Goal: Task Accomplishment & Management: Complete application form

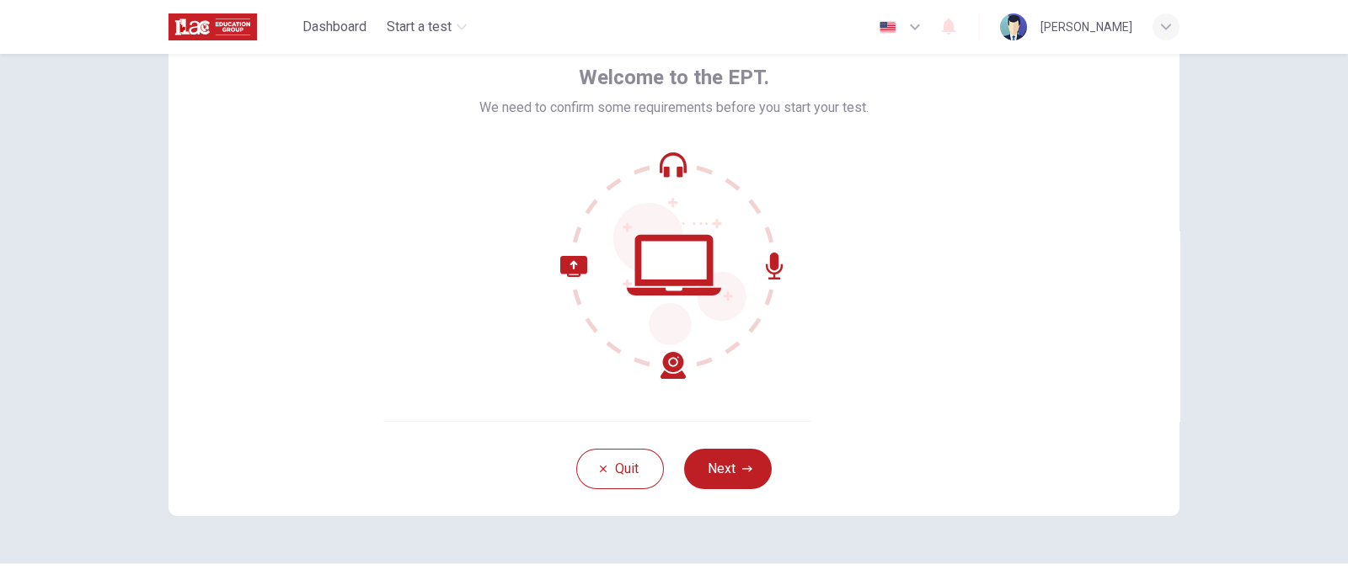
scroll to position [83, 0]
drag, startPoint x: 1046, startPoint y: 1, endPoint x: 907, endPoint y: 398, distance: 420.2
click at [907, 398] on div "Welcome to the EPT. We need to confirm some requirements before you start your …" at bounding box center [673, 220] width 1011 height 404
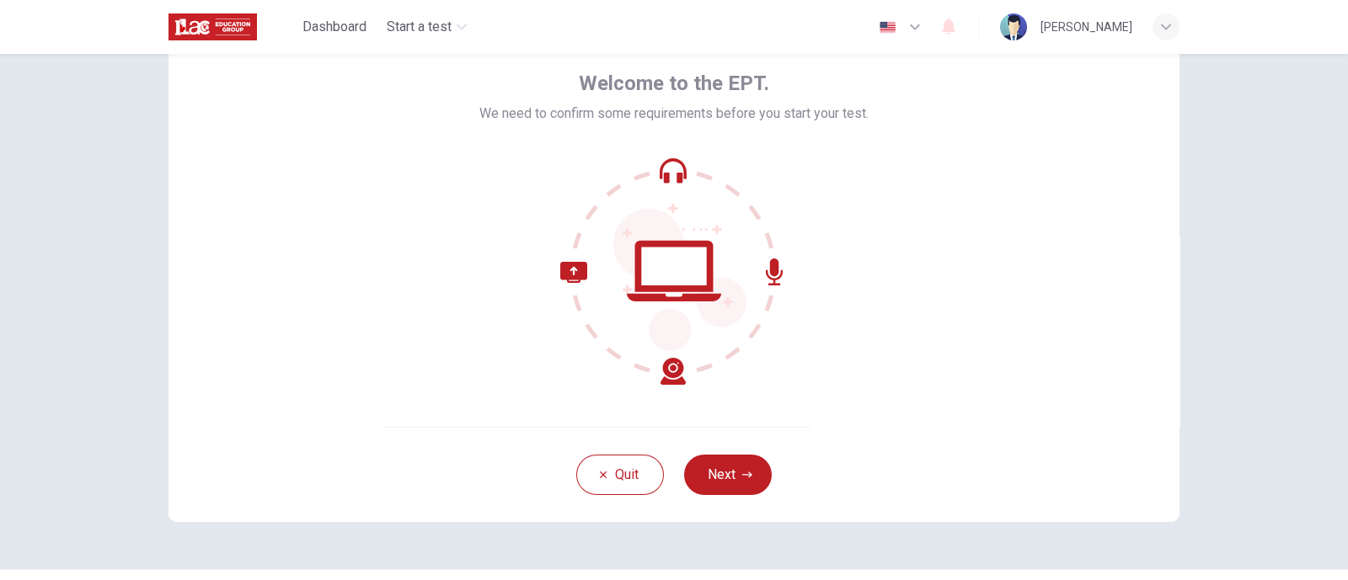
scroll to position [104, 0]
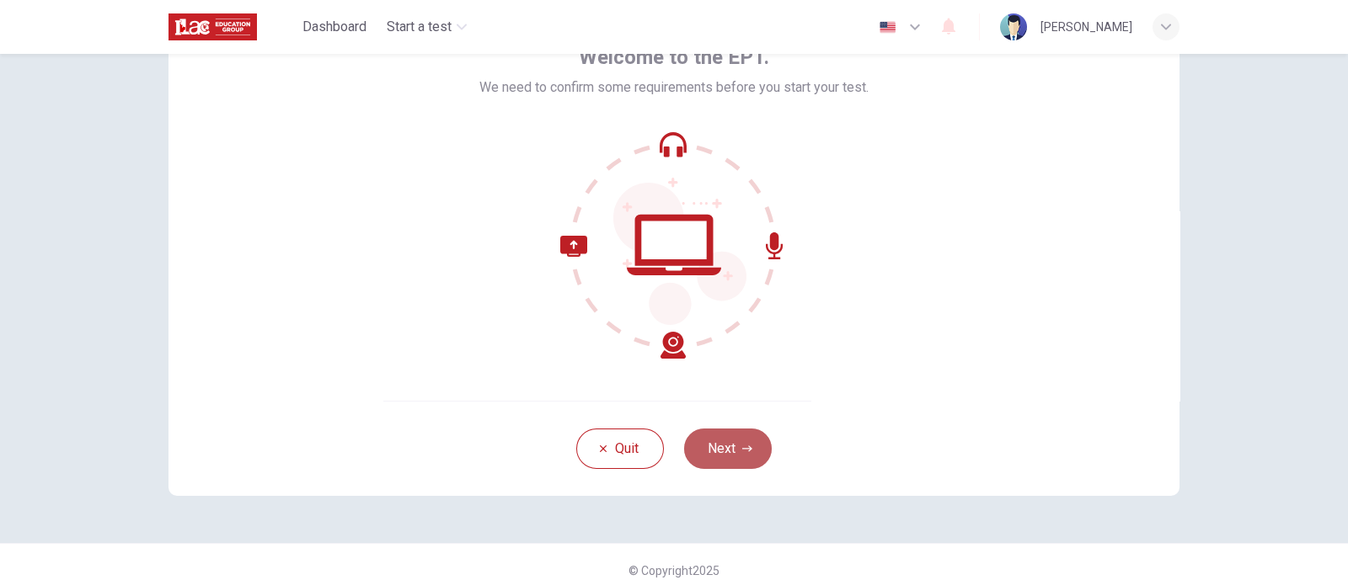
click at [731, 451] on button "Next" at bounding box center [728, 449] width 88 height 40
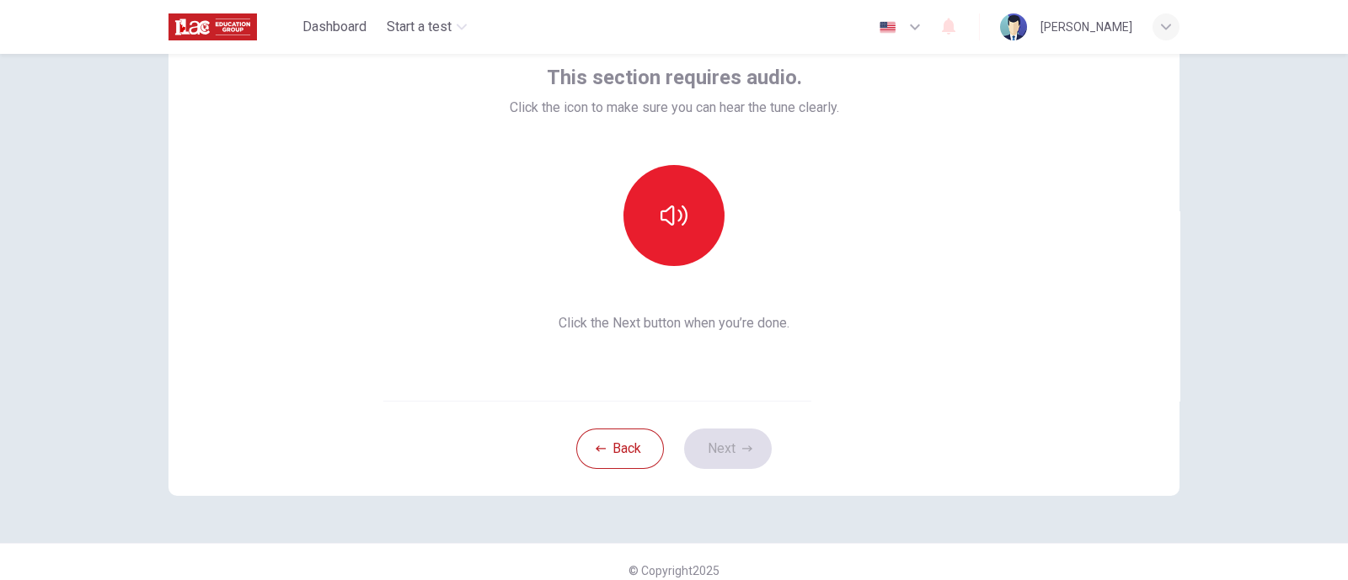
drag, startPoint x: 880, startPoint y: 256, endPoint x: 839, endPoint y: 238, distance: 45.3
click at [880, 256] on div "This section requires audio. Click the icon to make sure you can hear the tune …" at bounding box center [673, 199] width 1011 height 404
click at [666, 215] on icon "button" at bounding box center [674, 215] width 27 height 27
click at [821, 373] on div "This section requires audio. Click the icon to make sure you can hear the tune …" at bounding box center [673, 199] width 1011 height 404
click at [725, 444] on button "Next" at bounding box center [728, 449] width 88 height 40
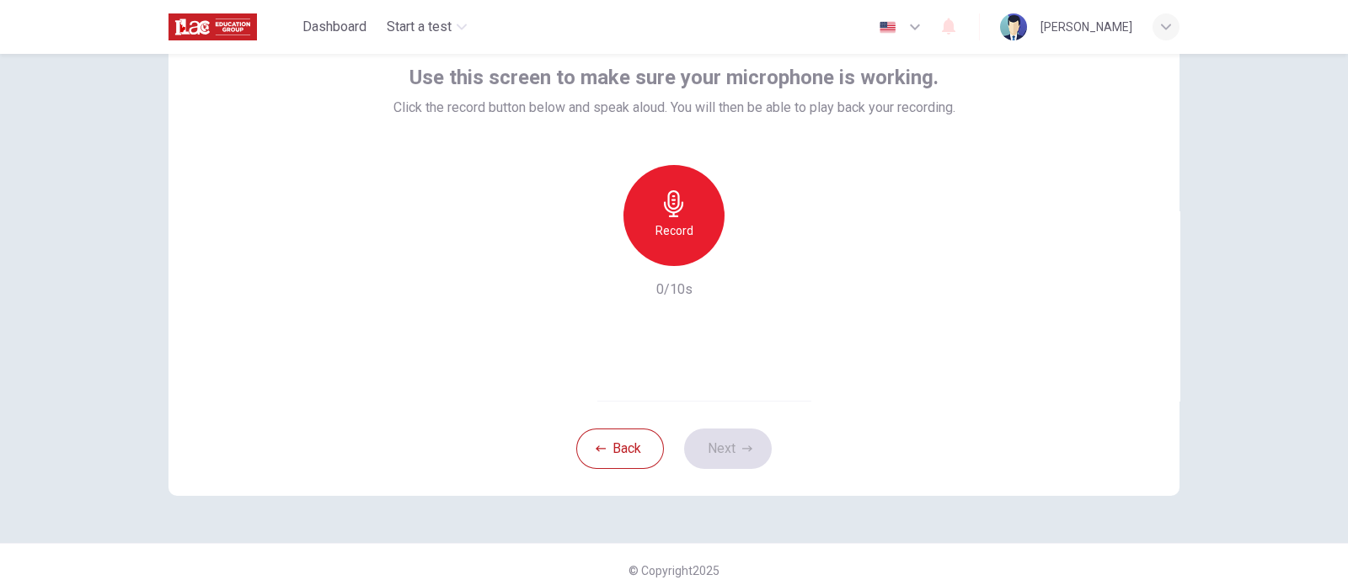
click at [684, 213] on div "Record" at bounding box center [673, 215] width 101 height 101
click at [751, 252] on icon "button" at bounding box center [751, 252] width 17 height 17
click at [718, 448] on button "Next" at bounding box center [728, 449] width 88 height 40
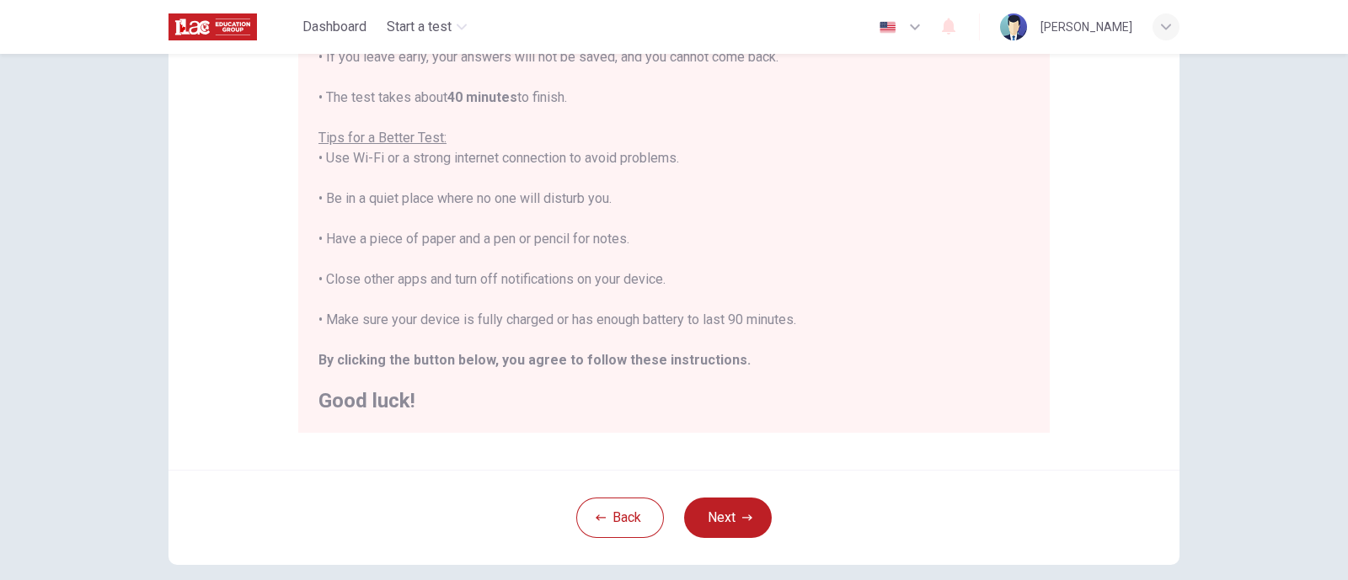
scroll to position [316, 0]
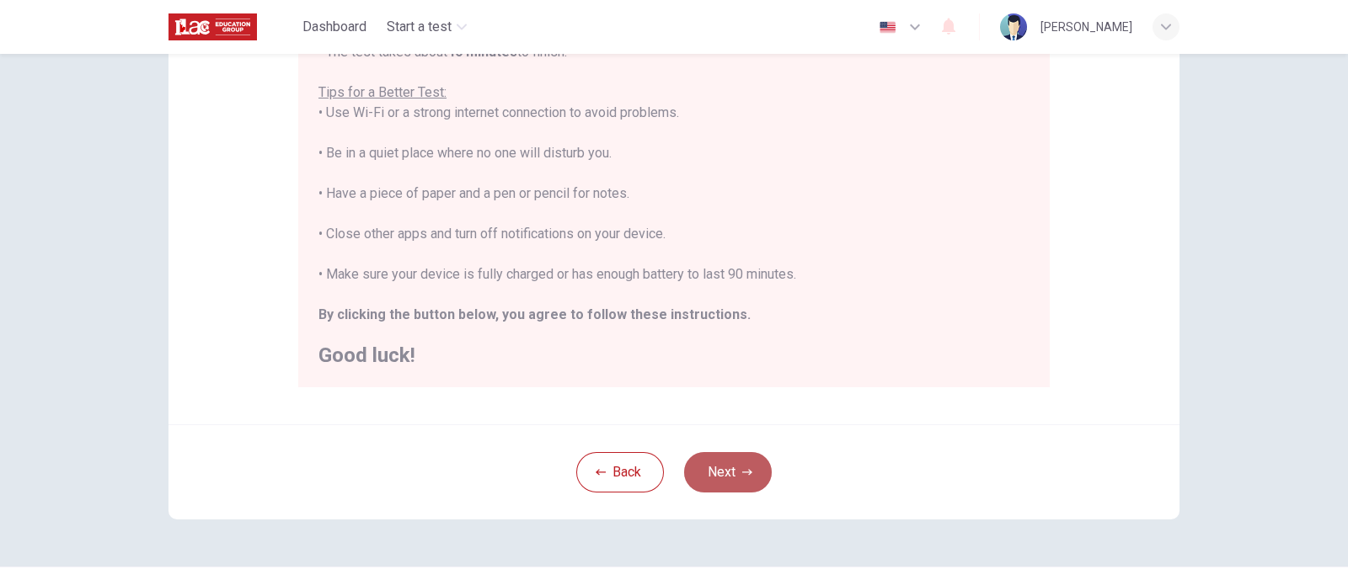
click at [742, 463] on icon "button" at bounding box center [747, 473] width 10 height 10
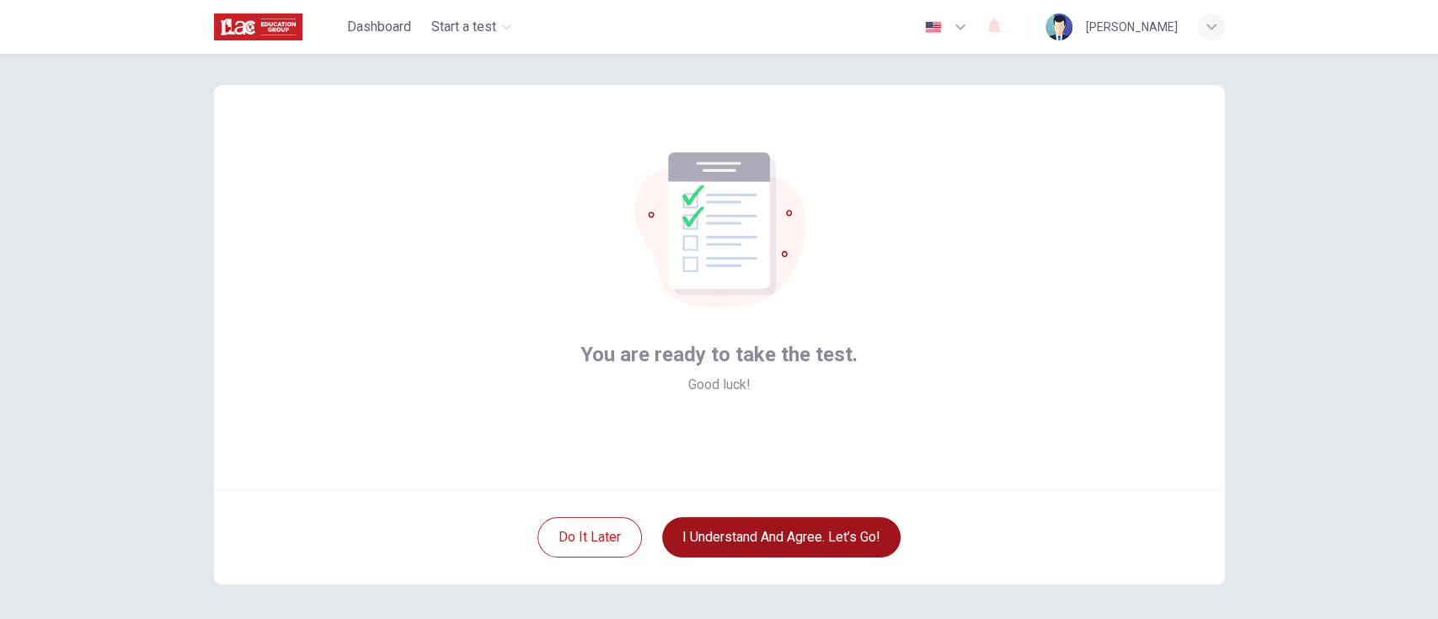
scroll to position [16, 0]
drag, startPoint x: 1347, startPoint y: 0, endPoint x: 914, endPoint y: 317, distance: 536.5
click at [914, 317] on div "You are ready to take the test. Good luck!" at bounding box center [719, 287] width 1011 height 404
click at [835, 463] on button "I understand and agree. Let’s go!" at bounding box center [781, 537] width 238 height 40
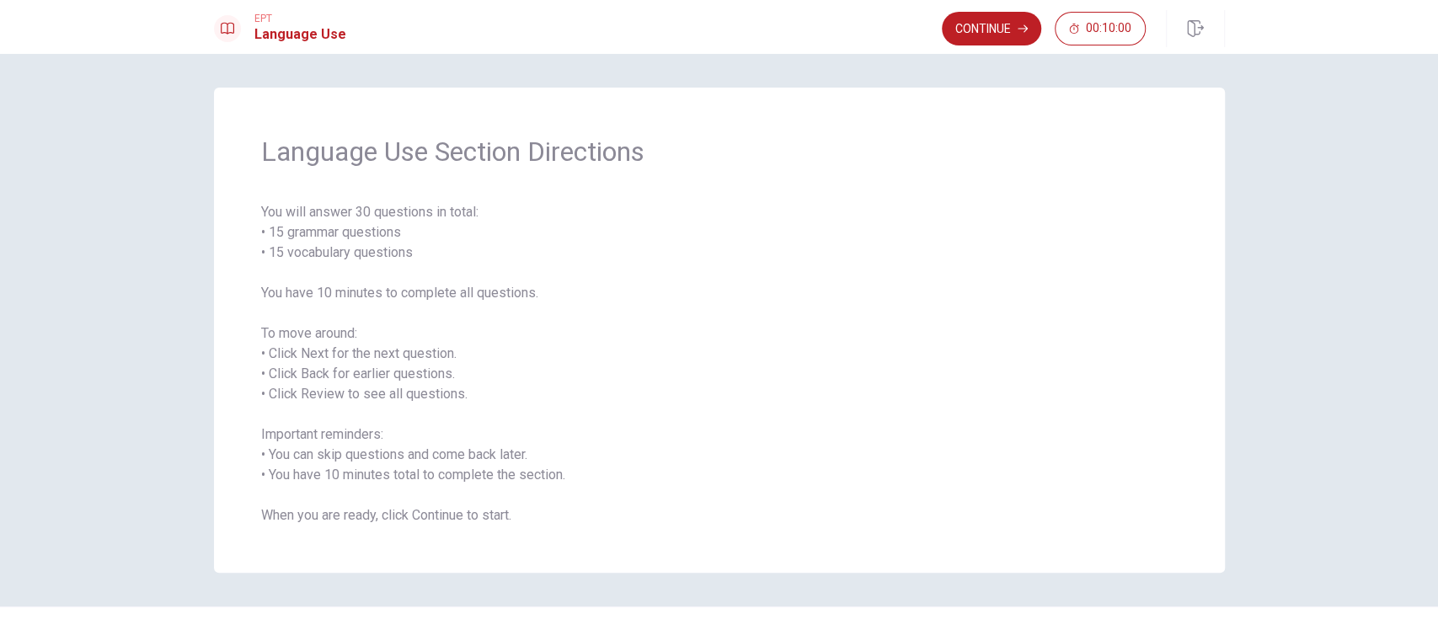
drag, startPoint x: 986, startPoint y: 30, endPoint x: 975, endPoint y: 51, distance: 23.0
click at [985, 31] on button "Continue" at bounding box center [991, 29] width 99 height 34
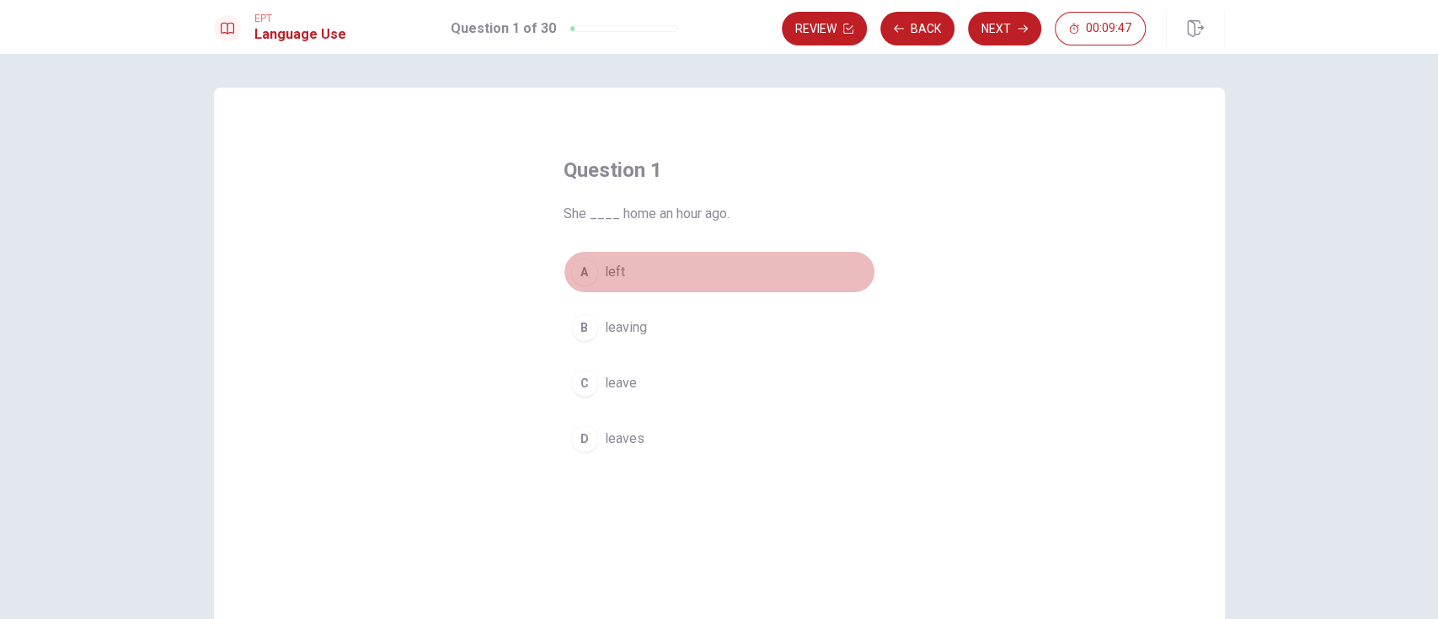
click at [583, 270] on div "A" at bounding box center [584, 272] width 27 height 27
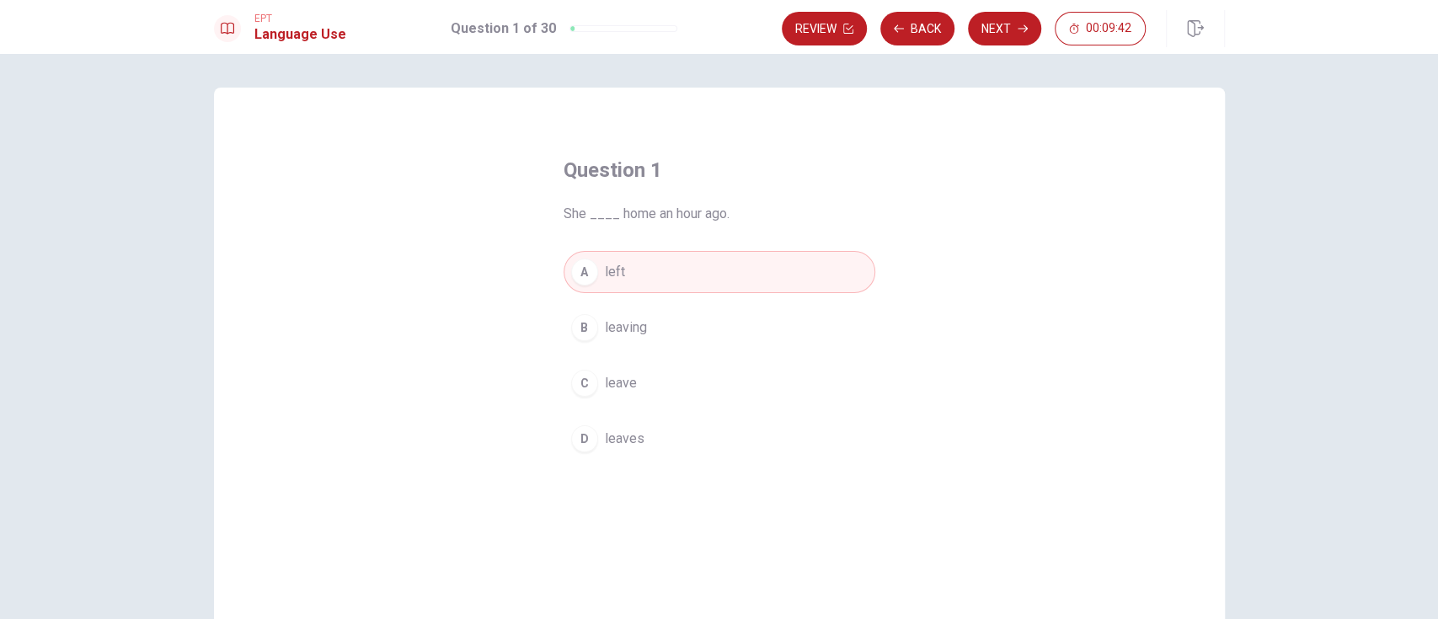
scroll to position [112, 0]
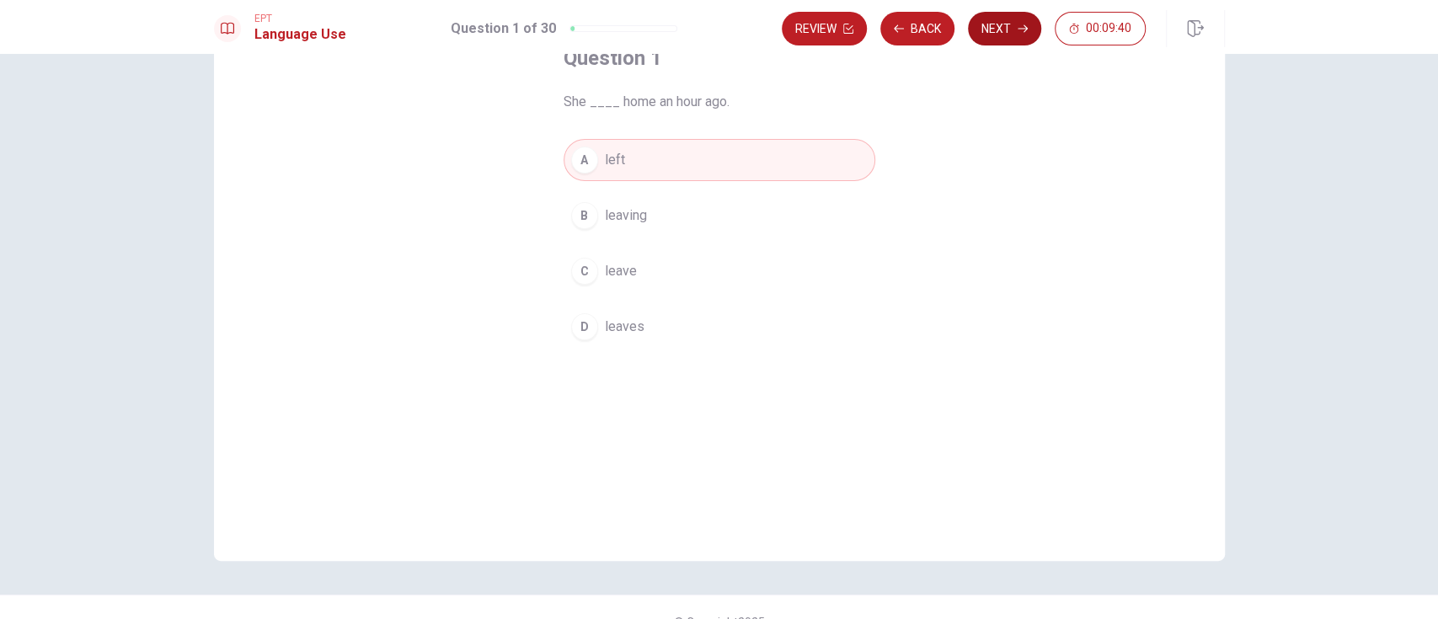
click at [1003, 35] on button "Next" at bounding box center [1004, 29] width 73 height 34
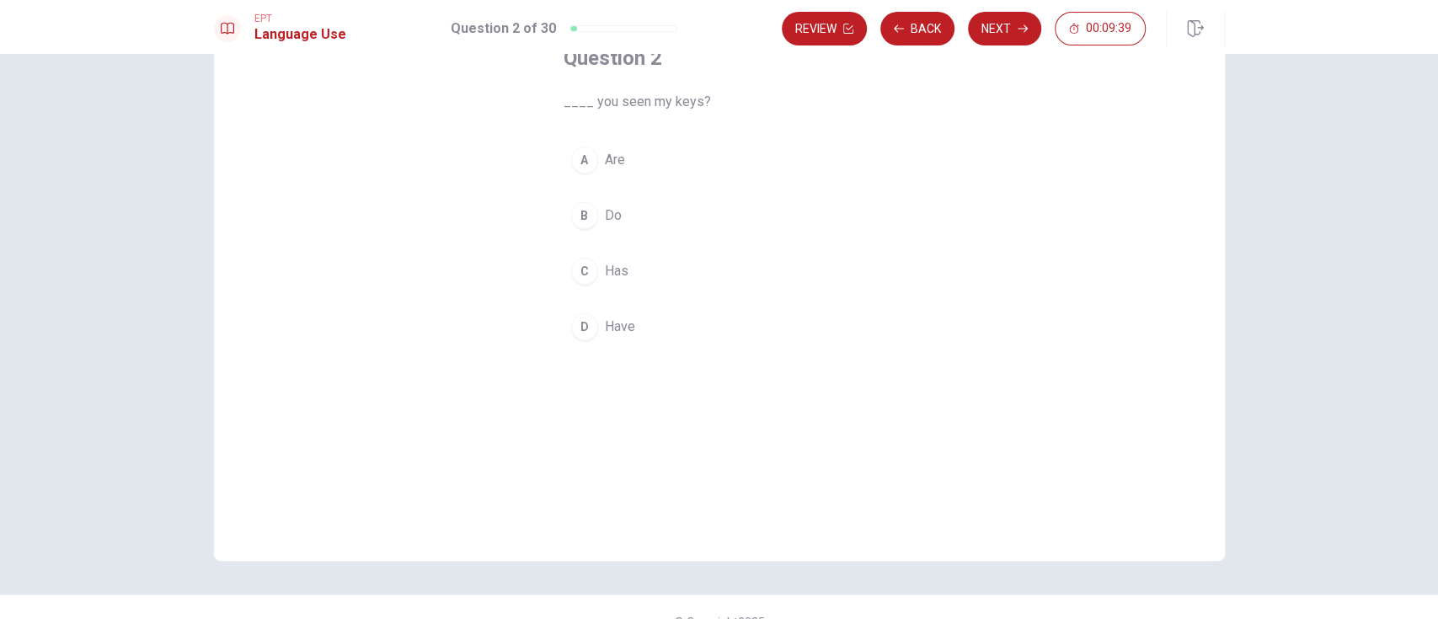
scroll to position [0, 0]
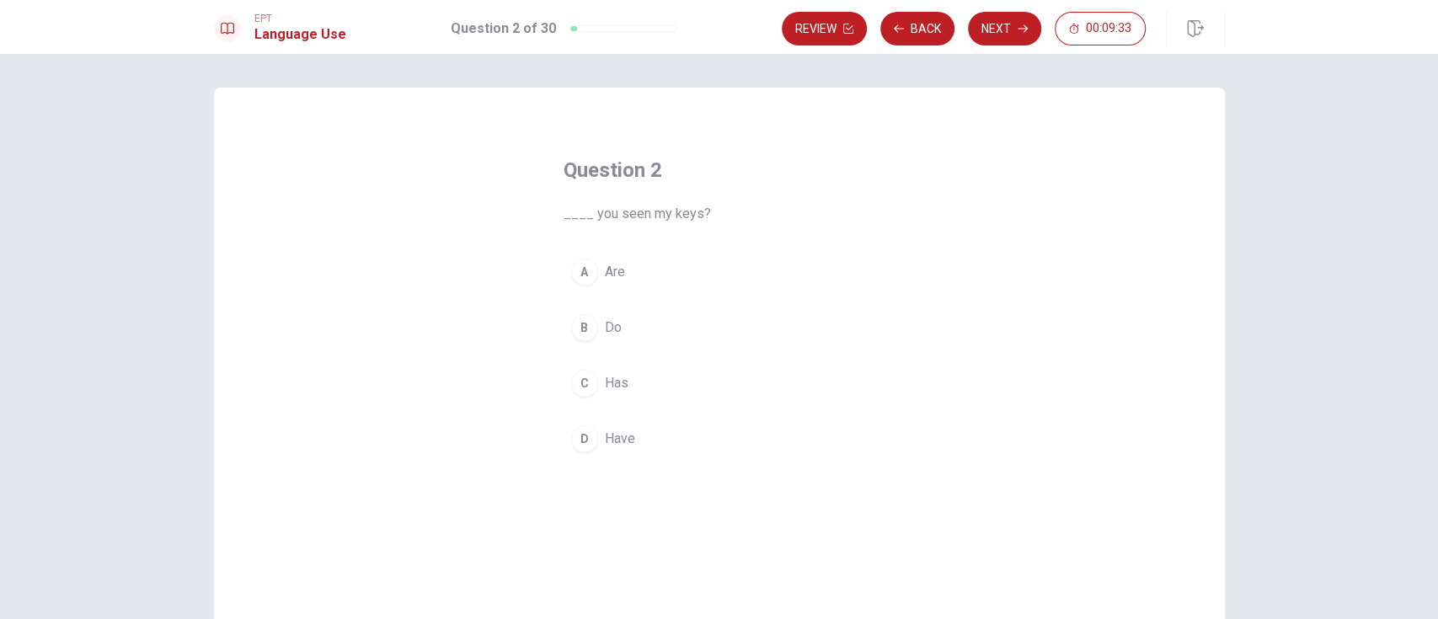
click at [605, 436] on span "Have" at bounding box center [620, 439] width 30 height 20
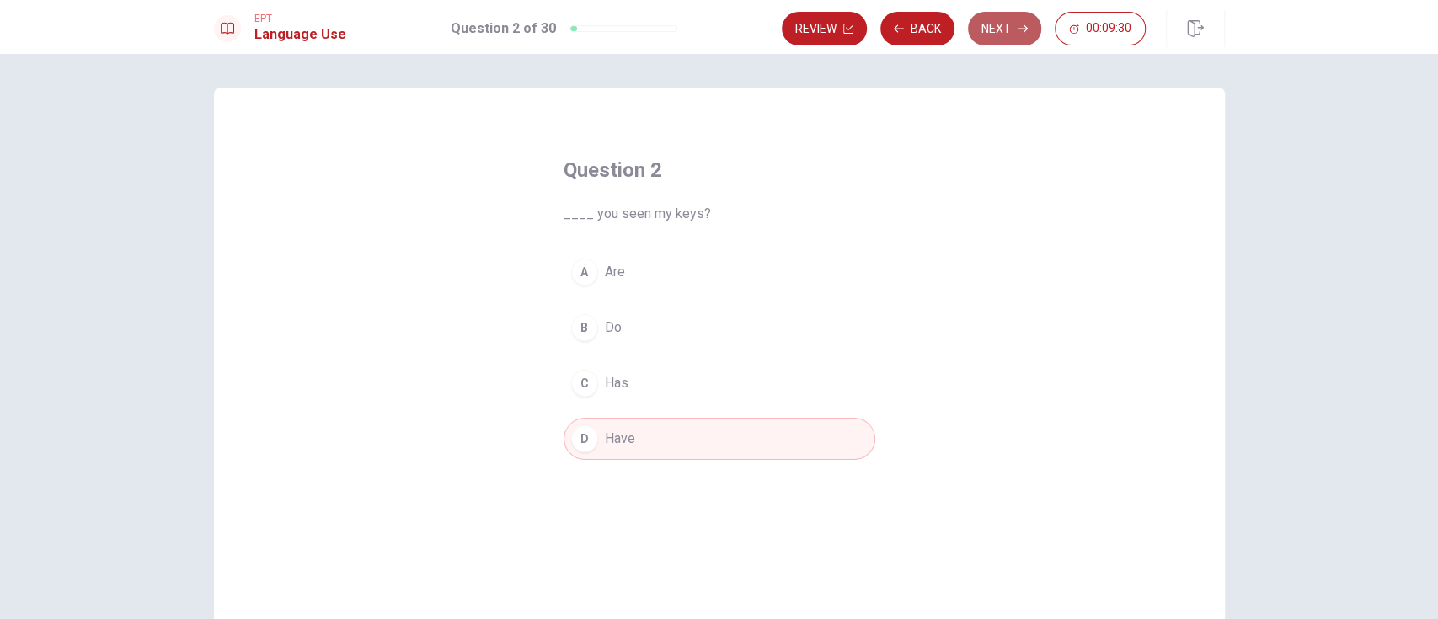
click at [999, 23] on button "Next" at bounding box center [1004, 29] width 73 height 34
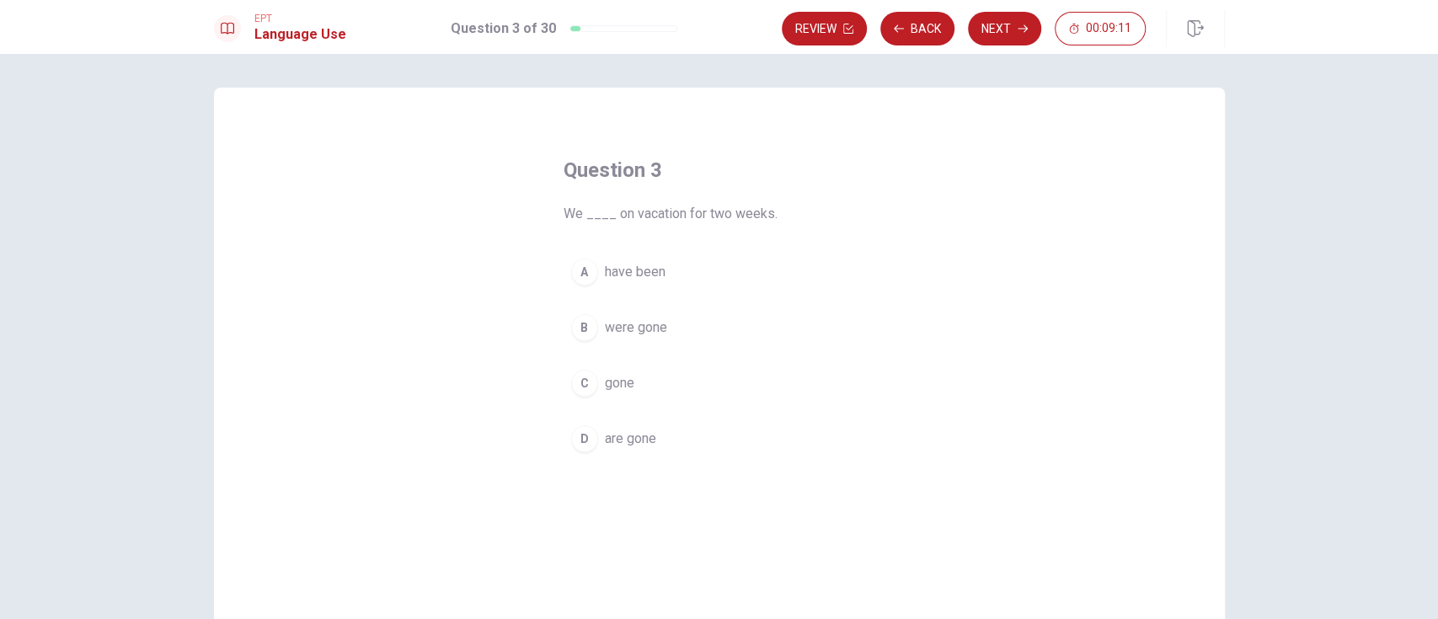
click at [628, 439] on span "are gone" at bounding box center [630, 439] width 51 height 20
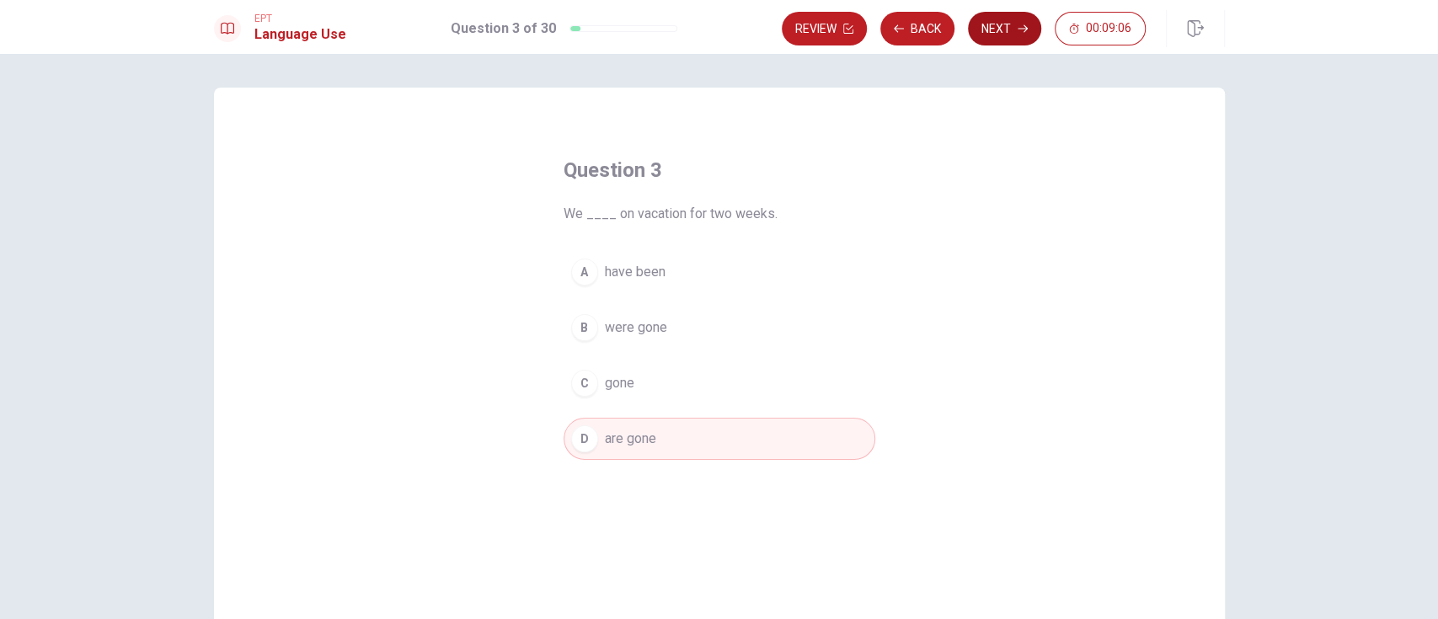
click at [1024, 24] on icon "button" at bounding box center [1023, 29] width 10 height 10
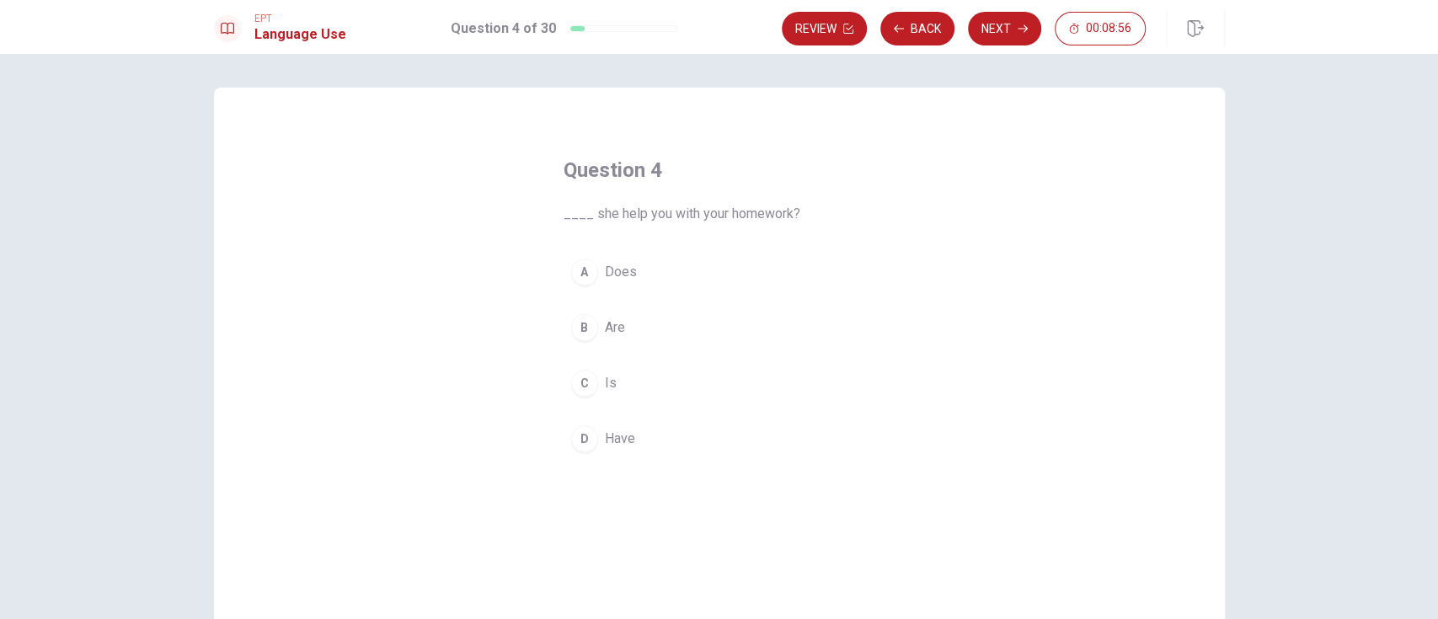
click at [622, 270] on span "Does" at bounding box center [621, 272] width 32 height 20
click at [1003, 26] on button "Next" at bounding box center [1004, 29] width 73 height 34
drag, startPoint x: 580, startPoint y: 217, endPoint x: 741, endPoint y: 222, distance: 160.1
click at [741, 222] on div "Question 5 We ____ in the bank every month. A swim B cook C sleep D work" at bounding box center [719, 308] width 379 height 357
click at [997, 31] on button "Next" at bounding box center [1004, 29] width 73 height 34
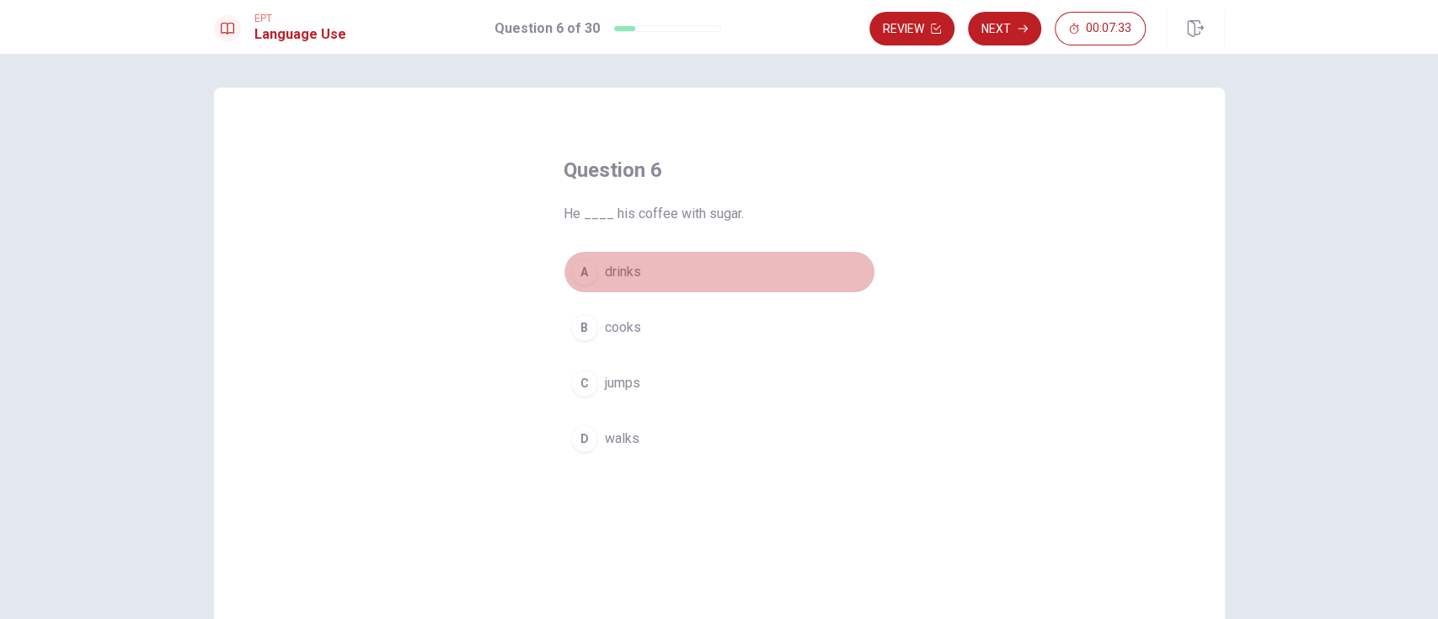
click at [617, 275] on span "drinks" at bounding box center [623, 272] width 36 height 20
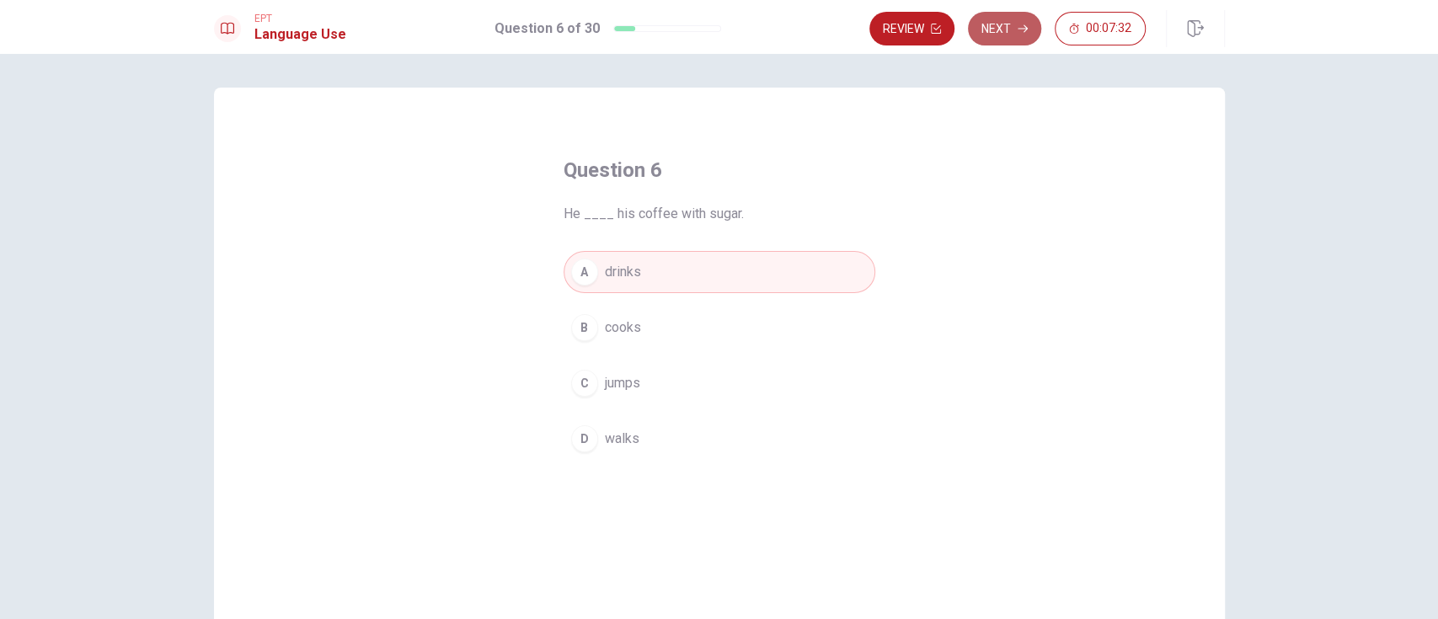
click at [1011, 24] on button "Next" at bounding box center [1004, 29] width 73 height 34
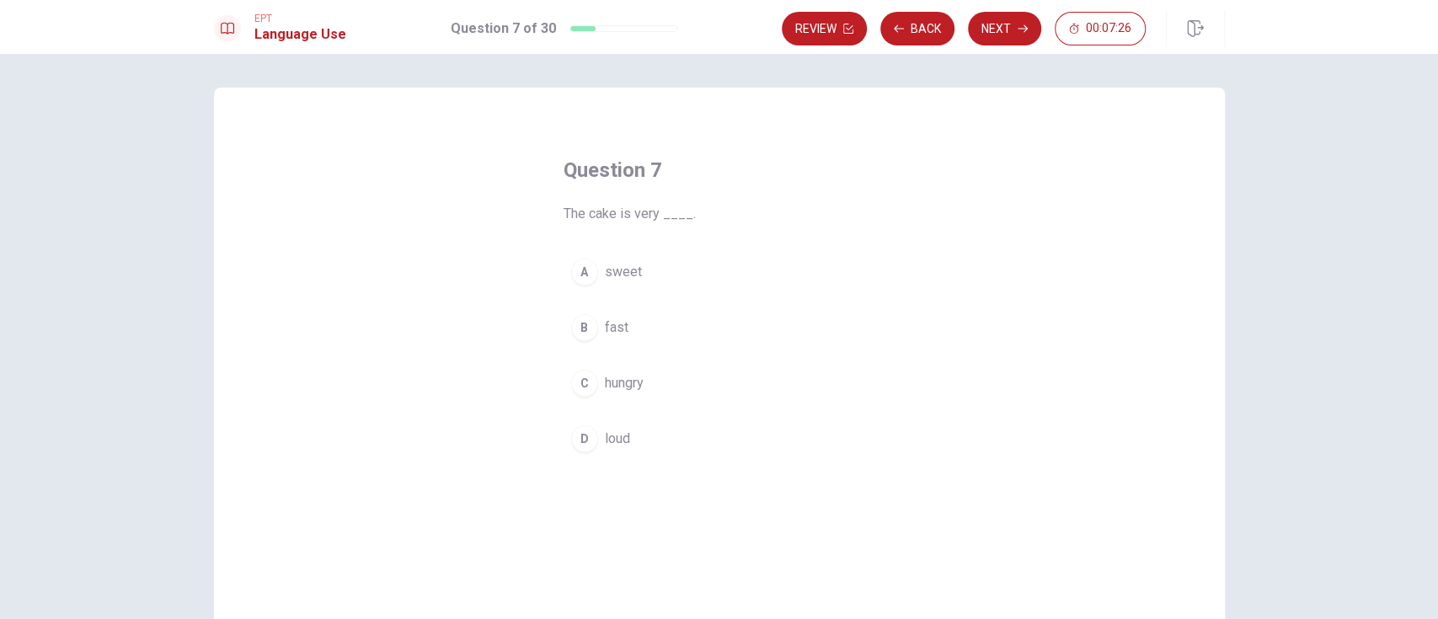
click at [631, 266] on span "sweet" at bounding box center [623, 272] width 37 height 20
click at [1008, 29] on button "Next" at bounding box center [1004, 29] width 73 height 34
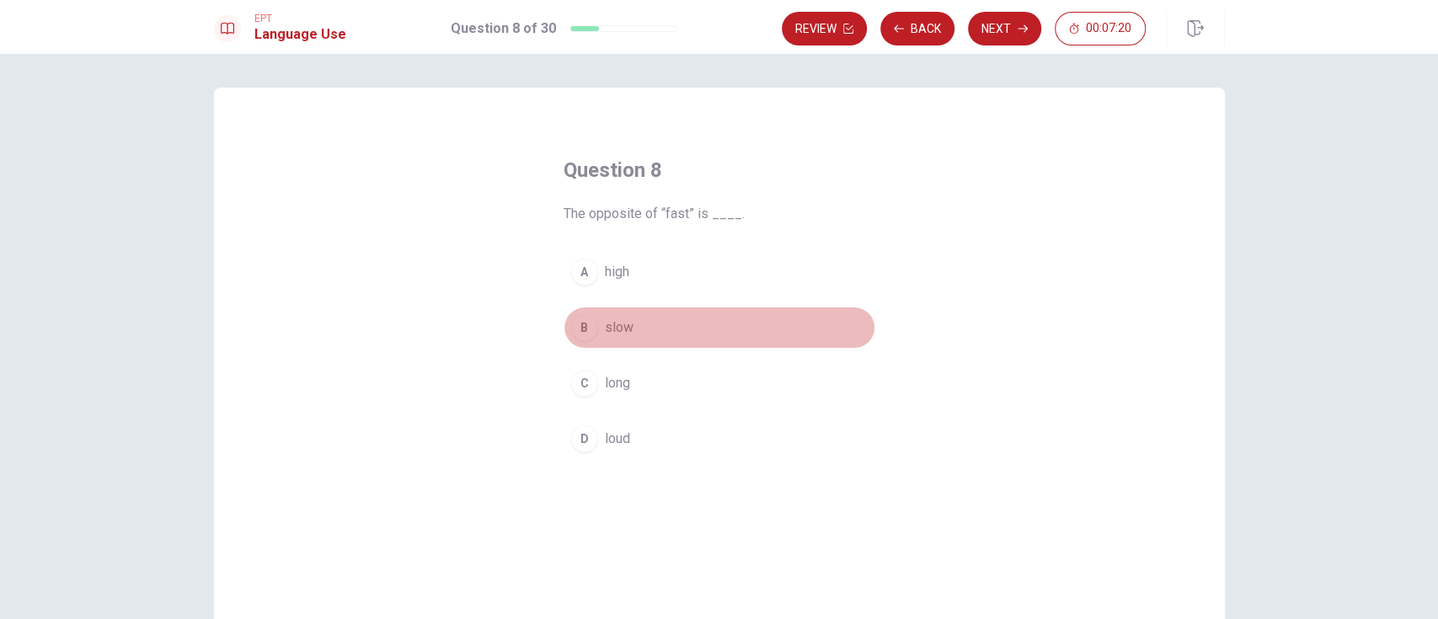
click at [620, 321] on span "slow" at bounding box center [619, 328] width 29 height 20
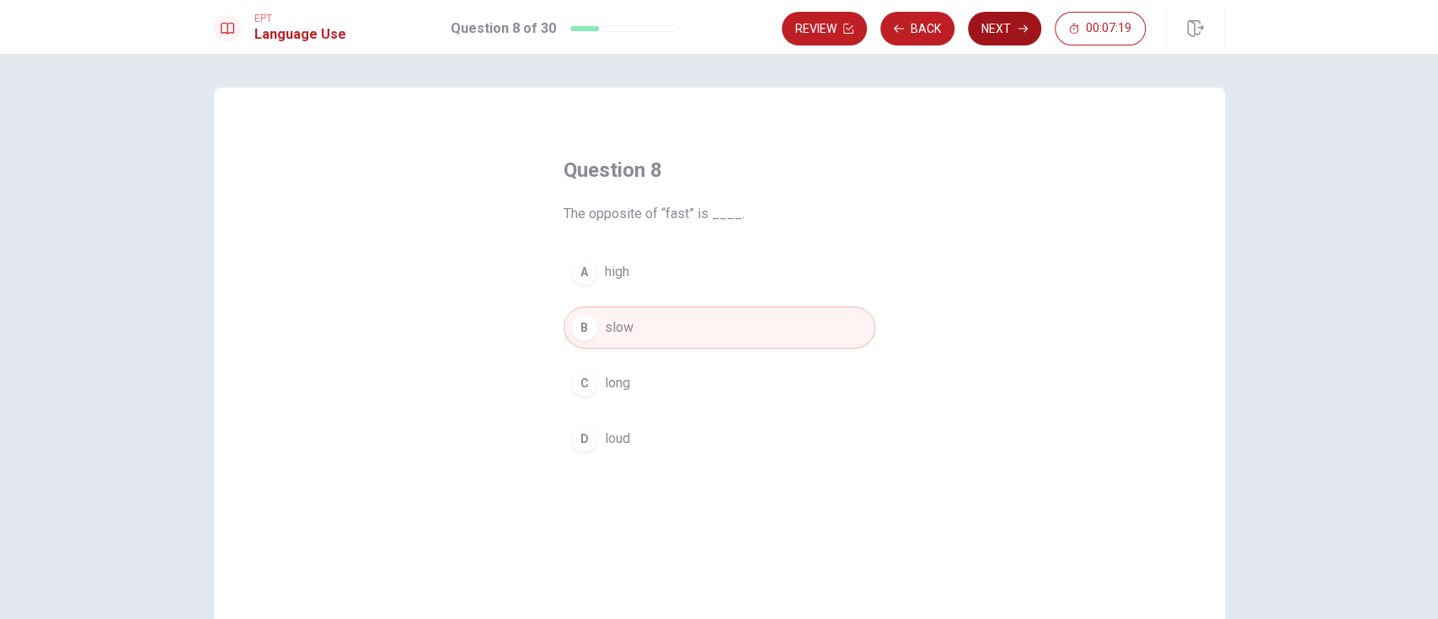
click at [1013, 32] on button "Next" at bounding box center [1004, 29] width 73 height 34
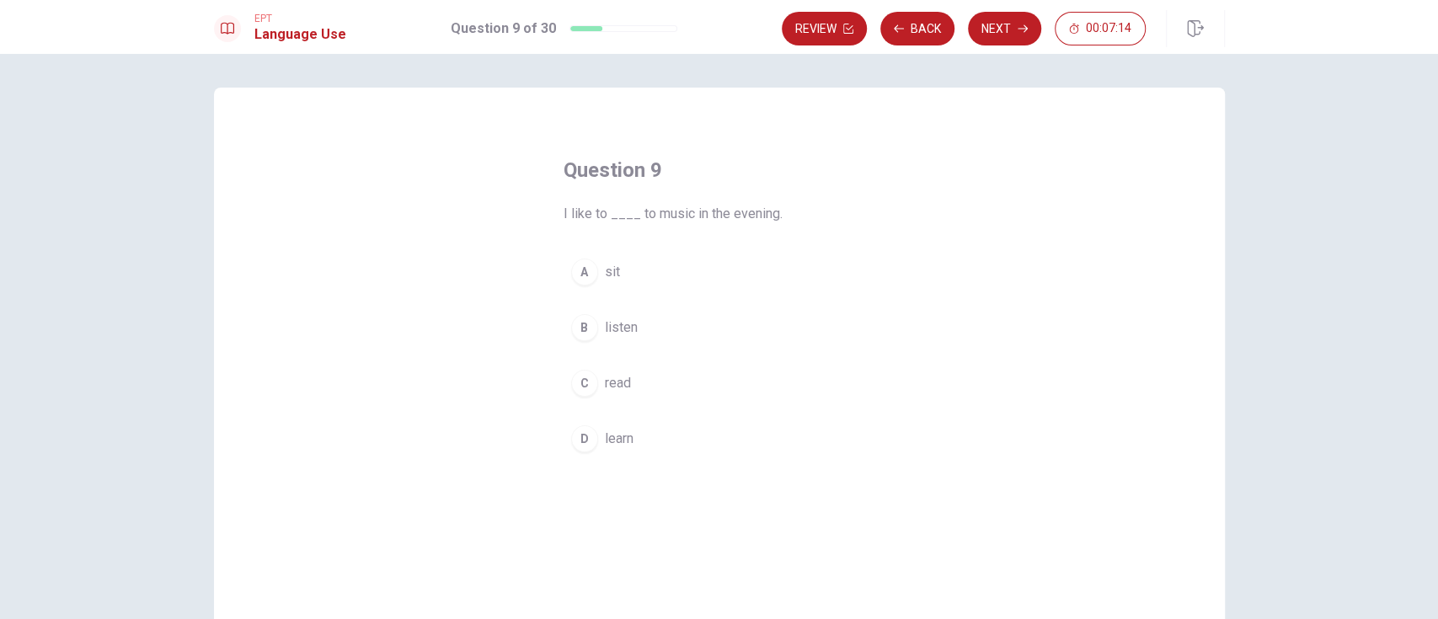
click at [617, 327] on span "listen" at bounding box center [621, 328] width 33 height 20
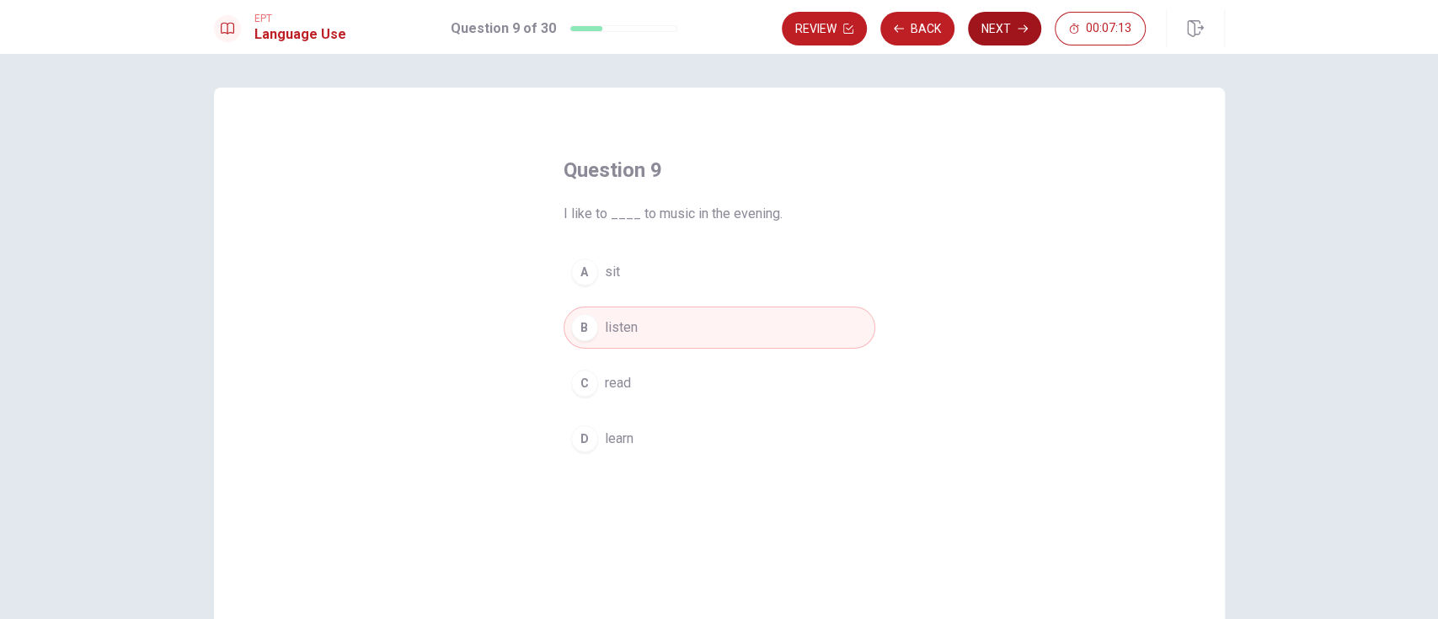
click at [995, 25] on button "Next" at bounding box center [1004, 29] width 73 height 34
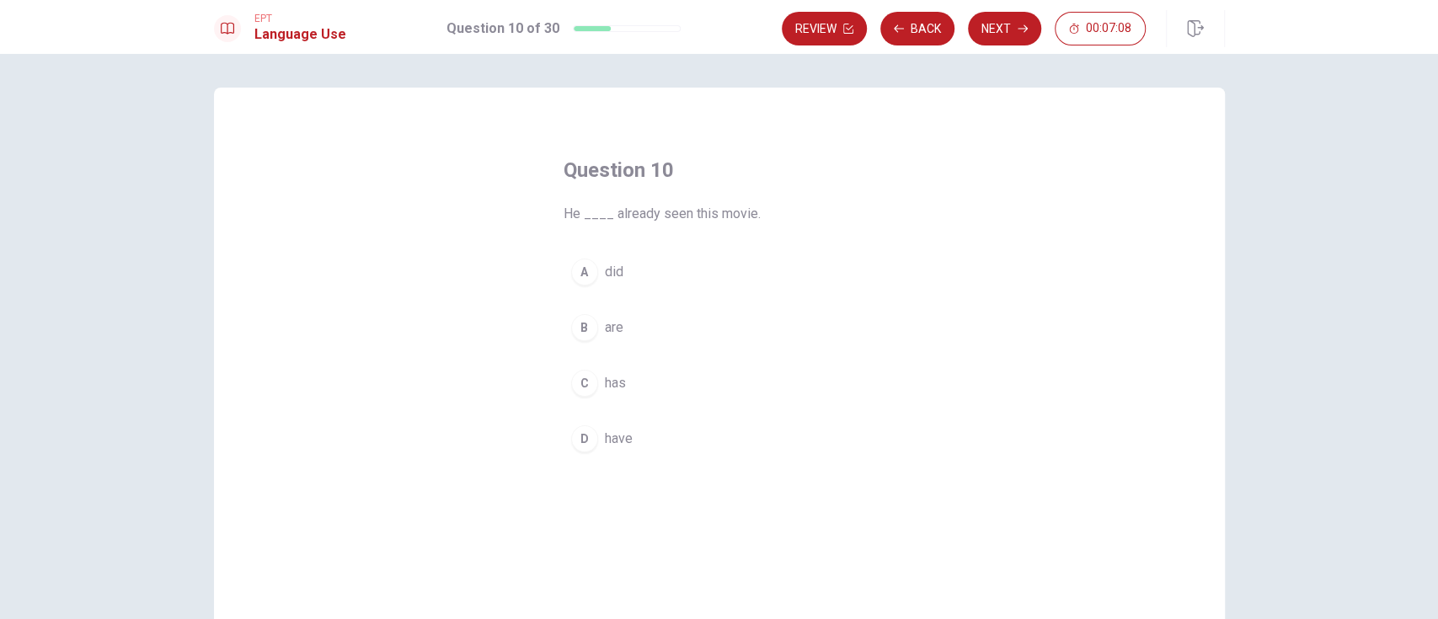
click at [607, 376] on span "has" at bounding box center [615, 383] width 21 height 20
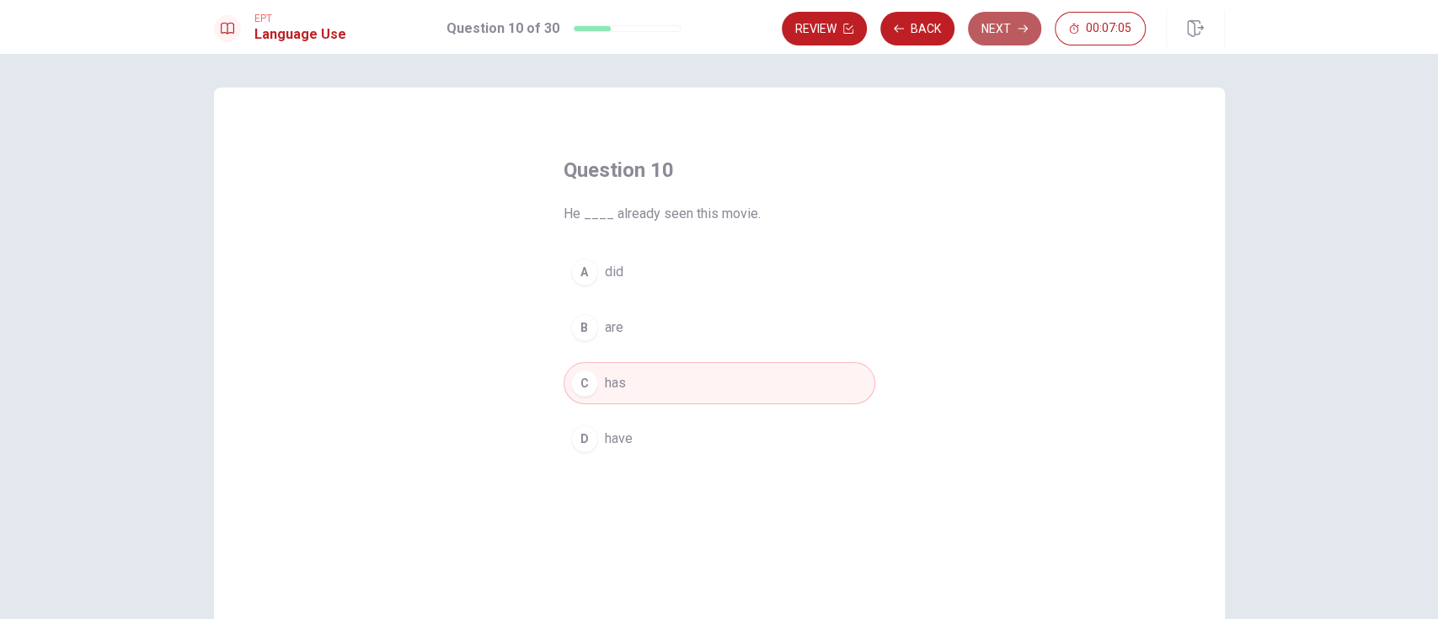
click at [999, 29] on button "Next" at bounding box center [1004, 29] width 73 height 34
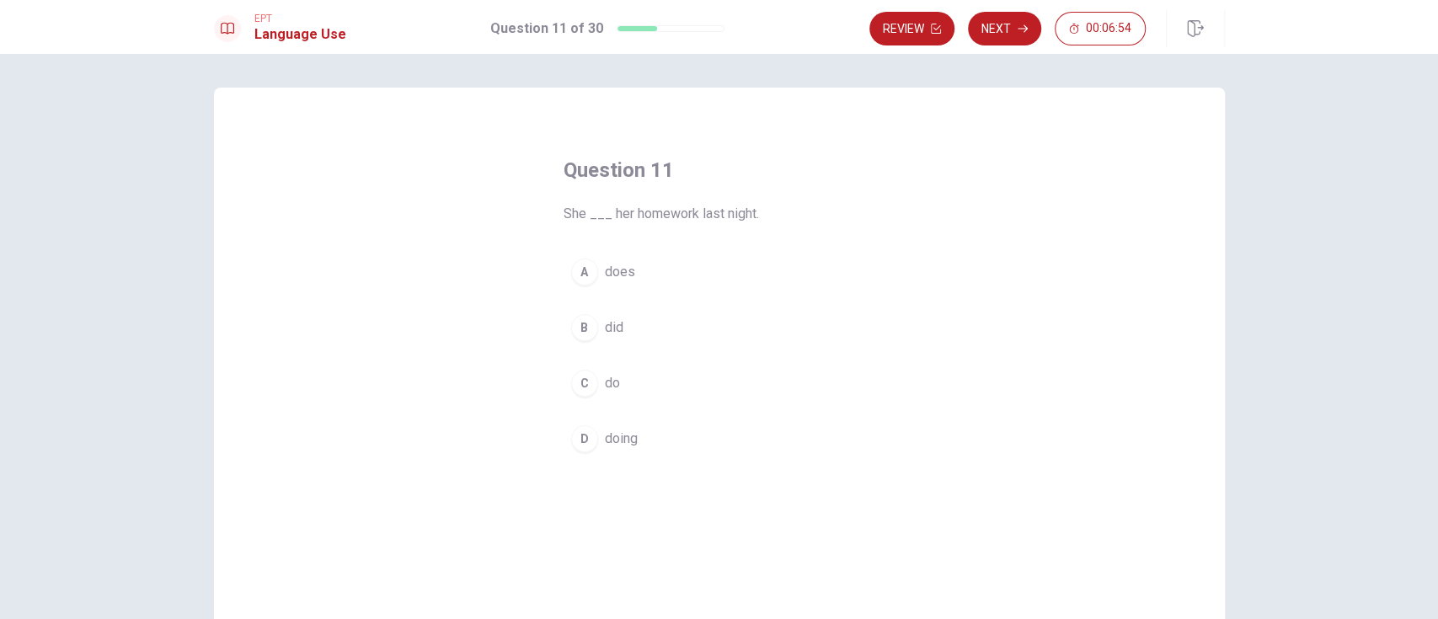
click at [608, 326] on span "did" at bounding box center [614, 328] width 19 height 20
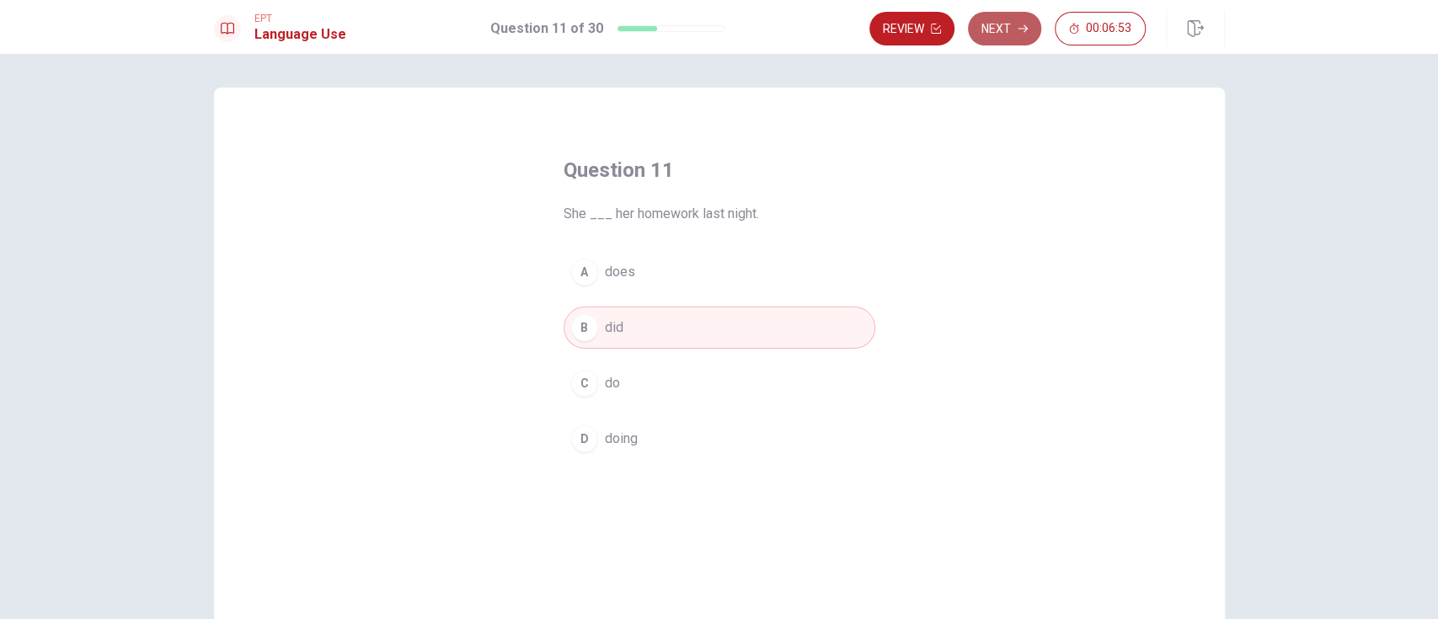
click at [1007, 29] on button "Next" at bounding box center [1004, 29] width 73 height 34
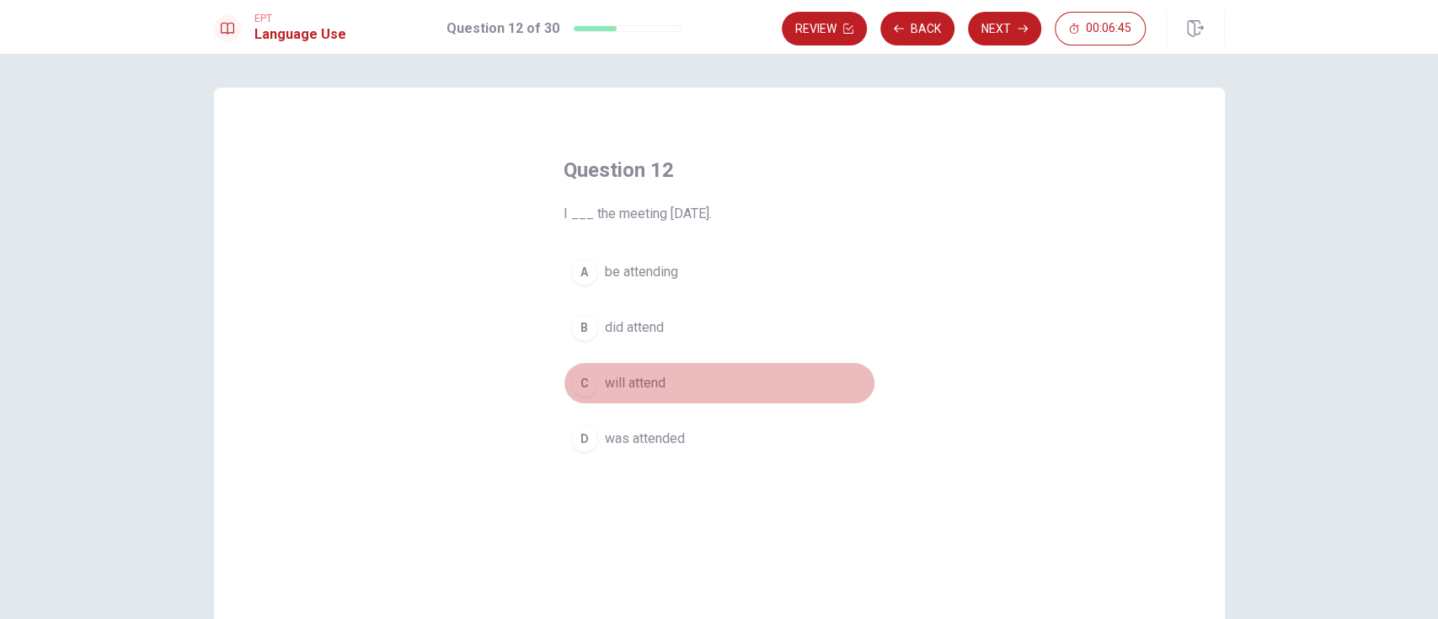
drag, startPoint x: 635, startPoint y: 383, endPoint x: 667, endPoint y: 380, distance: 32.2
click at [634, 383] on span "will attend" at bounding box center [635, 383] width 61 height 20
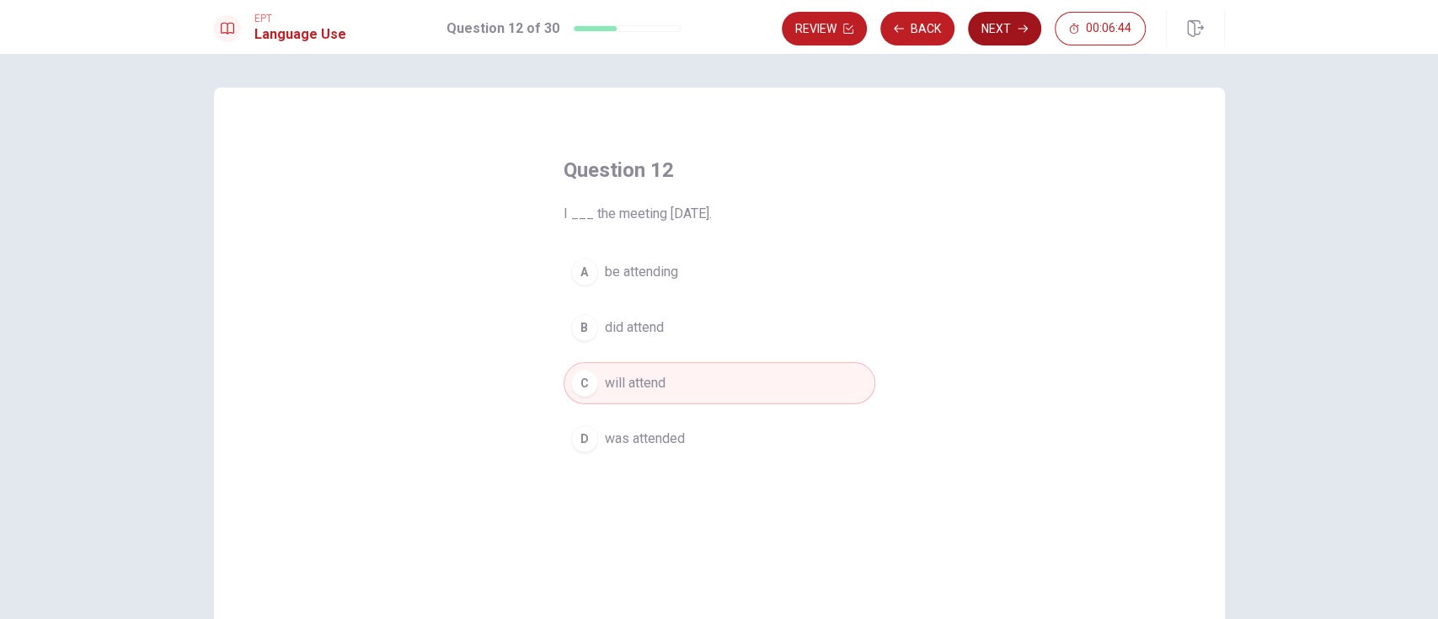
click at [1011, 26] on button "Next" at bounding box center [1004, 29] width 73 height 34
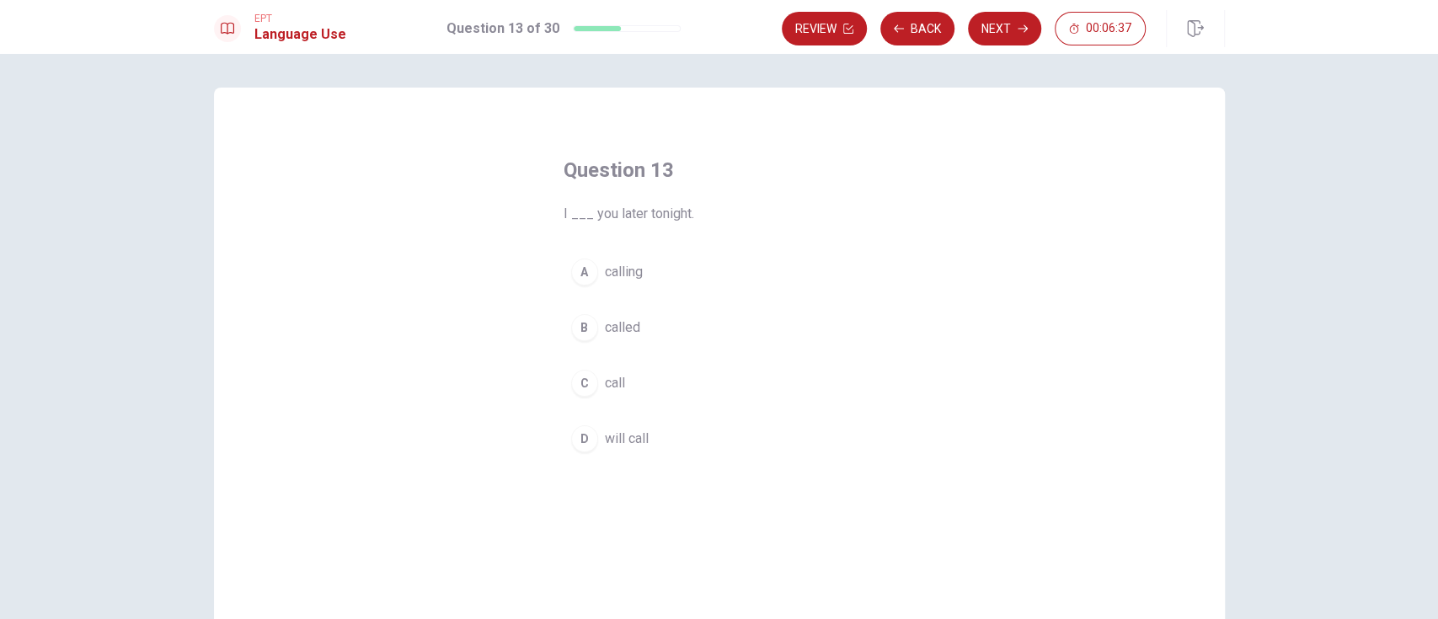
click at [606, 442] on span "will call" at bounding box center [627, 439] width 44 height 20
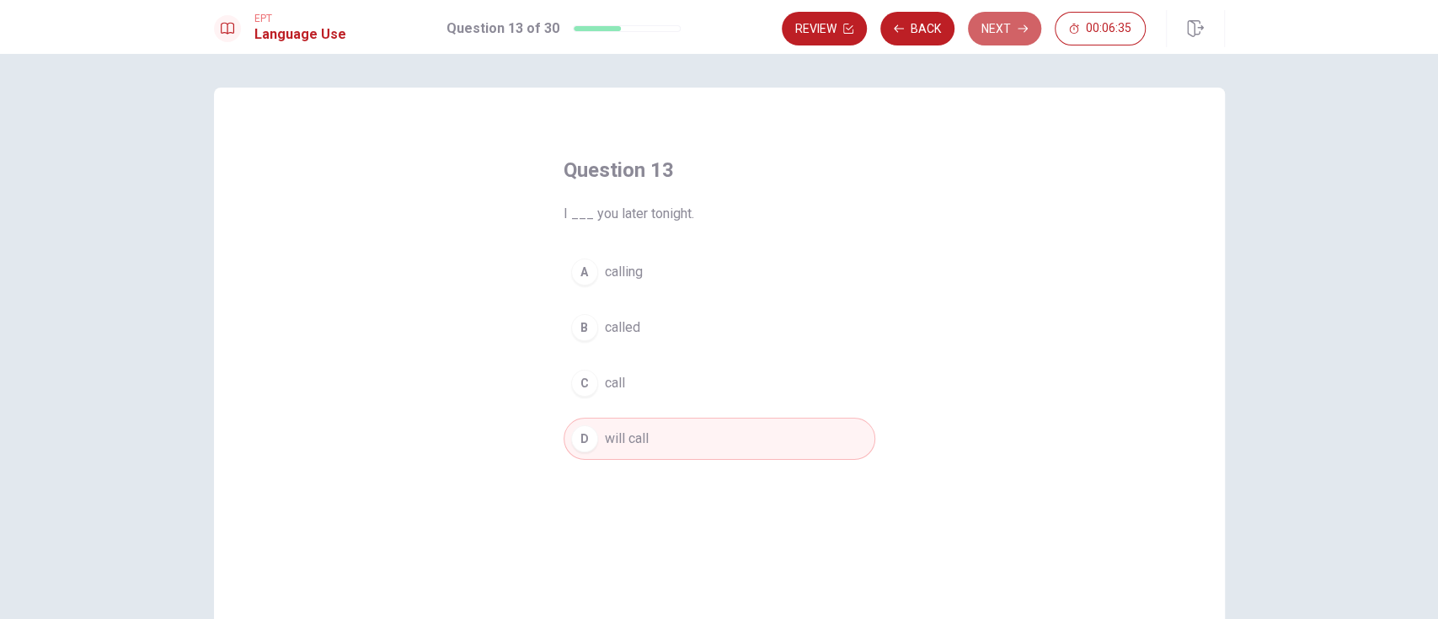
drag, startPoint x: 1009, startPoint y: 30, endPoint x: 1005, endPoint y: 46, distance: 16.6
click at [1008, 34] on button "Next" at bounding box center [1004, 29] width 73 height 34
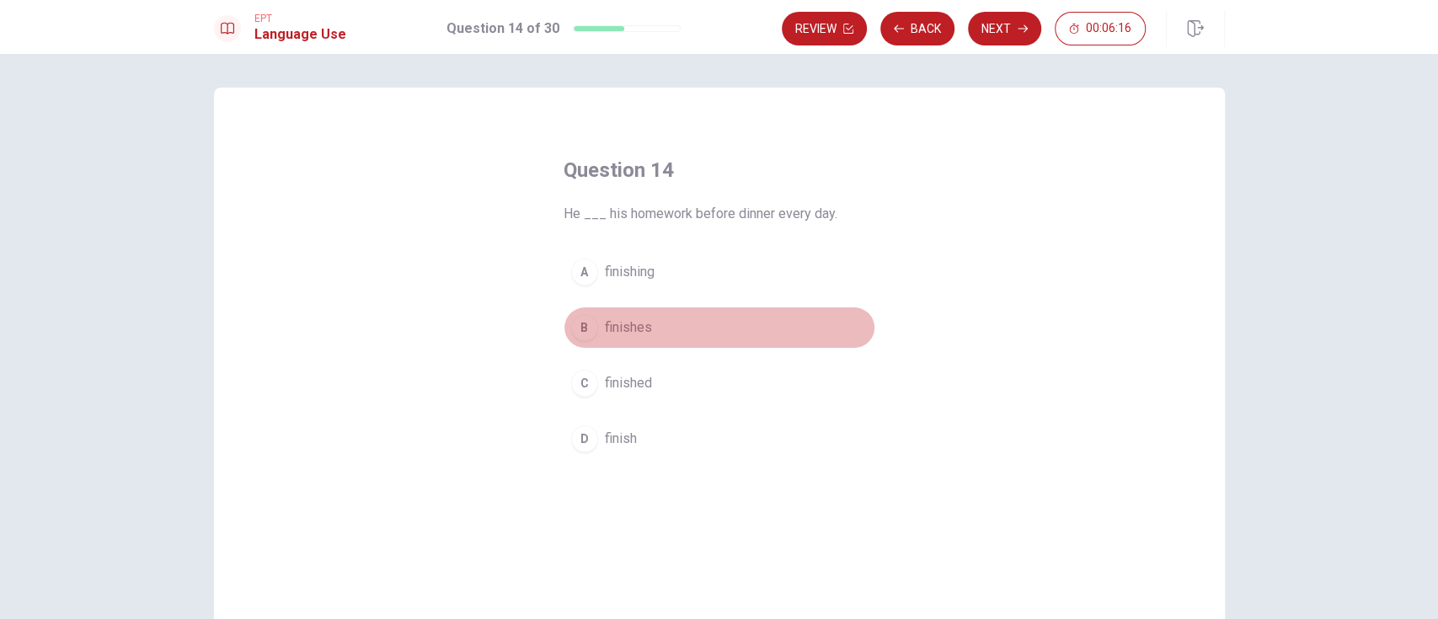
click at [638, 327] on span "finishes" at bounding box center [628, 328] width 47 height 20
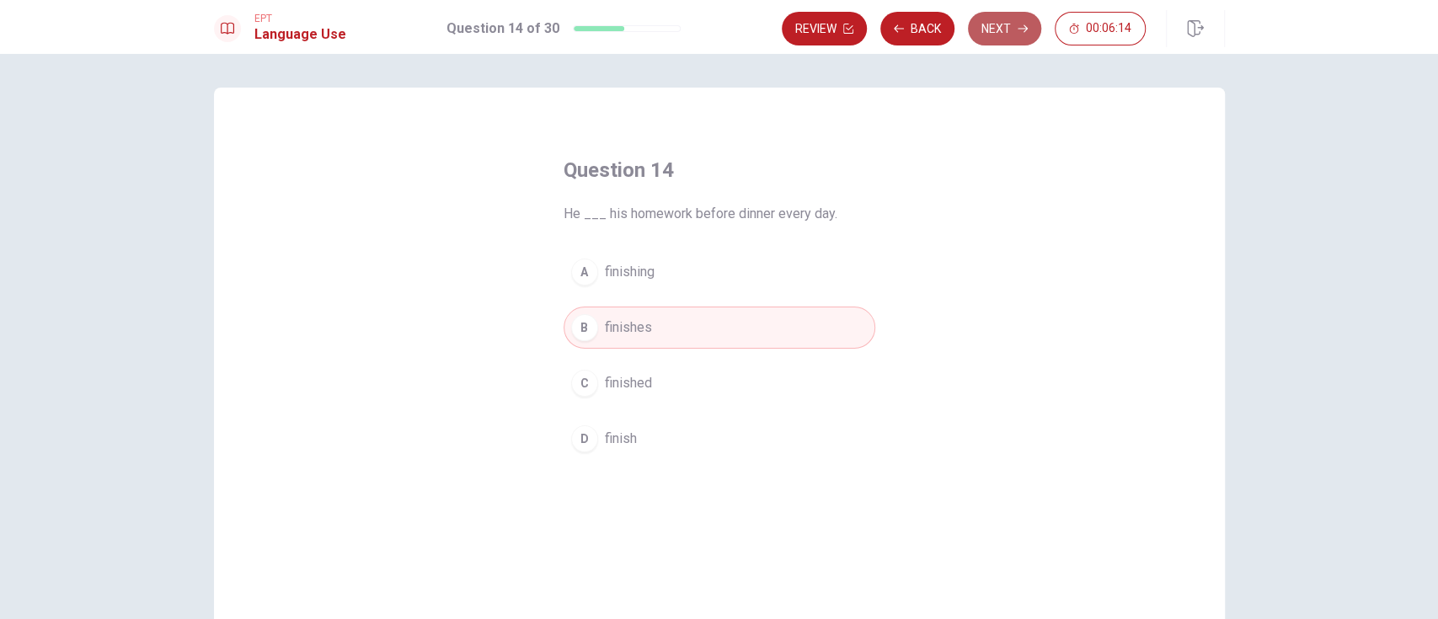
click at [1018, 24] on icon "button" at bounding box center [1023, 29] width 10 height 10
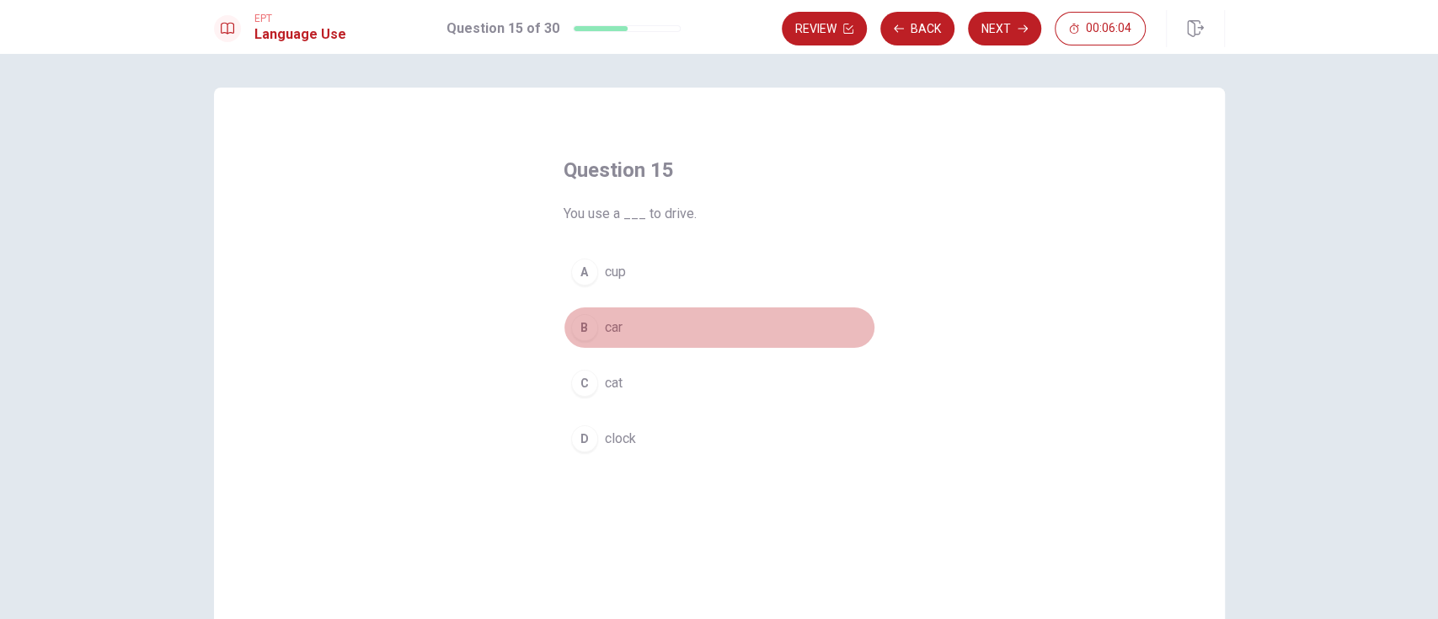
click at [613, 321] on span "car" at bounding box center [614, 328] width 18 height 20
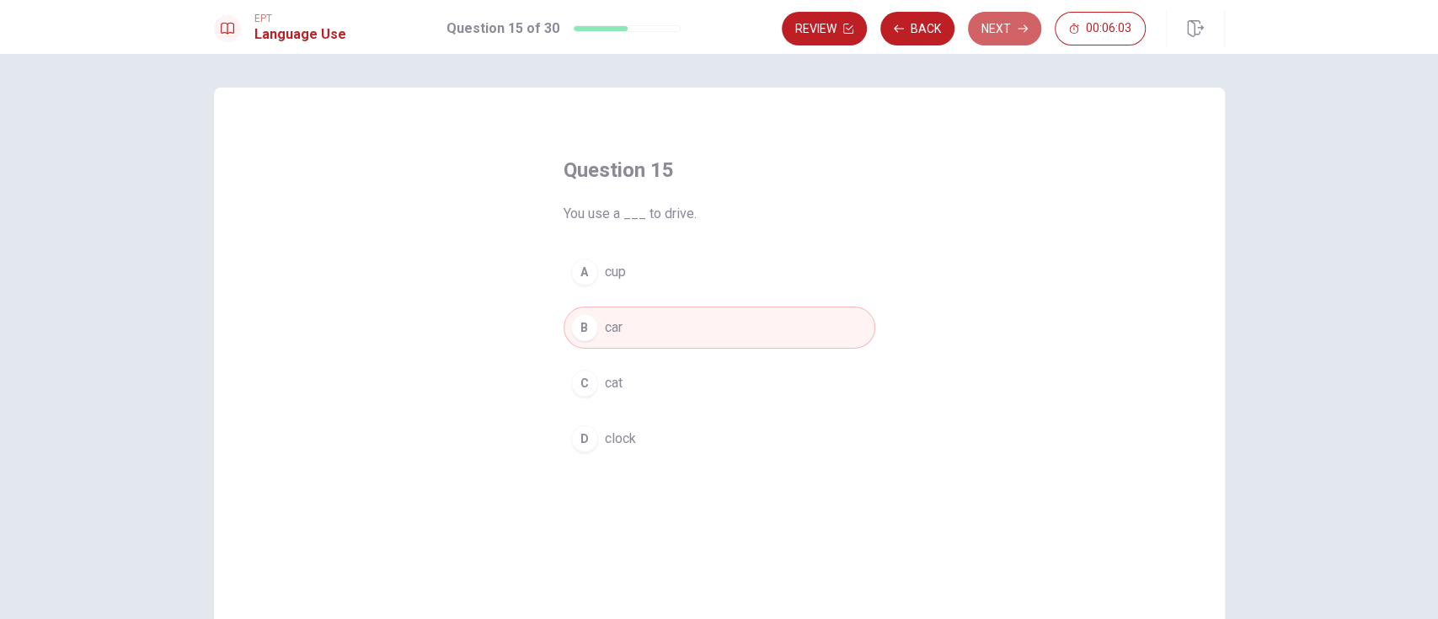
click at [1020, 19] on button "Next" at bounding box center [1004, 29] width 73 height 34
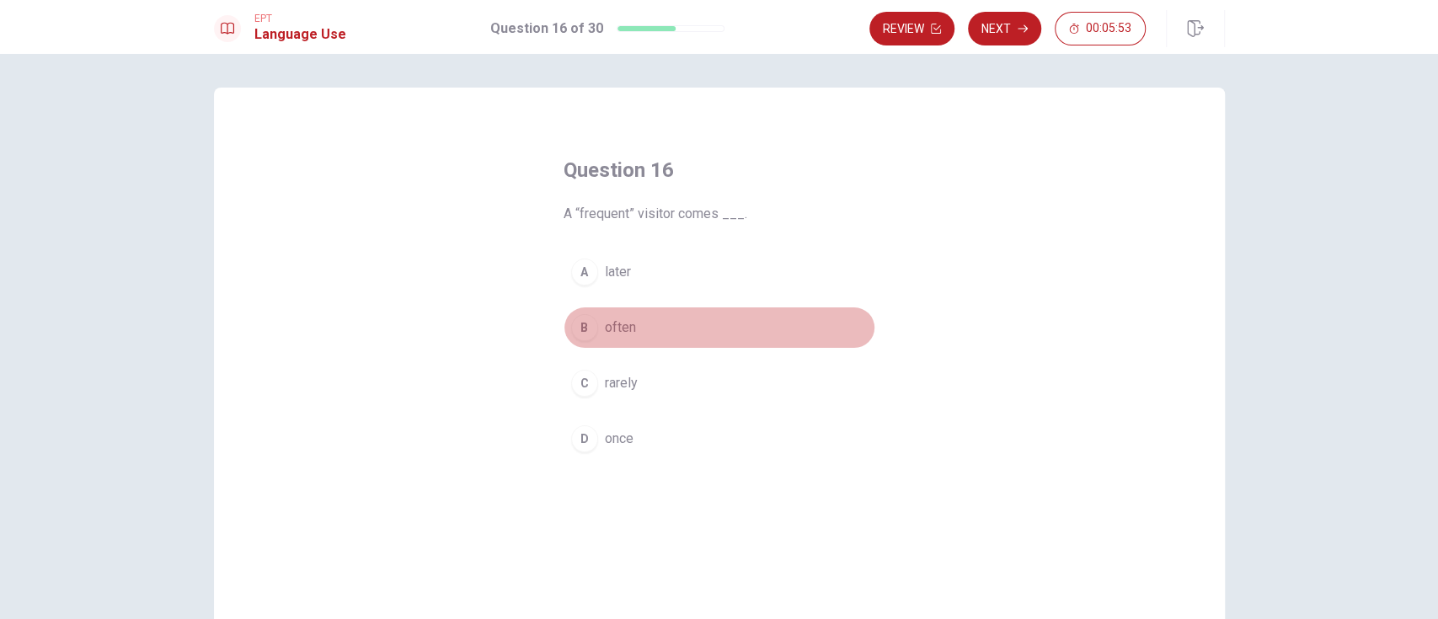
drag, startPoint x: 623, startPoint y: 320, endPoint x: 804, endPoint y: 288, distance: 183.9
click at [625, 320] on span "often" at bounding box center [620, 328] width 31 height 20
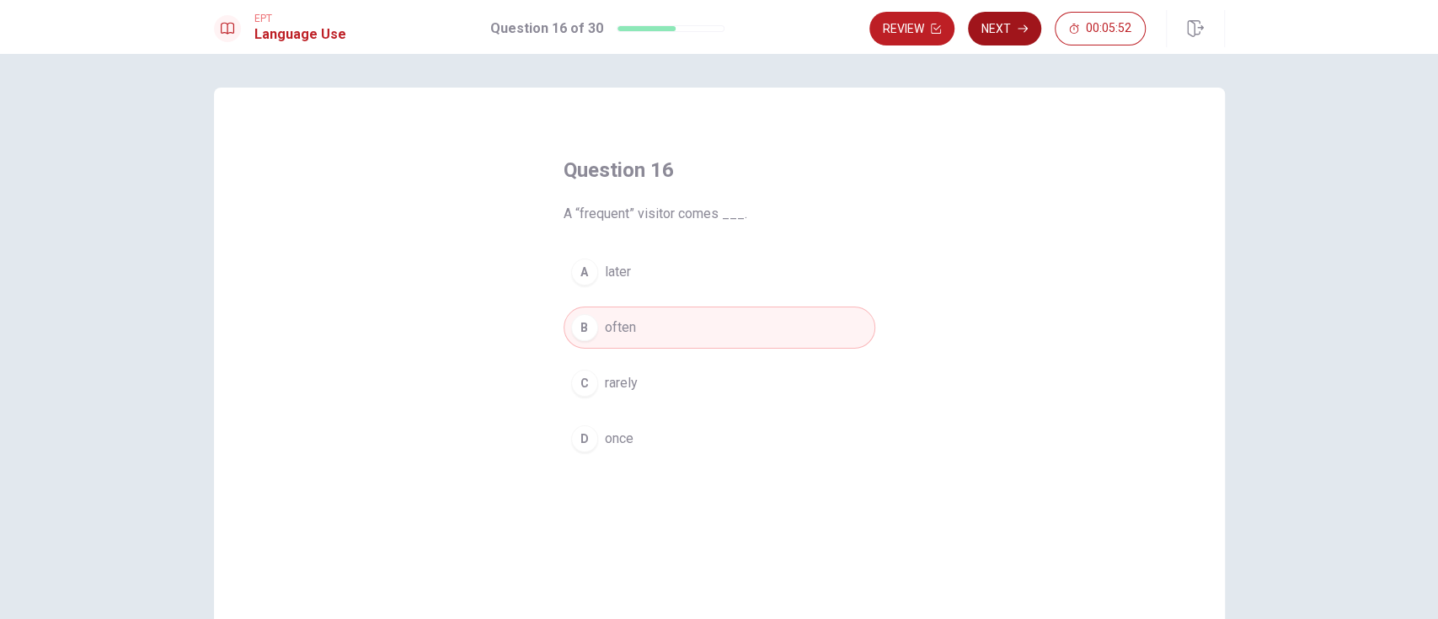
click at [995, 28] on button "Next" at bounding box center [1004, 29] width 73 height 34
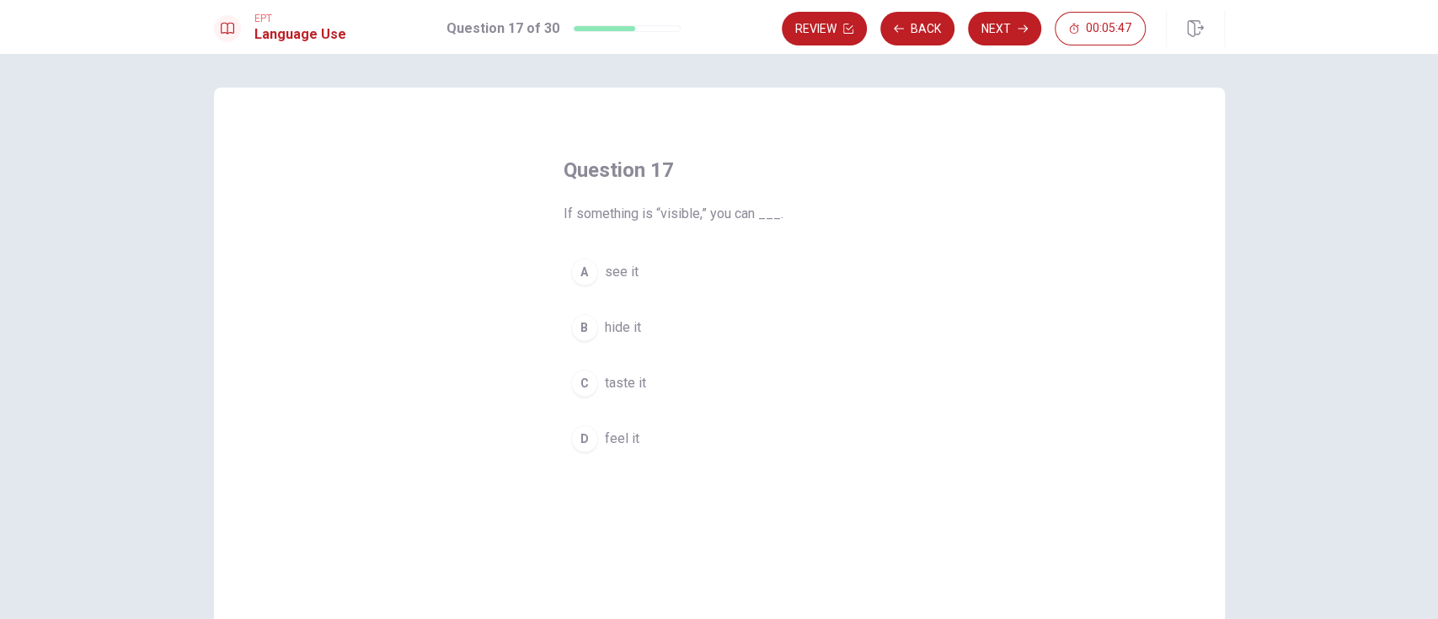
drag, startPoint x: 620, startPoint y: 270, endPoint x: 639, endPoint y: 266, distance: 18.8
click at [624, 268] on span "see it" at bounding box center [622, 272] width 34 height 20
click at [1002, 23] on button "Next" at bounding box center [1004, 29] width 73 height 34
drag, startPoint x: 646, startPoint y: 378, endPoint x: 784, endPoint y: 334, distance: 144.4
click at [653, 373] on span "construct" at bounding box center [632, 383] width 55 height 20
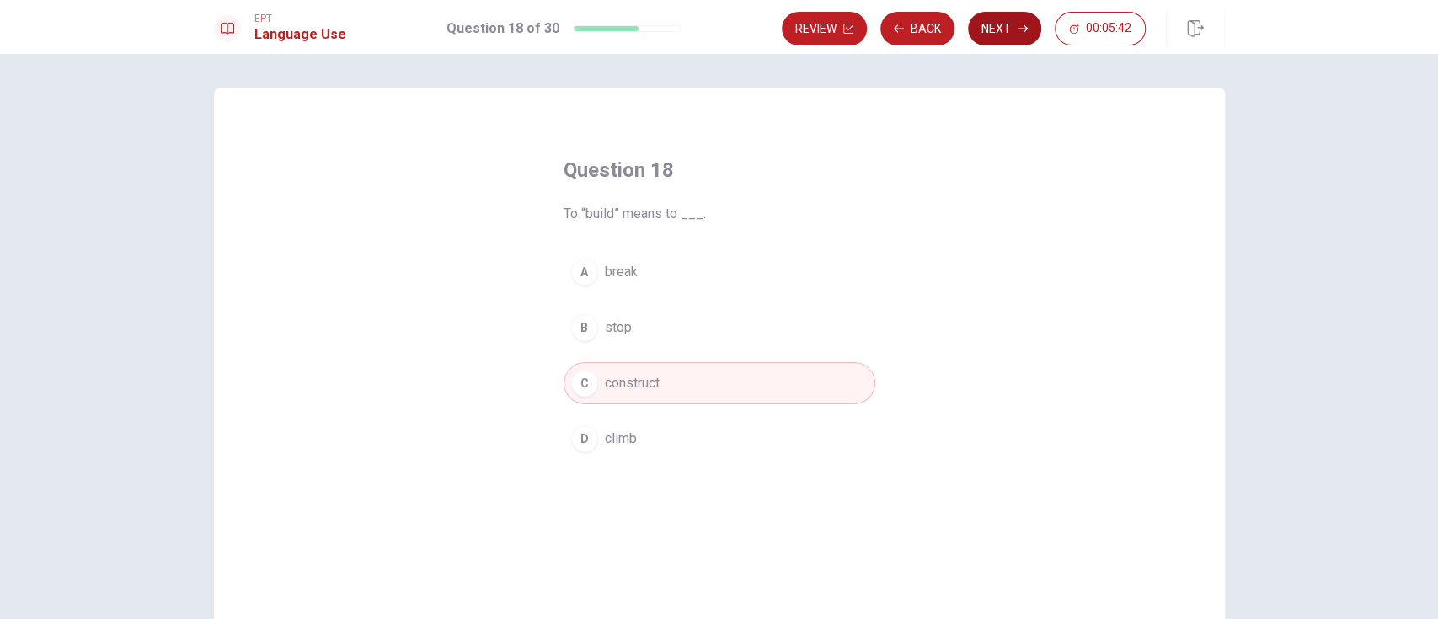
click at [1020, 18] on button "Next" at bounding box center [1004, 29] width 73 height 34
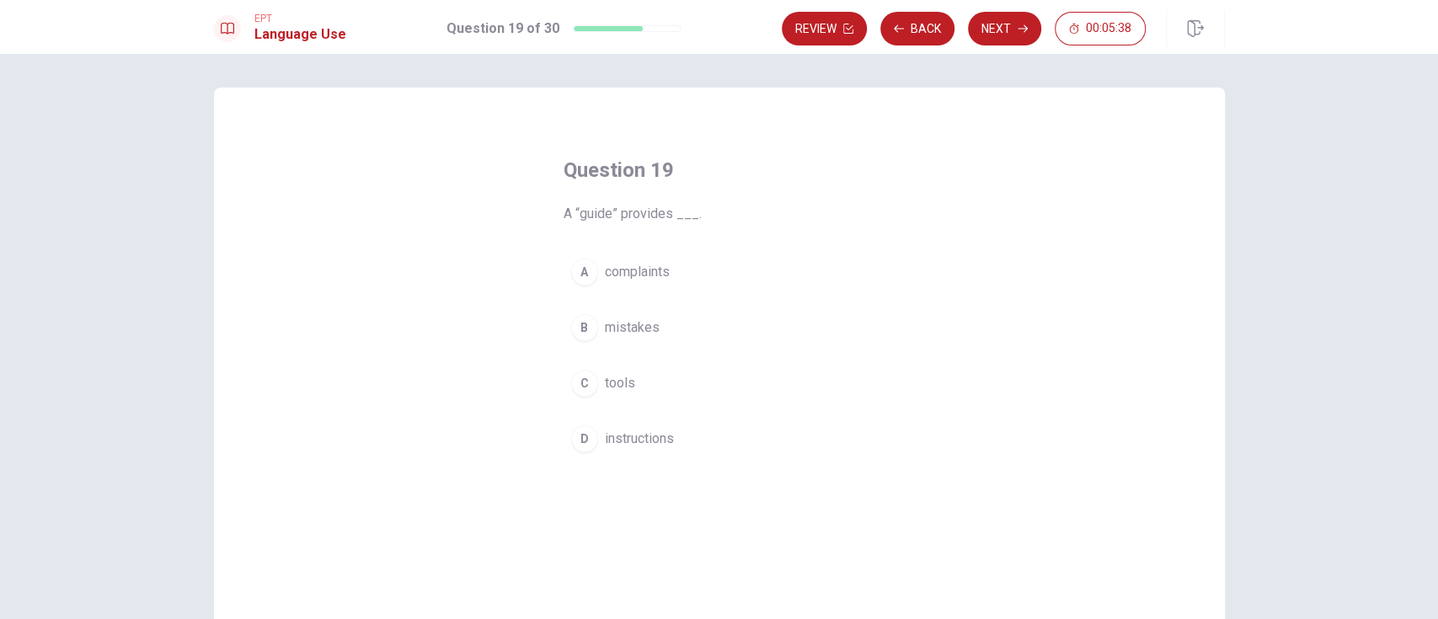
click at [655, 422] on button "D instructions" at bounding box center [720, 439] width 312 height 42
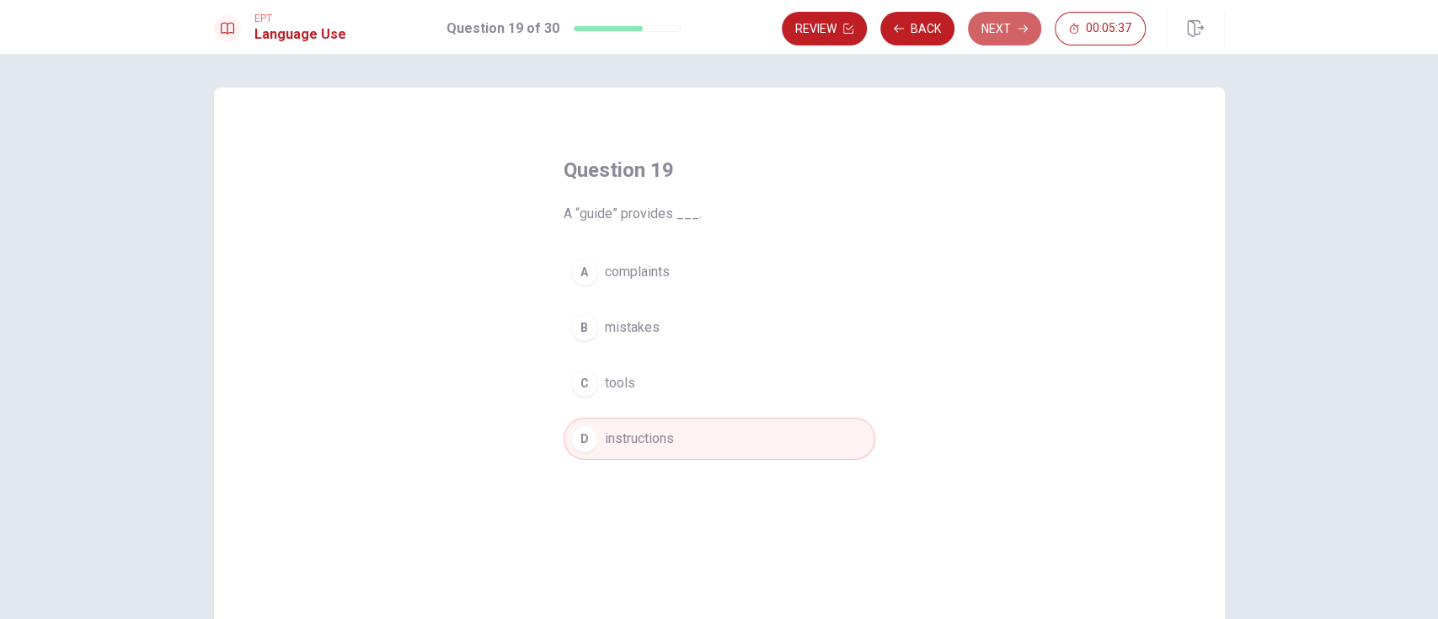
drag, startPoint x: 1010, startPoint y: 19, endPoint x: 1004, endPoint y: 33, distance: 14.7
click at [1010, 20] on button "Next" at bounding box center [1004, 29] width 73 height 34
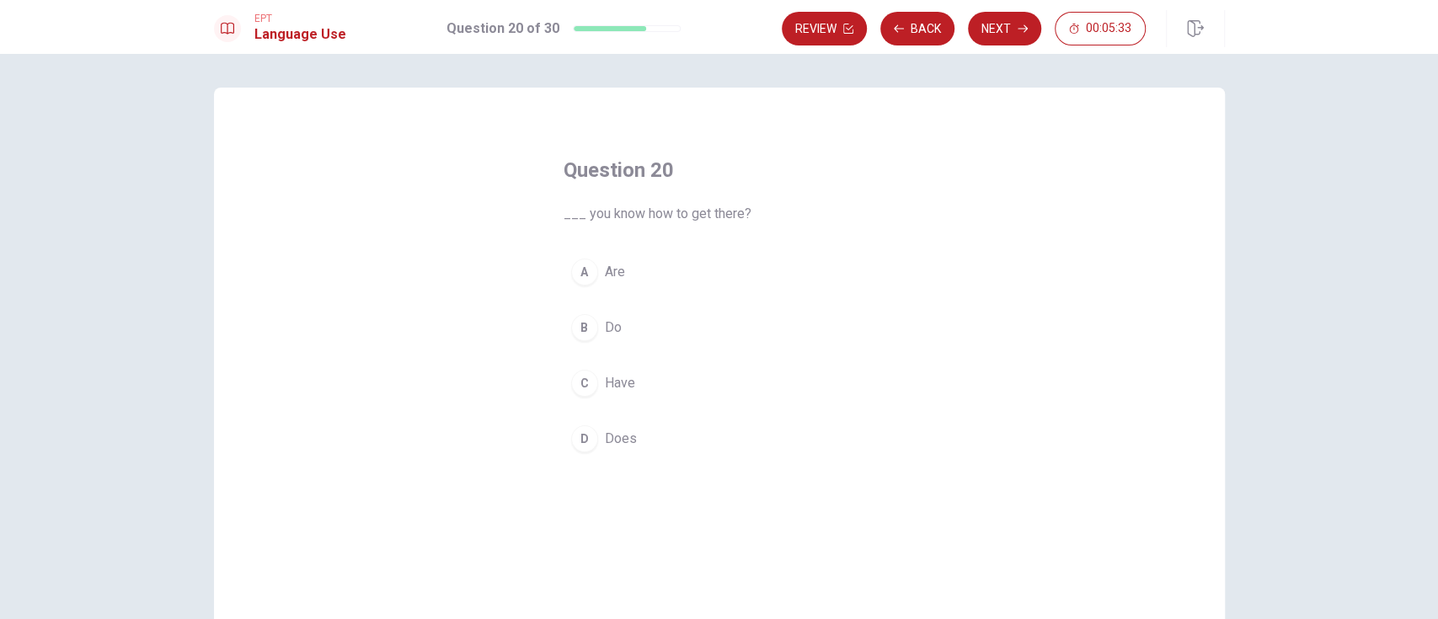
click at [608, 322] on span "Do" at bounding box center [613, 328] width 17 height 20
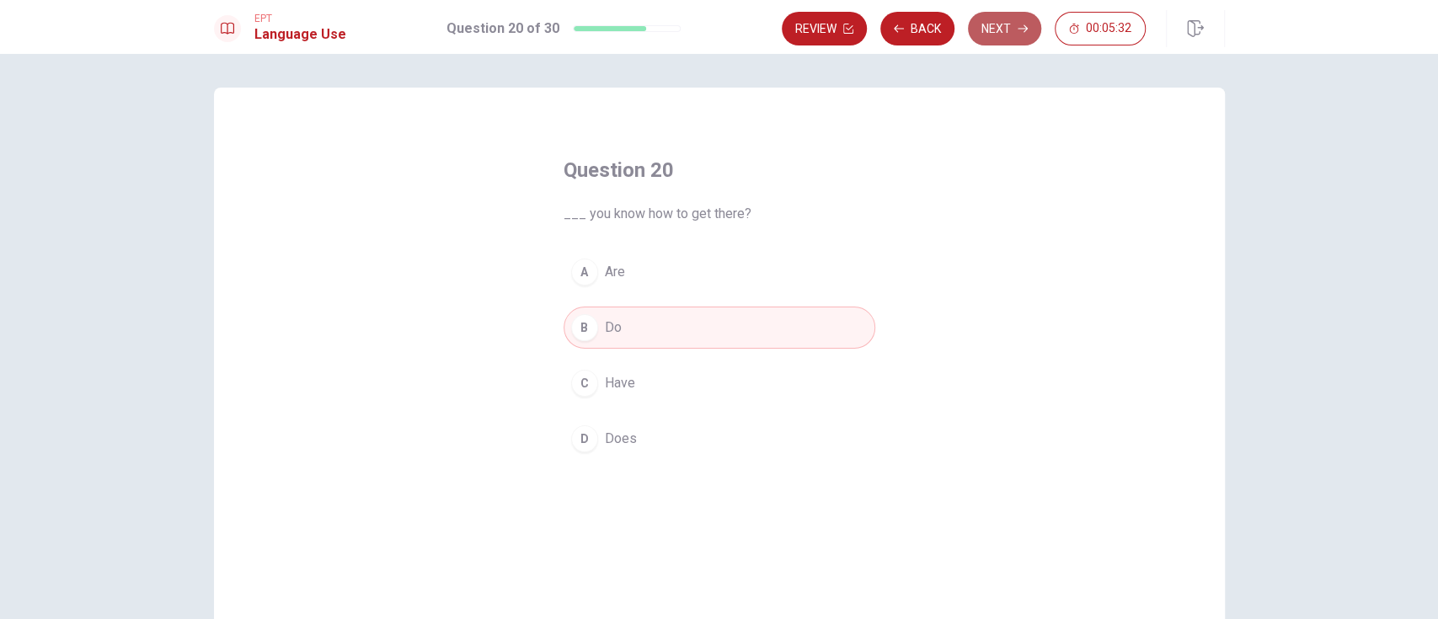
click at [1003, 30] on button "Next" at bounding box center [1004, 29] width 73 height 34
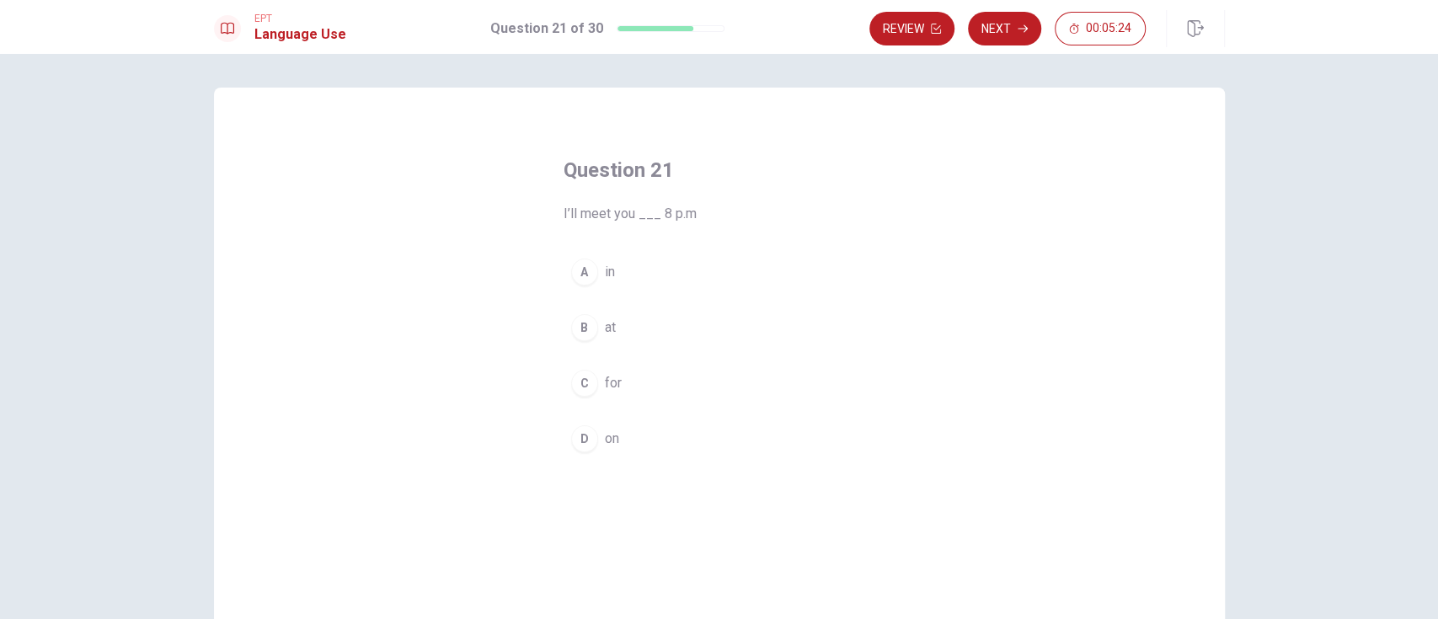
drag, startPoint x: 597, startPoint y: 329, endPoint x: 817, endPoint y: 233, distance: 240.0
click at [599, 329] on button "B at" at bounding box center [720, 328] width 312 height 42
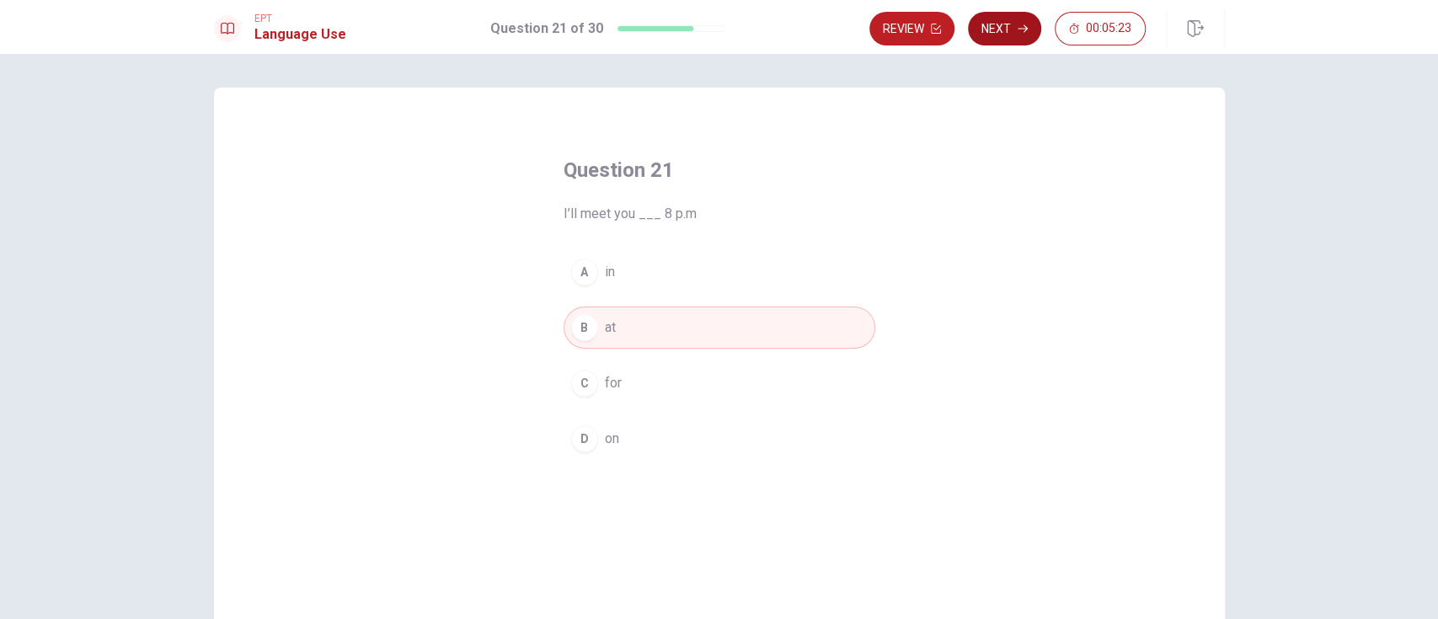
click at [1003, 19] on button "Next" at bounding box center [1004, 29] width 73 height 34
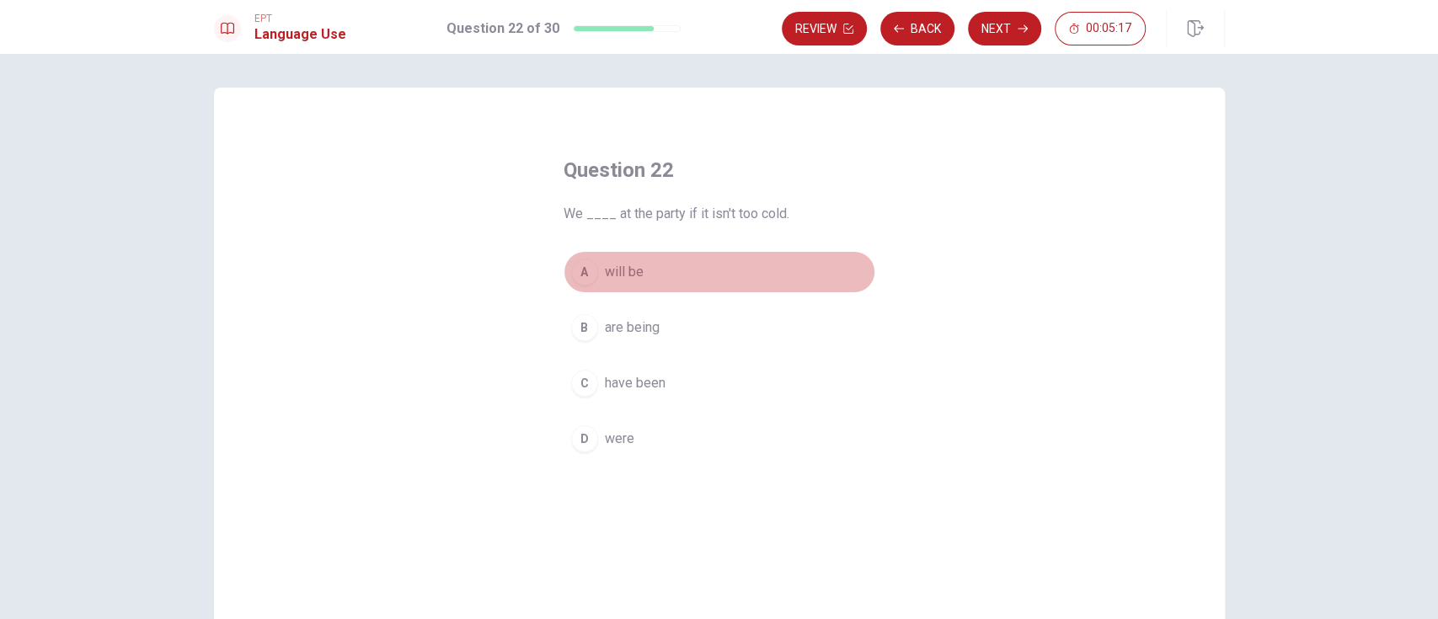
click at [619, 280] on span "will be" at bounding box center [624, 272] width 39 height 20
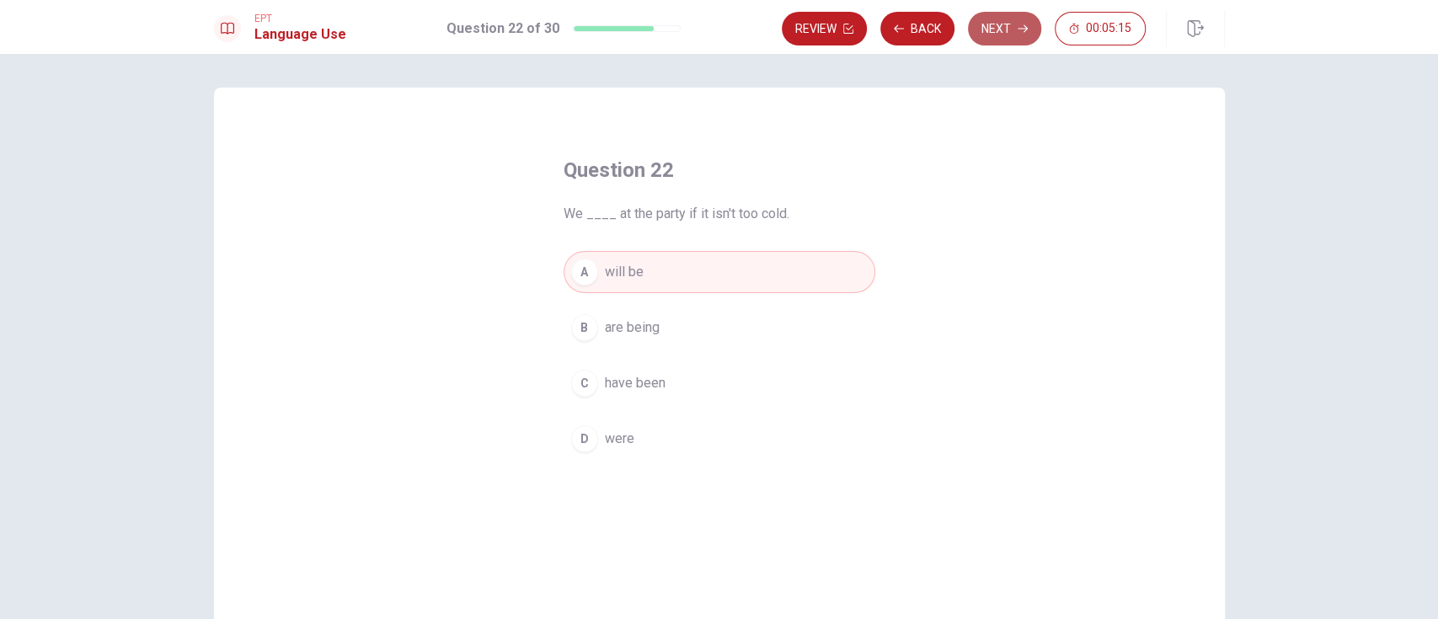
click at [1001, 24] on button "Next" at bounding box center [1004, 29] width 73 height 34
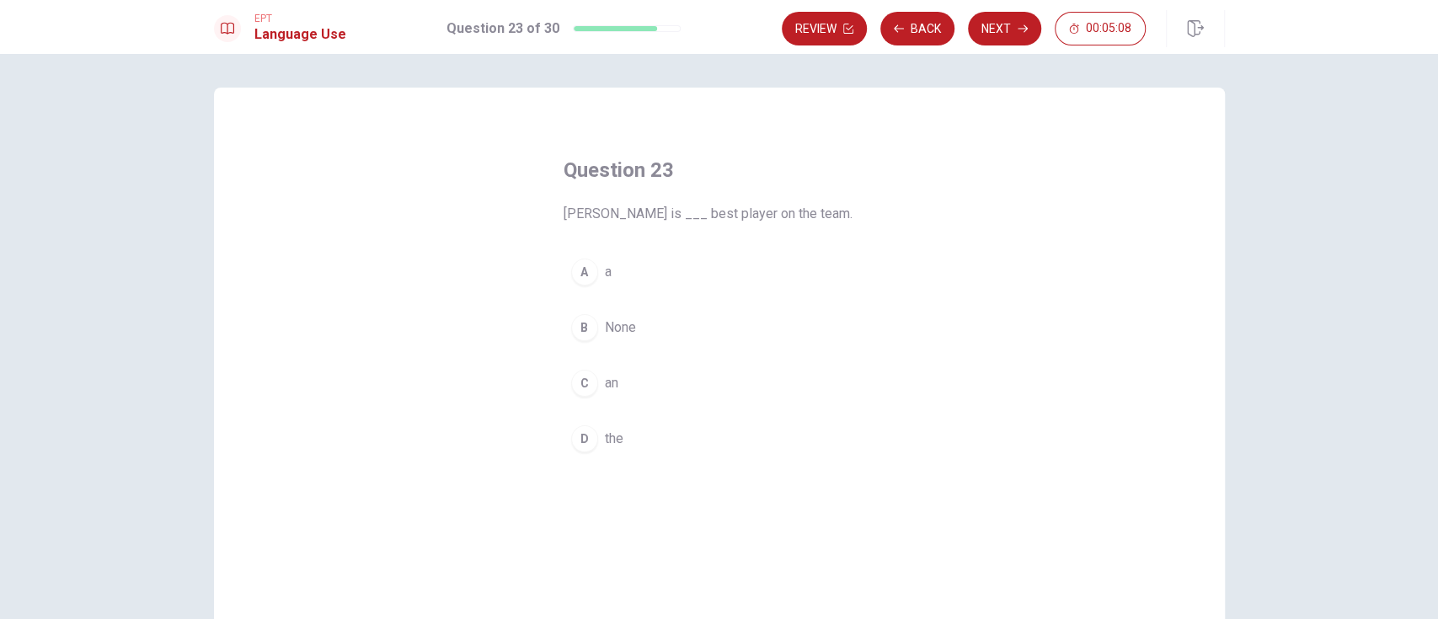
drag, startPoint x: 619, startPoint y: 434, endPoint x: 644, endPoint y: 425, distance: 25.8
click at [620, 434] on button "D the" at bounding box center [720, 439] width 312 height 42
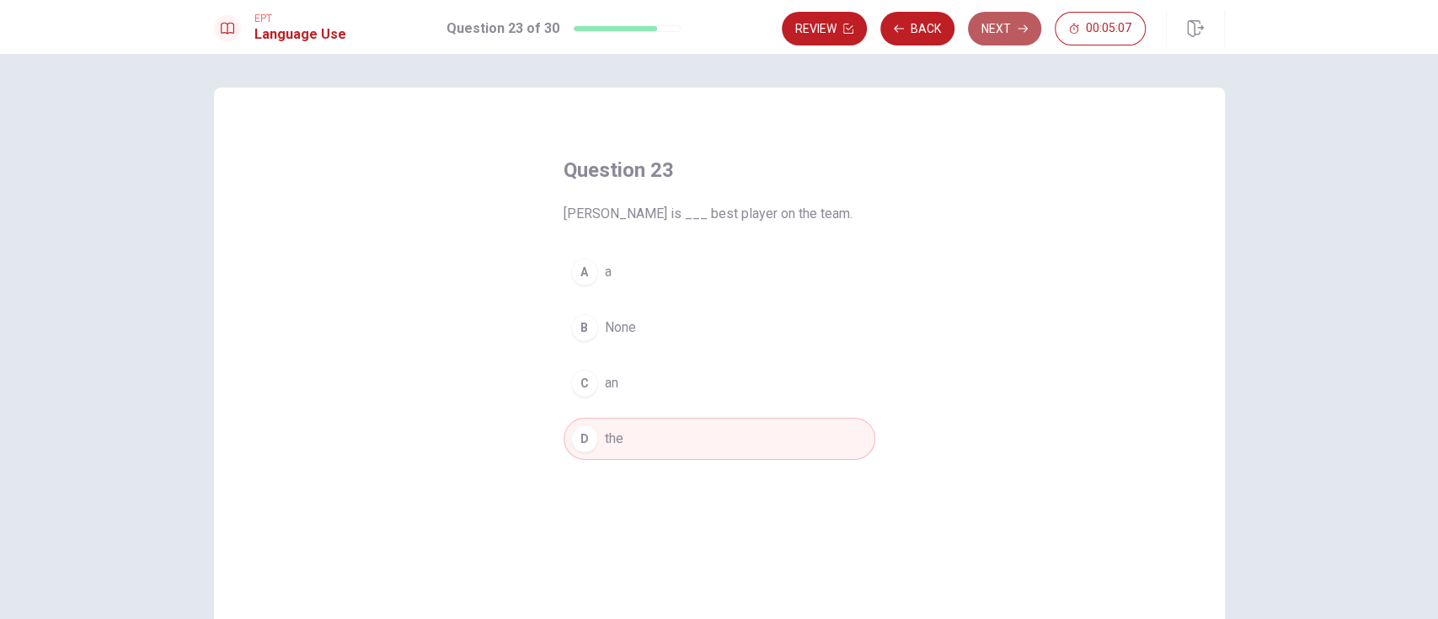
click at [1007, 34] on button "Next" at bounding box center [1004, 29] width 73 height 34
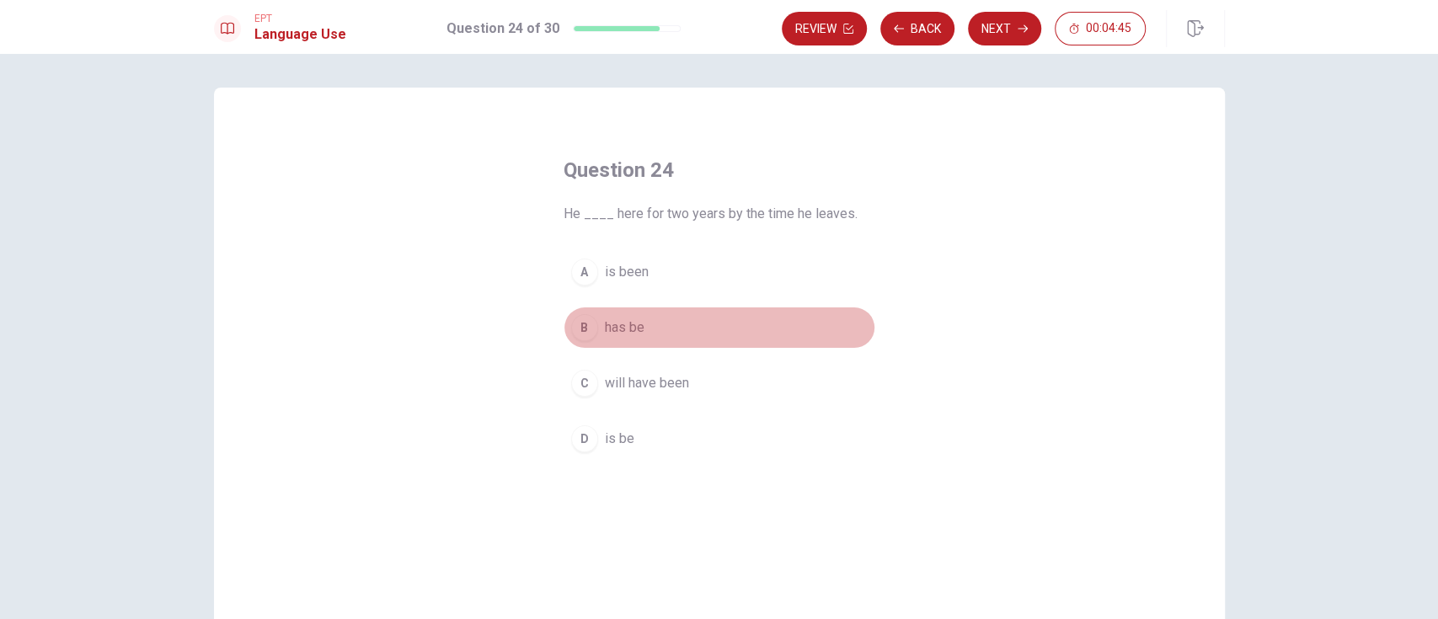
click at [634, 324] on span "has be" at bounding box center [625, 328] width 40 height 20
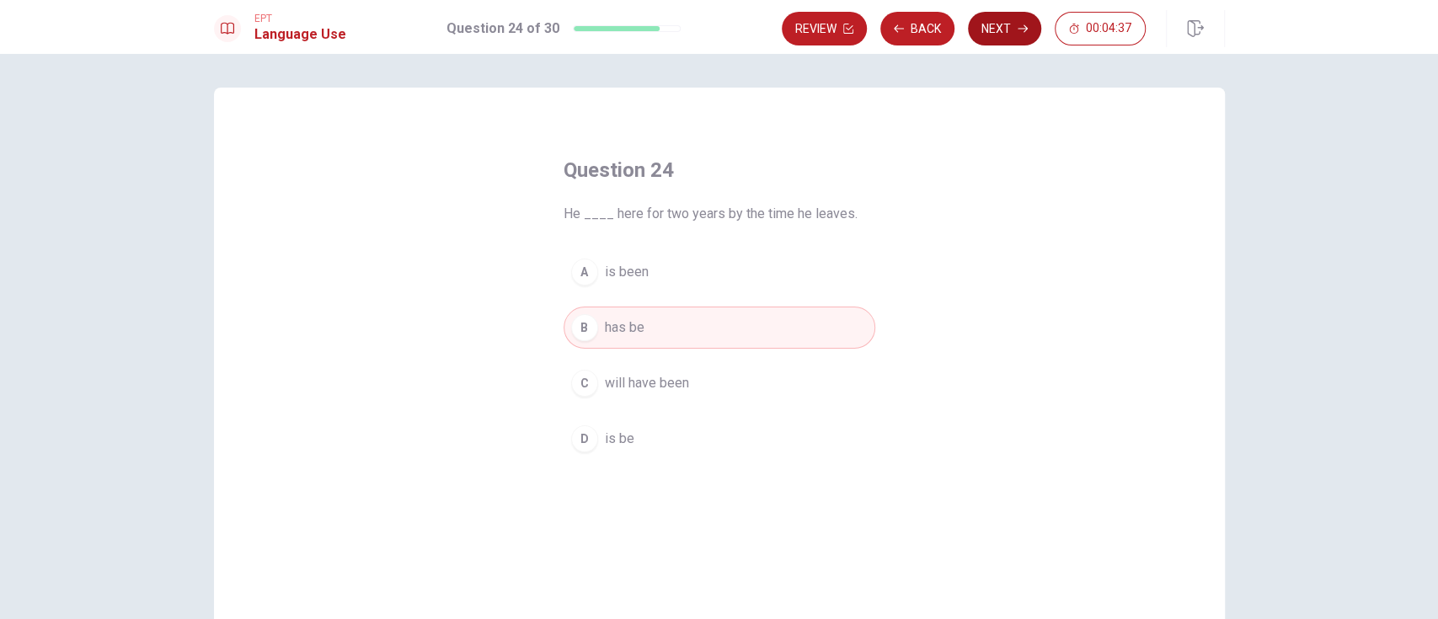
click at [996, 31] on button "Next" at bounding box center [1004, 29] width 73 height 34
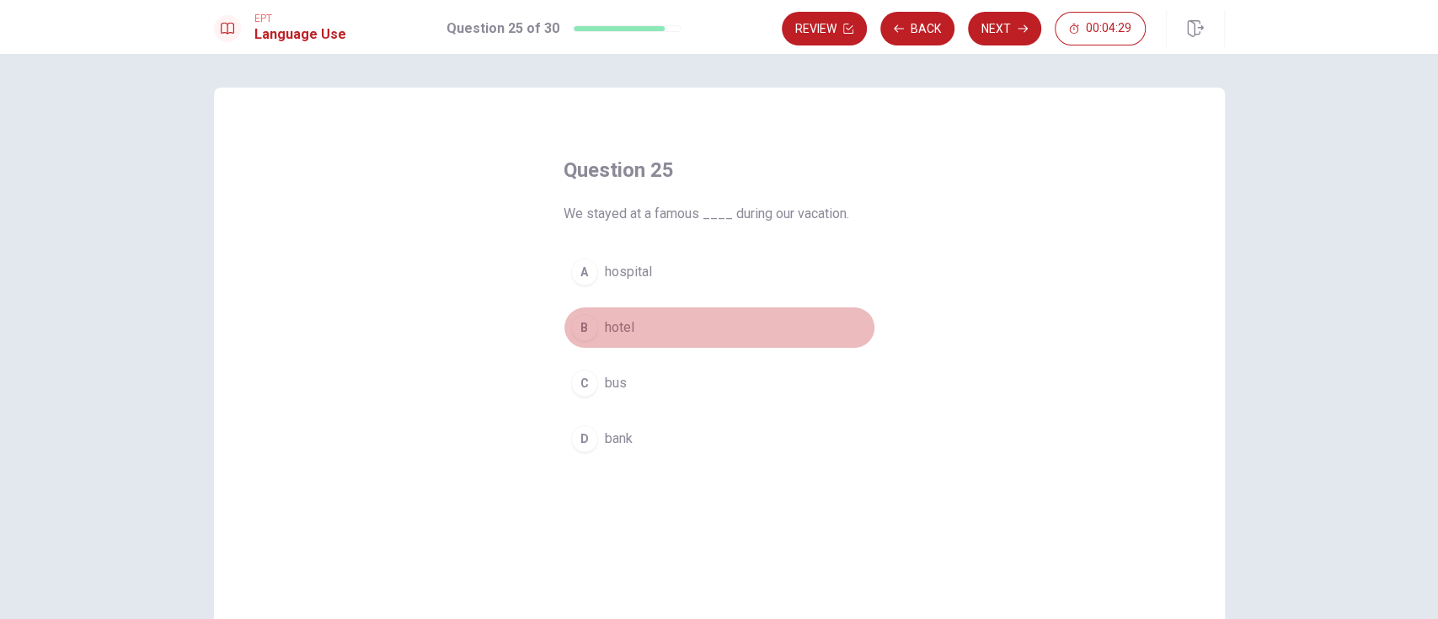
click at [607, 323] on span "hotel" at bounding box center [619, 328] width 29 height 20
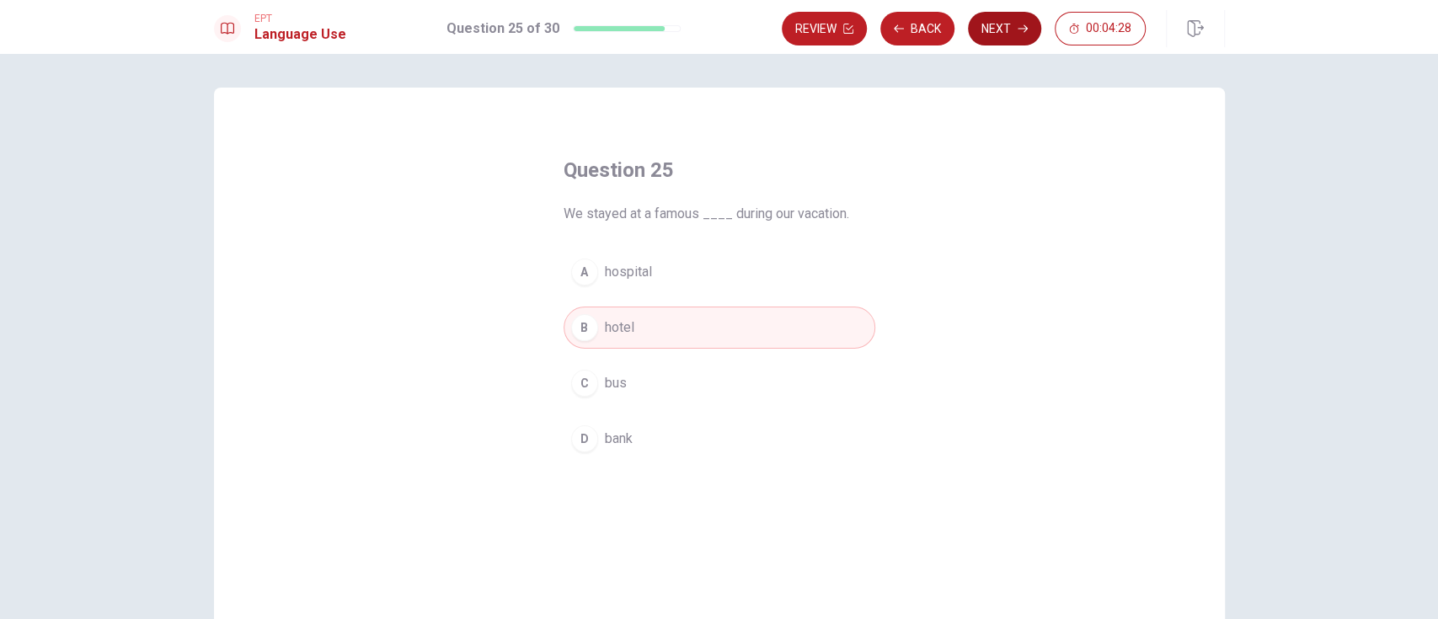
click at [998, 28] on button "Next" at bounding box center [1004, 29] width 73 height 34
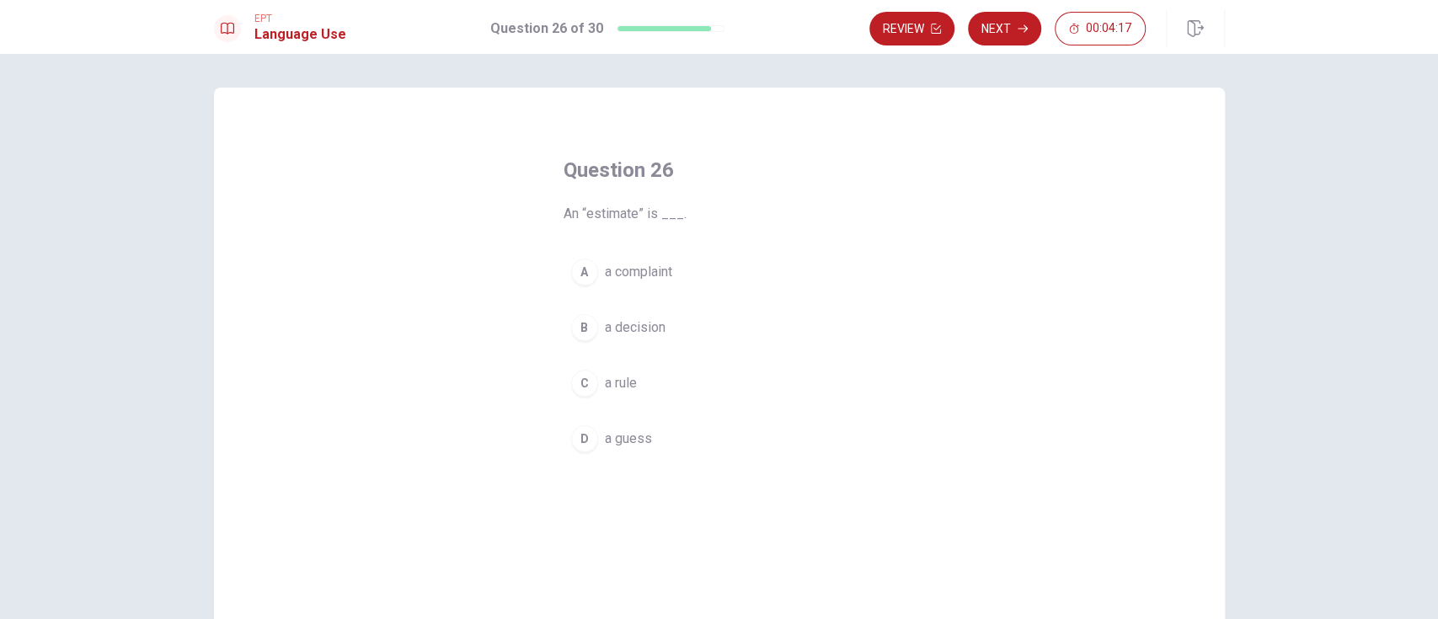
click at [631, 440] on span "a guess" at bounding box center [628, 439] width 47 height 20
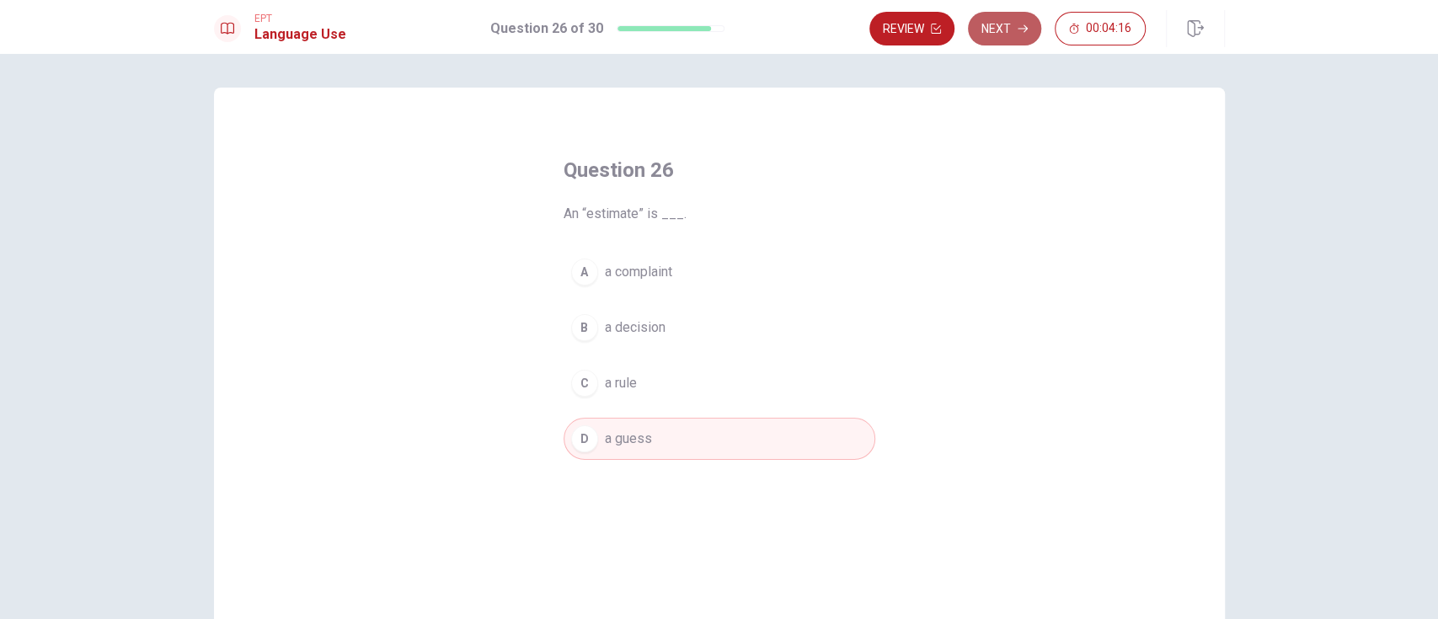
click at [1003, 24] on button "Next" at bounding box center [1004, 29] width 73 height 34
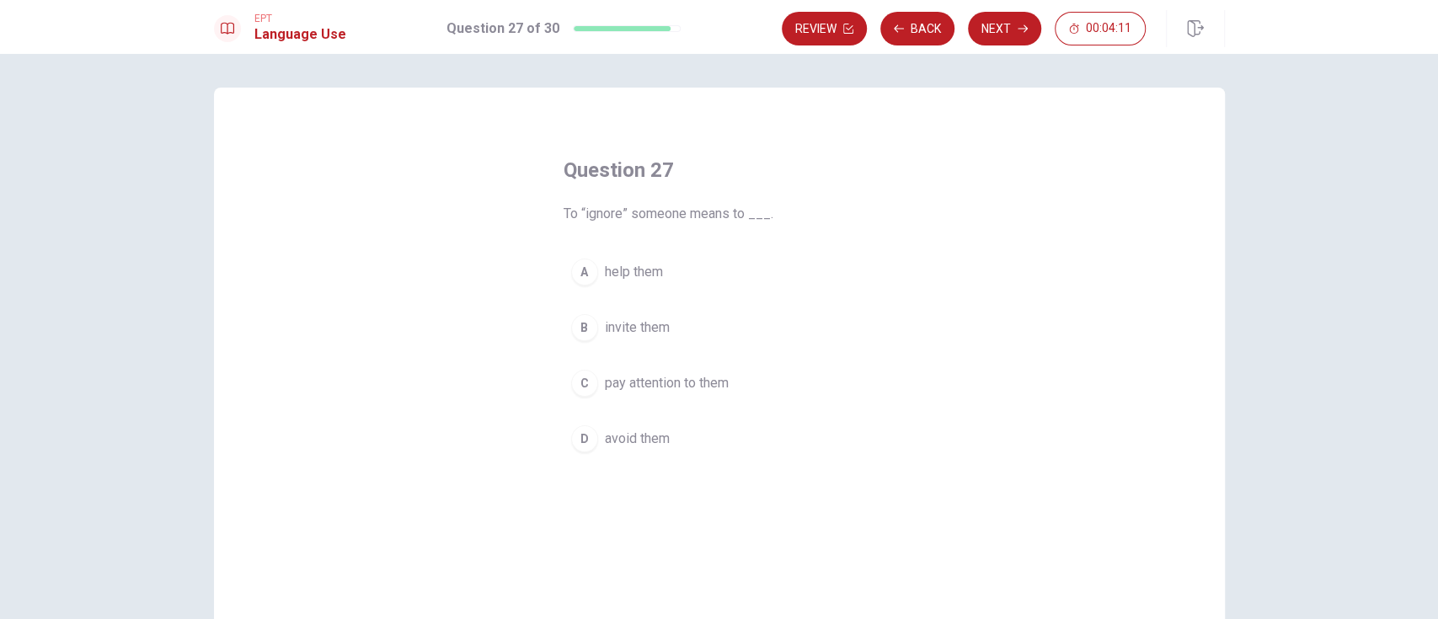
click at [643, 435] on span "avoid them" at bounding box center [637, 439] width 65 height 20
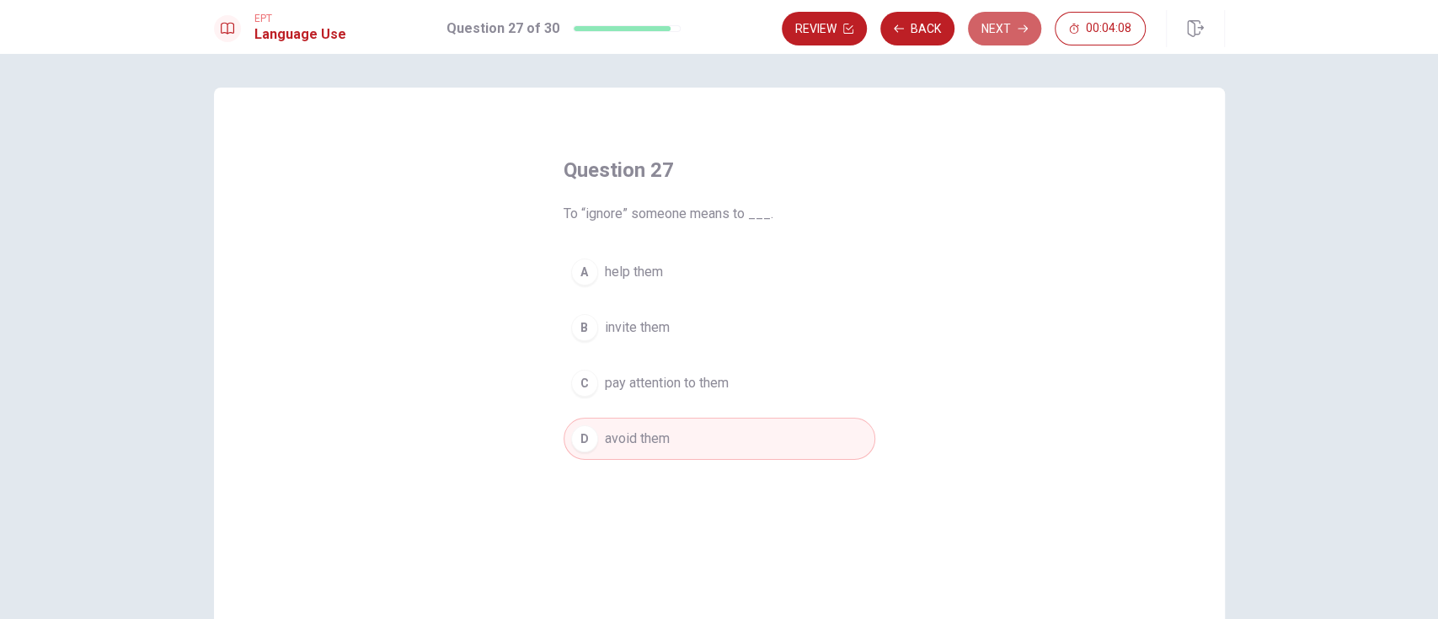
click at [999, 26] on button "Next" at bounding box center [1004, 29] width 73 height 34
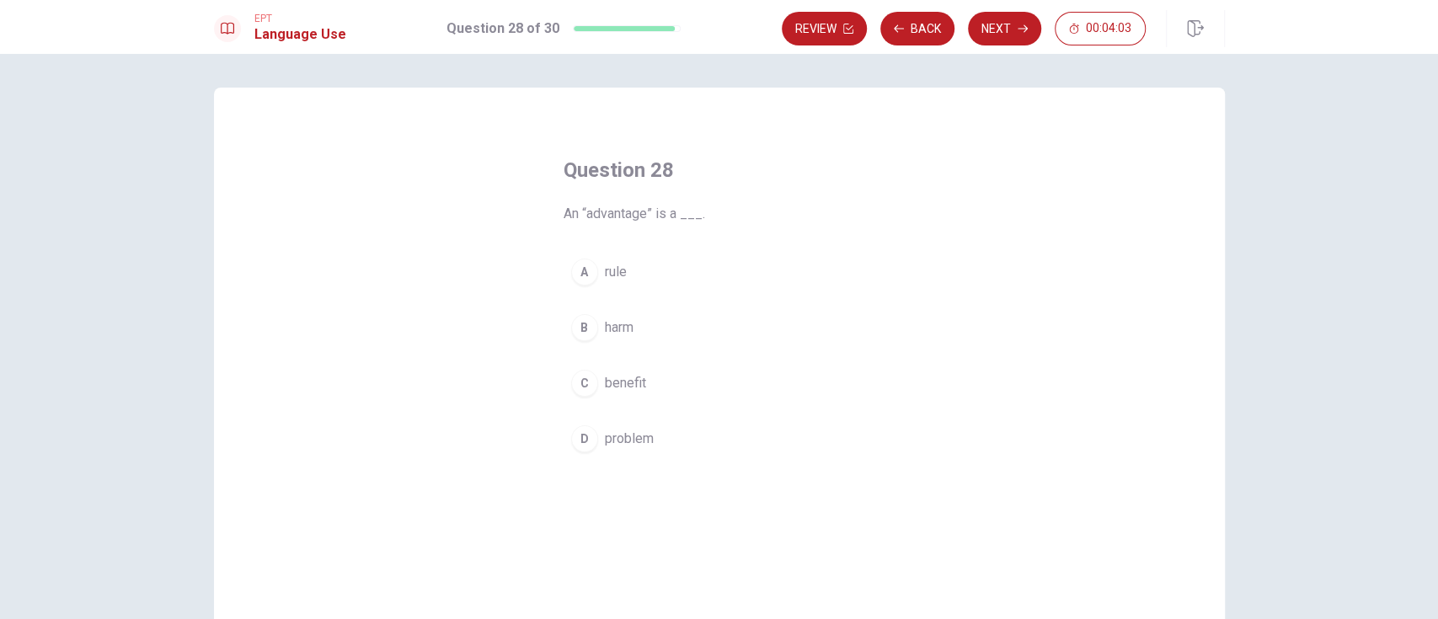
drag, startPoint x: 622, startPoint y: 379, endPoint x: 684, endPoint y: 367, distance: 63.5
click at [622, 378] on span "benefit" at bounding box center [625, 383] width 41 height 20
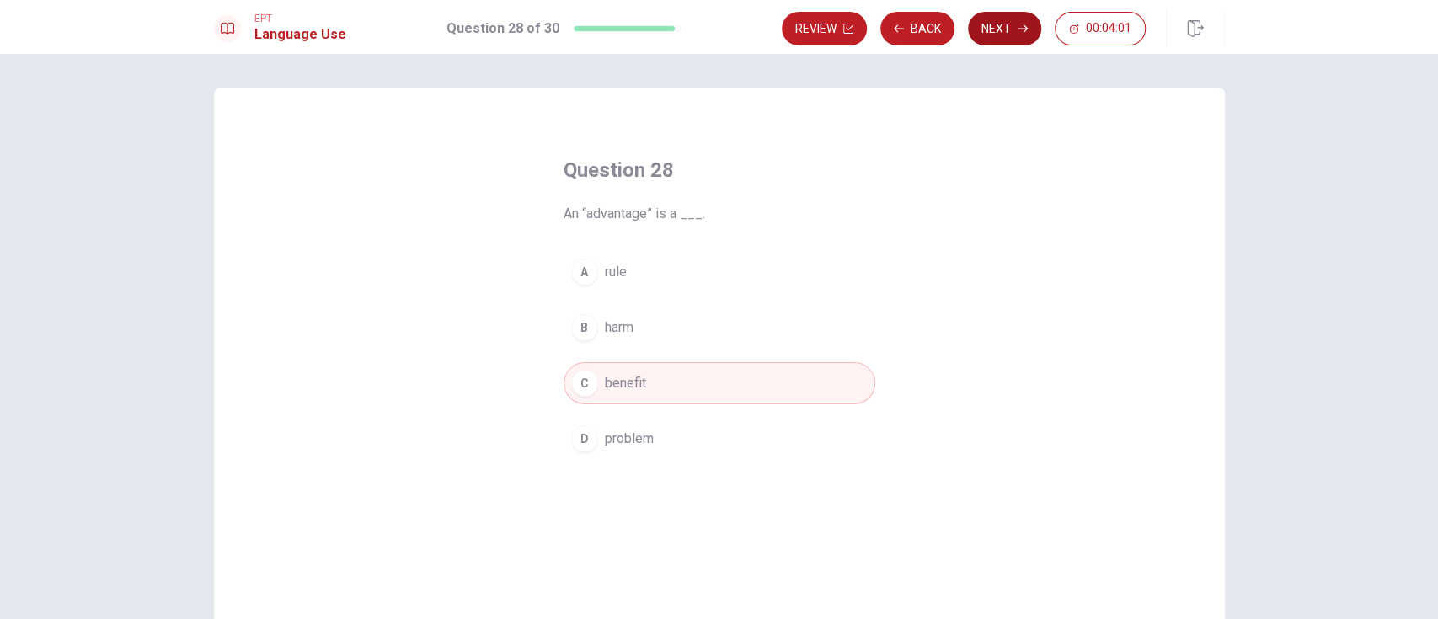
click at [999, 26] on button "Next" at bounding box center [1004, 29] width 73 height 34
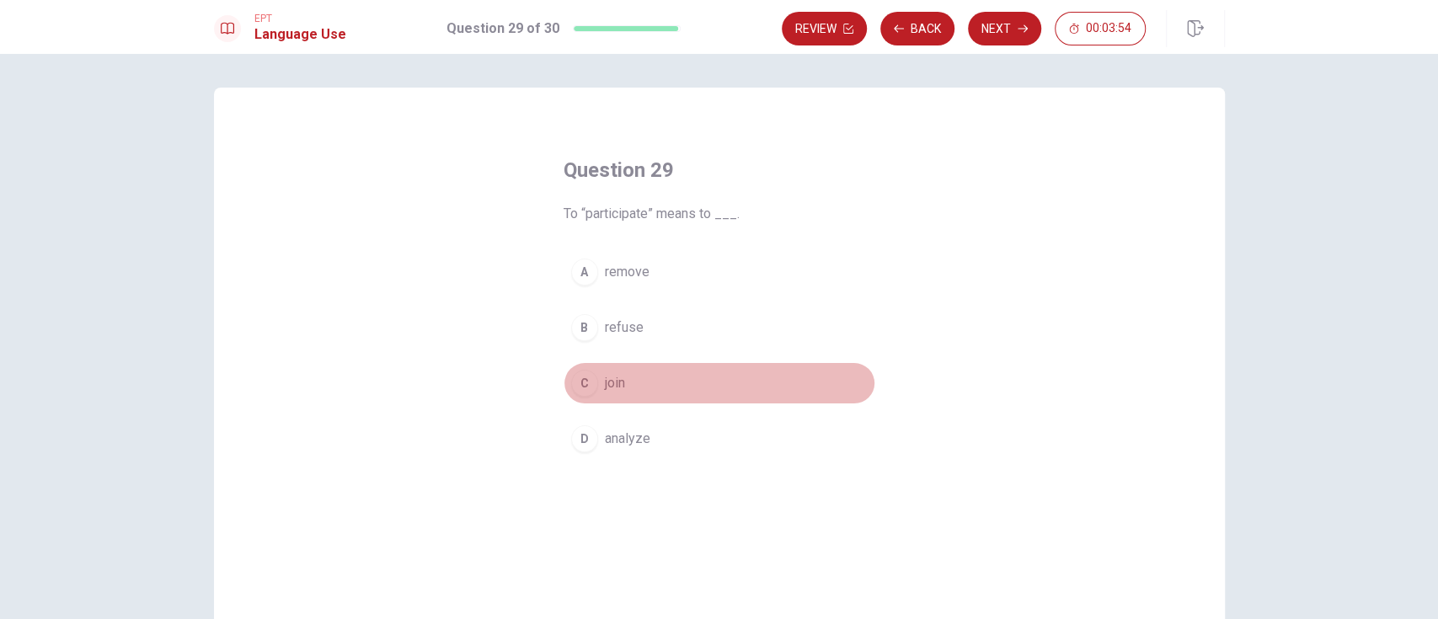
click at [605, 378] on span "join" at bounding box center [615, 383] width 20 height 20
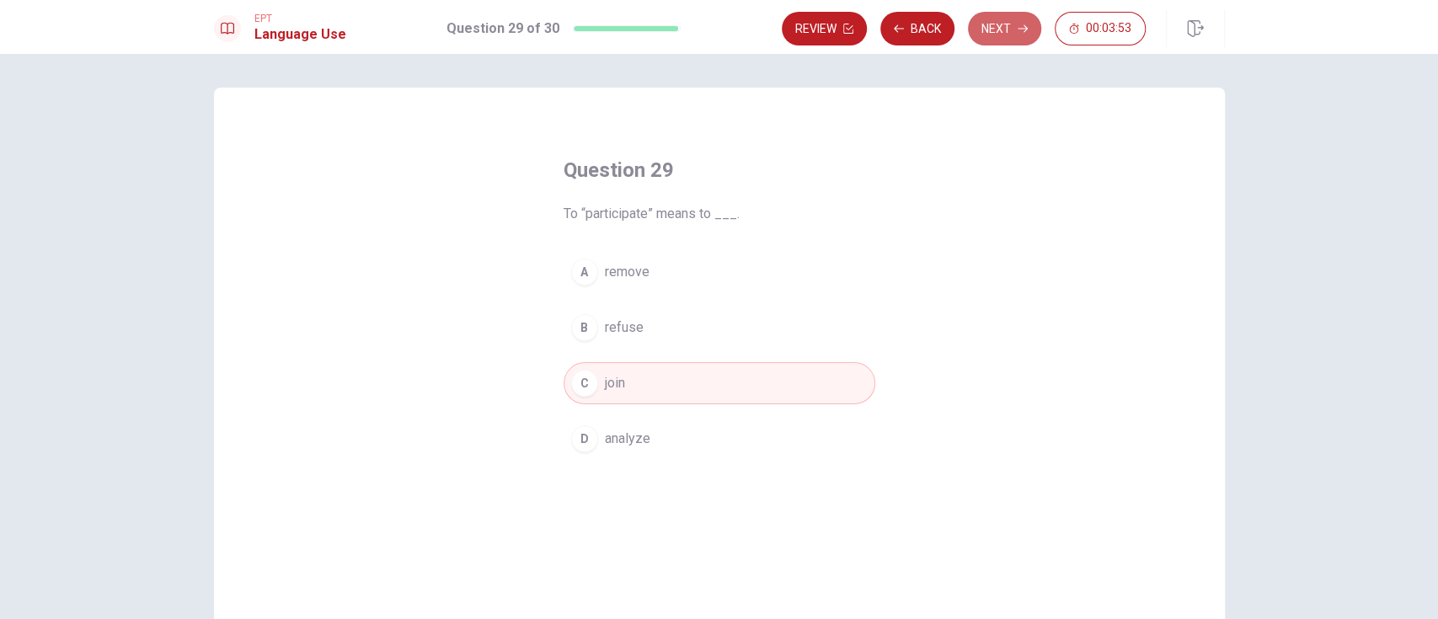
click at [1008, 22] on button "Next" at bounding box center [1004, 29] width 73 height 34
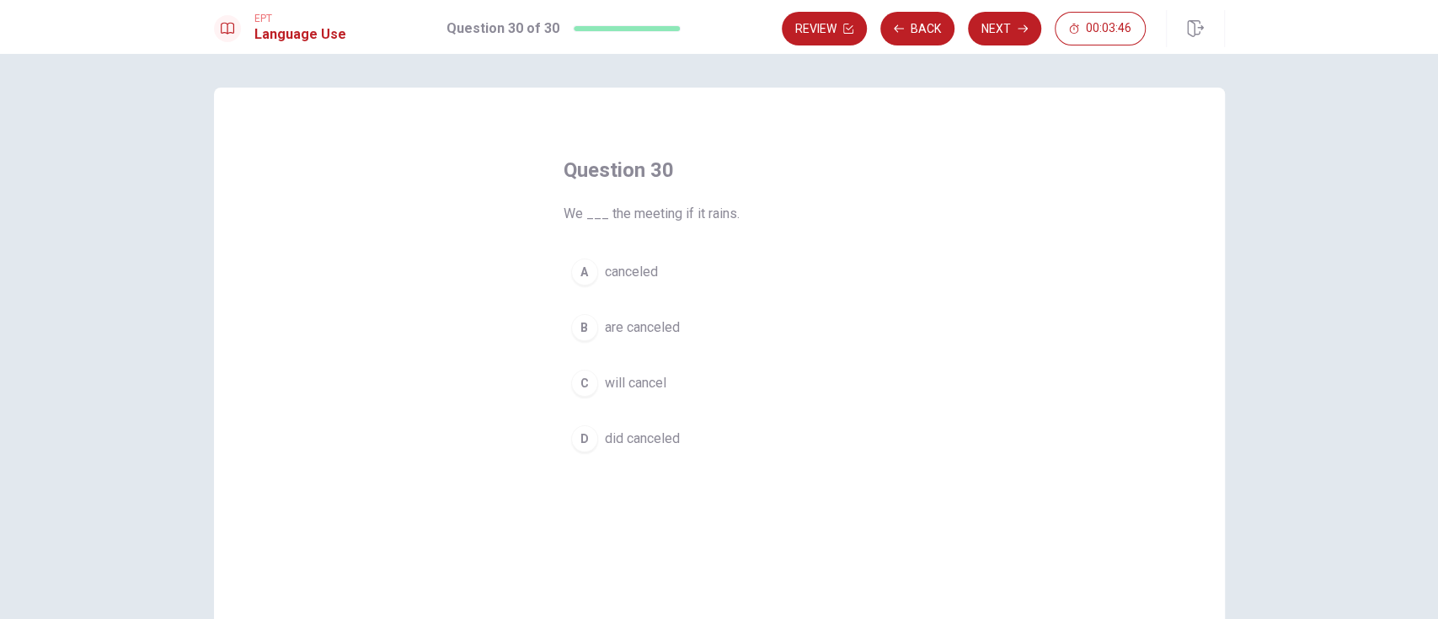
click at [634, 381] on span "will cancel" at bounding box center [636, 383] width 62 height 20
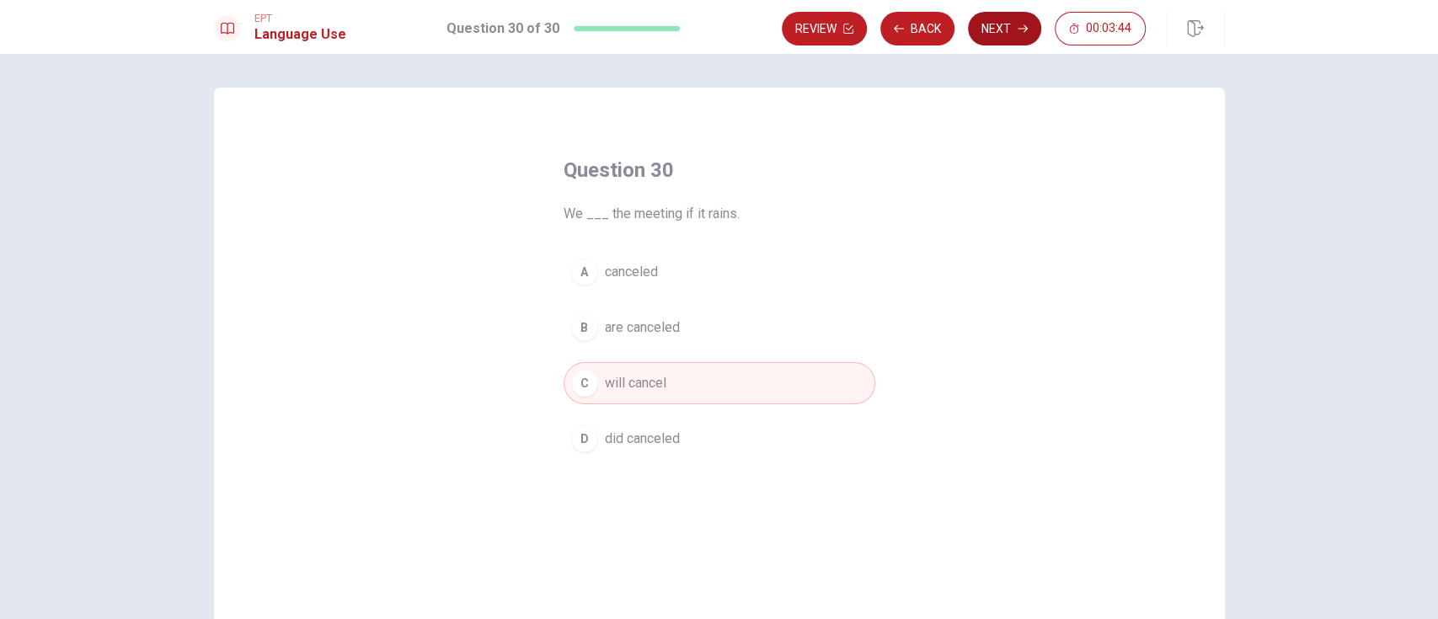
click at [993, 29] on button "Next" at bounding box center [1004, 29] width 73 height 34
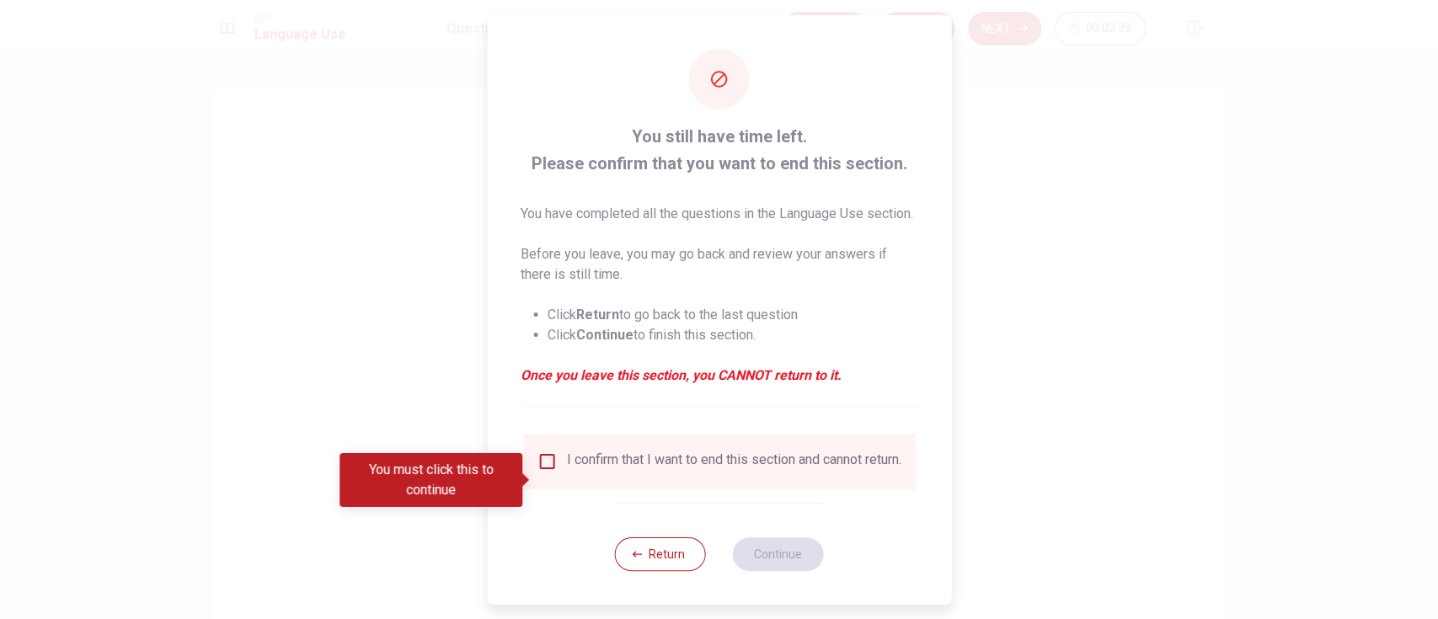
scroll to position [29, 0]
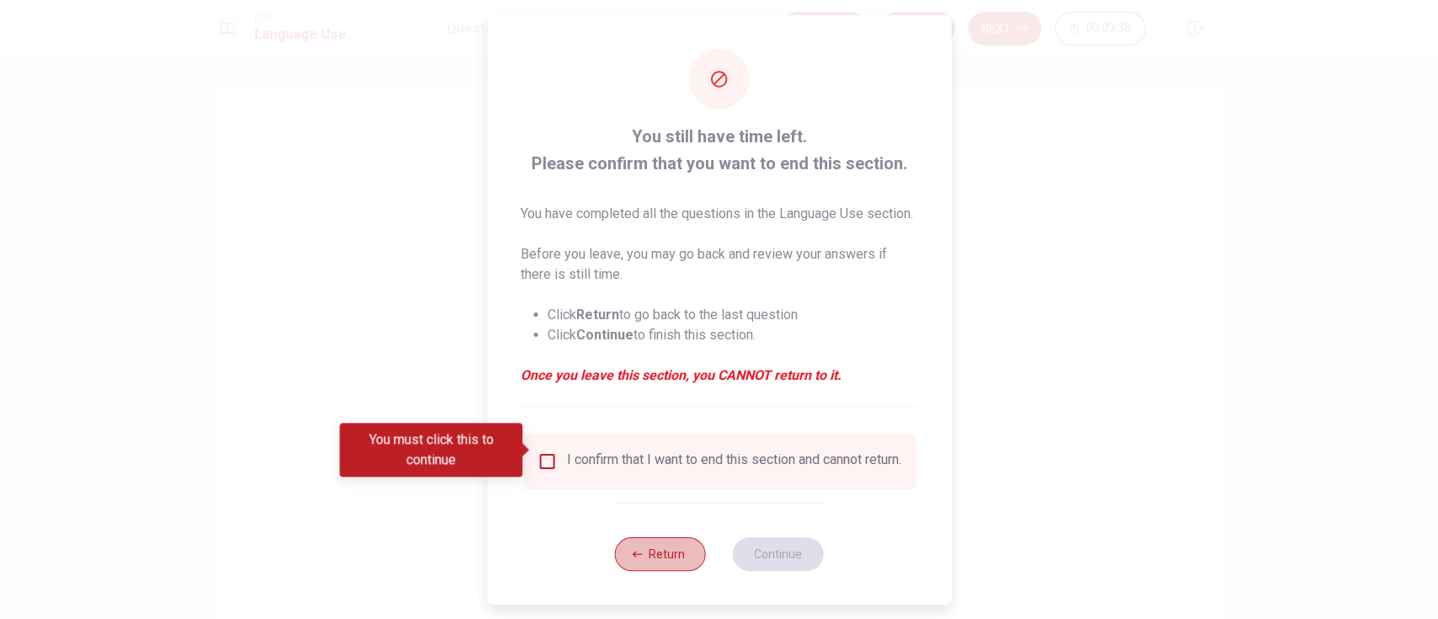
drag, startPoint x: 645, startPoint y: 543, endPoint x: 674, endPoint y: 530, distance: 31.3
click at [646, 463] on button "Return" at bounding box center [660, 555] width 91 height 34
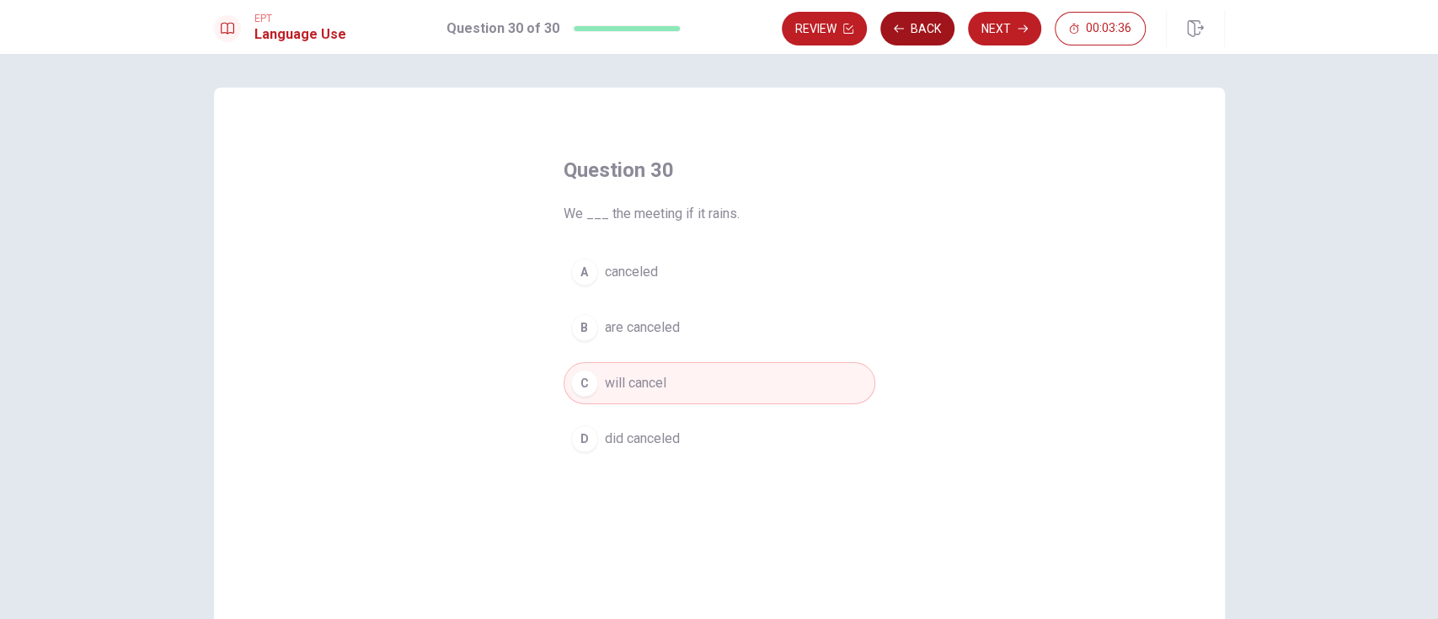
click at [917, 26] on button "Back" at bounding box center [917, 29] width 74 height 34
click at [917, 25] on button "Back" at bounding box center [917, 29] width 74 height 34
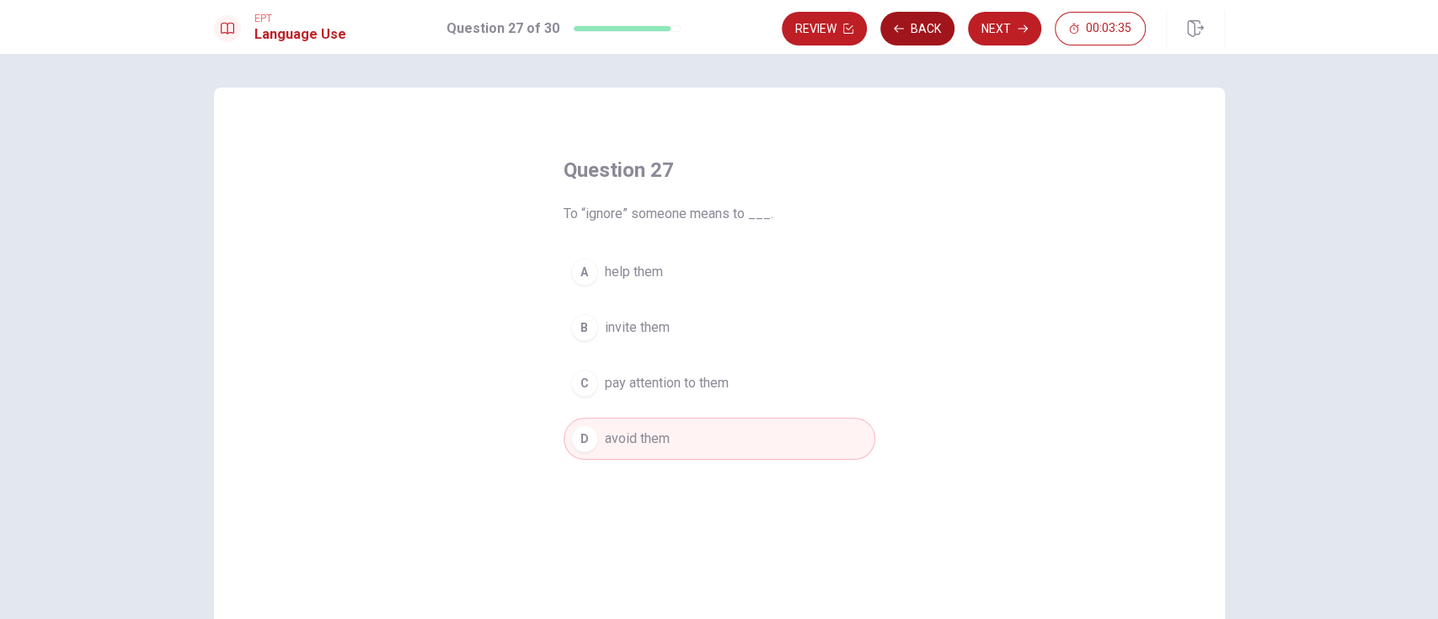
click at [917, 25] on button "Back" at bounding box center [917, 29] width 74 height 34
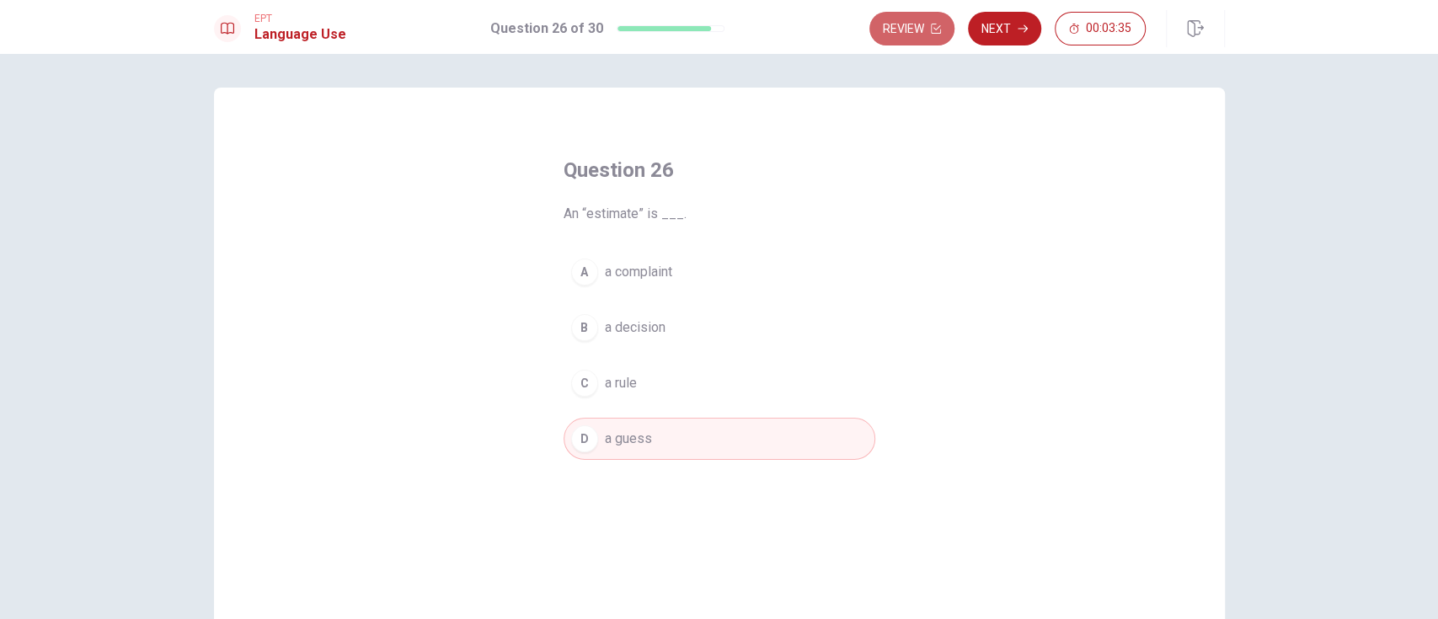
click at [917, 25] on button "Review" at bounding box center [911, 29] width 85 height 34
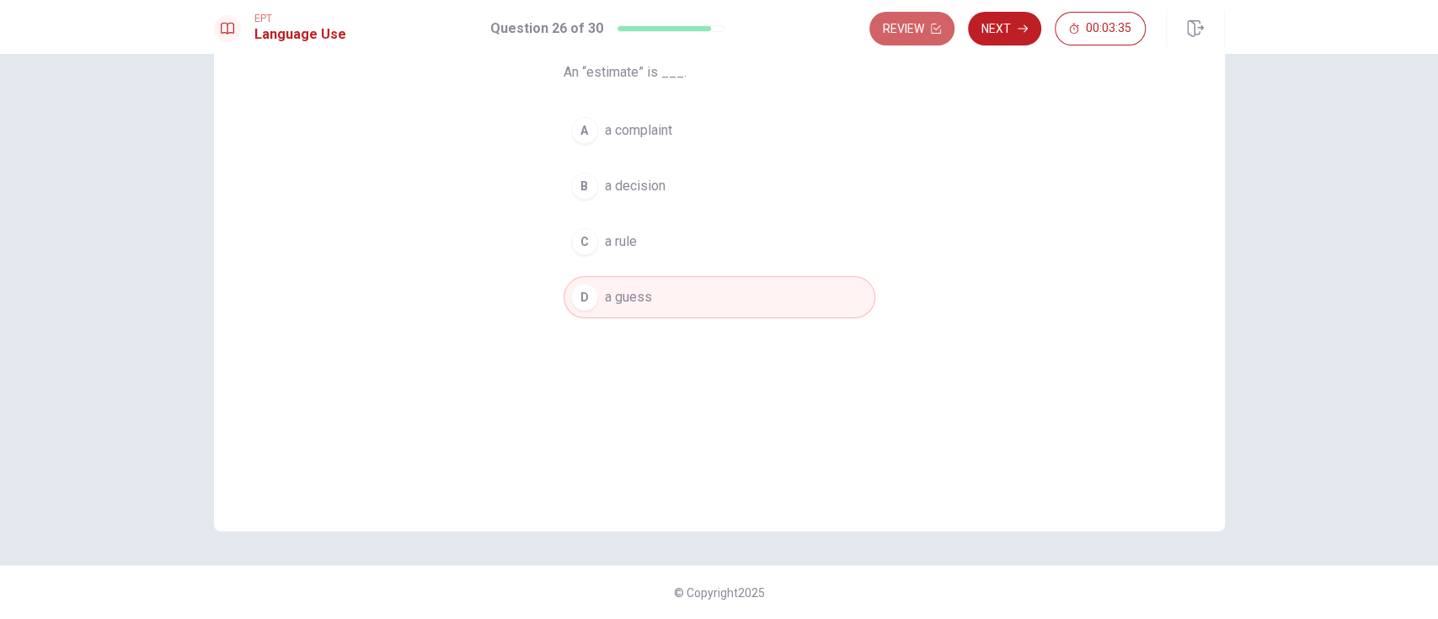
click at [917, 25] on button "Review" at bounding box center [911, 29] width 85 height 34
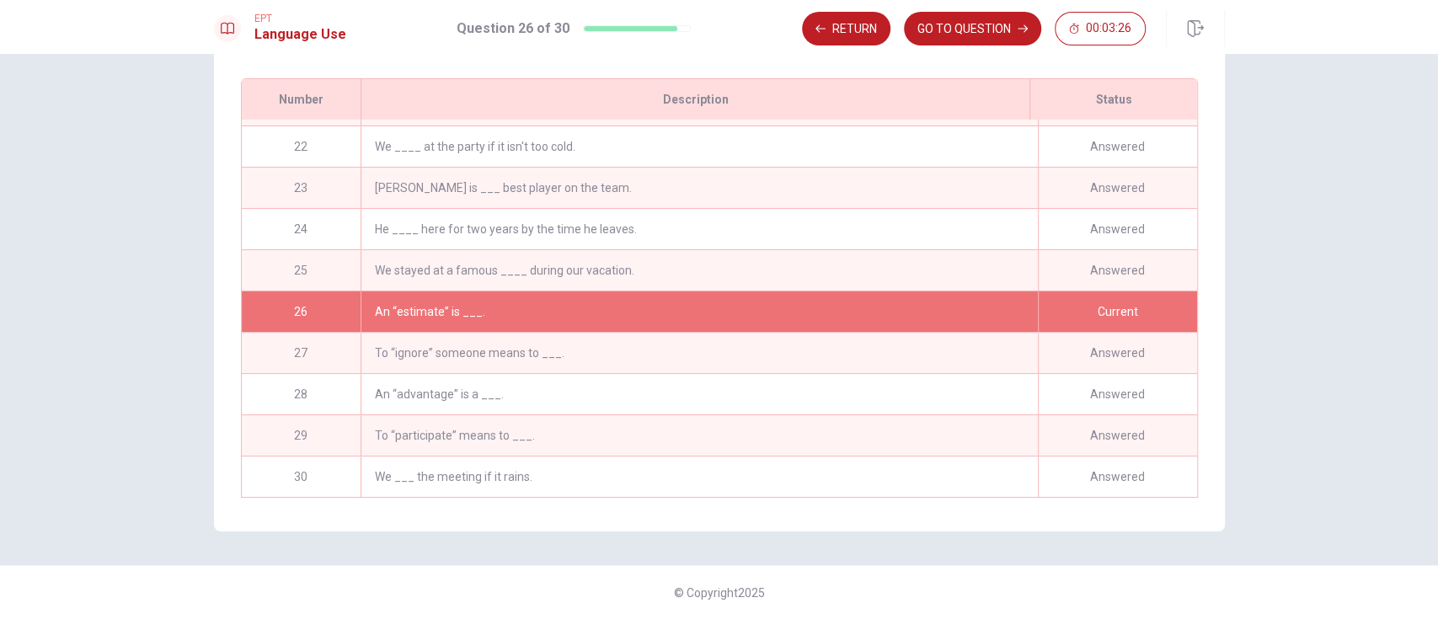
scroll to position [231, 0]
click at [791, 259] on div "We stayed at a famous ____ during our vacation." at bounding box center [699, 270] width 677 height 40
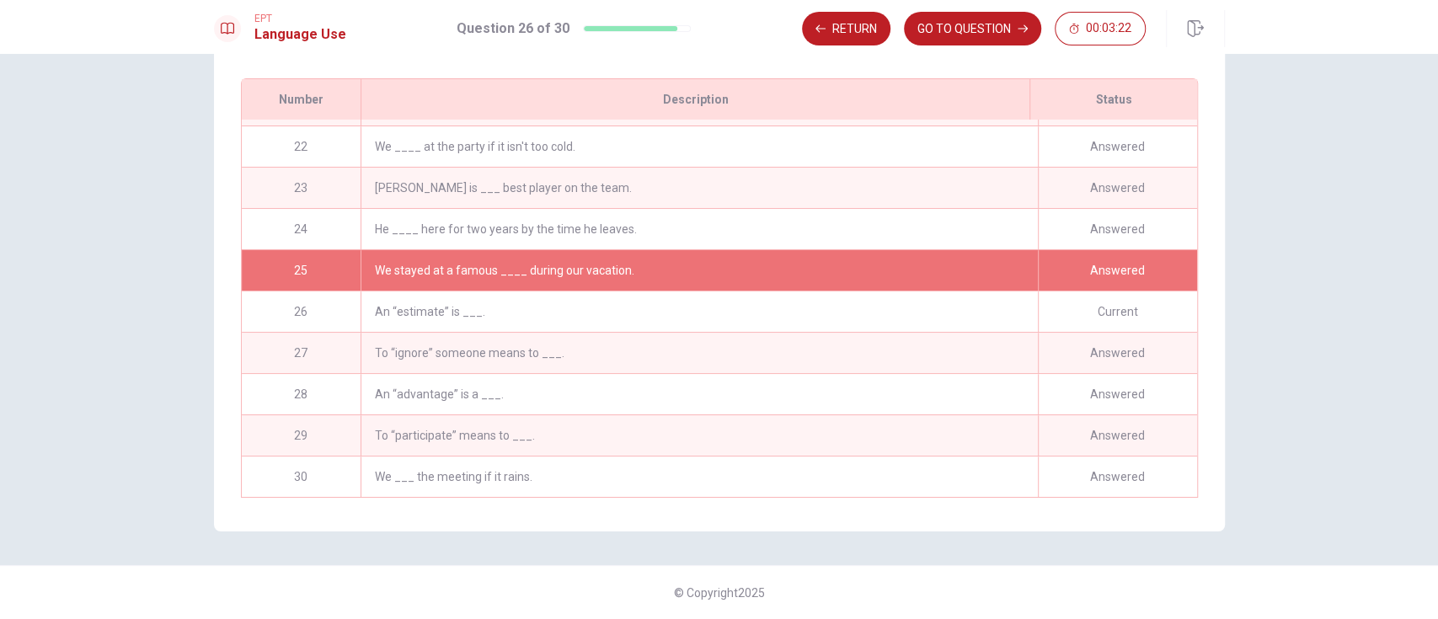
click at [759, 300] on div "An “estimate” is ___." at bounding box center [699, 312] width 677 height 40
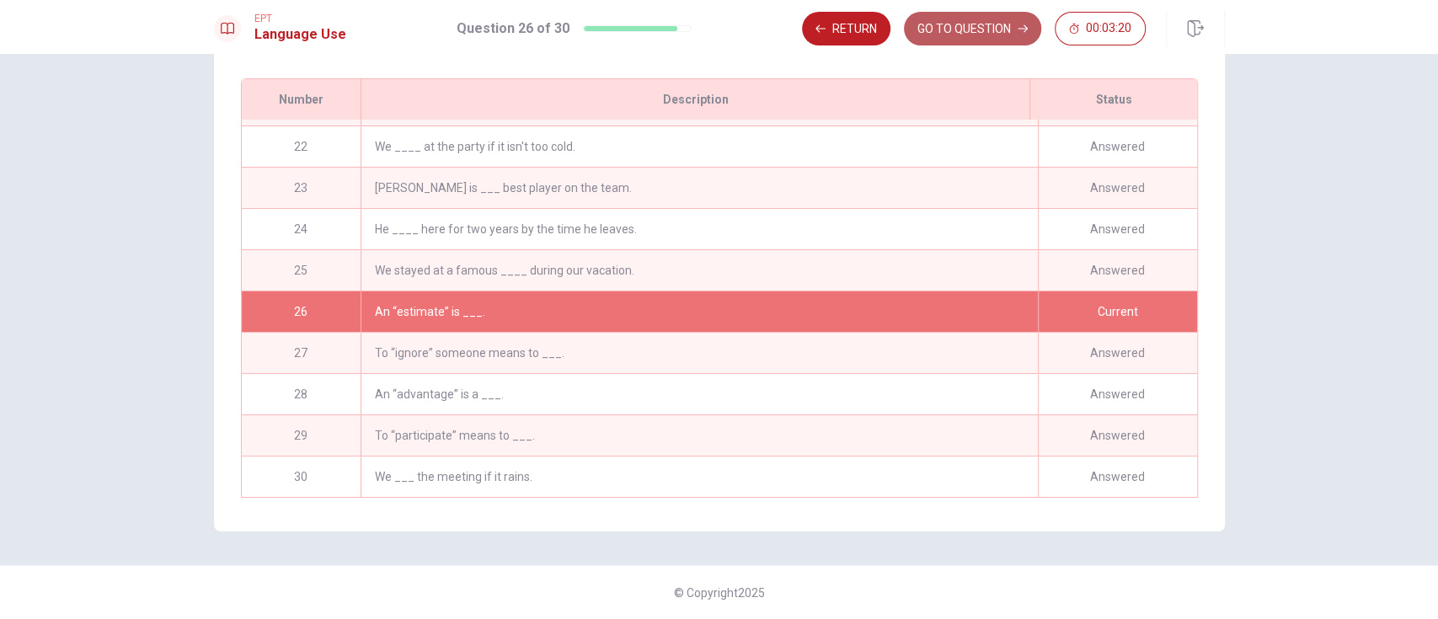
click at [957, 27] on button "GO TO QUESTION" at bounding box center [972, 29] width 137 height 34
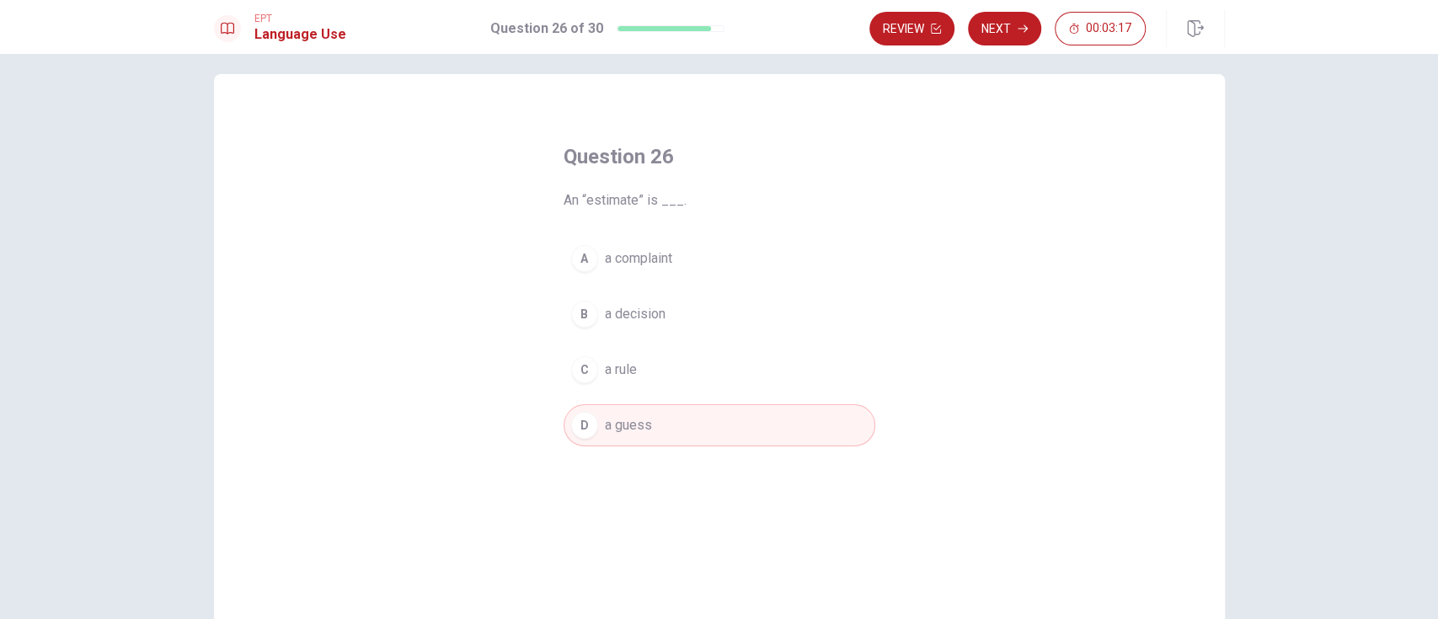
scroll to position [0, 0]
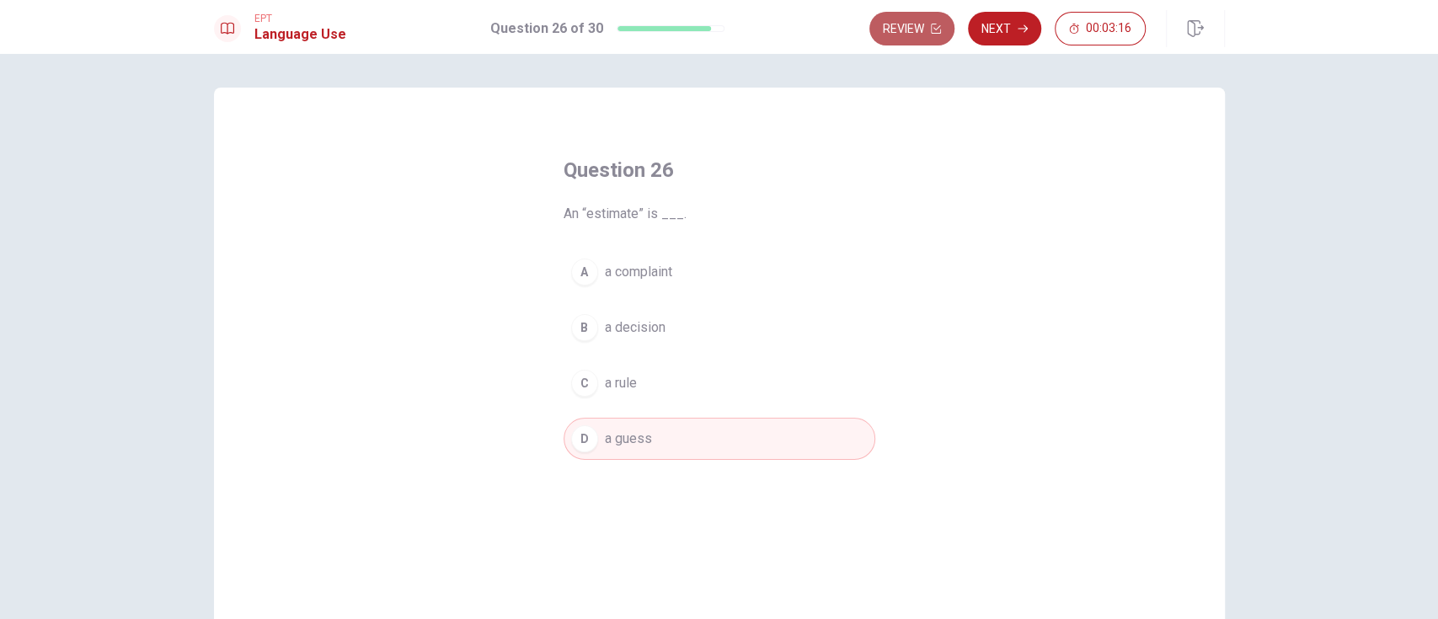
click at [905, 19] on button "Review" at bounding box center [911, 29] width 85 height 34
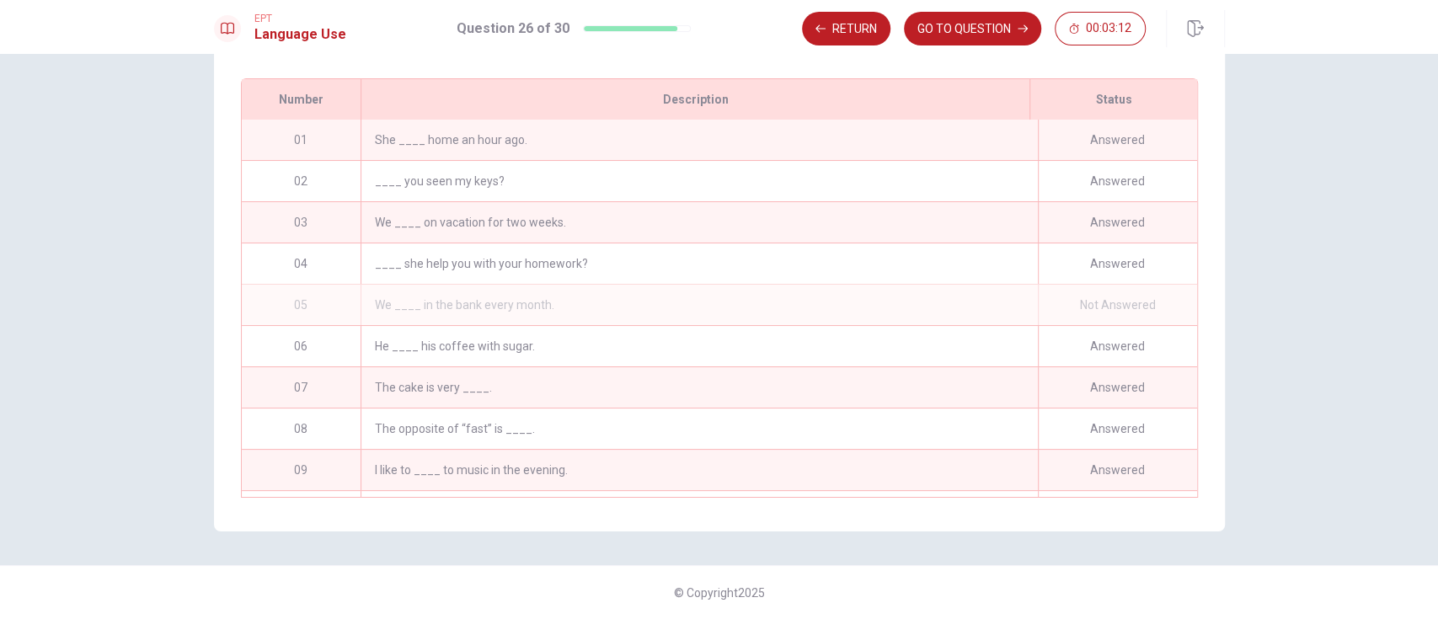
click at [462, 302] on div "We ____ in the bank every month." at bounding box center [699, 305] width 677 height 40
drag, startPoint x: 322, startPoint y: 302, endPoint x: 355, endPoint y: 309, distance: 33.5
click at [323, 302] on div "05" at bounding box center [302, 305] width 120 height 40
drag, startPoint x: 477, startPoint y: 308, endPoint x: 755, endPoint y: 291, distance: 278.5
click at [483, 307] on div "We ____ in the bank every month." at bounding box center [699, 305] width 677 height 40
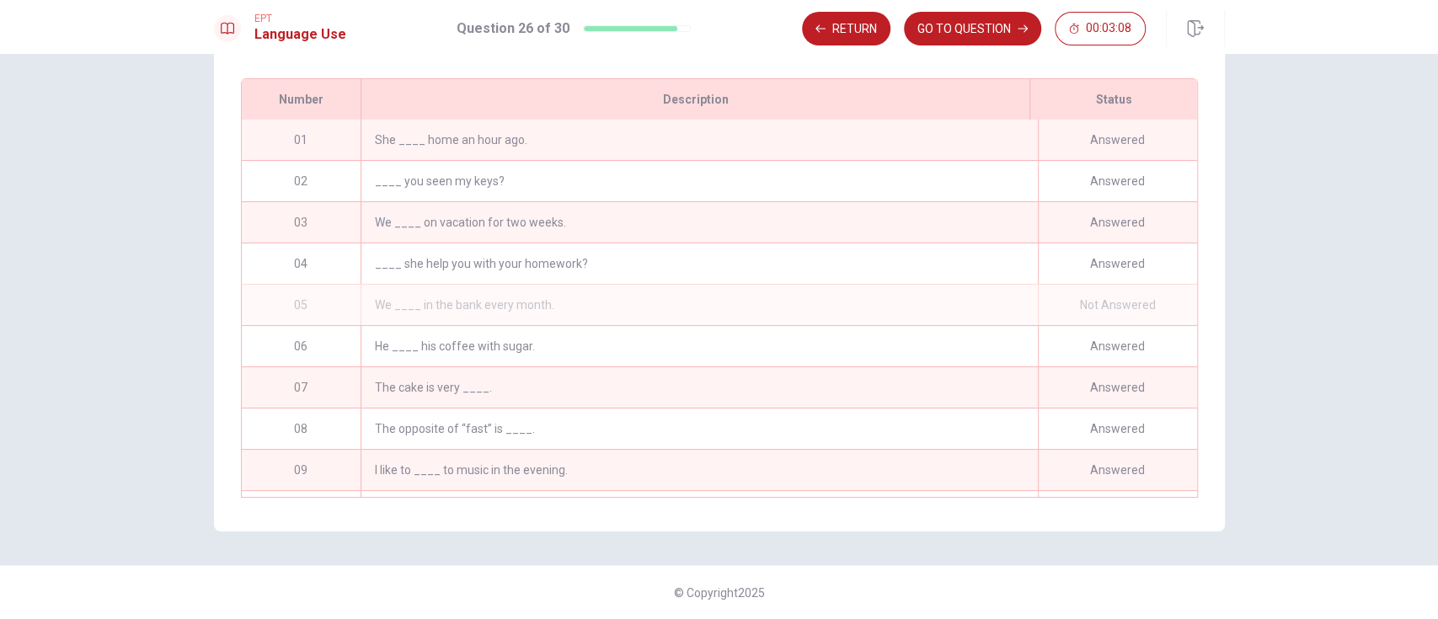
click at [1078, 292] on div "Not Answered" at bounding box center [1117, 305] width 159 height 40
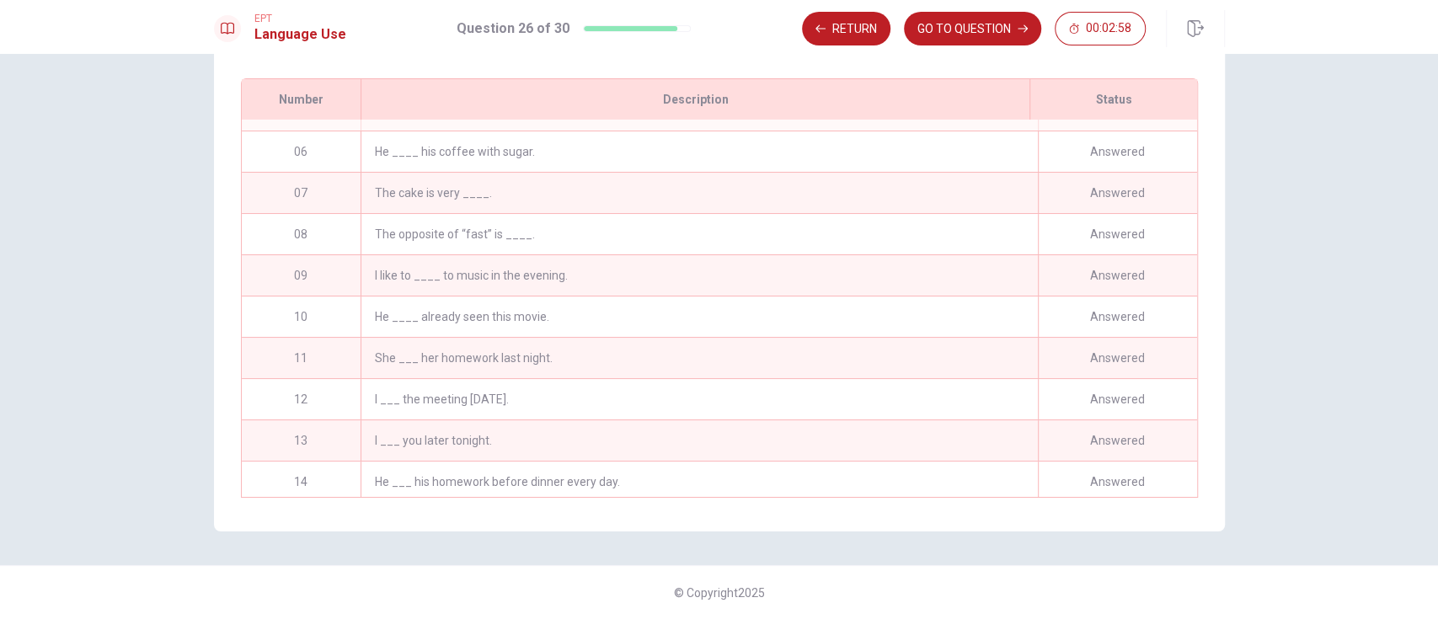
scroll to position [82, 0]
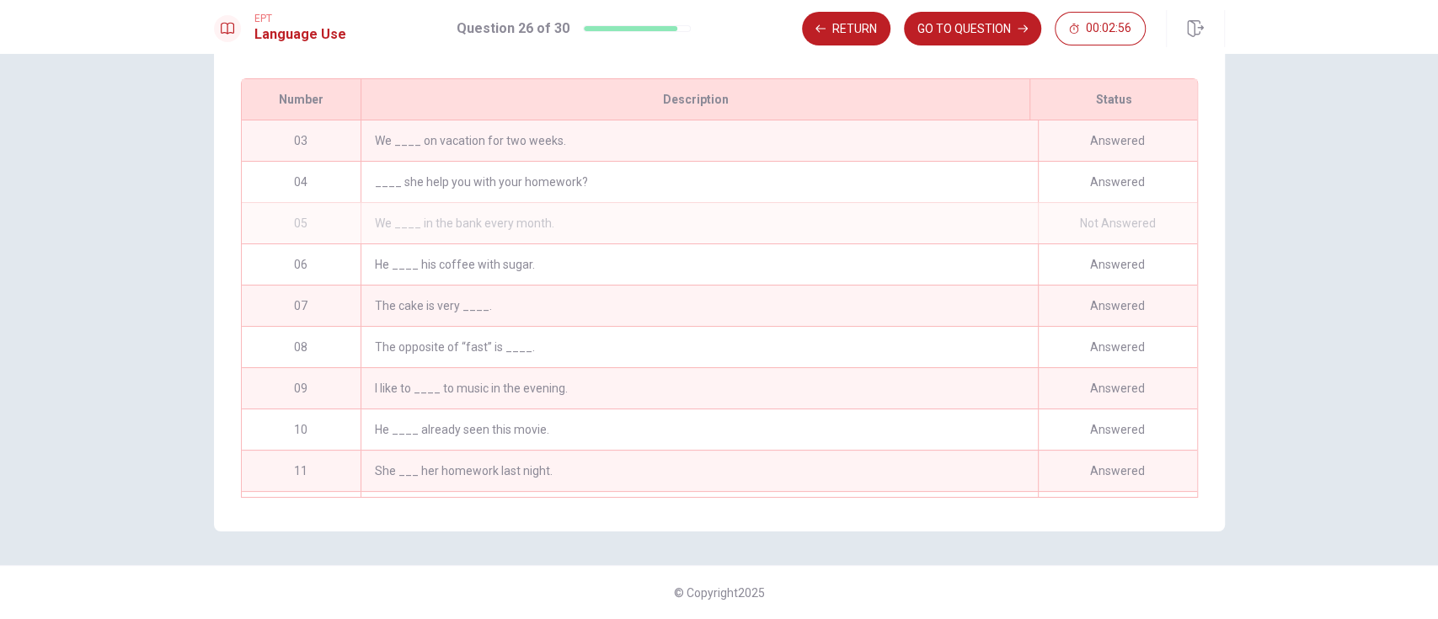
click at [451, 217] on div "We ____ in the bank every month." at bounding box center [699, 223] width 677 height 40
drag, startPoint x: 532, startPoint y: 233, endPoint x: 554, endPoint y: 227, distance: 22.7
click at [532, 233] on div "We ____ in the bank every month." at bounding box center [699, 223] width 677 height 40
click at [966, 24] on button "GO TO QUESTION" at bounding box center [972, 29] width 137 height 34
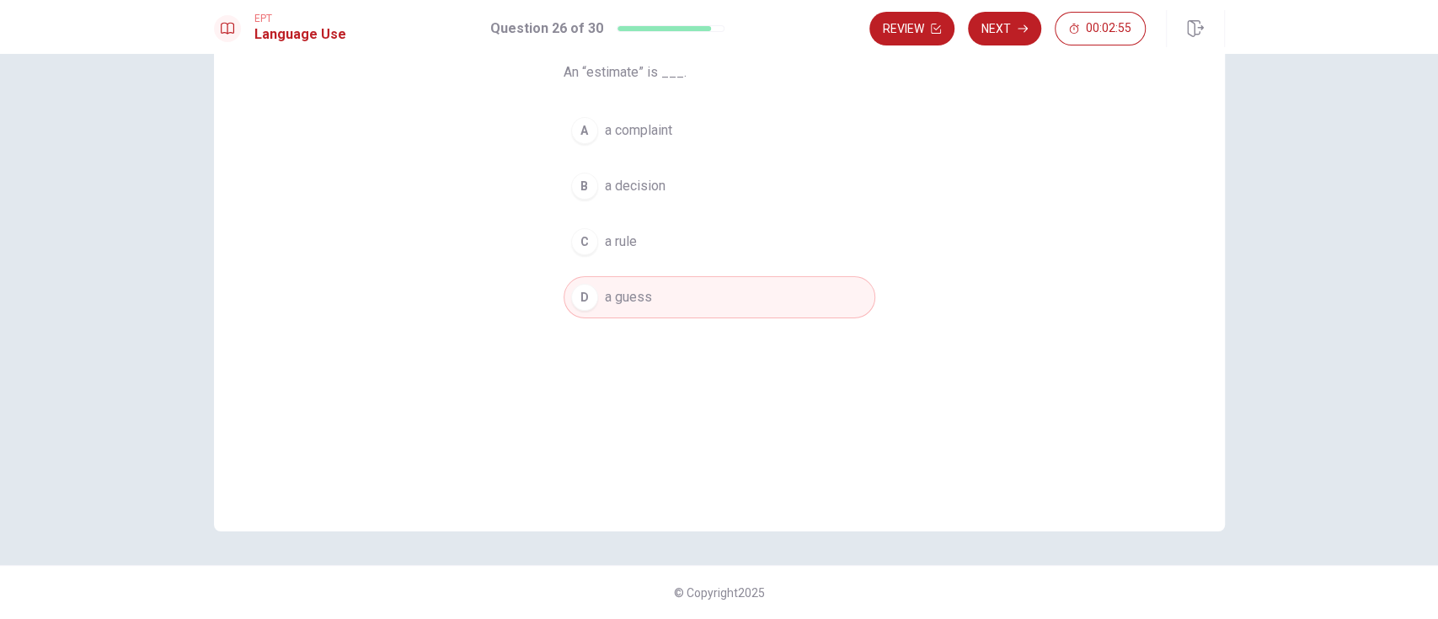
scroll to position [142, 0]
click at [1002, 16] on button "Next" at bounding box center [1004, 29] width 73 height 34
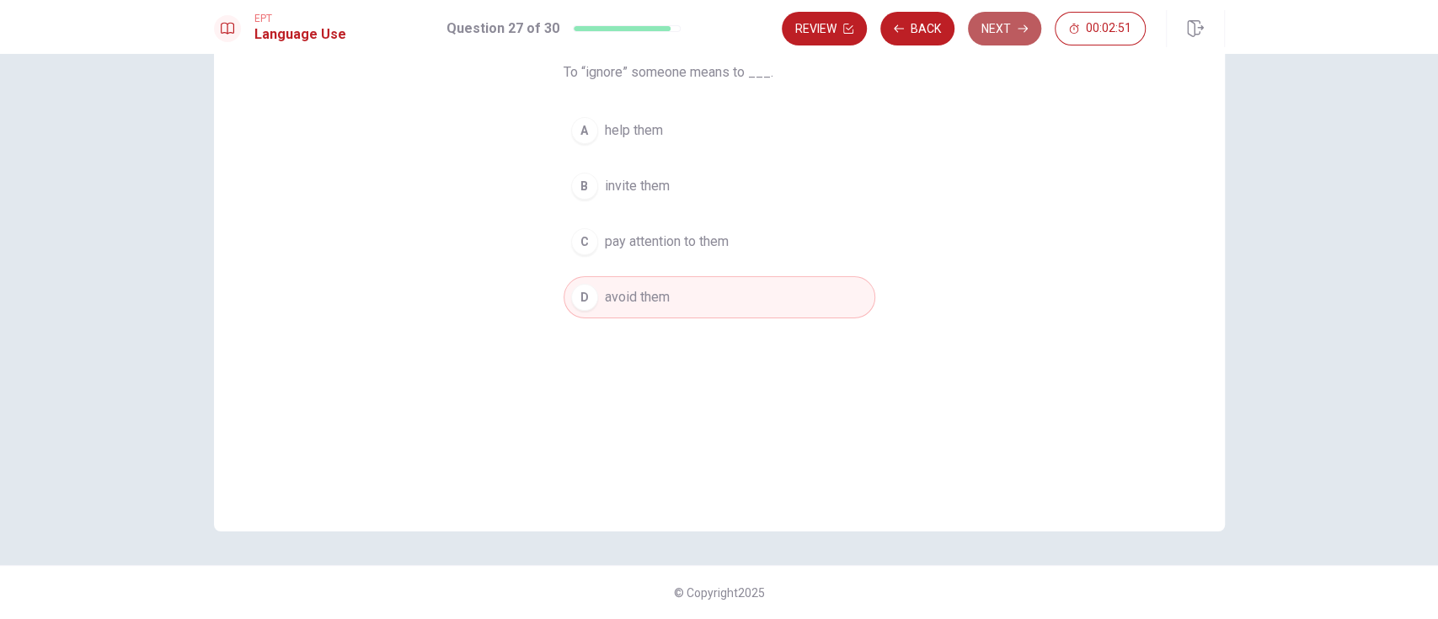
click at [1004, 22] on button "Next" at bounding box center [1004, 29] width 73 height 34
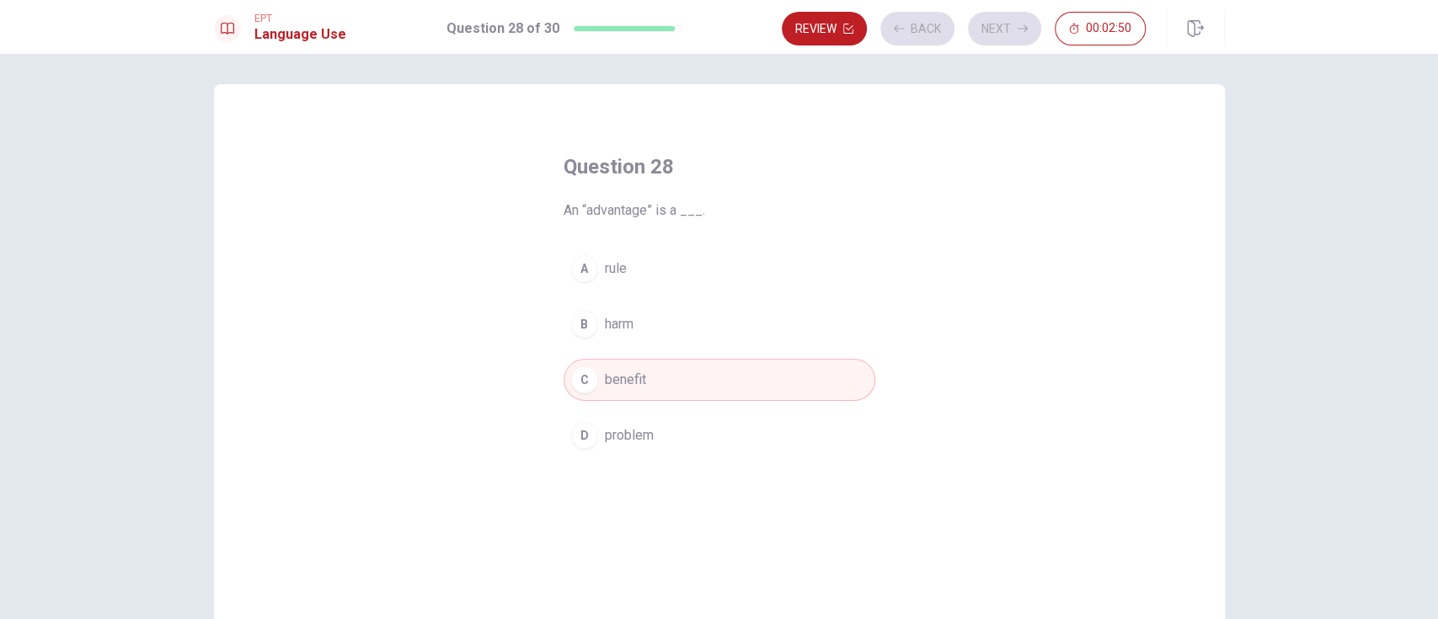
scroll to position [0, 0]
click at [1003, 17] on button "Next" at bounding box center [1004, 29] width 73 height 34
click at [1018, 35] on button "Next" at bounding box center [1004, 29] width 73 height 34
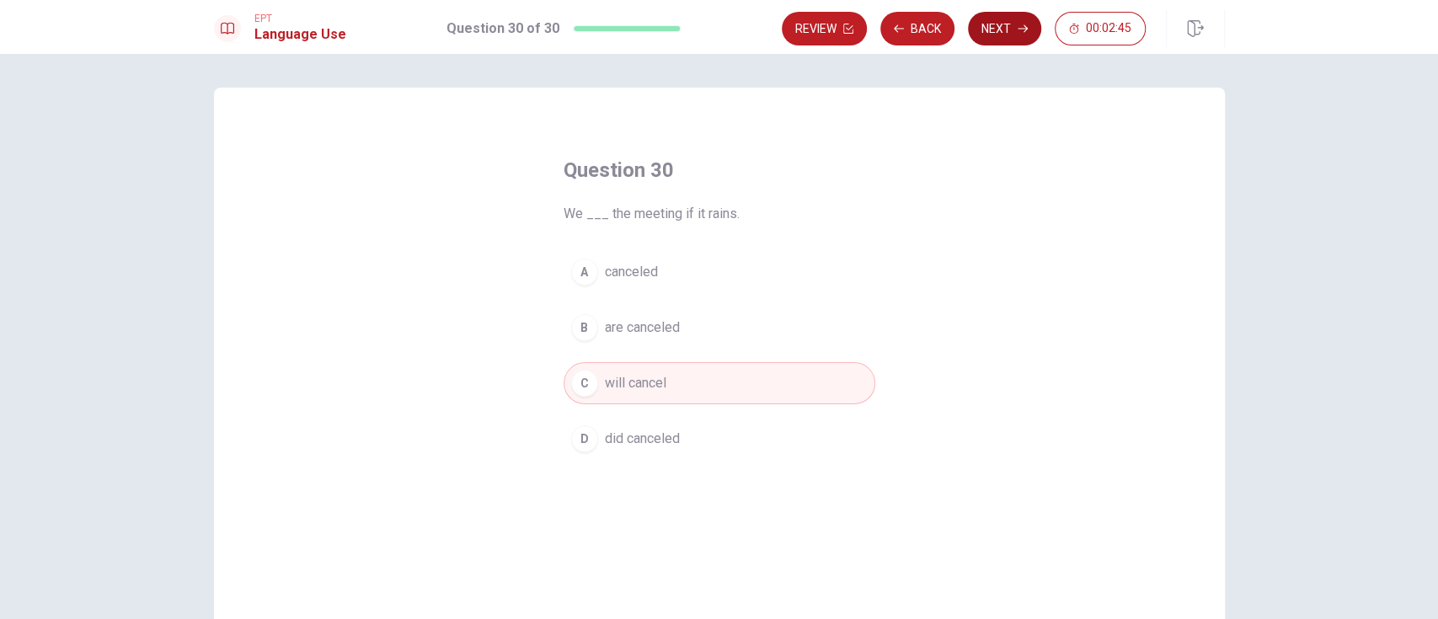
click at [1008, 23] on button "Next" at bounding box center [1004, 29] width 73 height 34
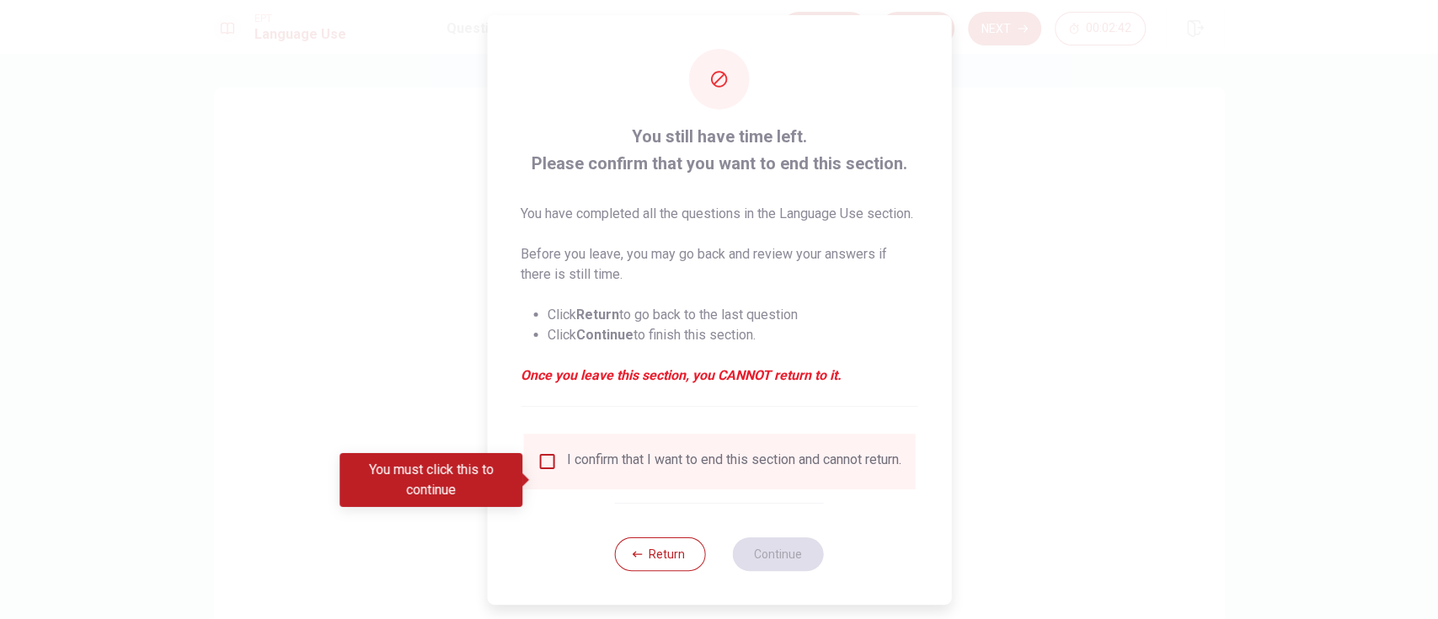
click at [543, 463] on input "You must click this to continue" at bounding box center [547, 462] width 20 height 20
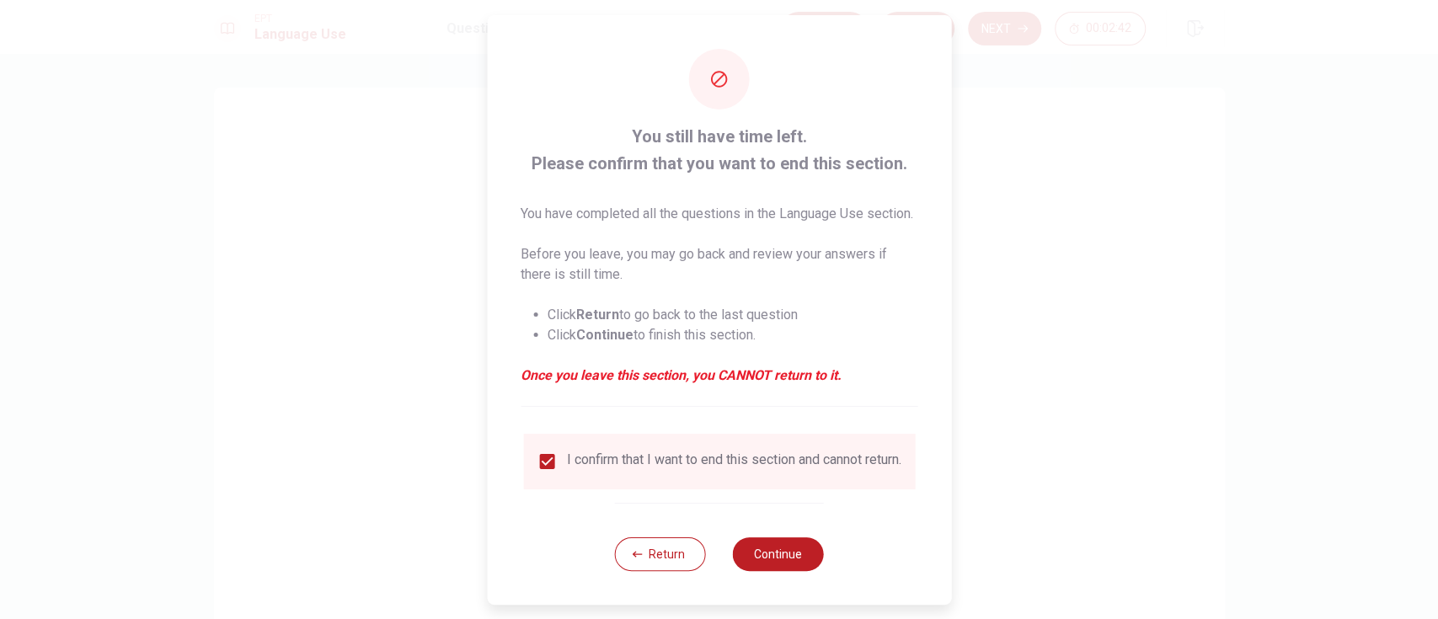
scroll to position [29, 0]
click at [755, 463] on button "Continue" at bounding box center [778, 555] width 91 height 34
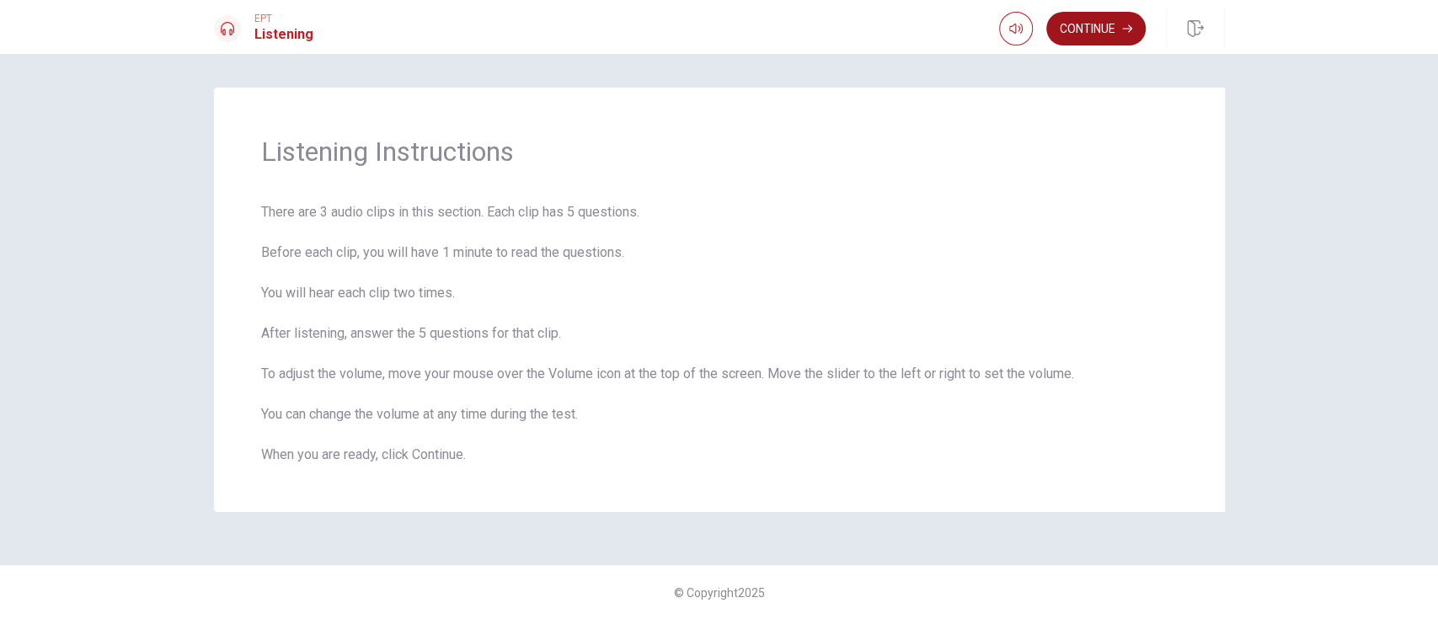
click at [1078, 24] on button "Continue" at bounding box center [1095, 29] width 99 height 34
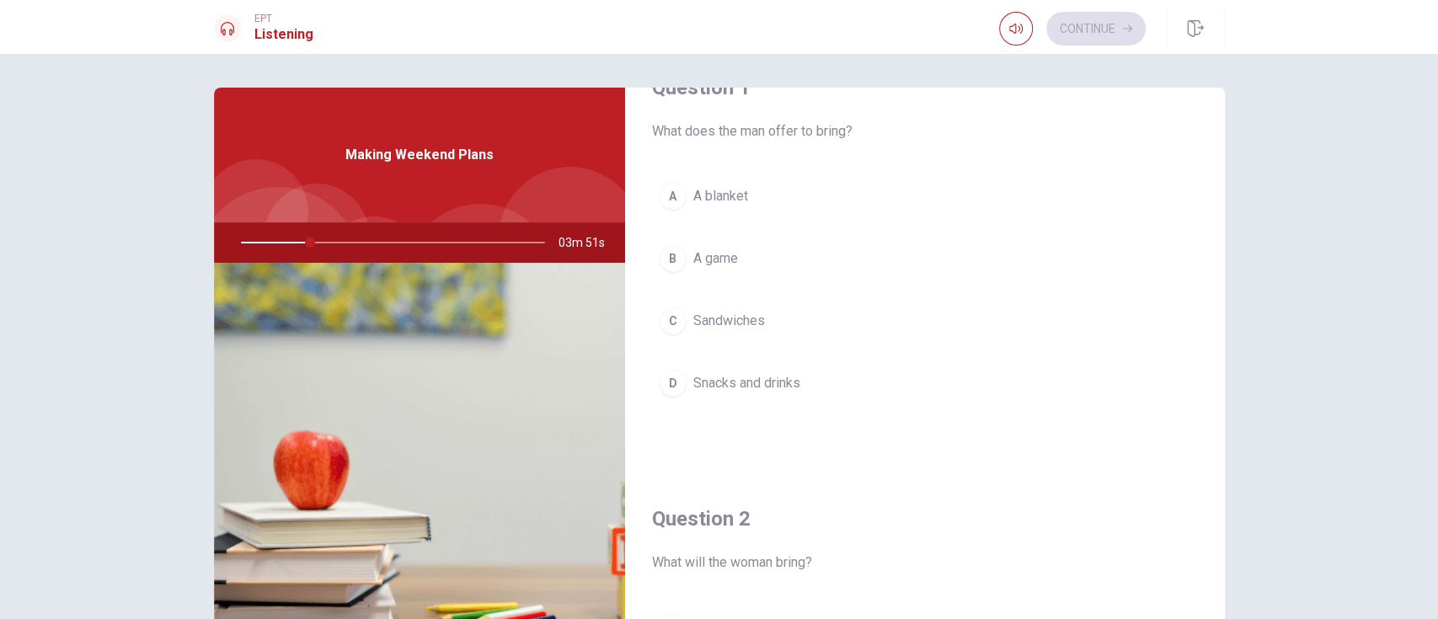
scroll to position [0, 0]
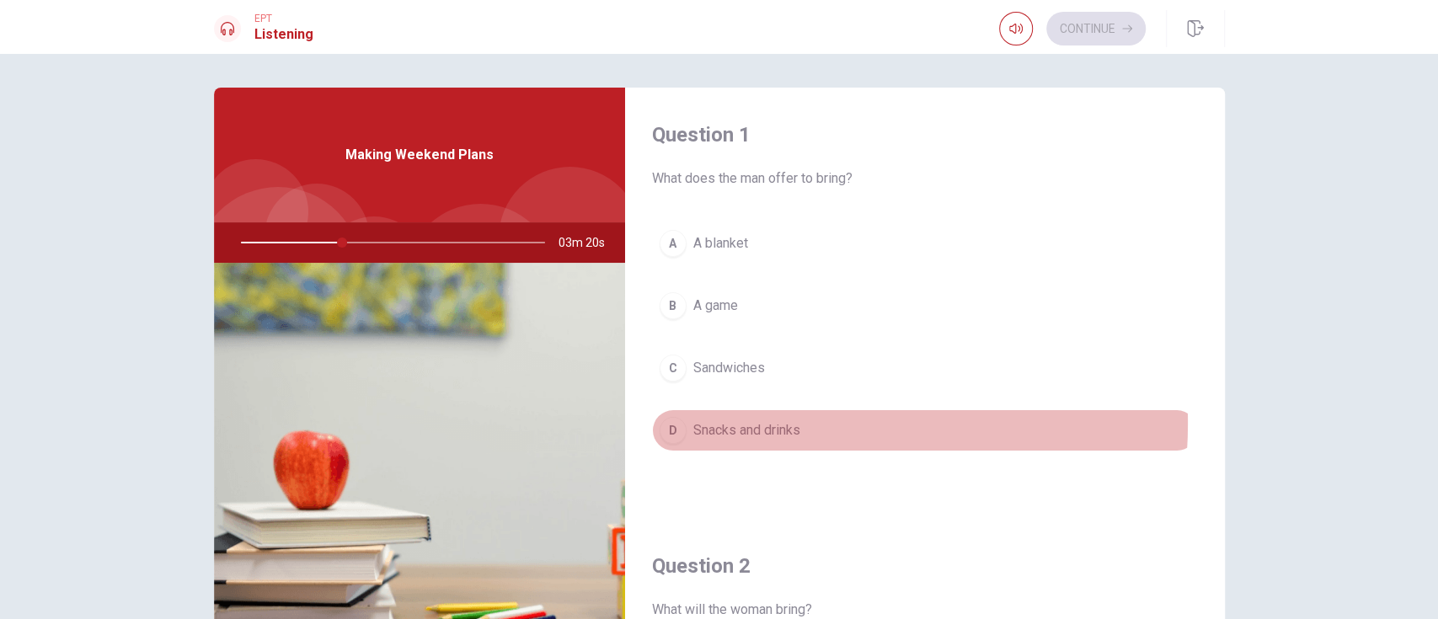
drag, startPoint x: 762, startPoint y: 423, endPoint x: 878, endPoint y: 363, distance: 130.7
click at [762, 423] on span "Snacks and drinks" at bounding box center [746, 430] width 107 height 20
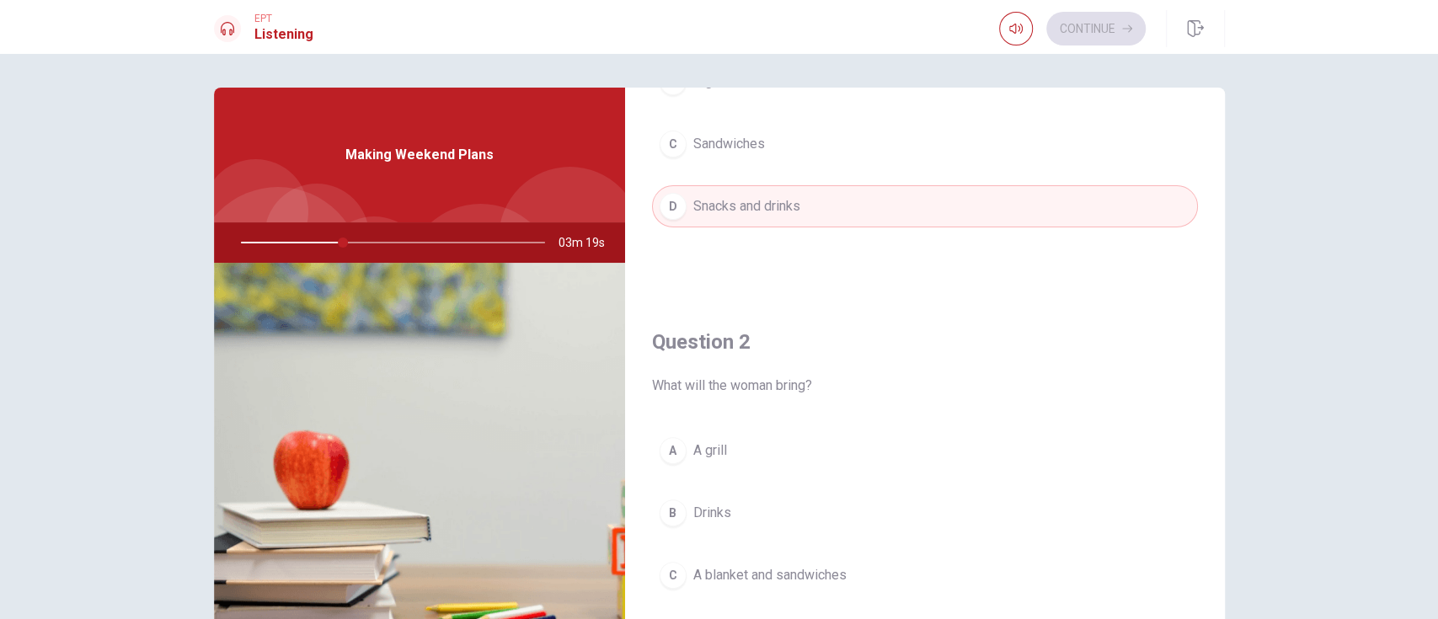
scroll to position [337, 0]
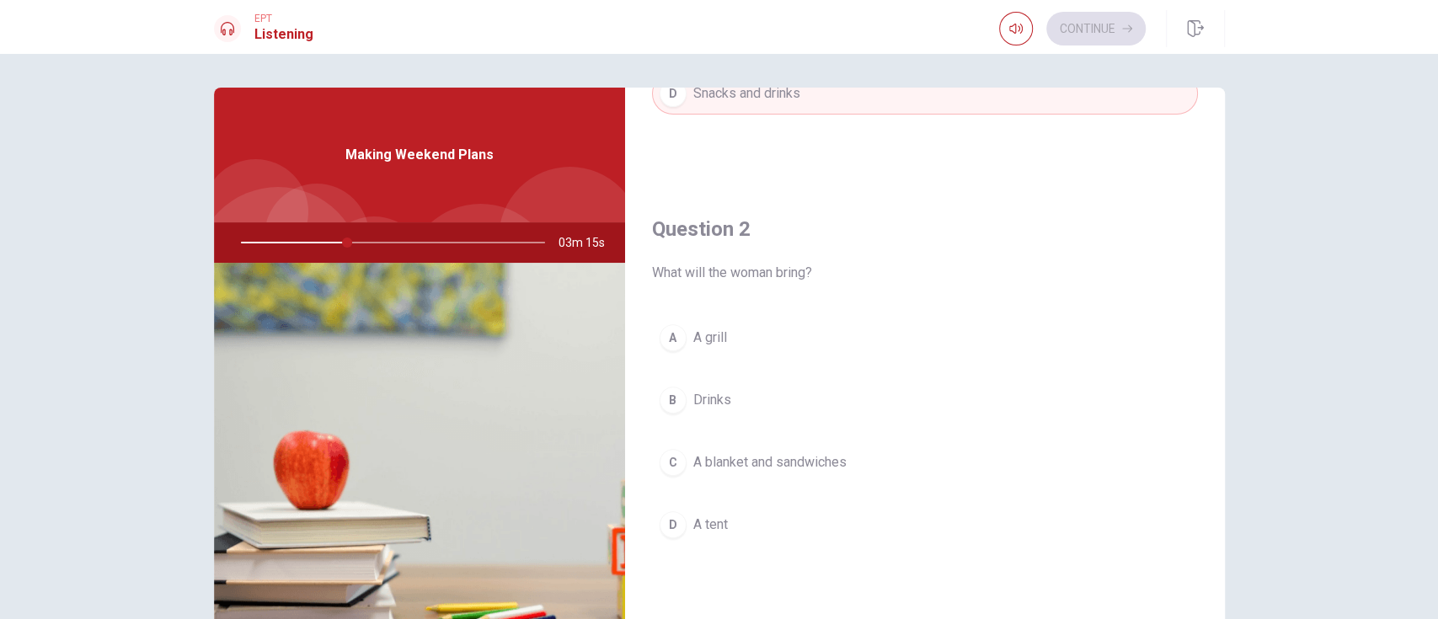
click at [799, 456] on span "A blanket and sandwiches" at bounding box center [769, 462] width 153 height 20
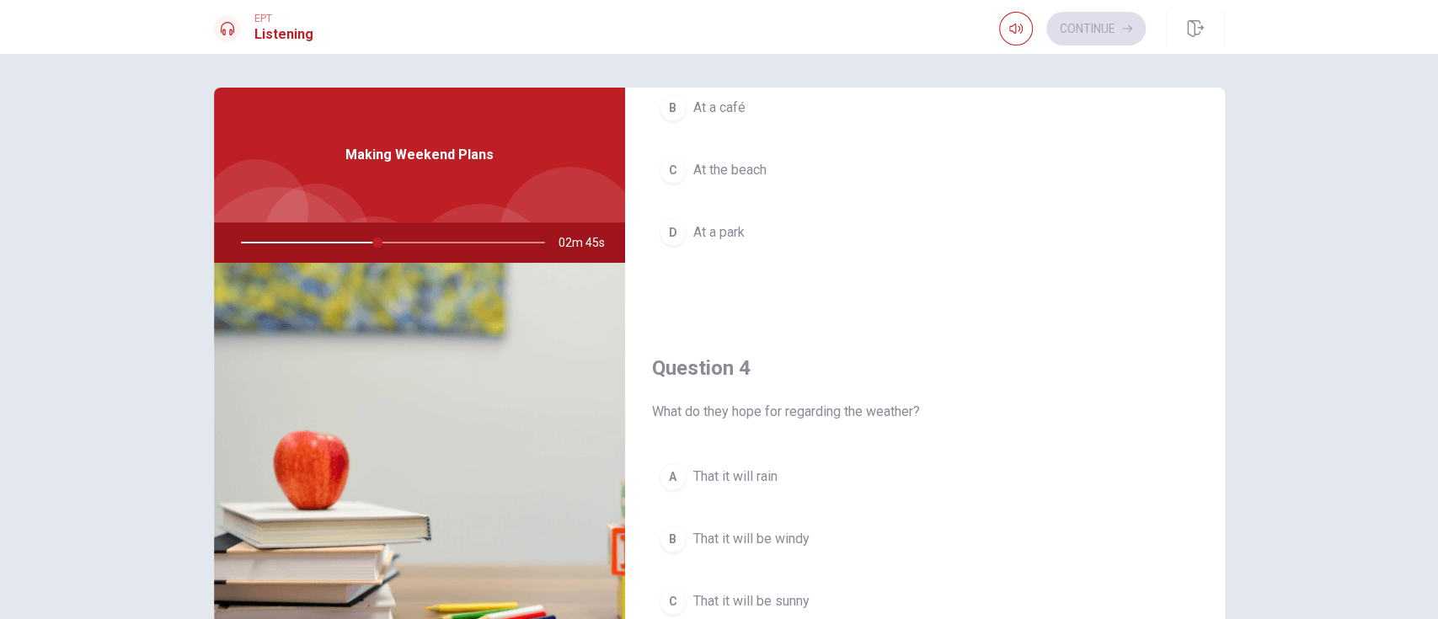
scroll to position [1011, 0]
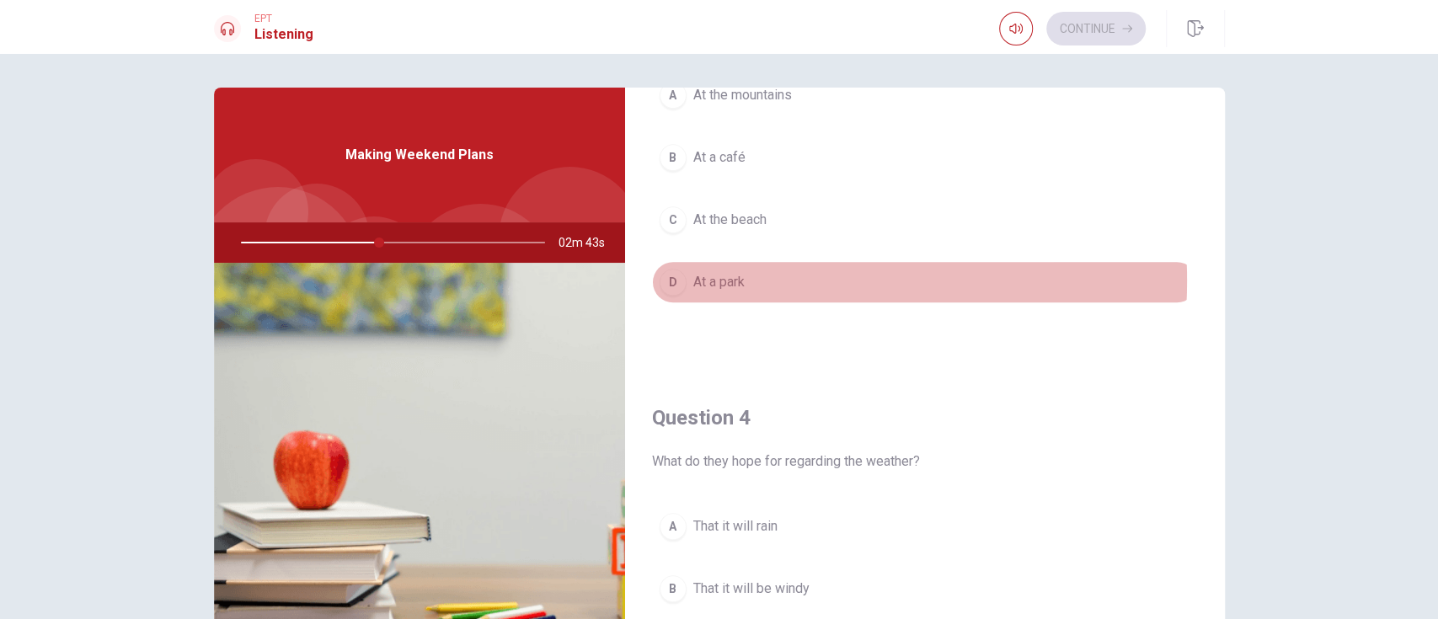
drag, startPoint x: 722, startPoint y: 278, endPoint x: 834, endPoint y: 289, distance: 112.6
click at [723, 278] on span "At a park" at bounding box center [718, 282] width 51 height 20
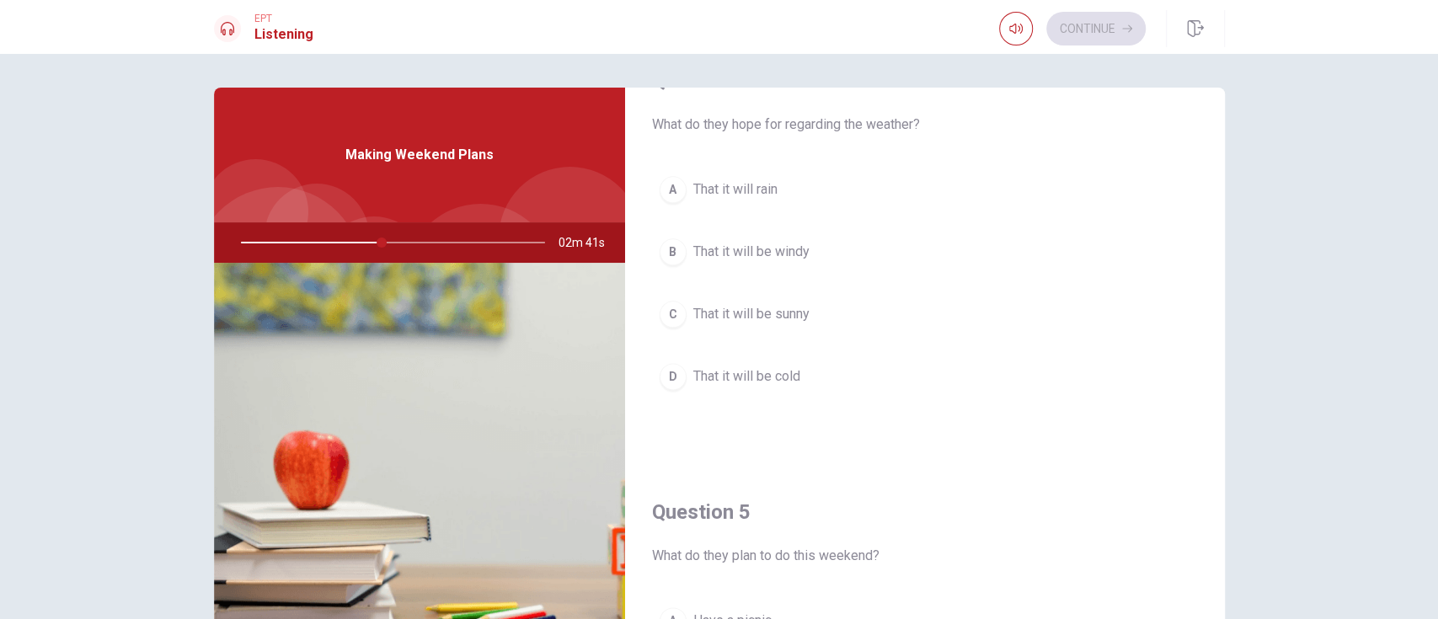
scroll to position [1460, 0]
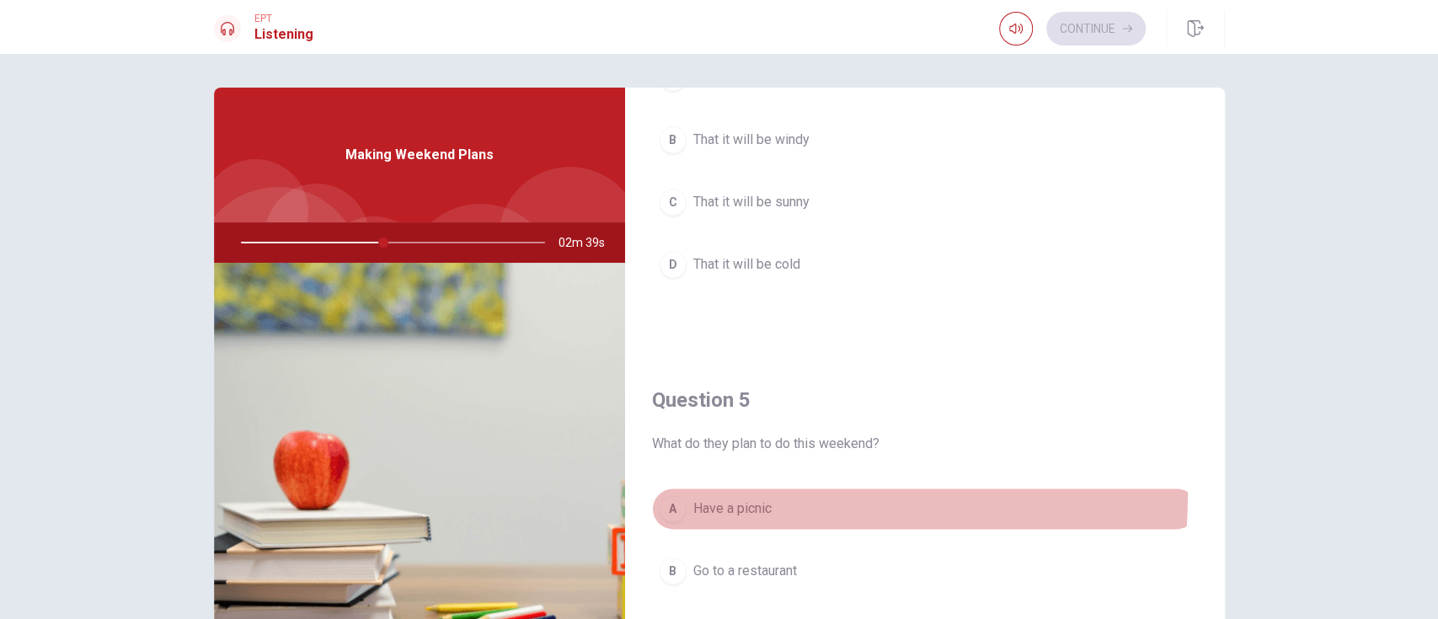
click at [747, 463] on button "A Have a picnic" at bounding box center [925, 509] width 546 height 42
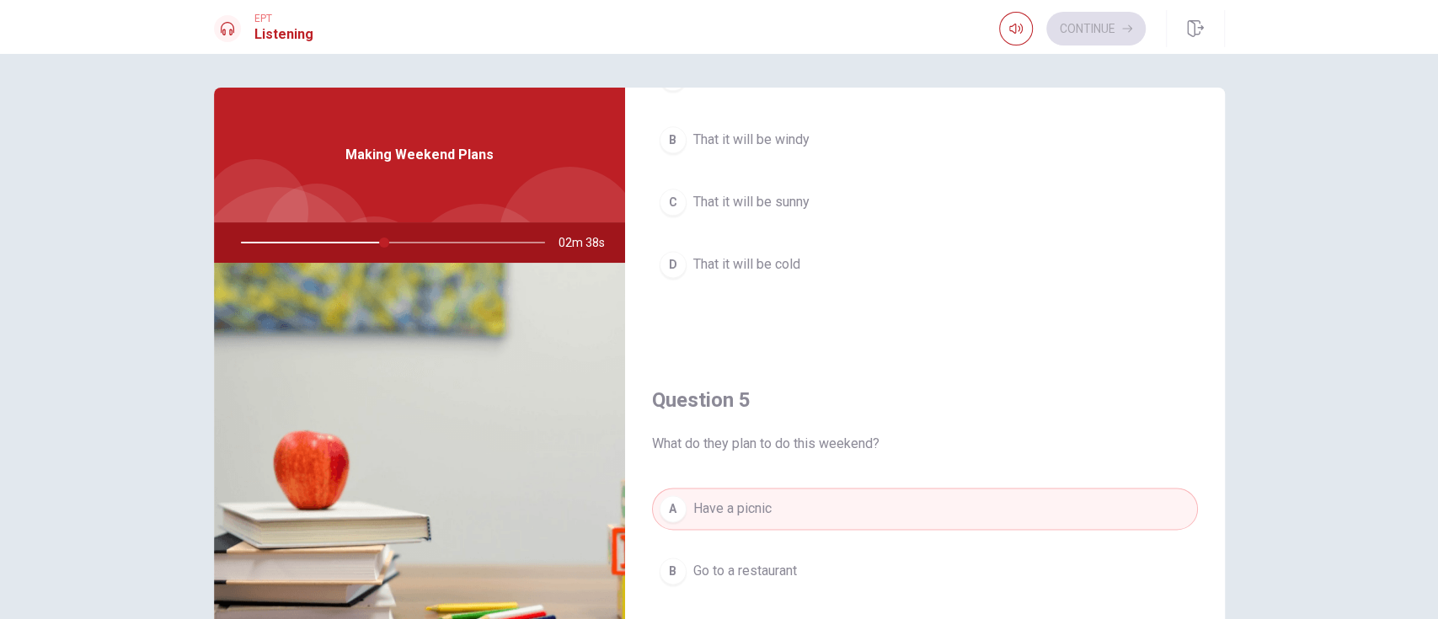
scroll to position [1348, 0]
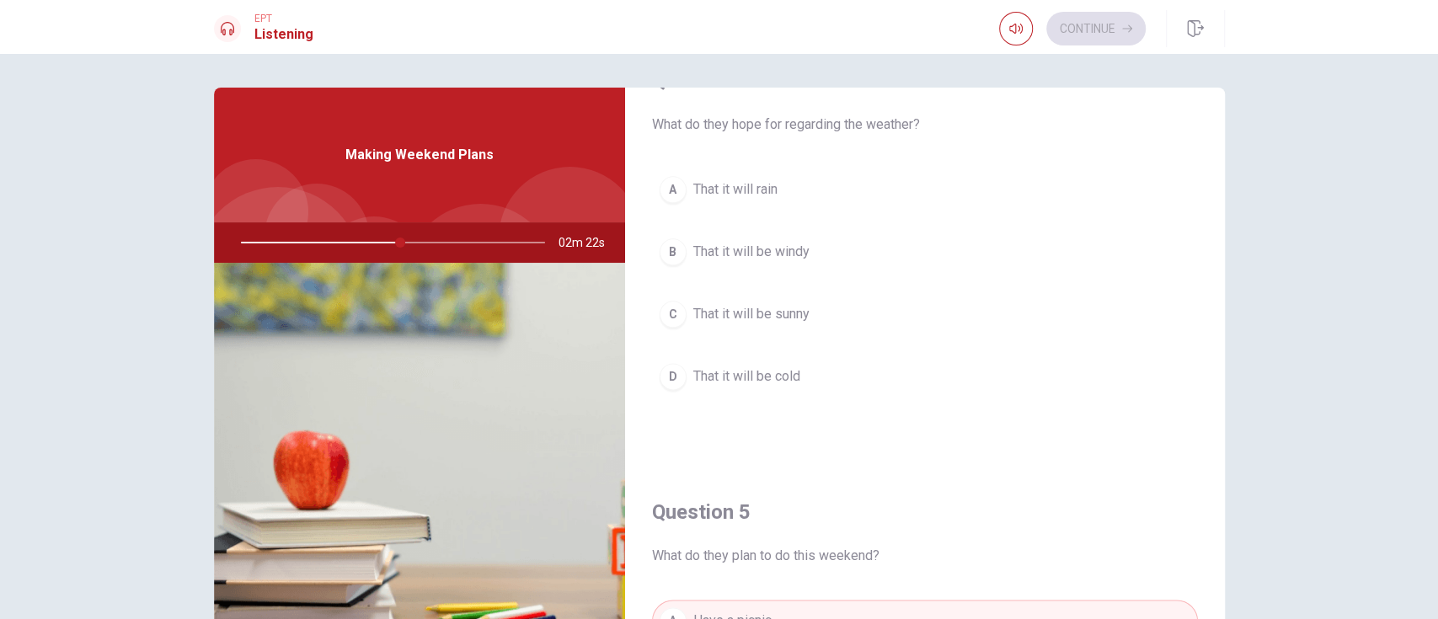
click at [776, 304] on span "That it will be sunny" at bounding box center [751, 314] width 116 height 20
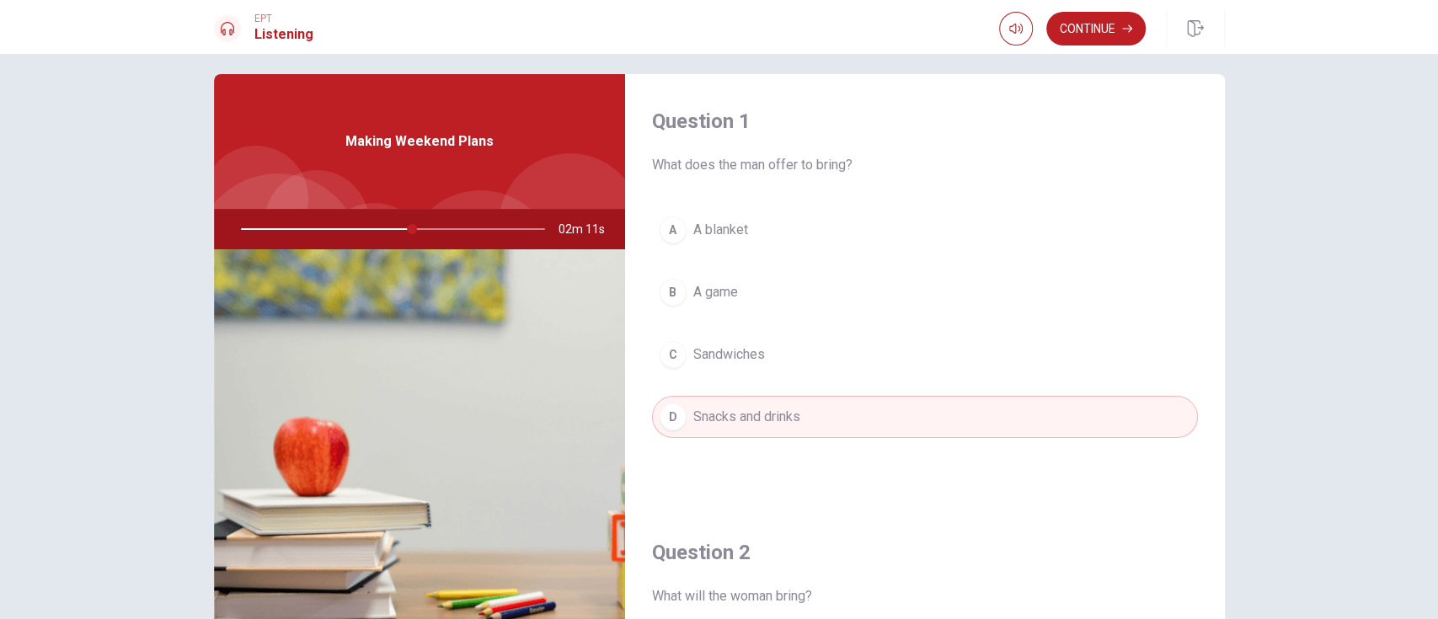
scroll to position [0, 0]
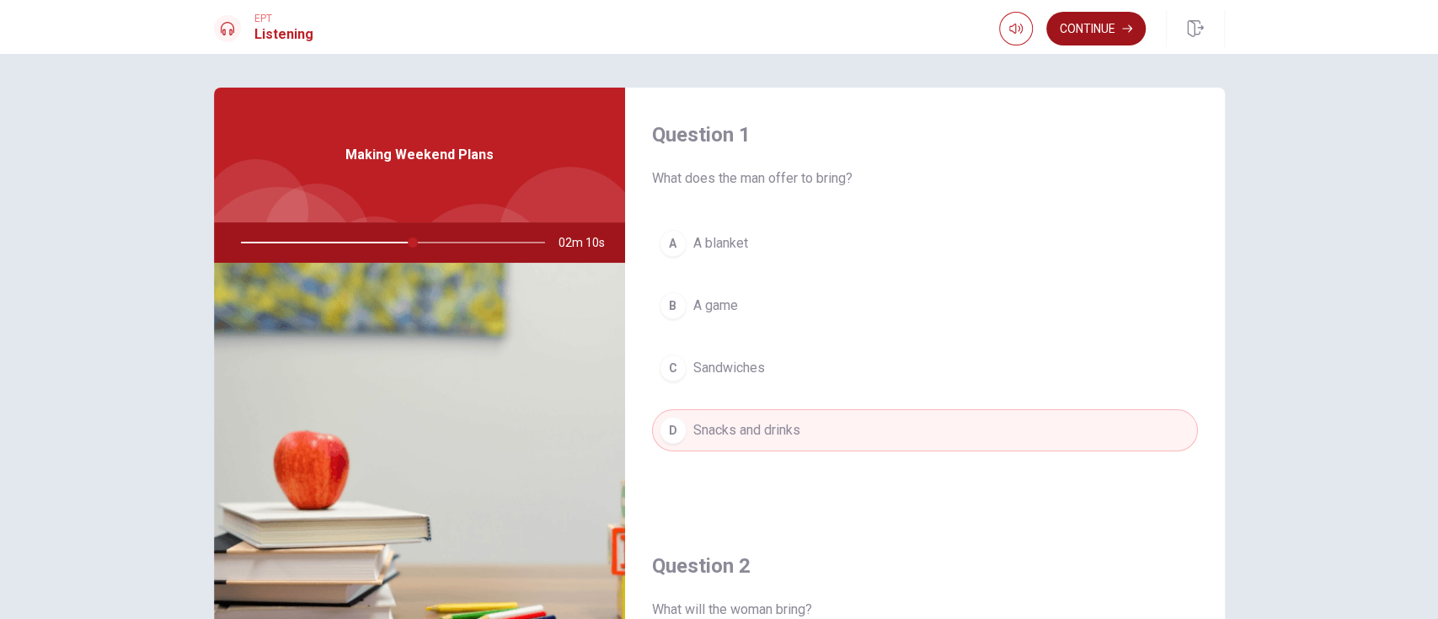
click at [1078, 22] on button "Continue" at bounding box center [1095, 29] width 99 height 34
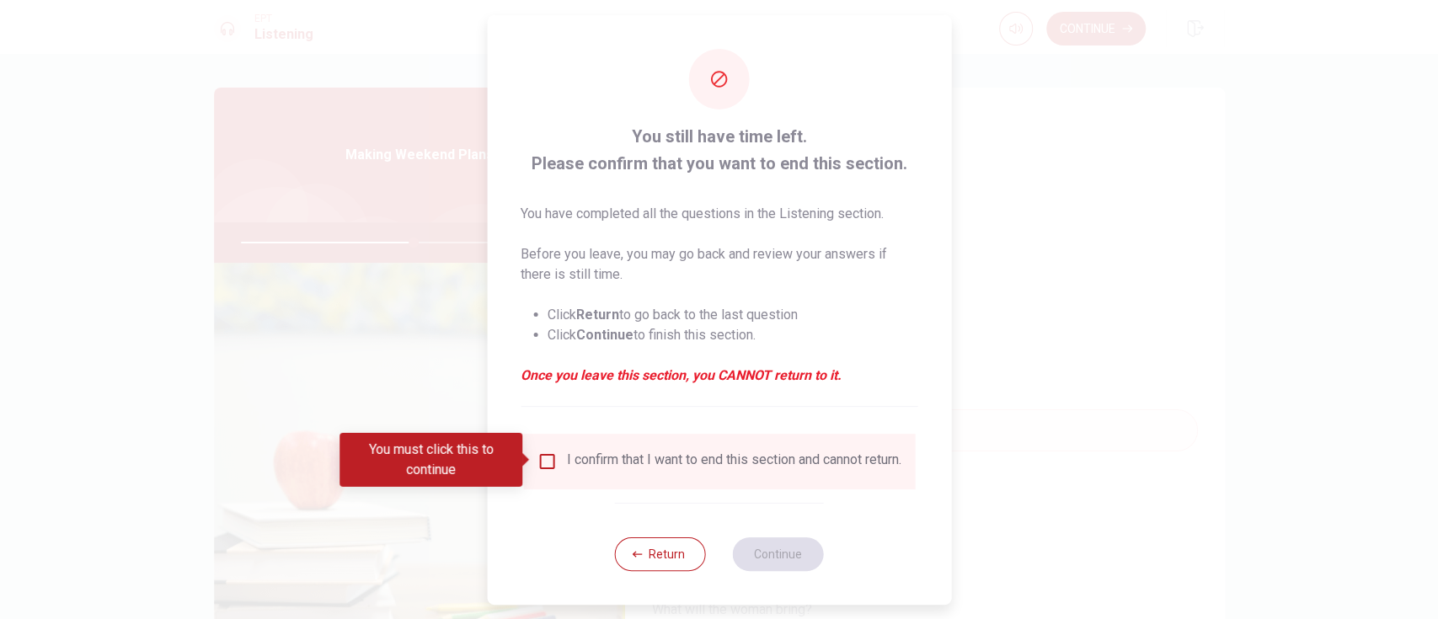
click at [539, 460] on input "You must click this to continue" at bounding box center [547, 462] width 20 height 20
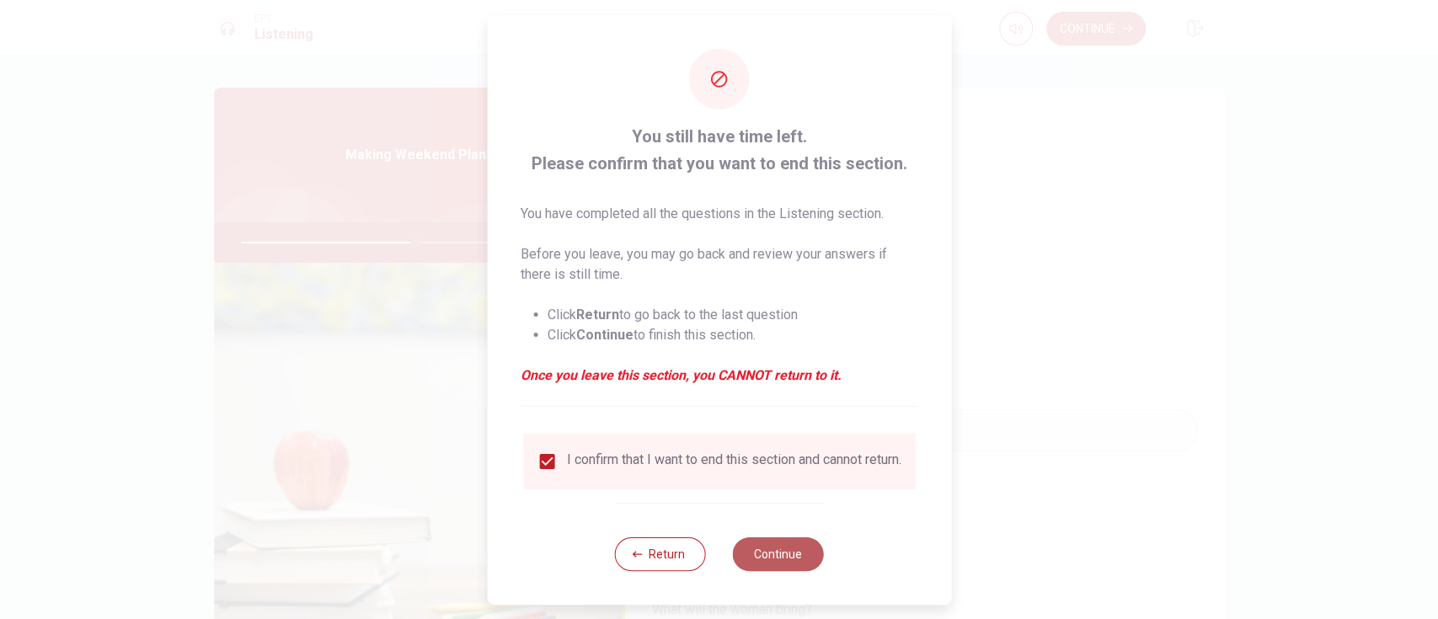
click at [777, 463] on button "Continue" at bounding box center [778, 555] width 91 height 34
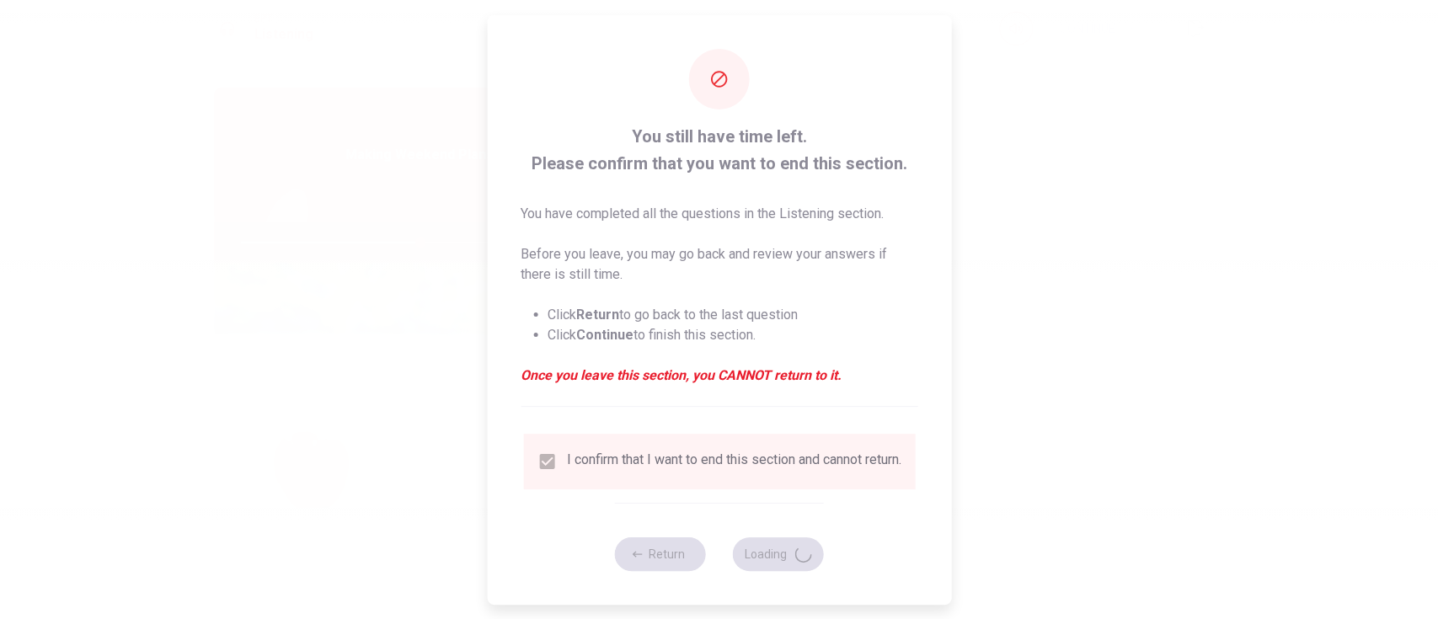
type input "60"
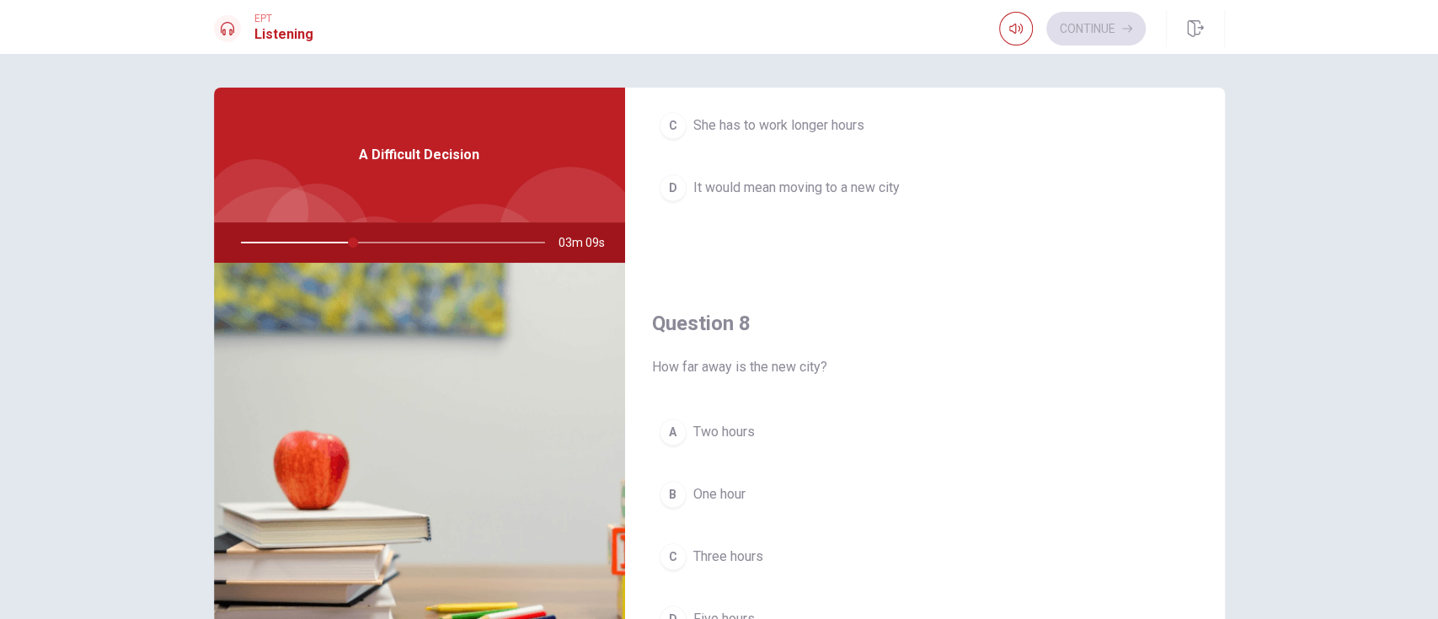
scroll to position [786, 0]
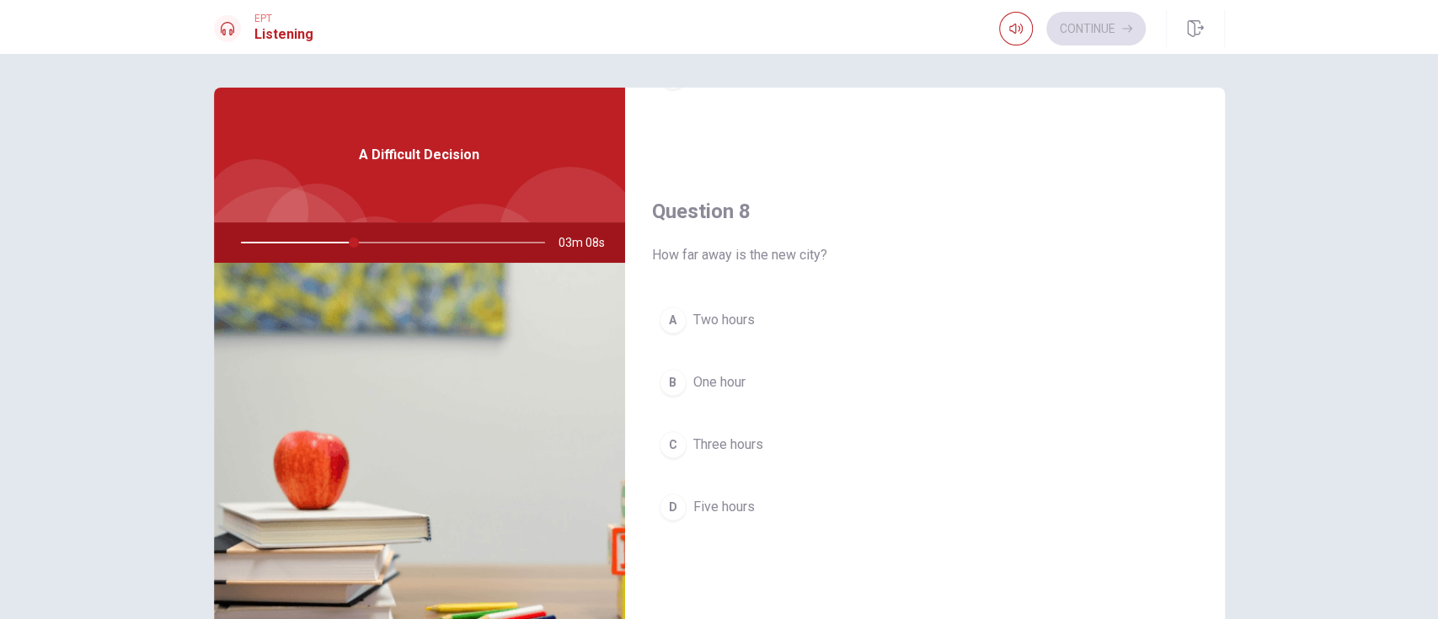
drag, startPoint x: 716, startPoint y: 441, endPoint x: 894, endPoint y: 423, distance: 178.6
click at [744, 435] on span "Three hours" at bounding box center [728, 445] width 70 height 20
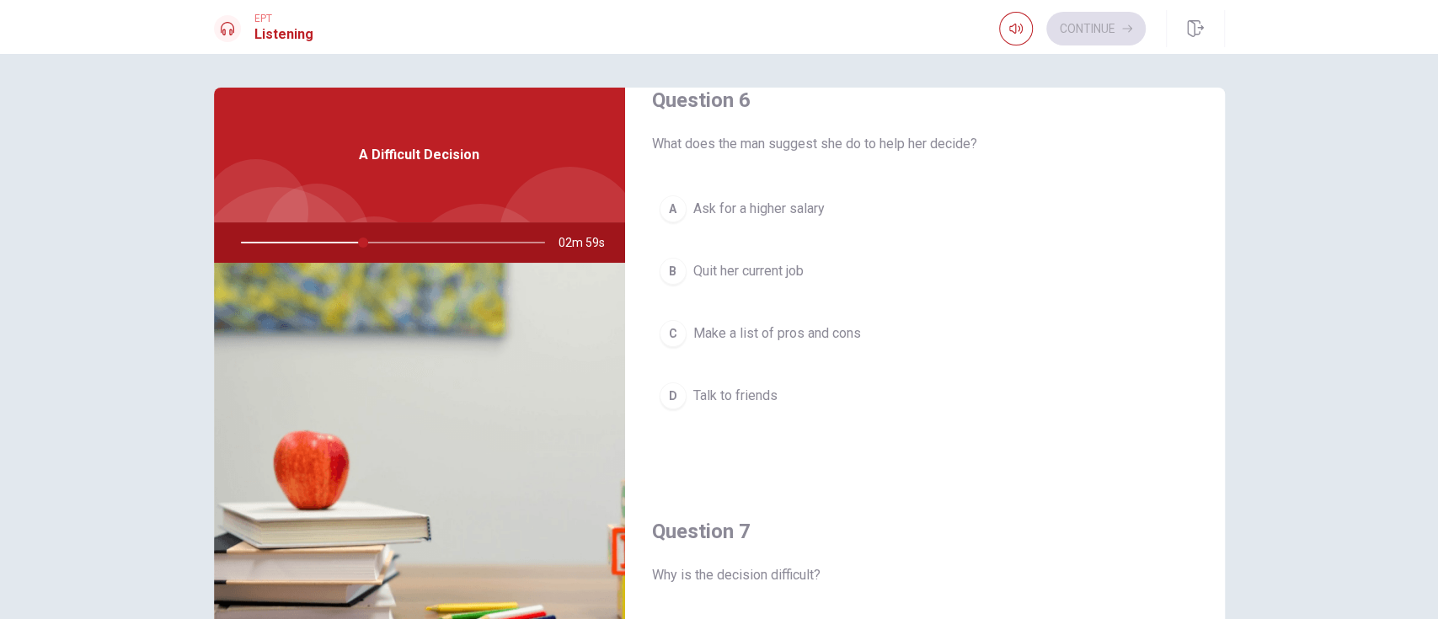
scroll to position [0, 0]
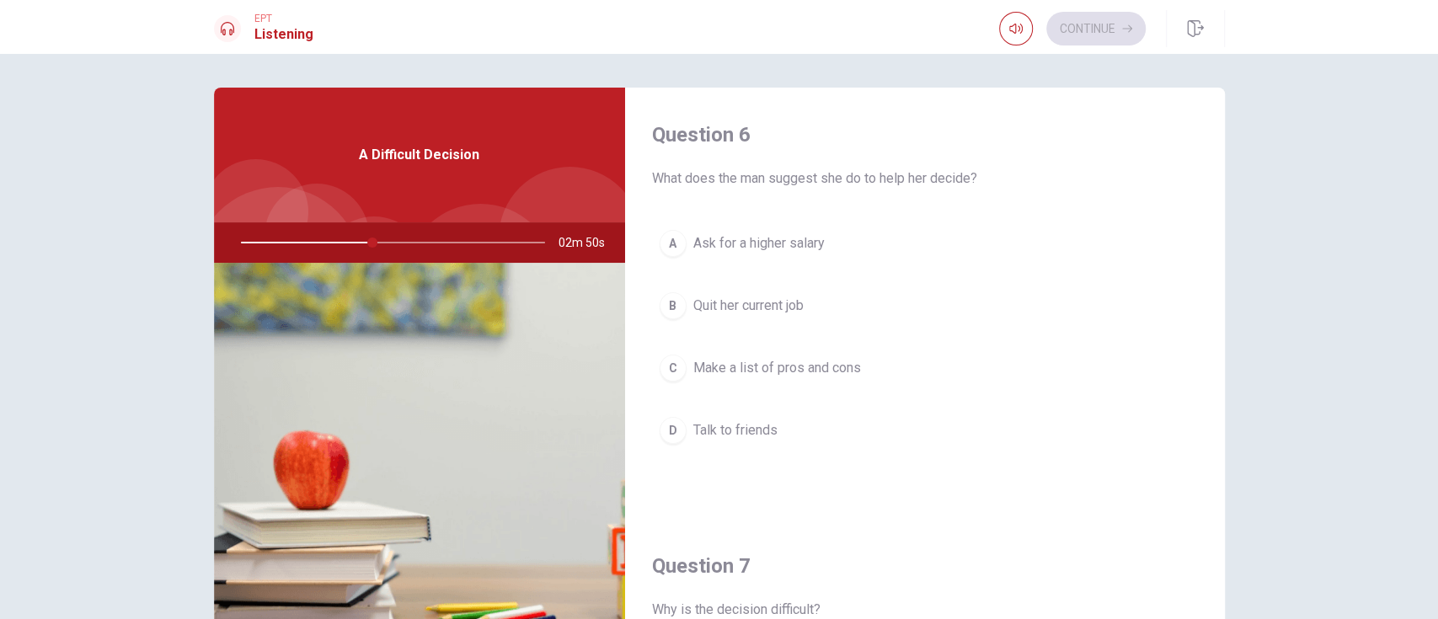
click at [837, 358] on span "Make a list of pros and cons" at bounding box center [777, 368] width 168 height 20
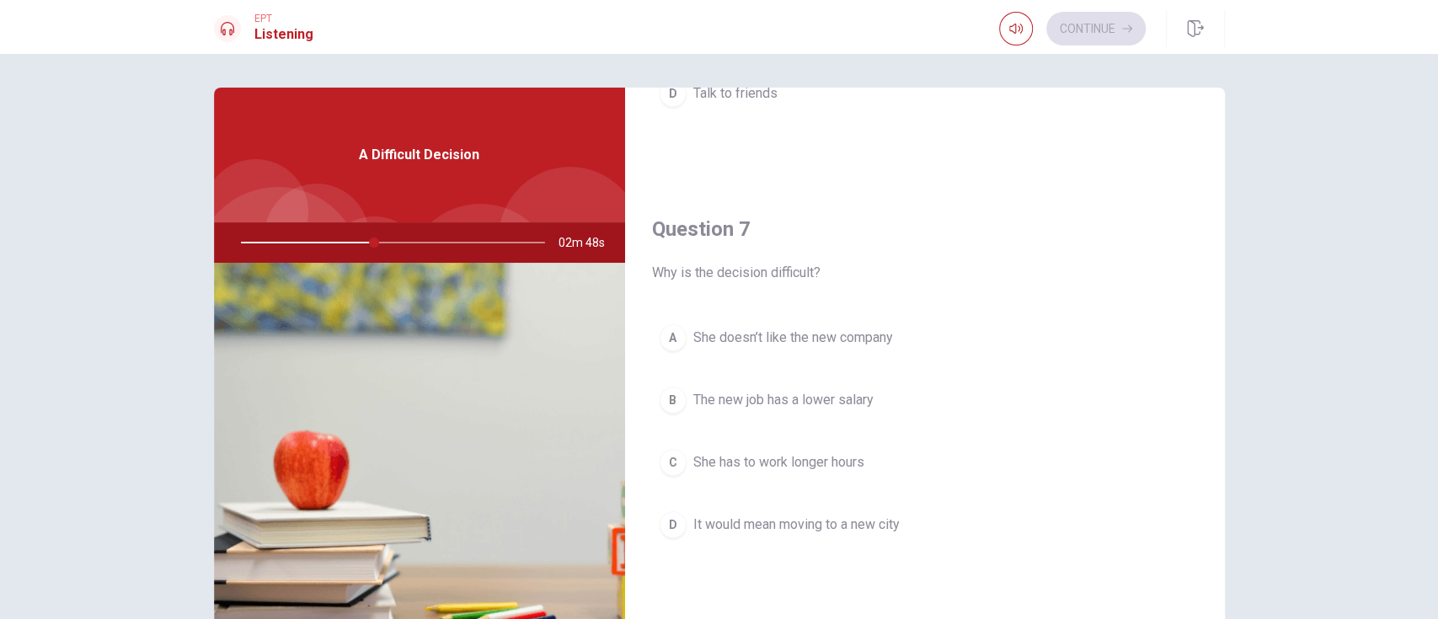
scroll to position [449, 0]
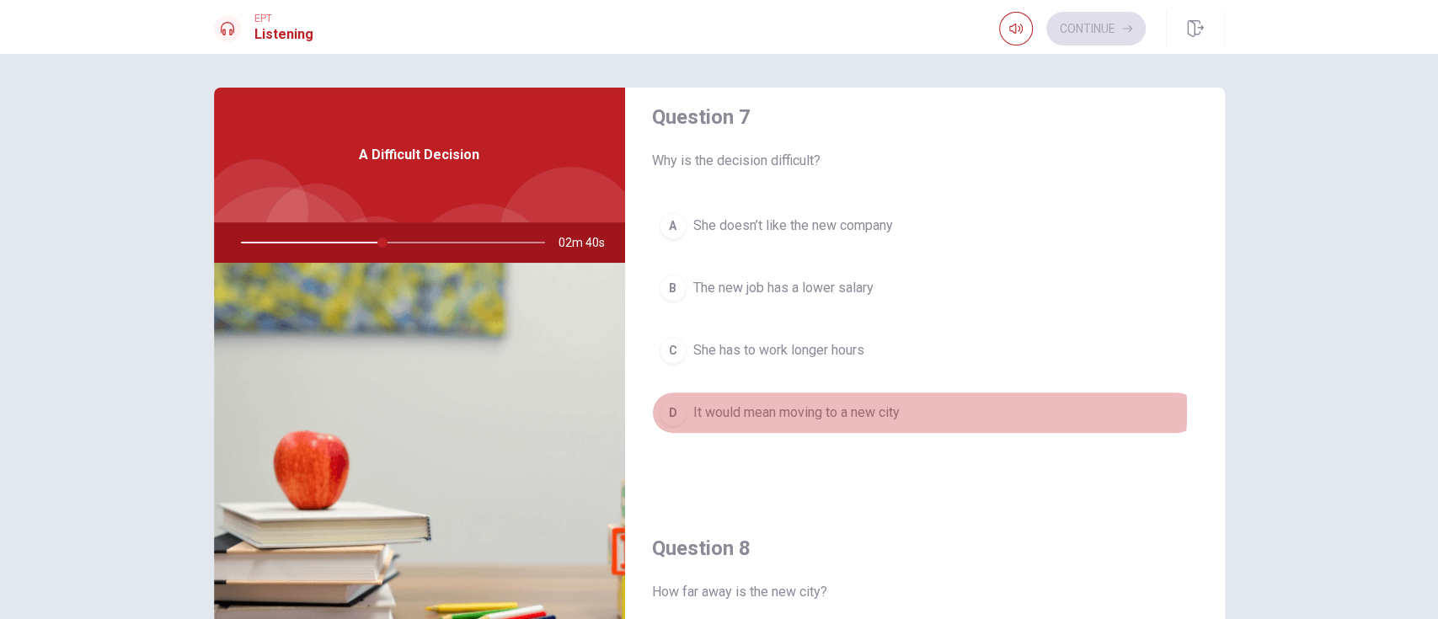
click at [822, 409] on span "It would mean moving to a new city" at bounding box center [796, 413] width 206 height 20
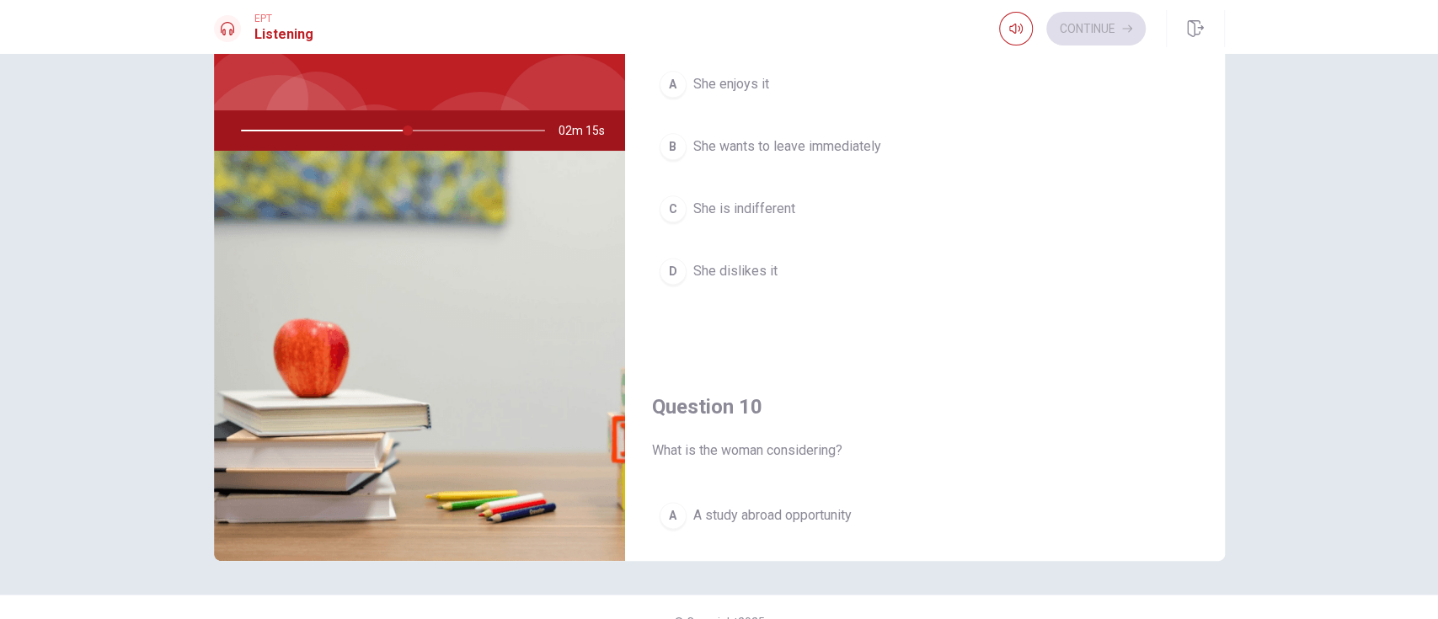
scroll to position [1230, 0]
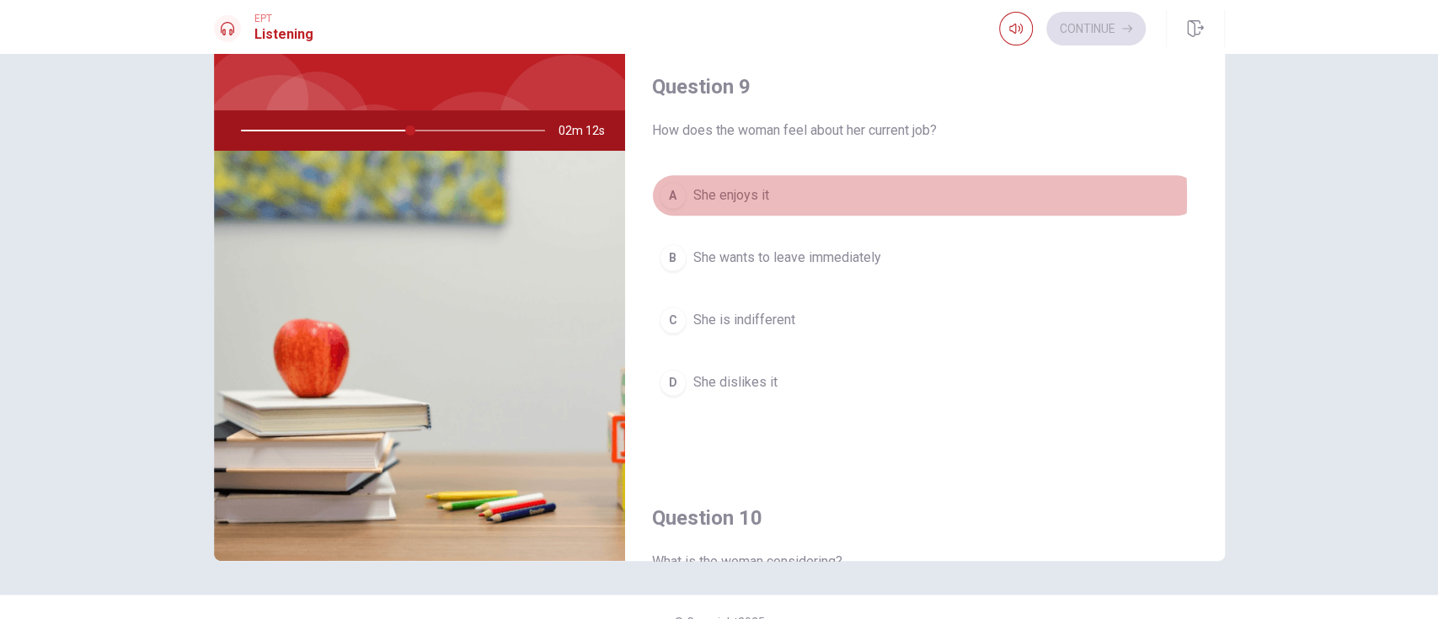
click at [735, 193] on span "She enjoys it" at bounding box center [731, 195] width 76 height 20
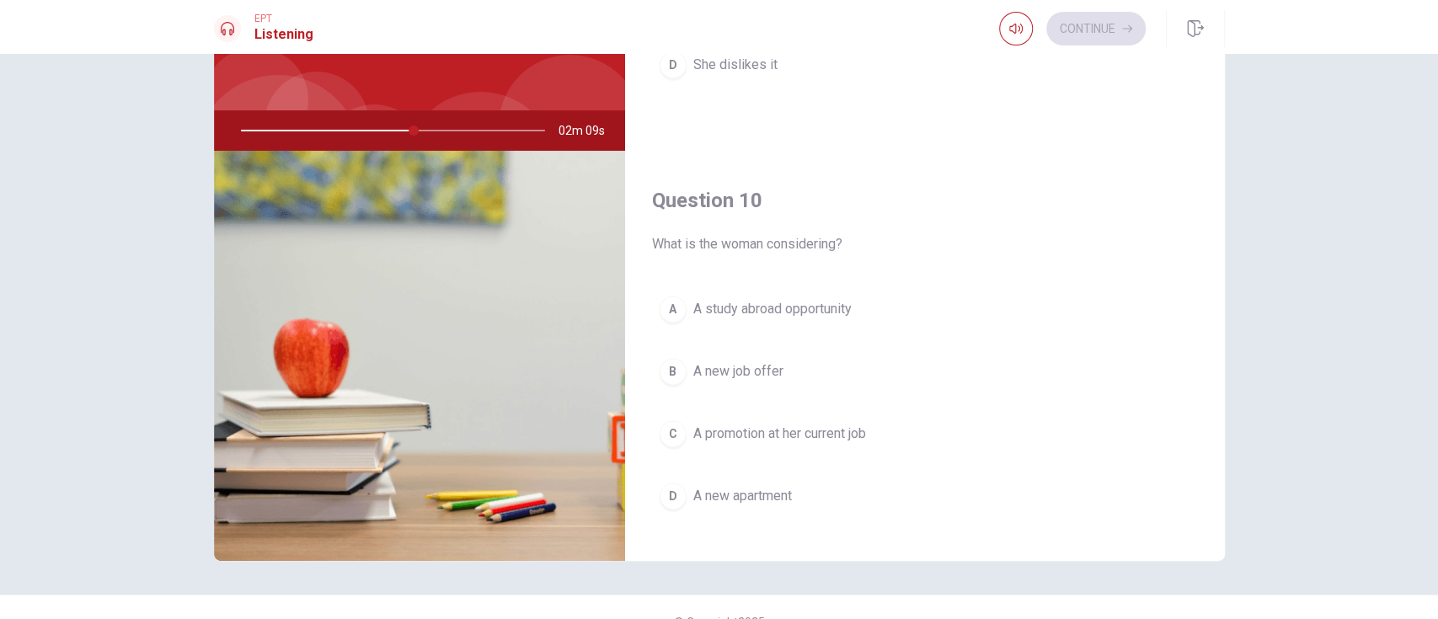
scroll to position [1567, 0]
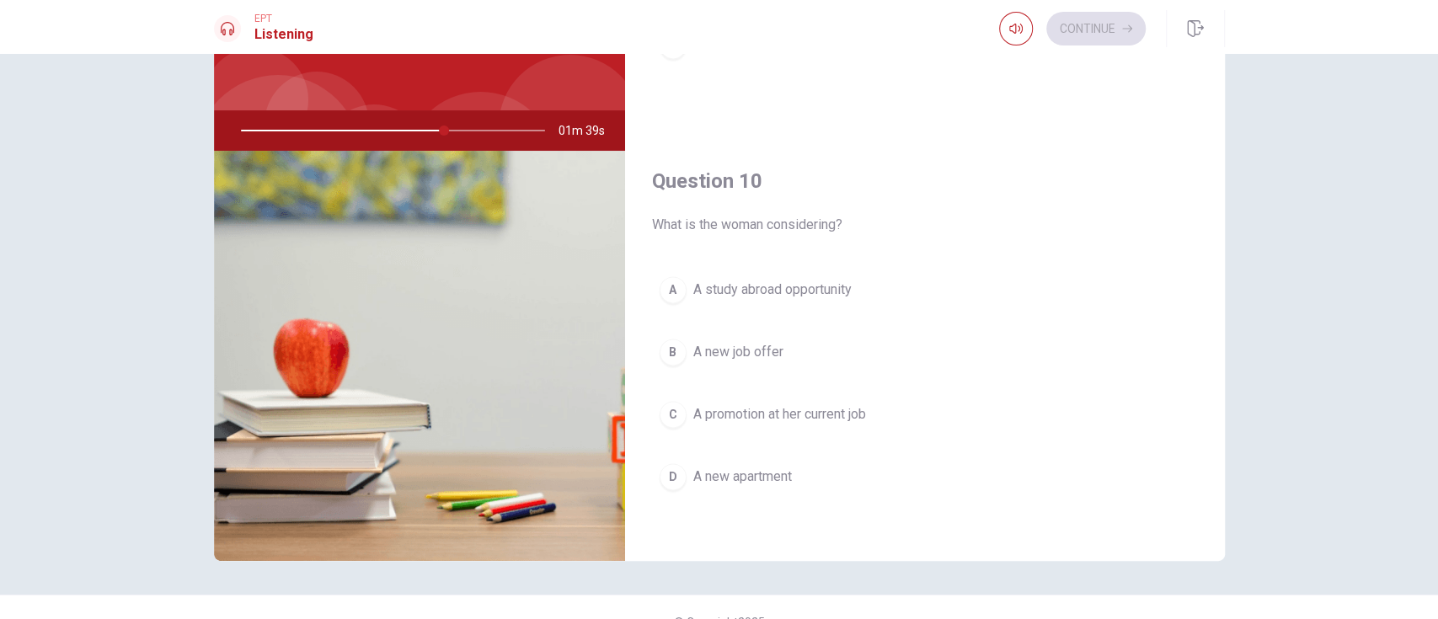
click at [751, 347] on span "A new job offer" at bounding box center [738, 352] width 90 height 20
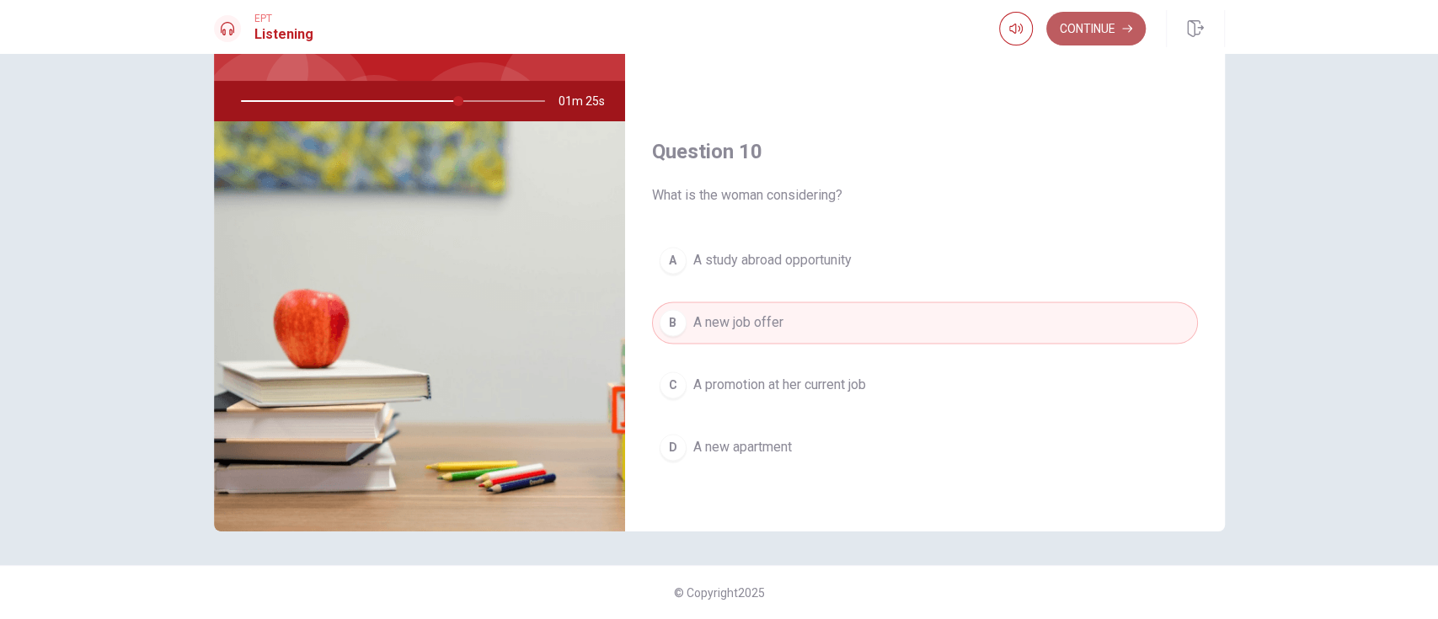
click at [1078, 24] on button "Continue" at bounding box center [1095, 29] width 99 height 34
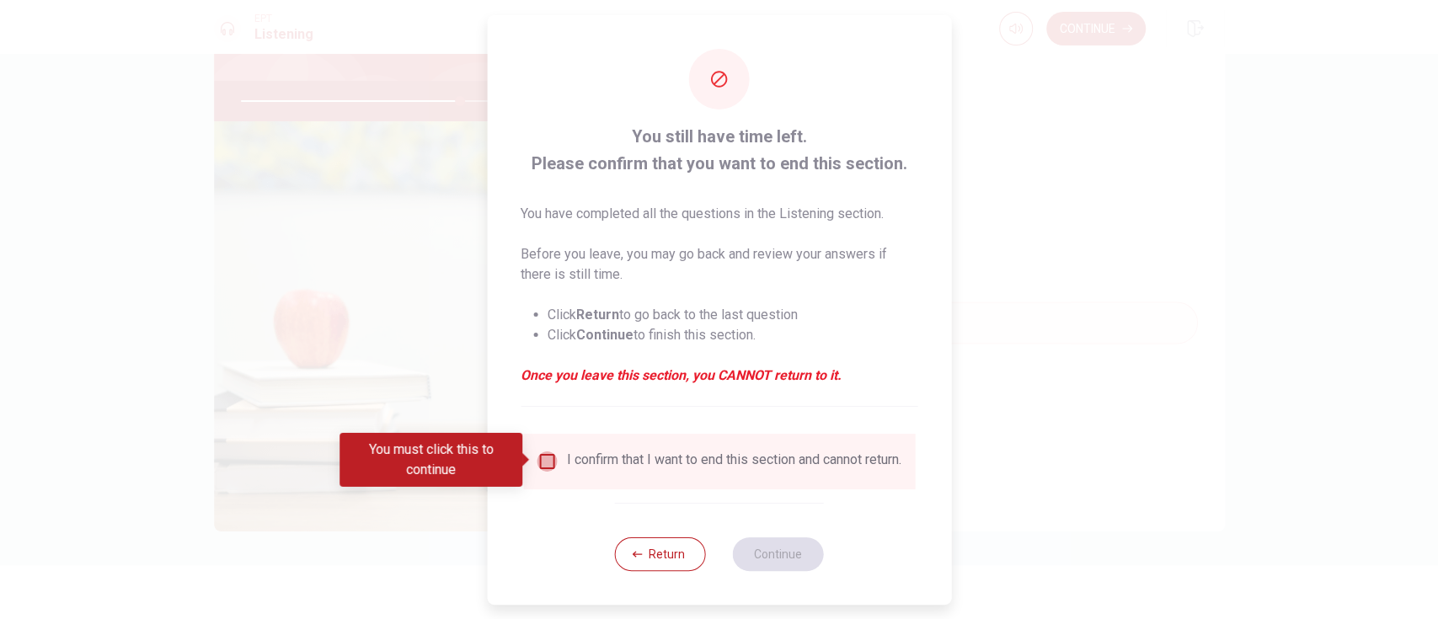
click at [543, 461] on input "You must click this to continue" at bounding box center [547, 462] width 20 height 20
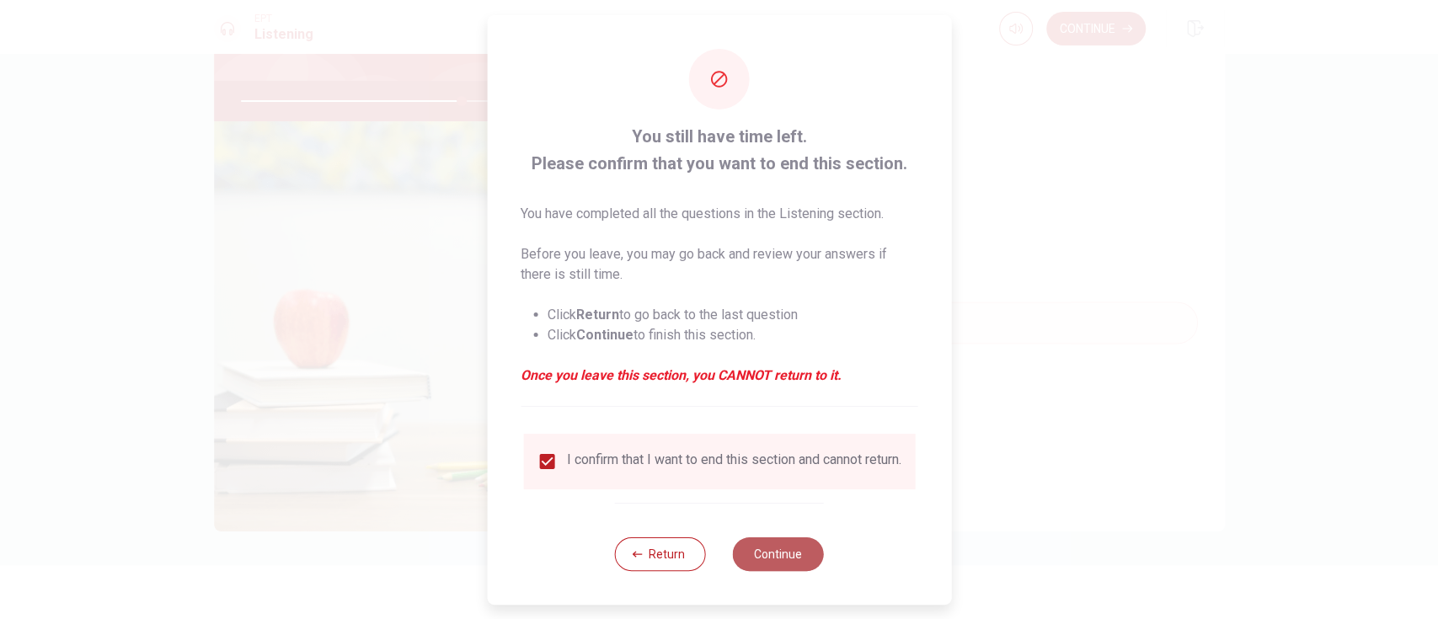
click at [768, 463] on button "Continue" at bounding box center [778, 555] width 91 height 34
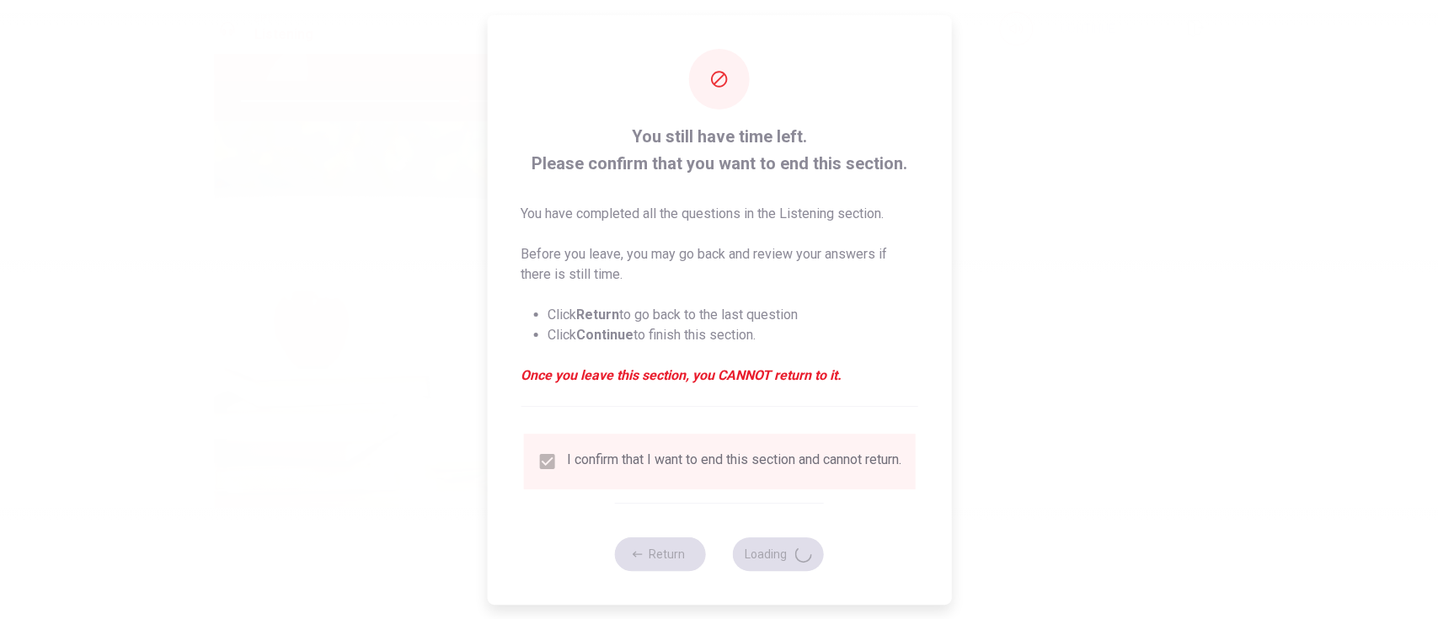
type input "74"
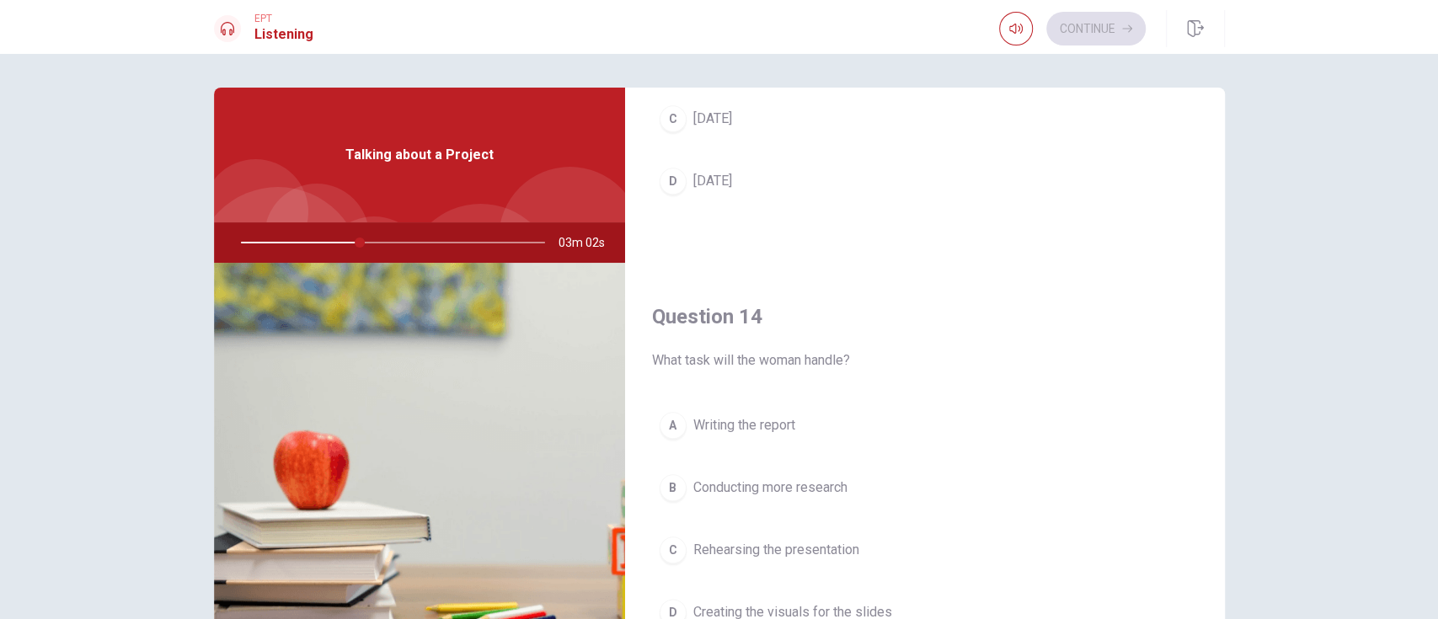
scroll to position [1235, 0]
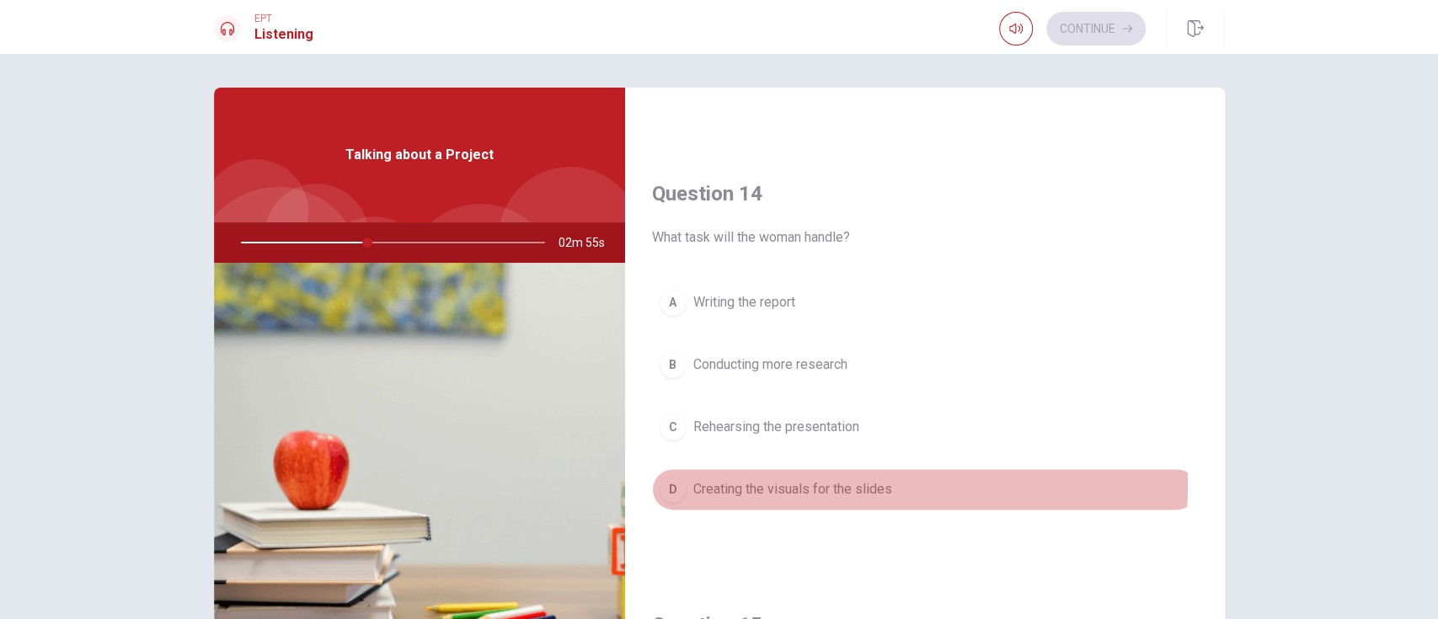
drag, startPoint x: 834, startPoint y: 481, endPoint x: 933, endPoint y: 448, distance: 103.9
click at [835, 463] on span "Creating the visuals for the slides" at bounding box center [792, 489] width 199 height 20
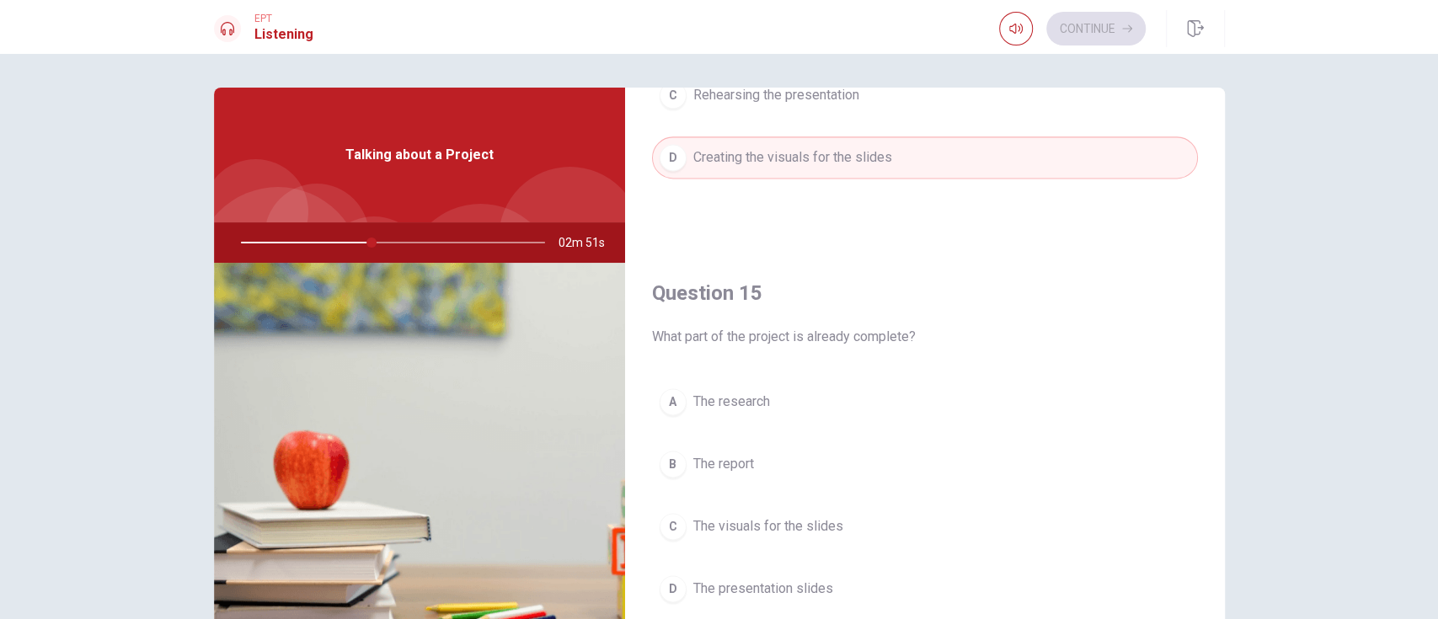
scroll to position [112, 0]
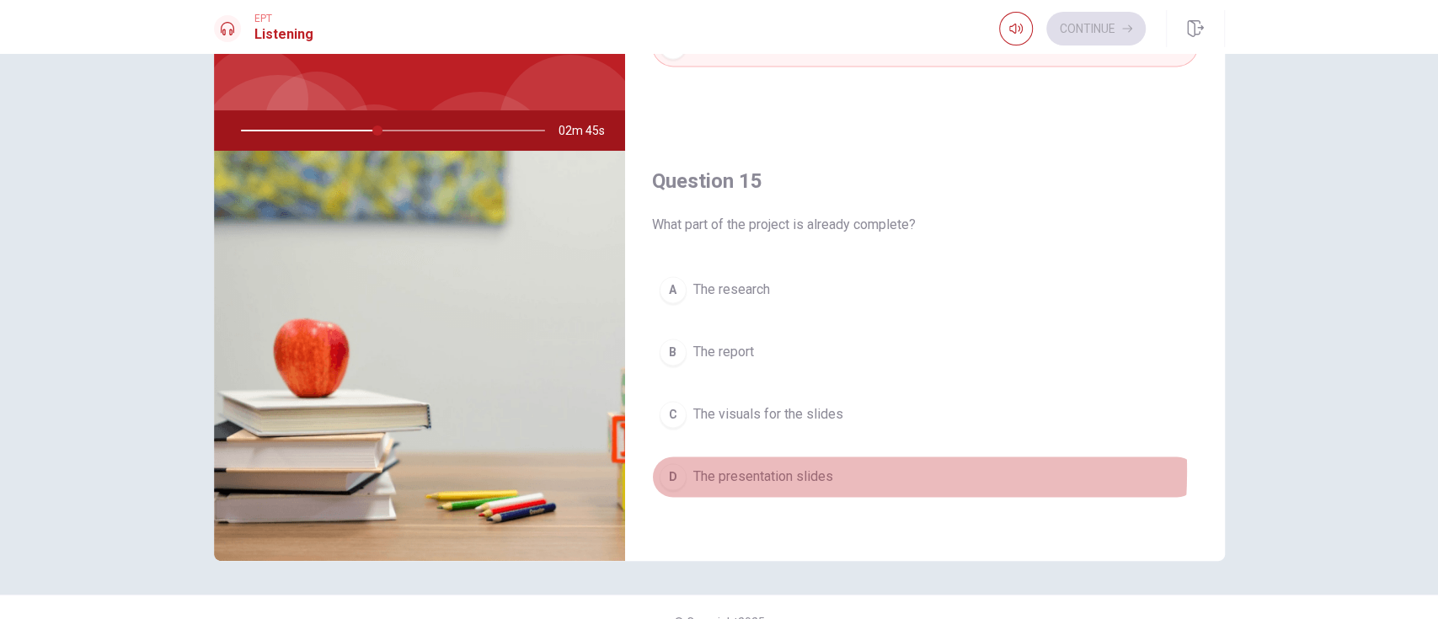
click at [737, 463] on span "The presentation slides" at bounding box center [763, 477] width 140 height 20
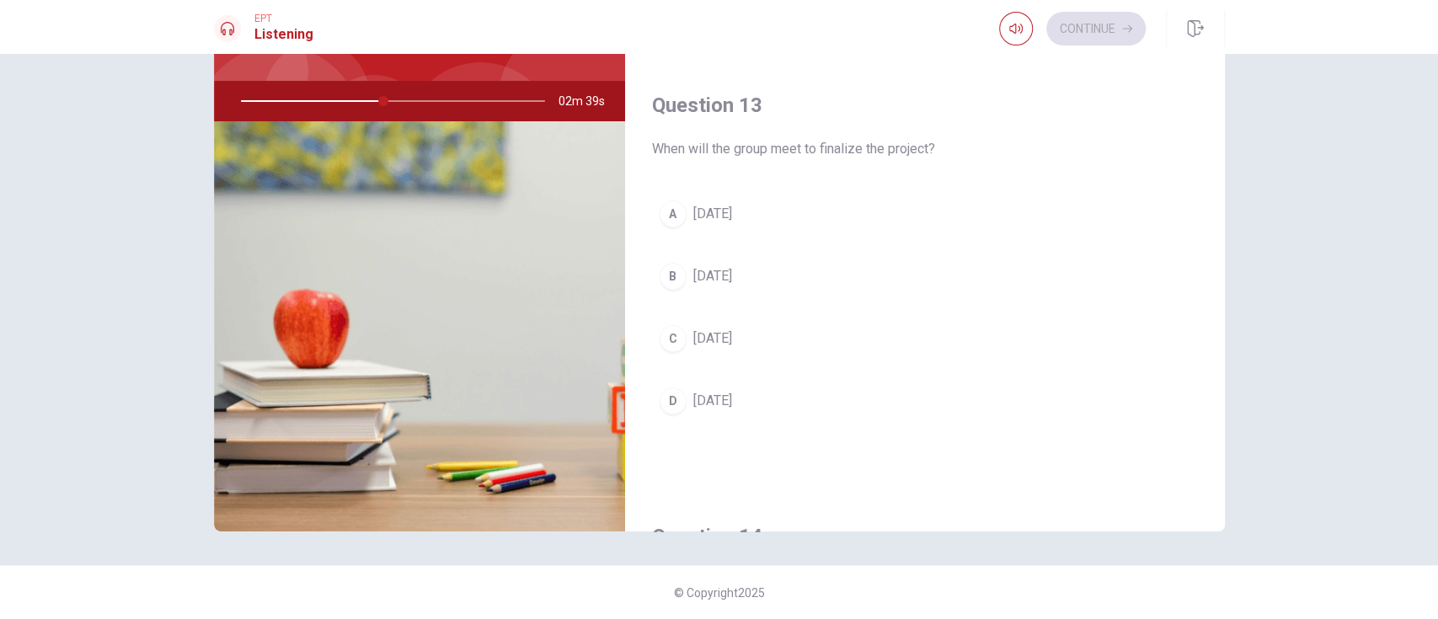
scroll to position [786, 0]
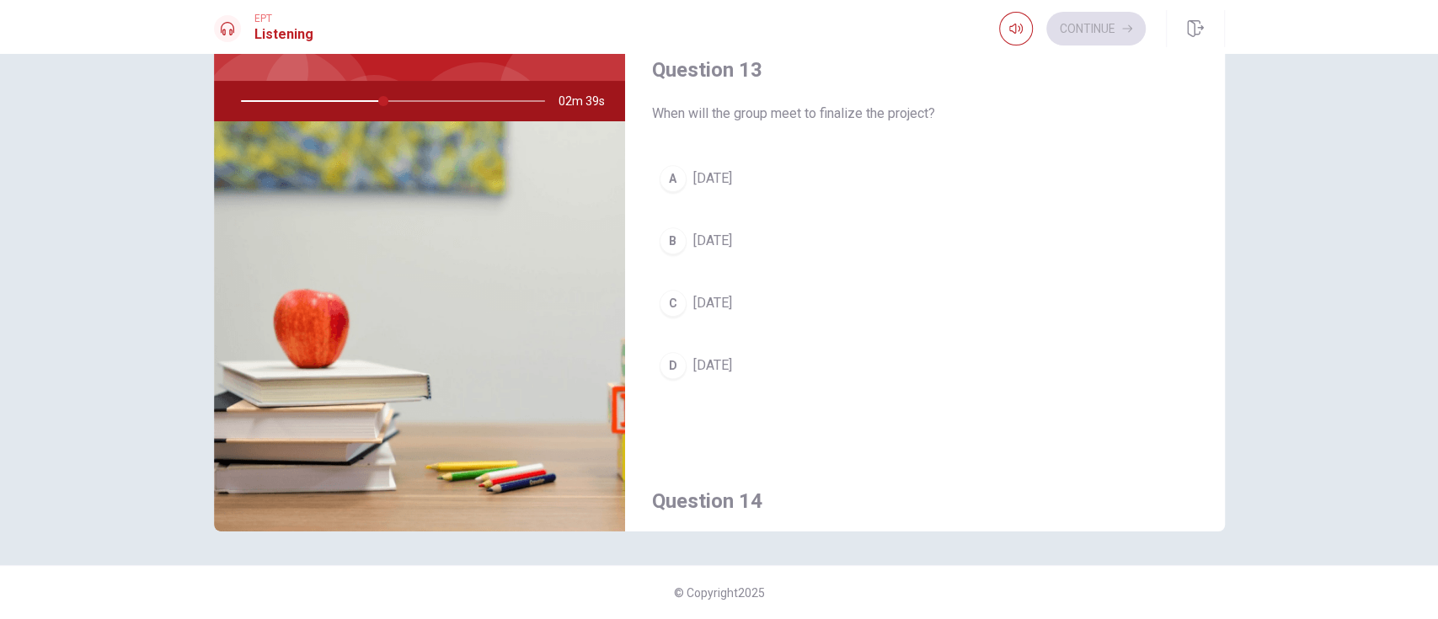
click at [698, 302] on span "[DATE]" at bounding box center [712, 303] width 39 height 20
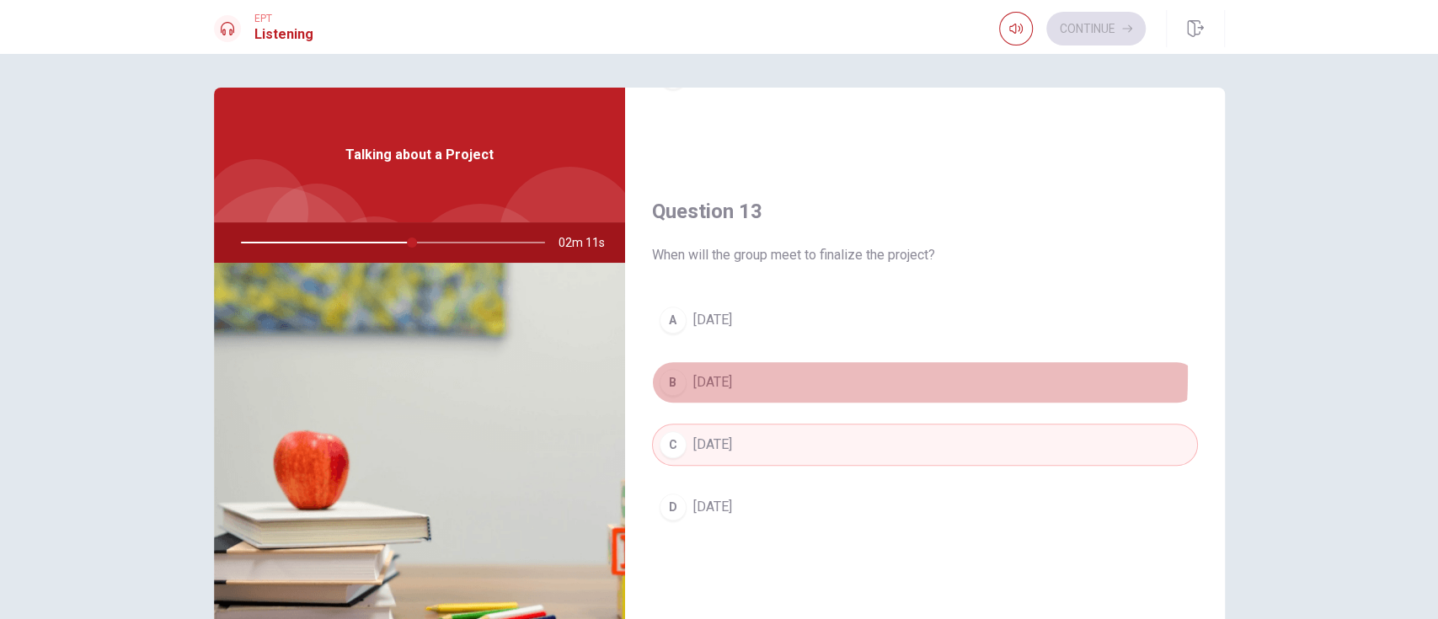
click at [728, 372] on span "[DATE]" at bounding box center [712, 382] width 39 height 20
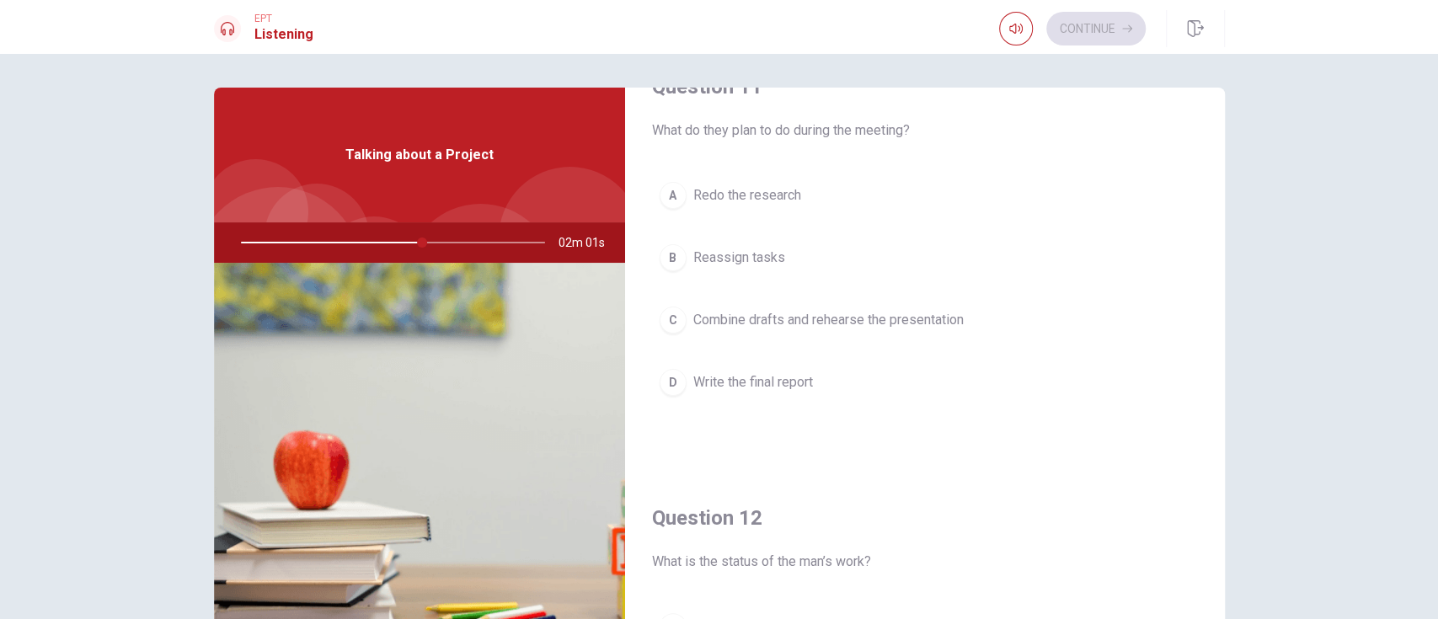
scroll to position [0, 0]
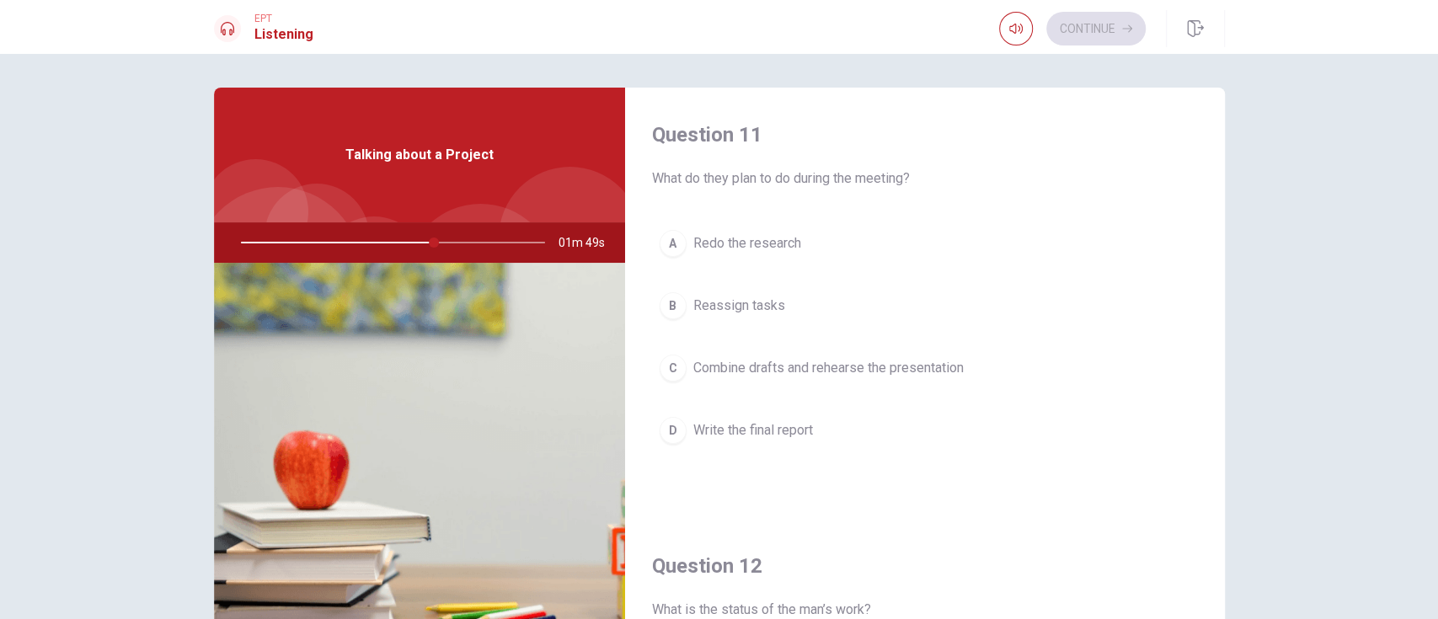
click at [896, 367] on span "Combine drafts and rehearse the presentation" at bounding box center [828, 368] width 270 height 20
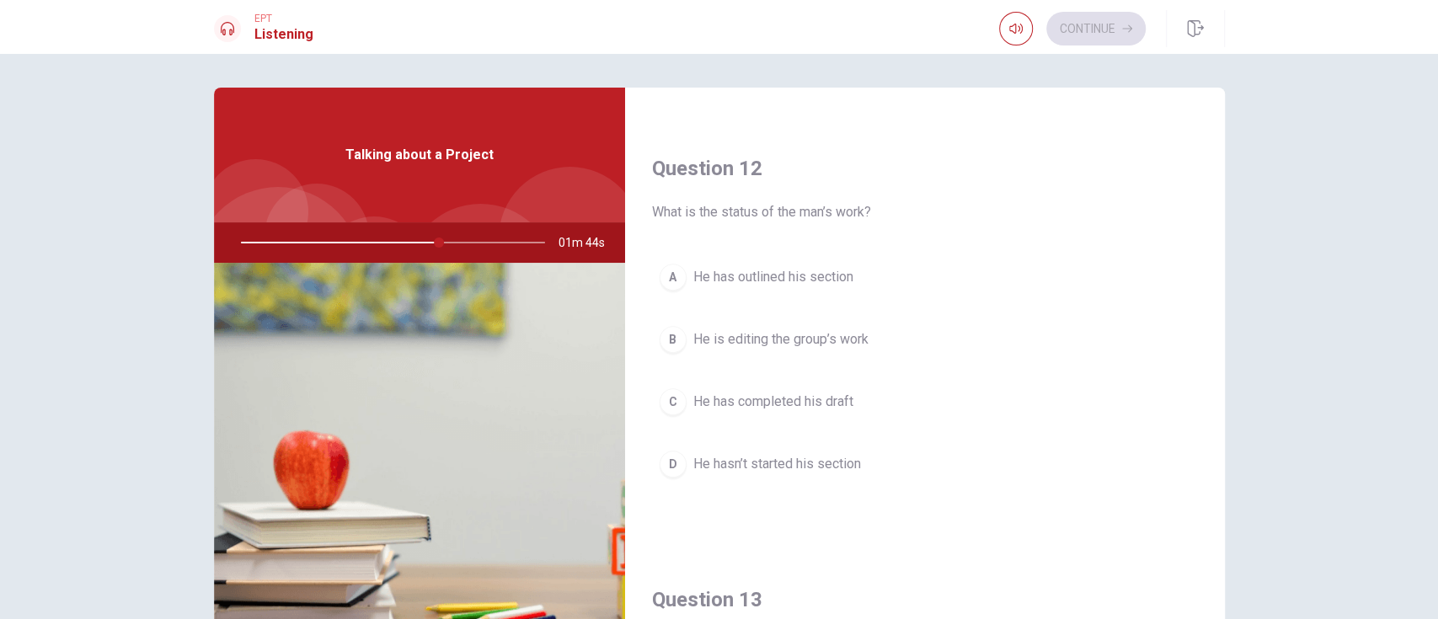
scroll to position [449, 0]
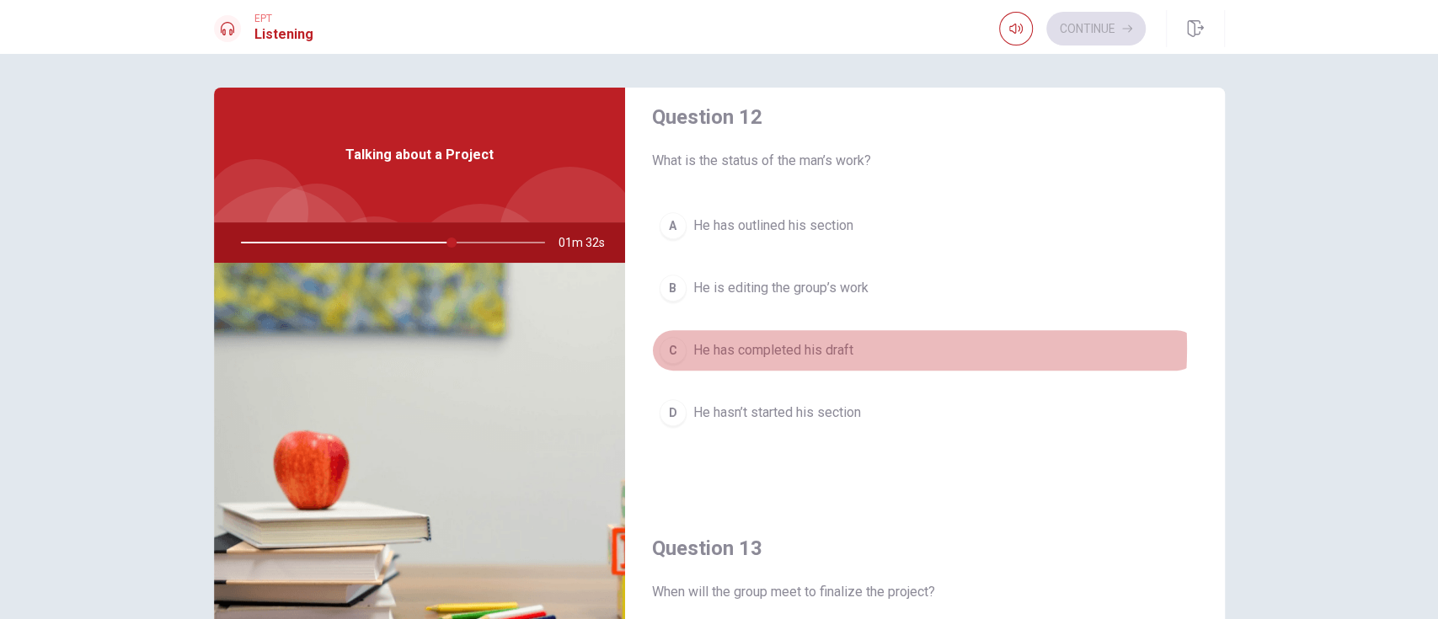
drag, startPoint x: 790, startPoint y: 346, endPoint x: 848, endPoint y: 334, distance: 59.5
click at [792, 346] on span "He has completed his draft" at bounding box center [773, 350] width 160 height 20
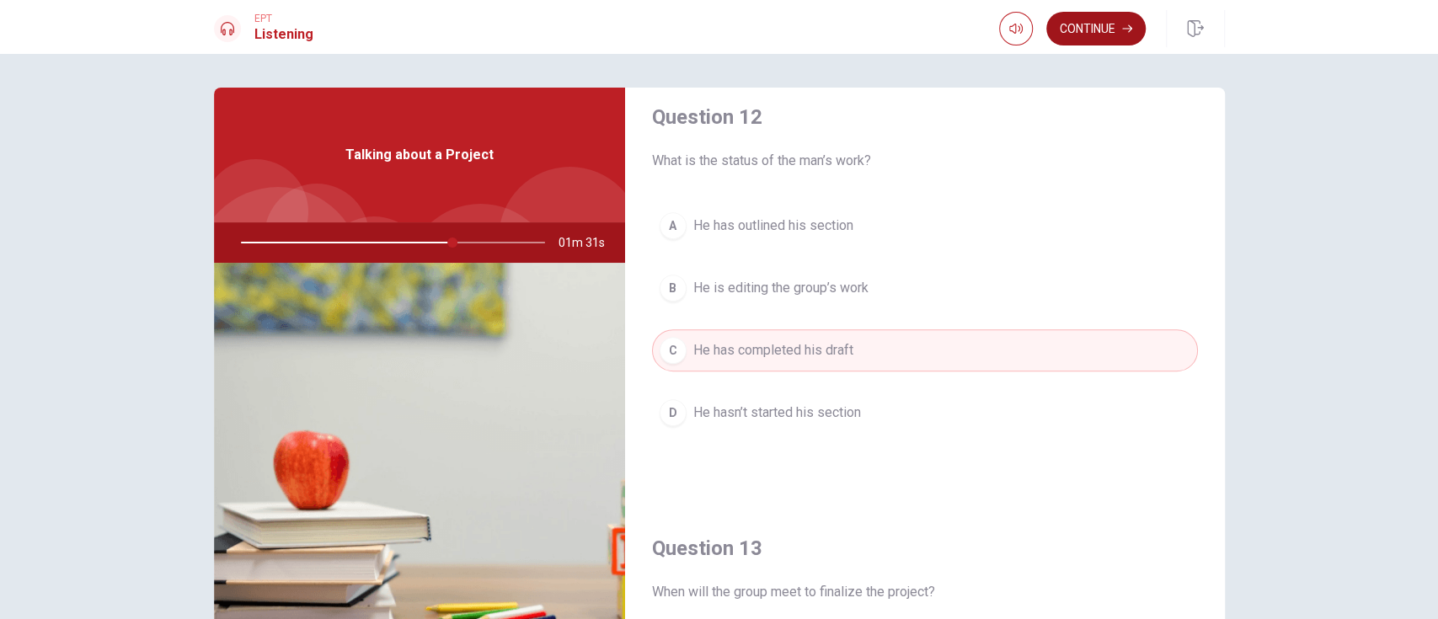
click at [1076, 30] on button "Continue" at bounding box center [1095, 29] width 99 height 34
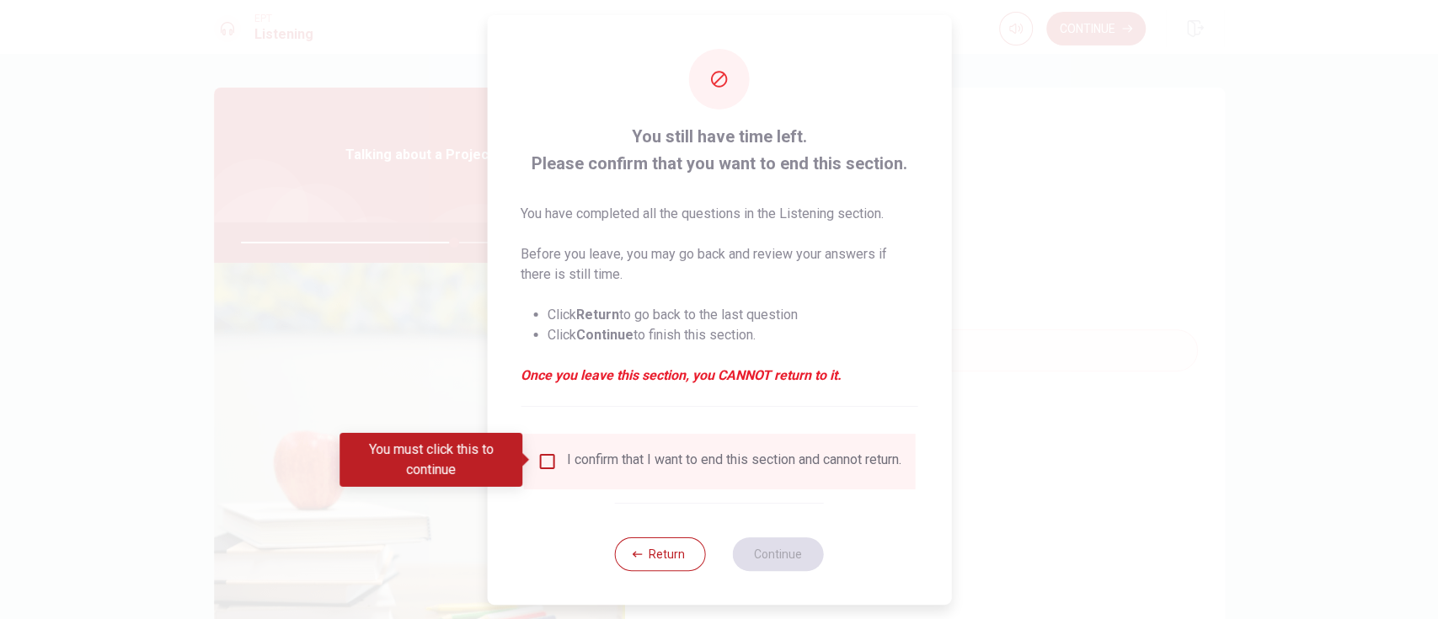
drag, startPoint x: 544, startPoint y: 460, endPoint x: 580, endPoint y: 456, distance: 36.5
click at [545, 459] on input "You must click this to continue" at bounding box center [547, 462] width 20 height 20
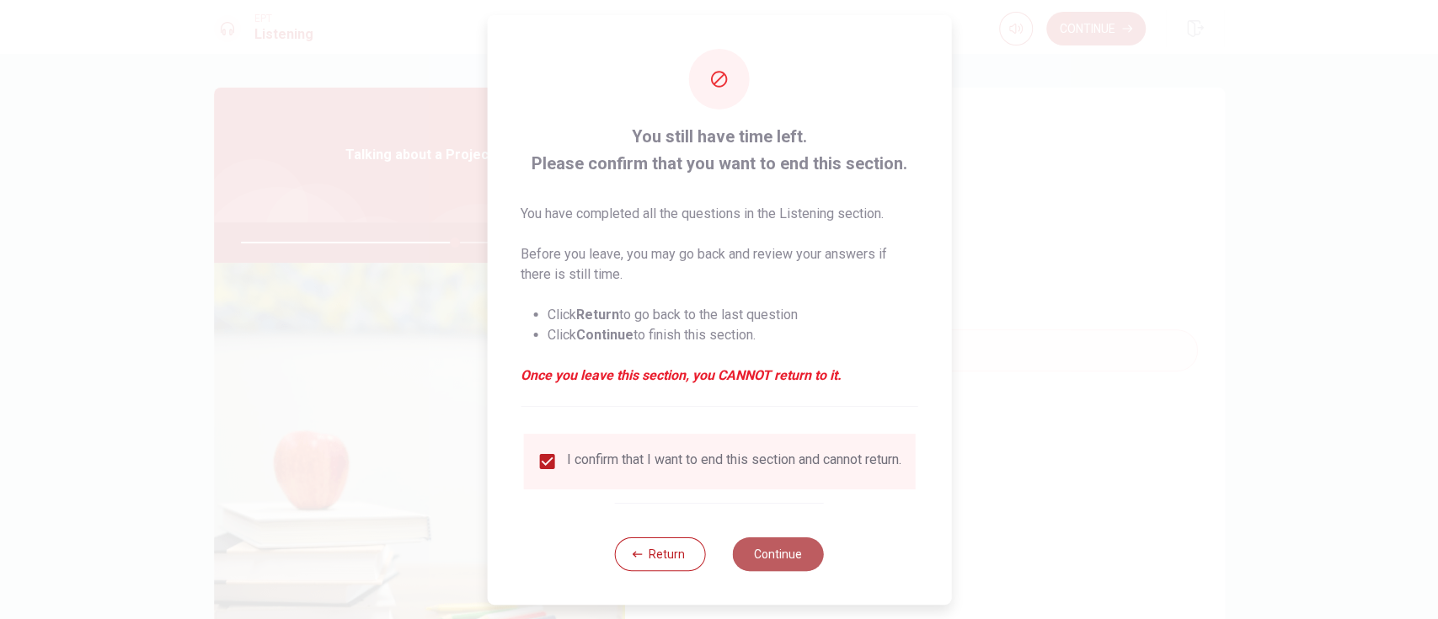
click at [753, 463] on button "Continue" at bounding box center [778, 555] width 91 height 34
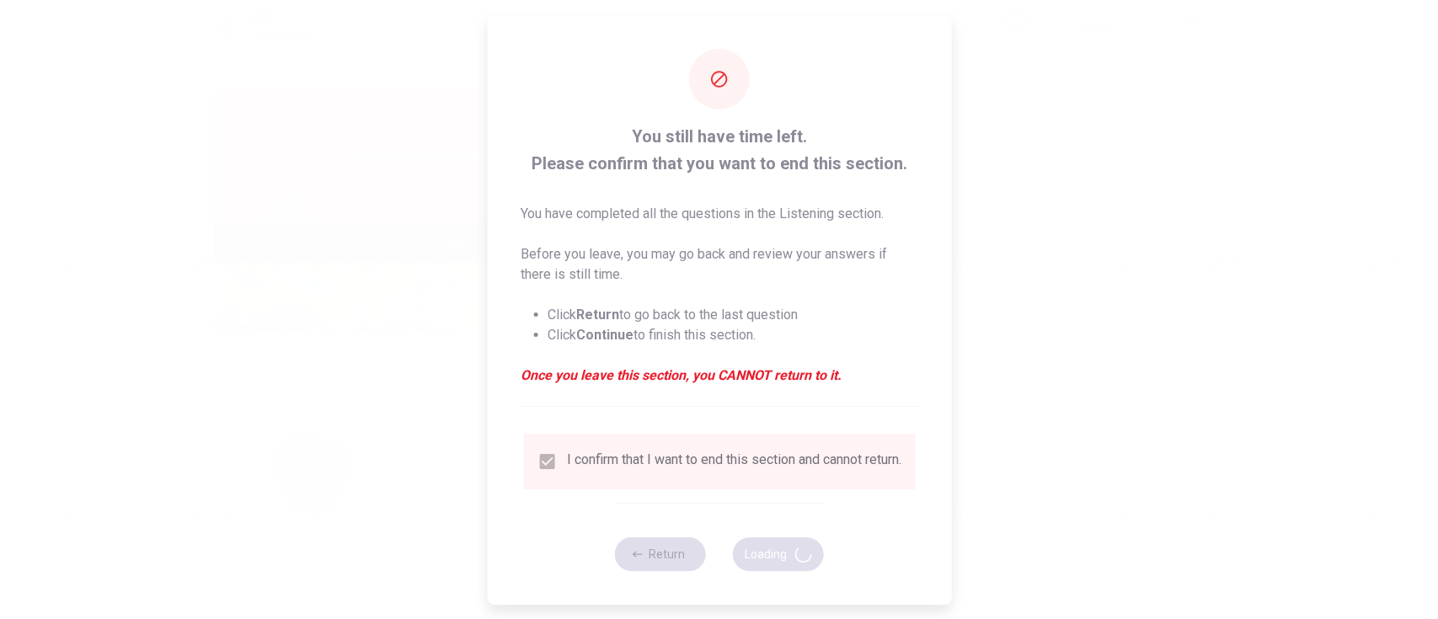
type input "72"
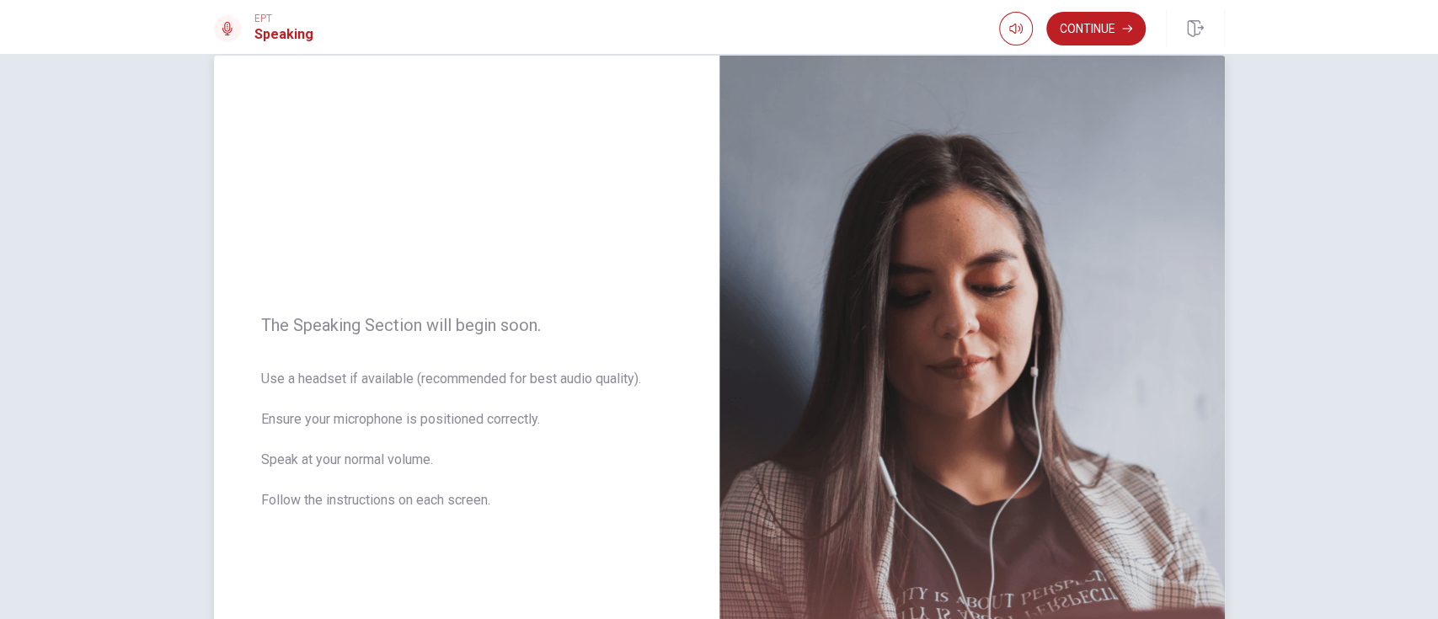
scroll to position [112, 0]
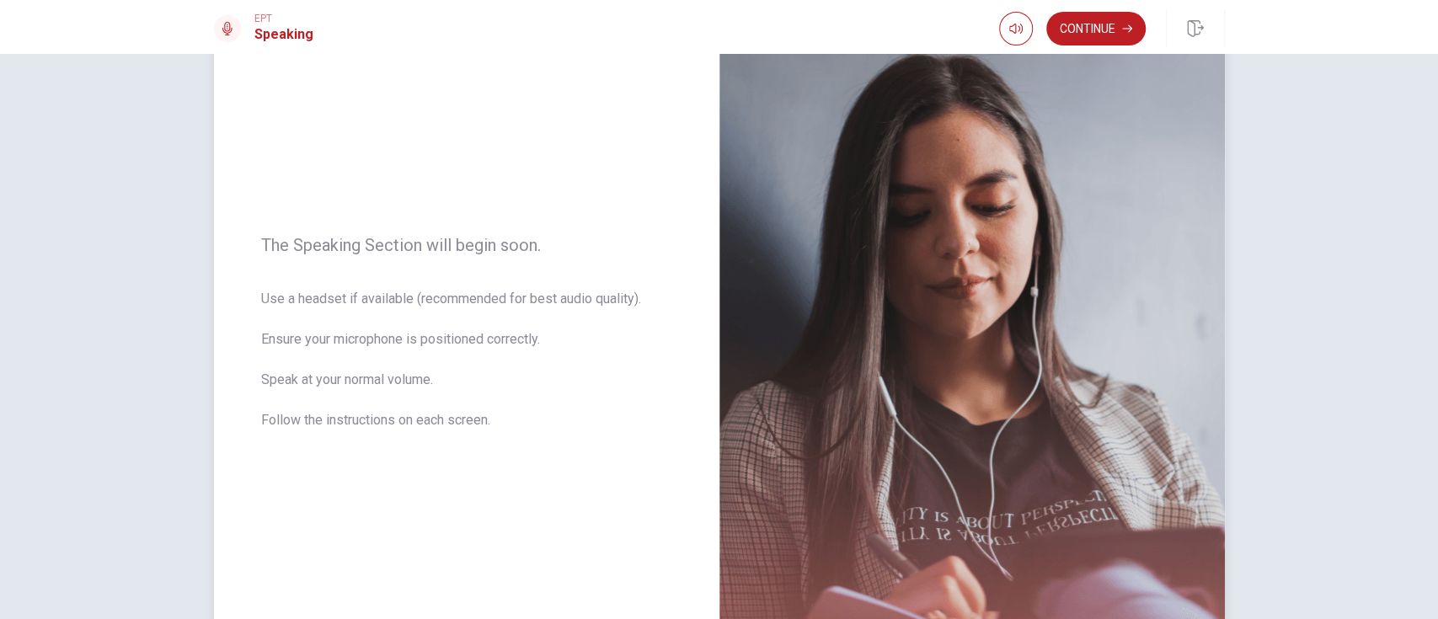
click at [588, 266] on div "The Speaking Section will begin soon. Use a headset if available (recommended f…" at bounding box center [466, 343] width 505 height 735
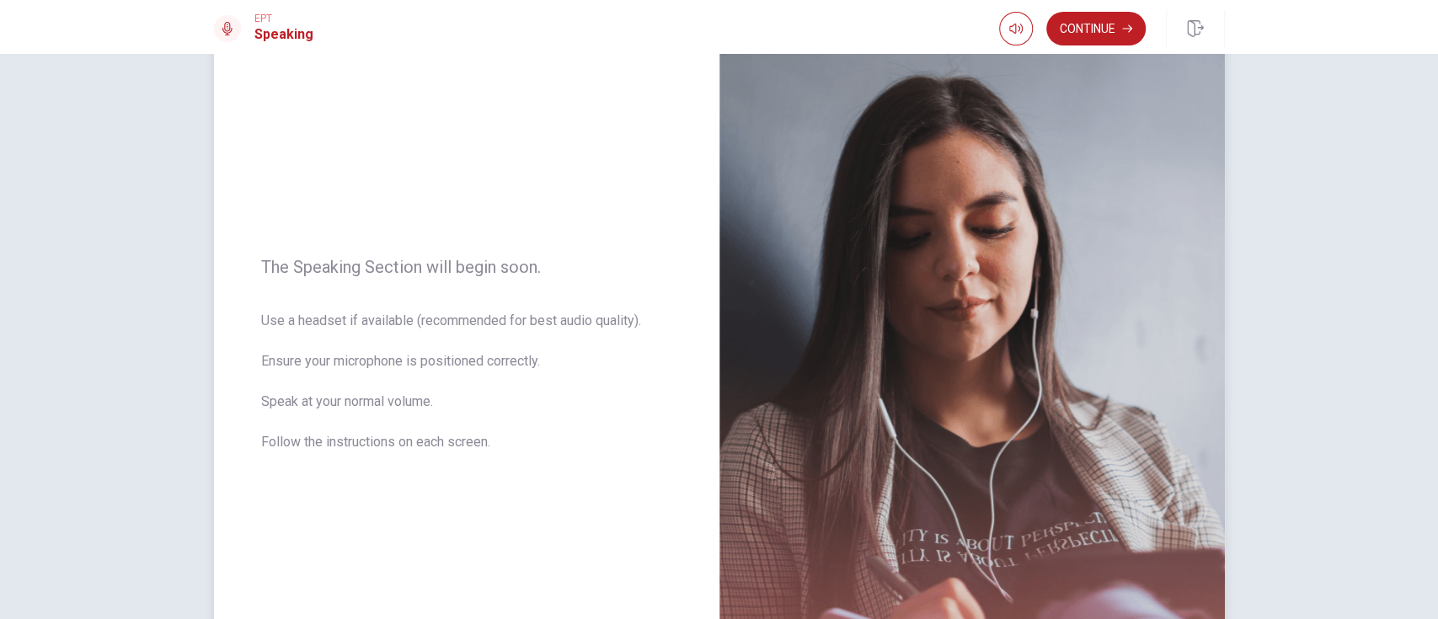
scroll to position [66, 0]
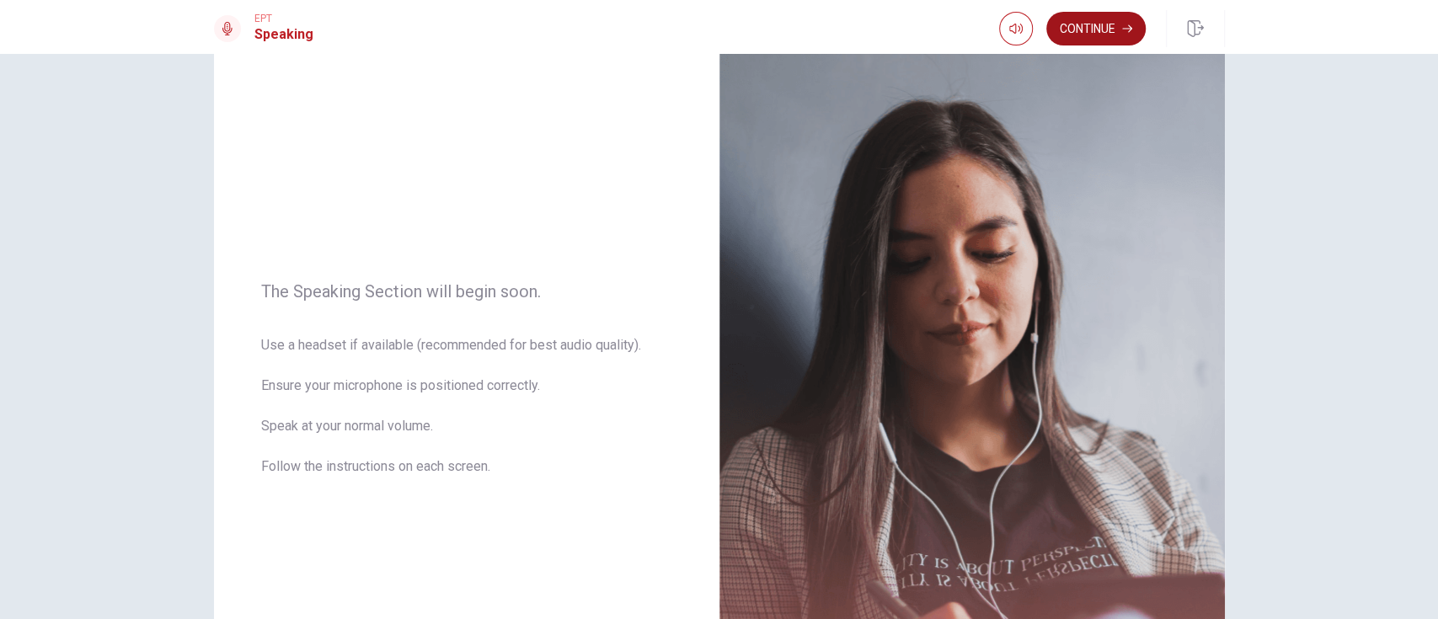
click at [1078, 26] on button "Continue" at bounding box center [1095, 29] width 99 height 34
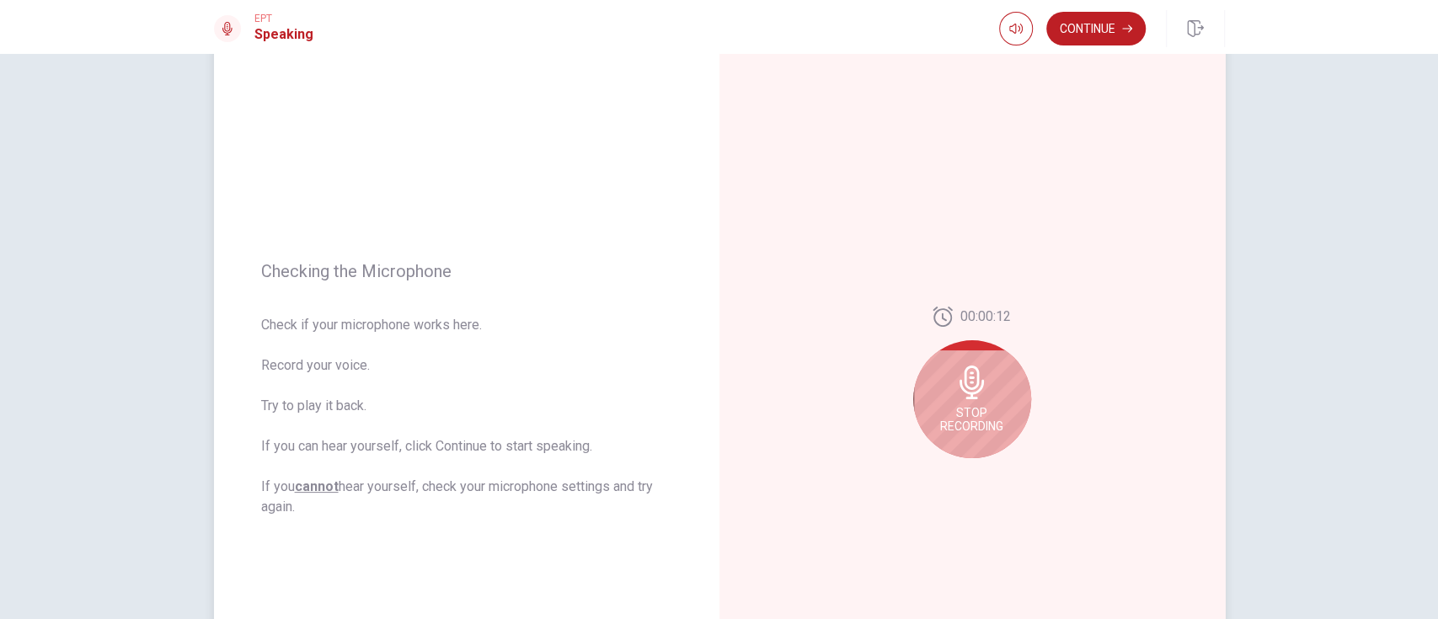
click at [971, 397] on icon at bounding box center [972, 383] width 24 height 34
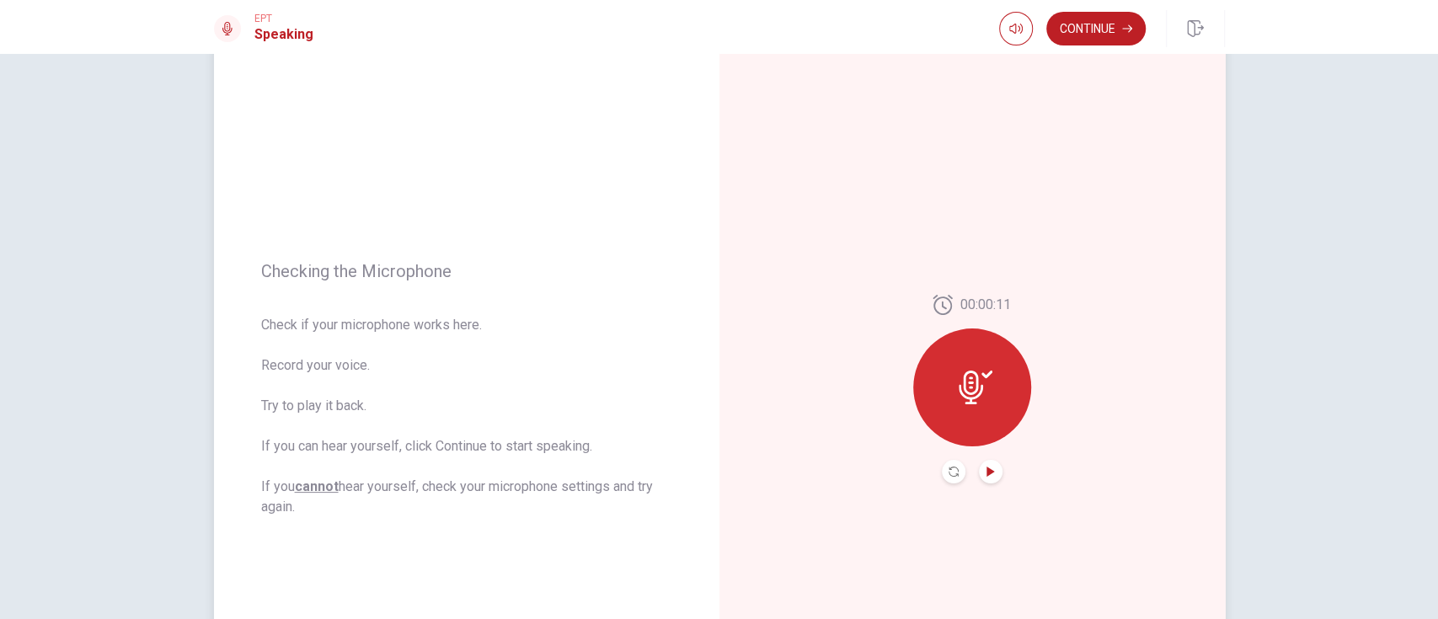
click at [987, 463] on icon "Play Audio" at bounding box center [991, 472] width 10 height 10
click at [968, 374] on icon at bounding box center [971, 388] width 24 height 34
click at [950, 462] on button "Record Again" at bounding box center [954, 472] width 24 height 24
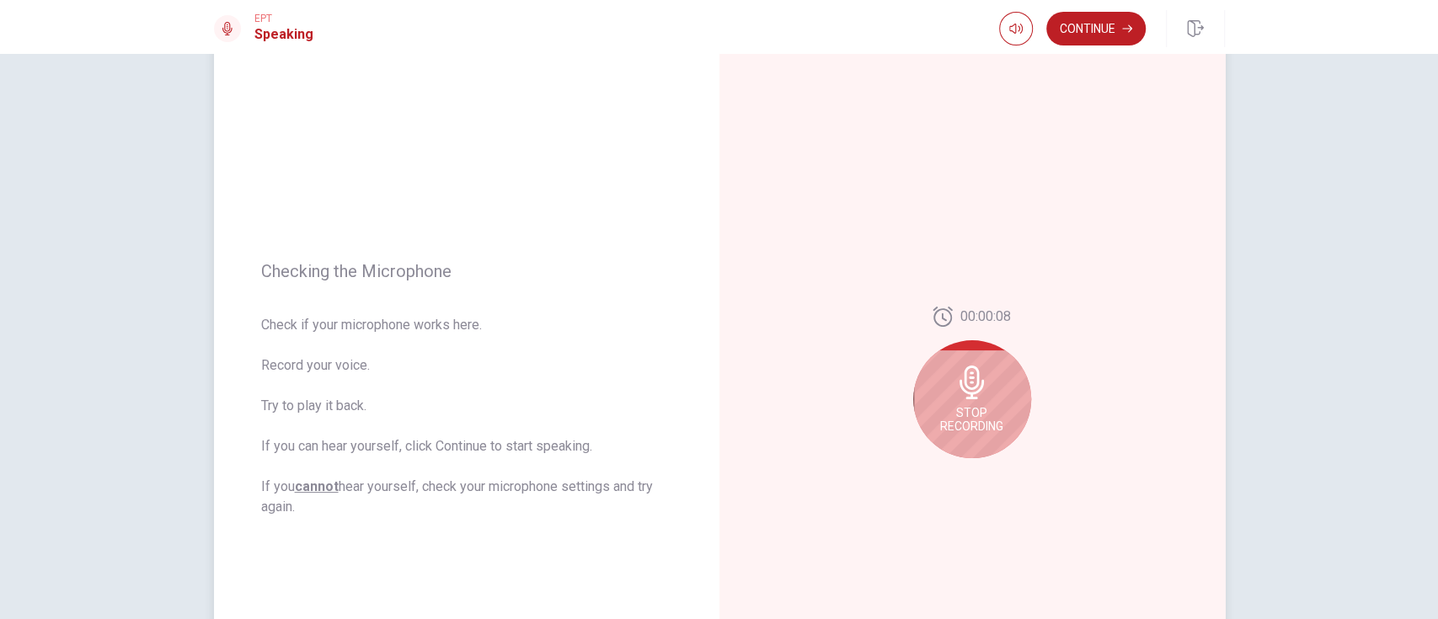
scroll to position [178, 0]
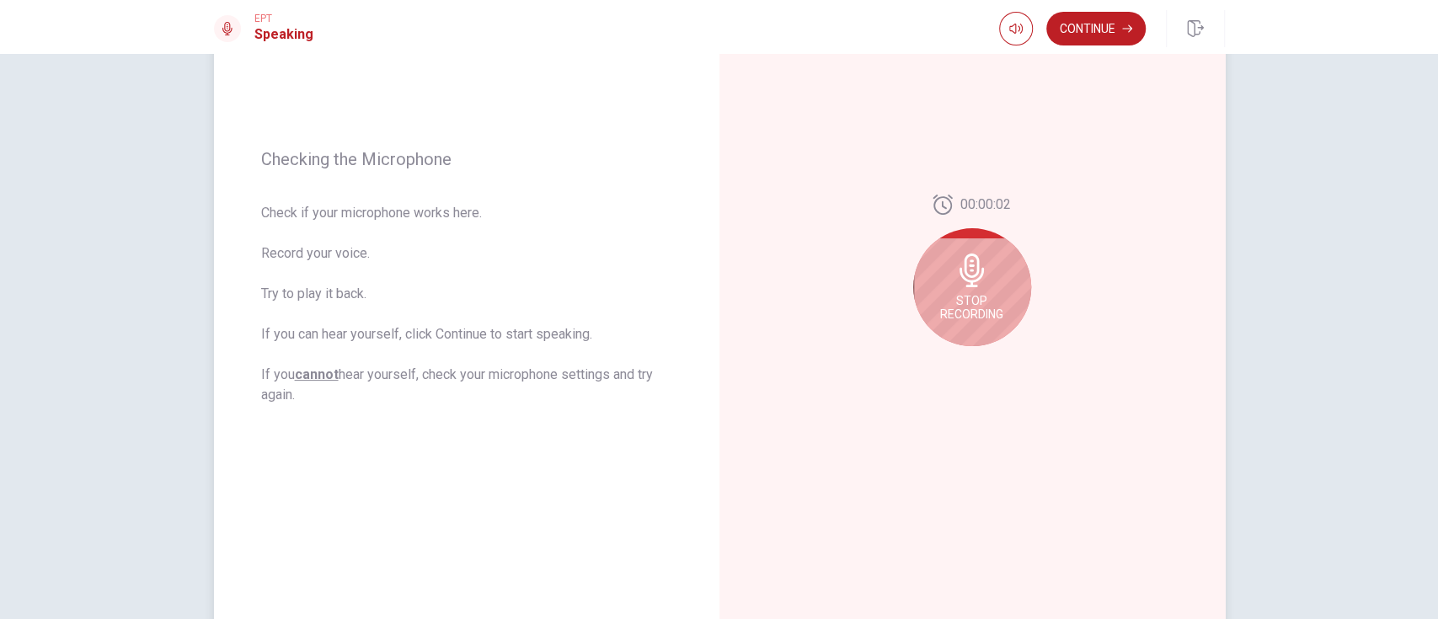
click at [997, 307] on span "Stop Recording" at bounding box center [971, 307] width 63 height 27
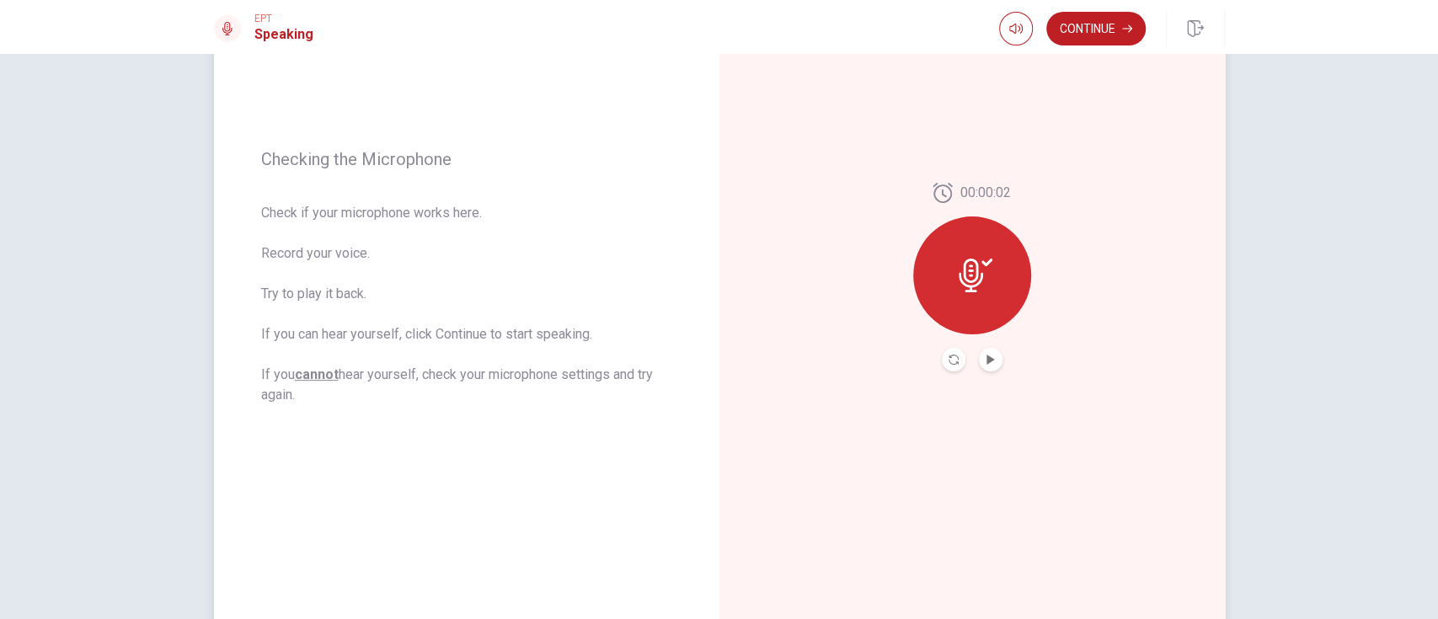
click at [982, 364] on button "Play Audio" at bounding box center [991, 360] width 24 height 24
click at [950, 364] on button "Record Again" at bounding box center [954, 360] width 24 height 24
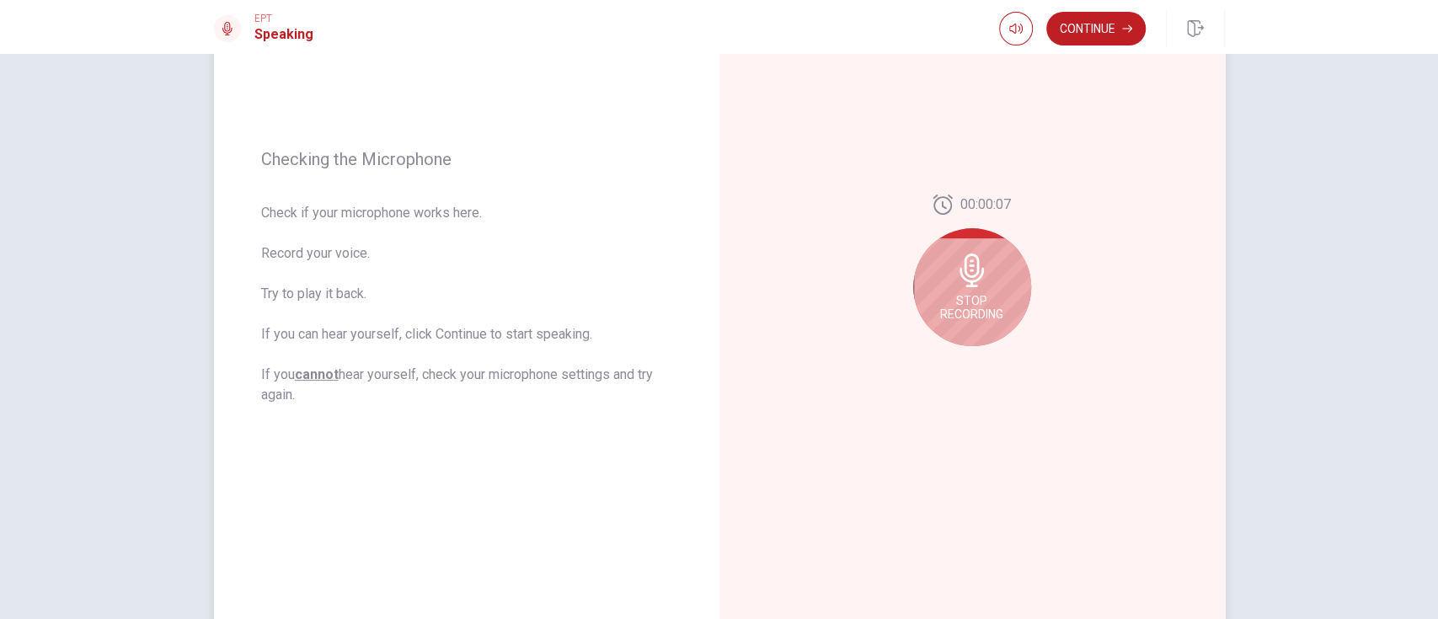
click at [971, 294] on span "Stop Recording" at bounding box center [971, 307] width 63 height 27
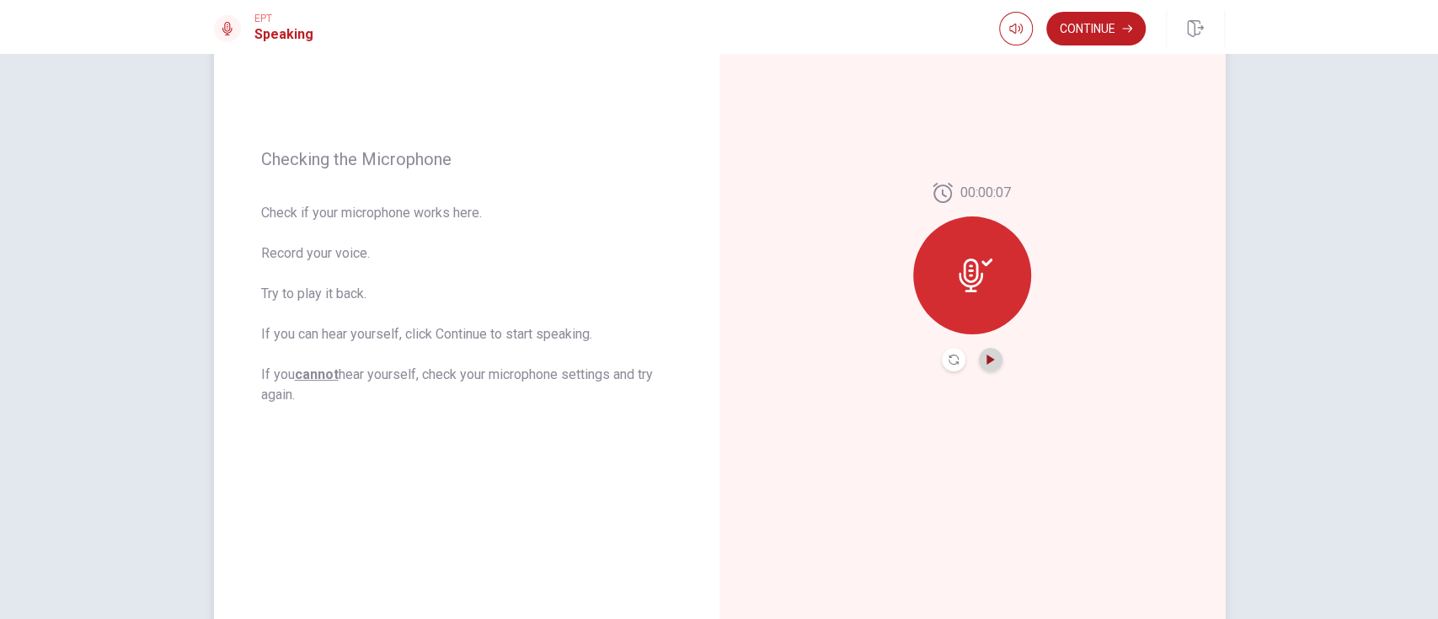
click at [988, 356] on icon "Play Audio" at bounding box center [991, 360] width 10 height 10
click at [992, 353] on button "Play Audio" at bounding box center [991, 360] width 24 height 24
click at [978, 277] on icon at bounding box center [976, 276] width 34 height 34
drag, startPoint x: 949, startPoint y: 361, endPoint x: 946, endPoint y: 370, distance: 8.8
click at [948, 364] on button "Record Again" at bounding box center [954, 360] width 24 height 24
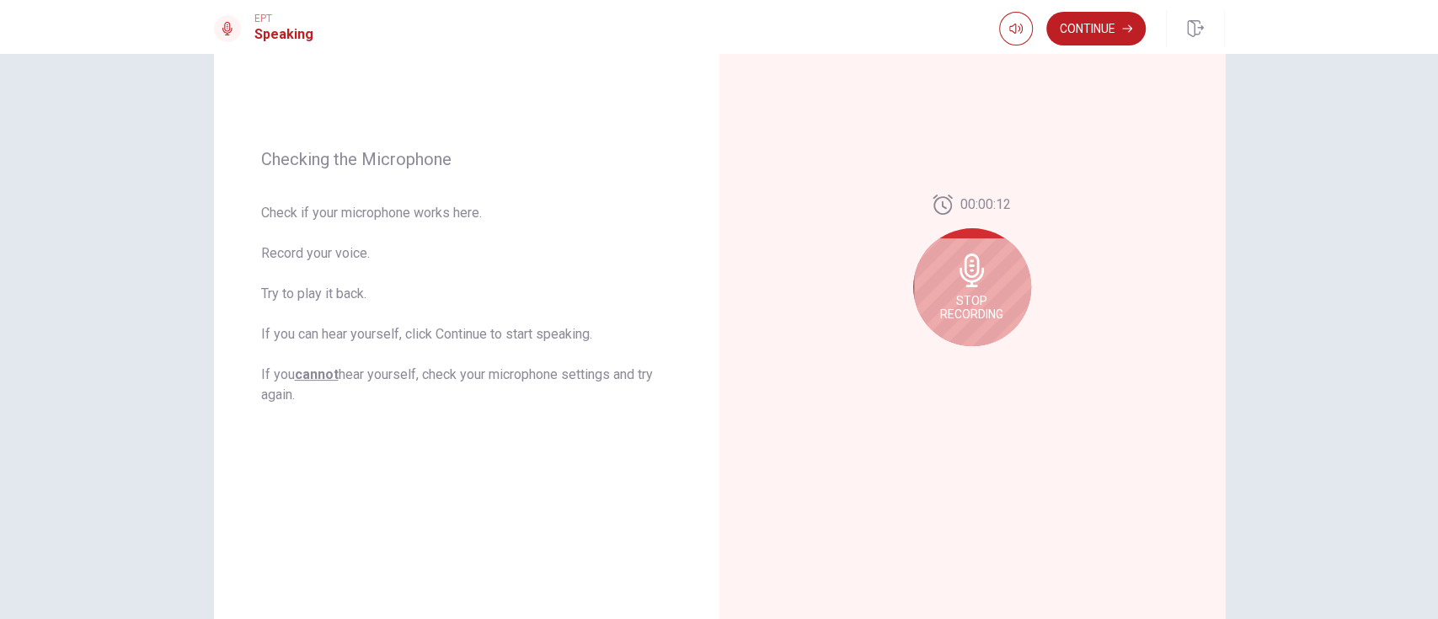
click at [977, 309] on span "Stop Recording" at bounding box center [971, 307] width 63 height 27
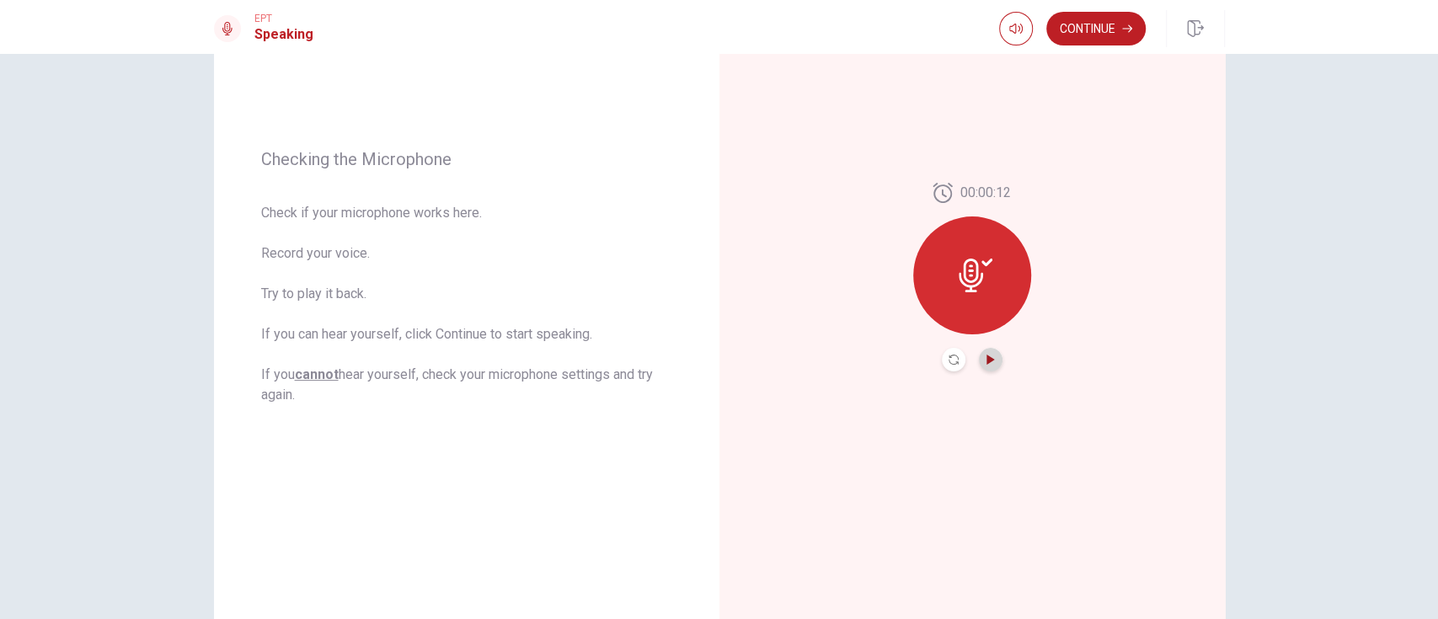
click at [986, 357] on icon "Play Audio" at bounding box center [991, 360] width 10 height 10
click at [987, 357] on icon "Play Audio" at bounding box center [991, 360] width 8 height 10
click at [962, 185] on span "00:00:12" at bounding box center [985, 193] width 51 height 20
click at [981, 280] on icon at bounding box center [976, 276] width 34 height 34
click at [942, 360] on button "Record Again" at bounding box center [954, 360] width 24 height 24
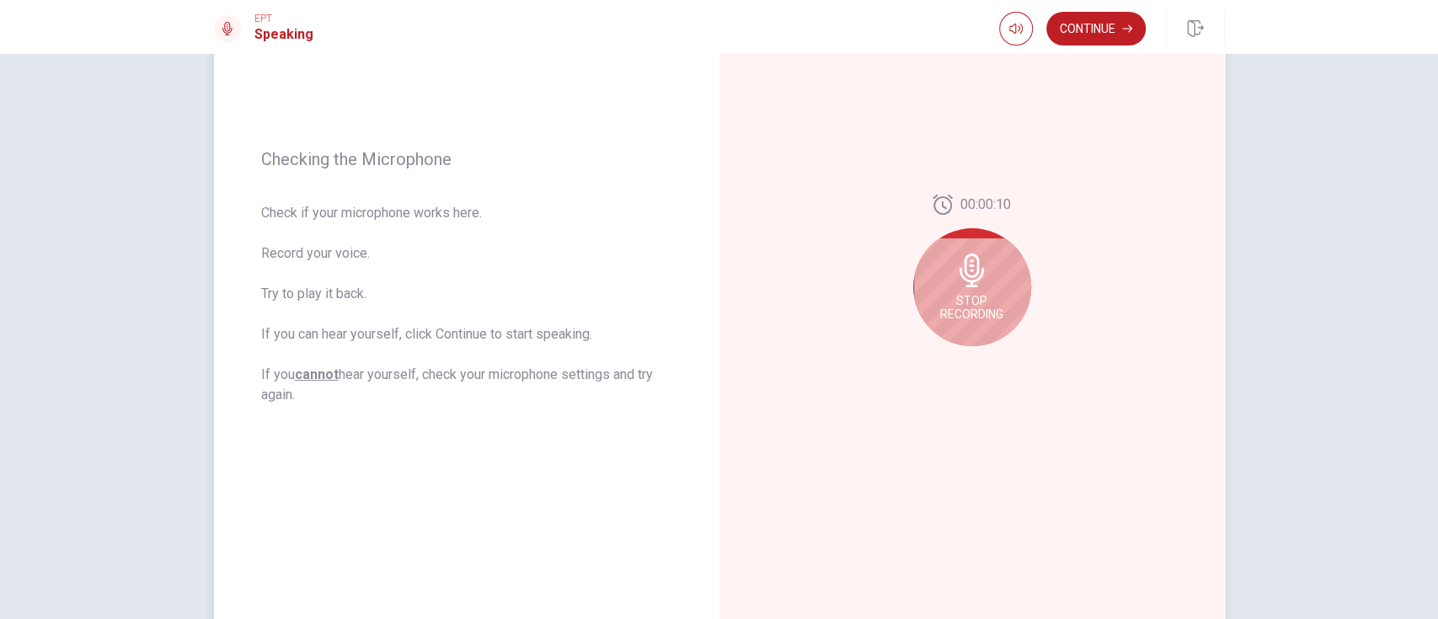
drag, startPoint x: 1004, startPoint y: 297, endPoint x: 1033, endPoint y: 308, distance: 31.0
click at [1004, 297] on div "Stop Recording" at bounding box center [972, 287] width 118 height 118
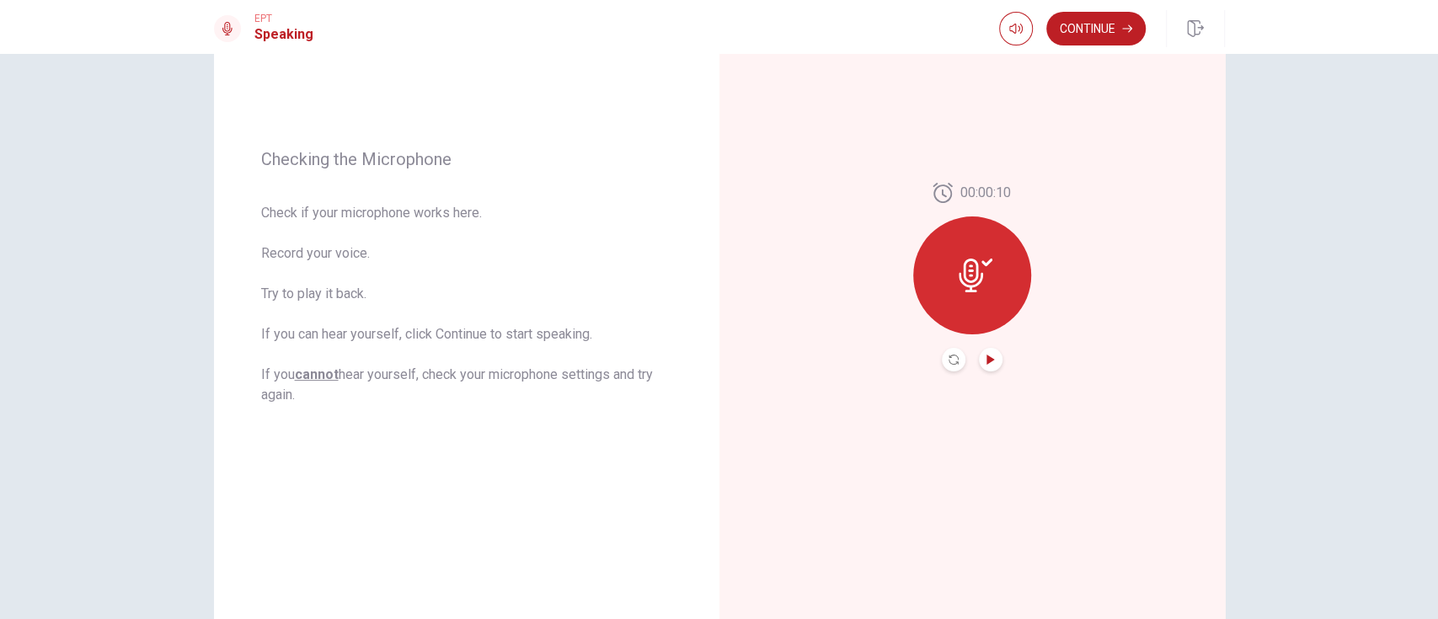
click at [987, 361] on icon "Play Audio" at bounding box center [991, 360] width 8 height 10
click at [986, 355] on icon "Play Audio" at bounding box center [991, 360] width 10 height 10
click at [949, 356] on icon "Record Again" at bounding box center [954, 360] width 10 height 10
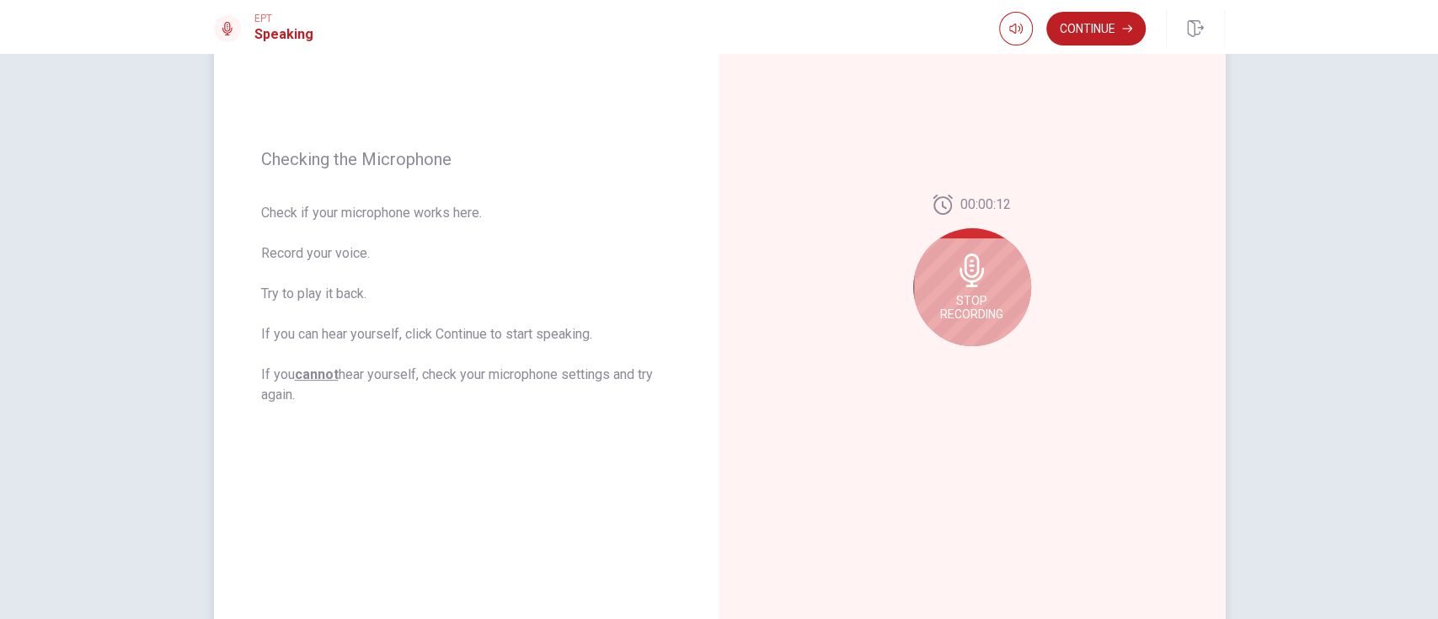
click at [978, 284] on icon at bounding box center [972, 271] width 34 height 34
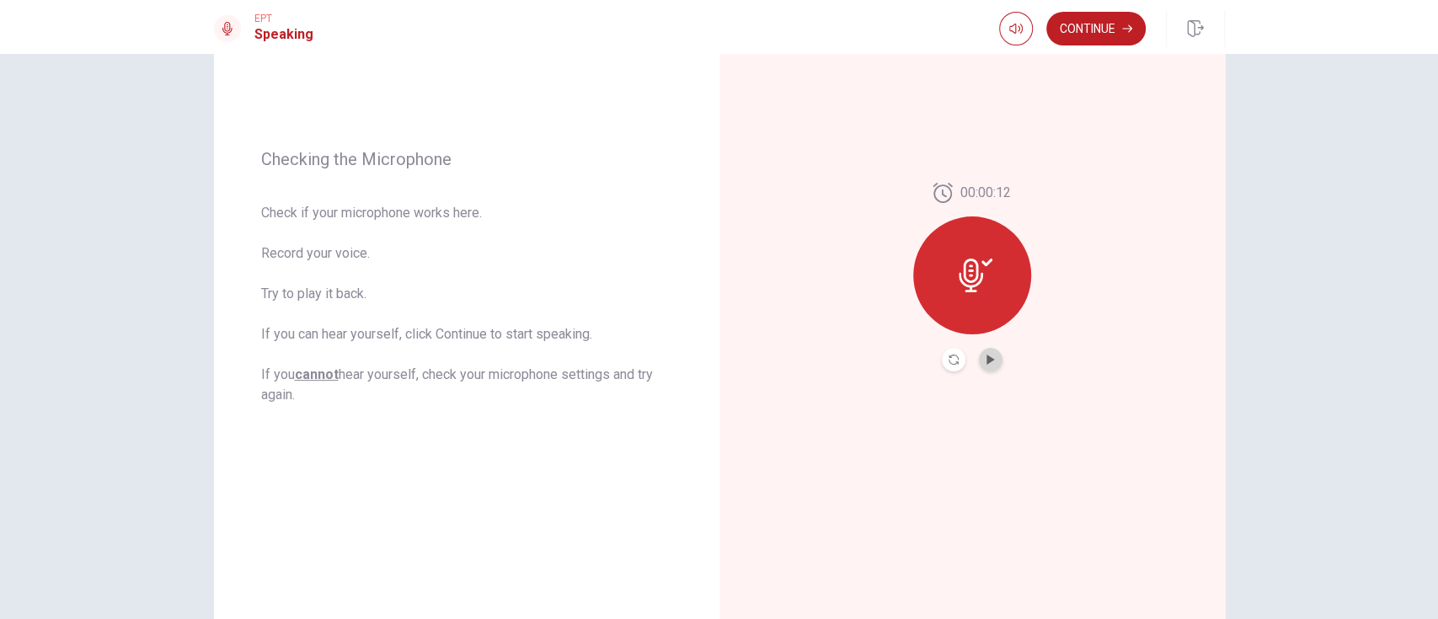
click at [982, 352] on button "Play Audio" at bounding box center [991, 360] width 24 height 24
click at [675, 446] on div "Checking the Microphone Check if your microphone works here. Record your voice.…" at bounding box center [466, 277] width 505 height 735
click at [942, 361] on button "Record Again" at bounding box center [954, 360] width 24 height 24
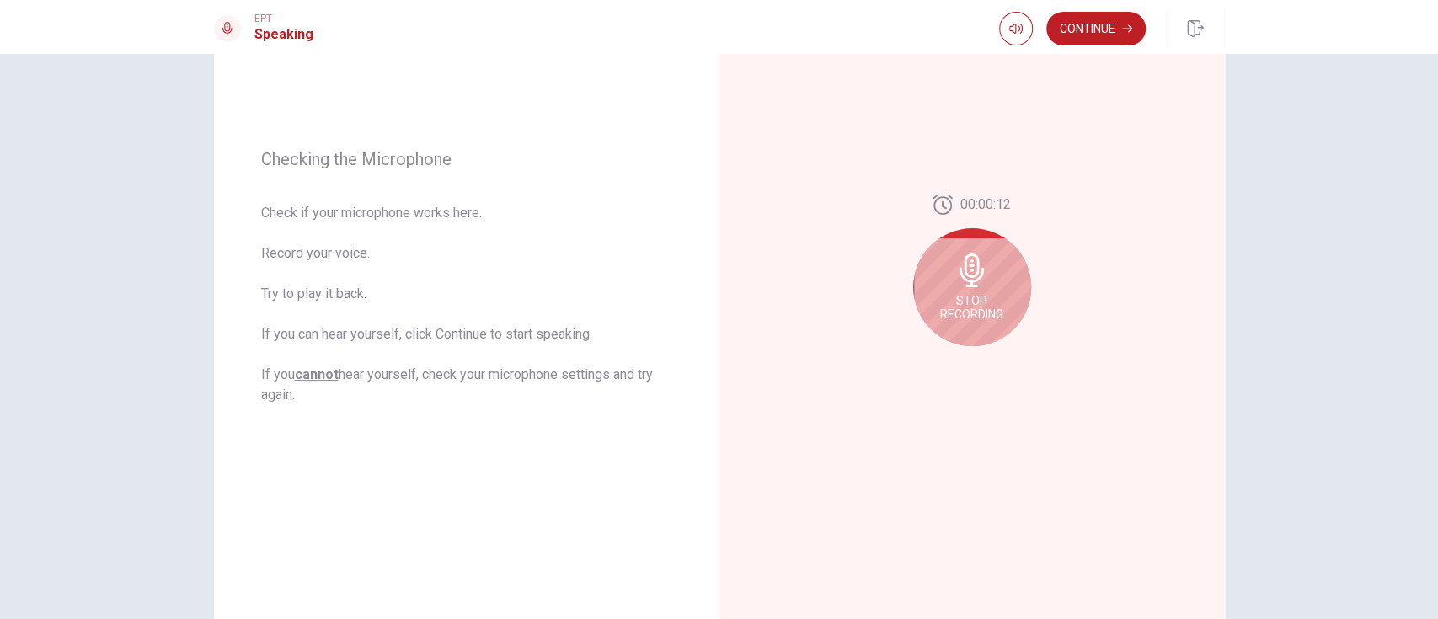
click at [980, 300] on span "Stop Recording" at bounding box center [971, 307] width 63 height 27
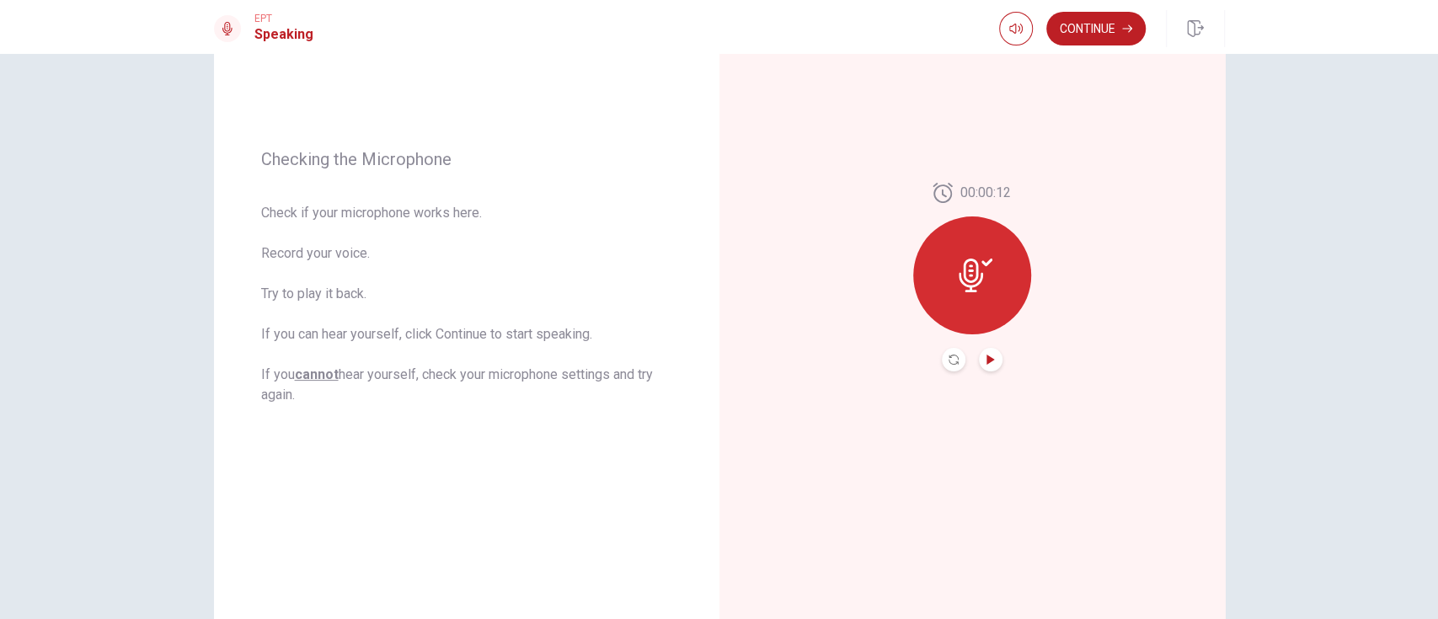
click at [987, 359] on icon "Play Audio" at bounding box center [991, 360] width 8 height 10
click at [1078, 30] on button "Continue" at bounding box center [1095, 29] width 99 height 34
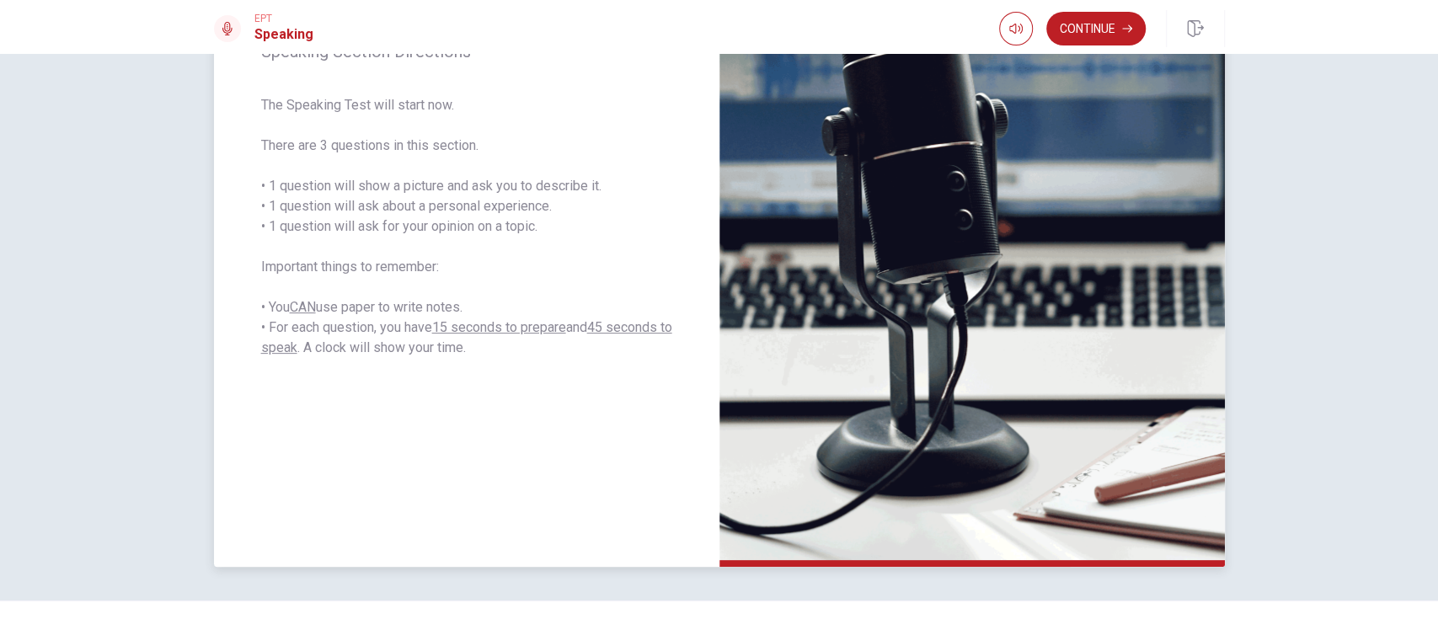
scroll to position [290, 0]
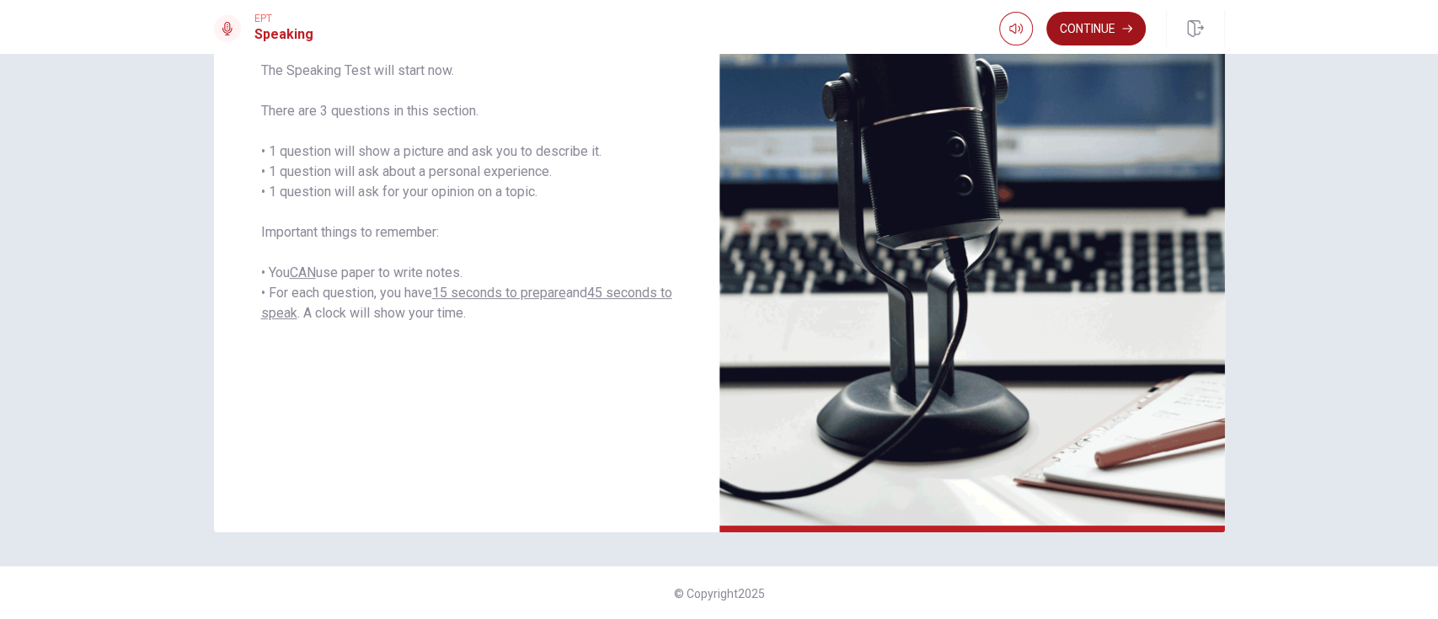
click at [1078, 25] on button "Continue" at bounding box center [1095, 29] width 99 height 34
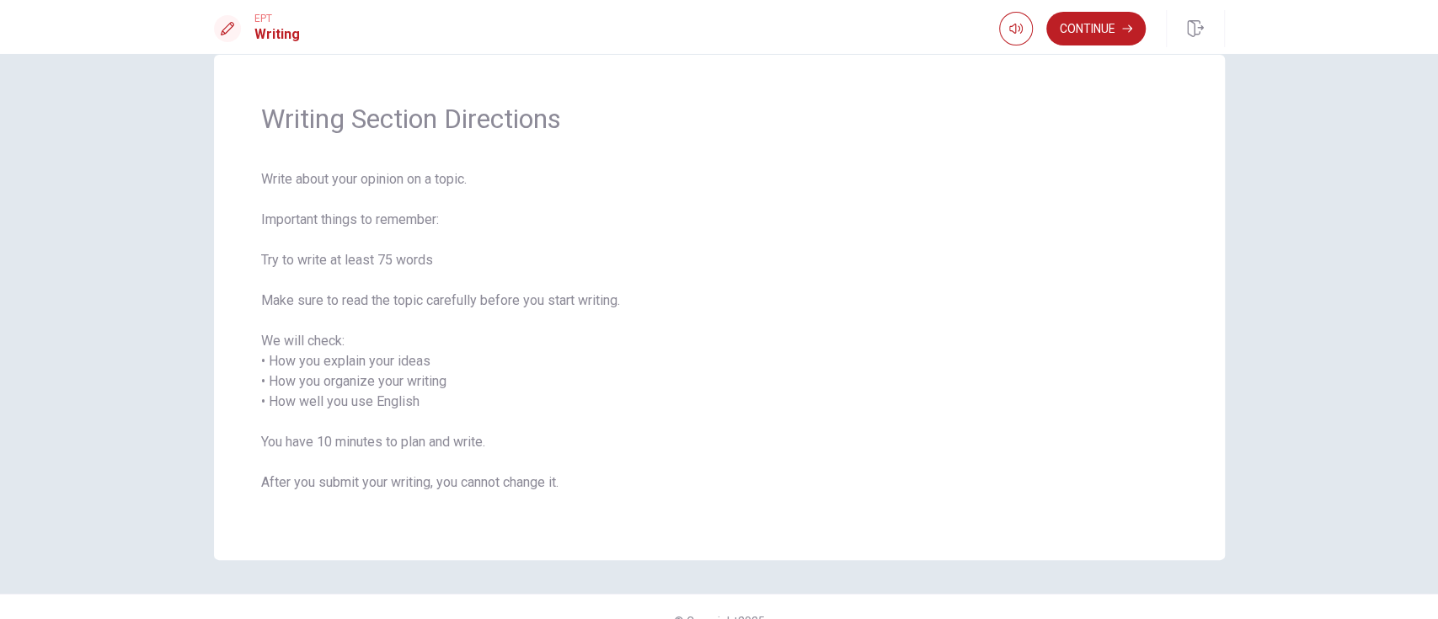
scroll to position [61, 0]
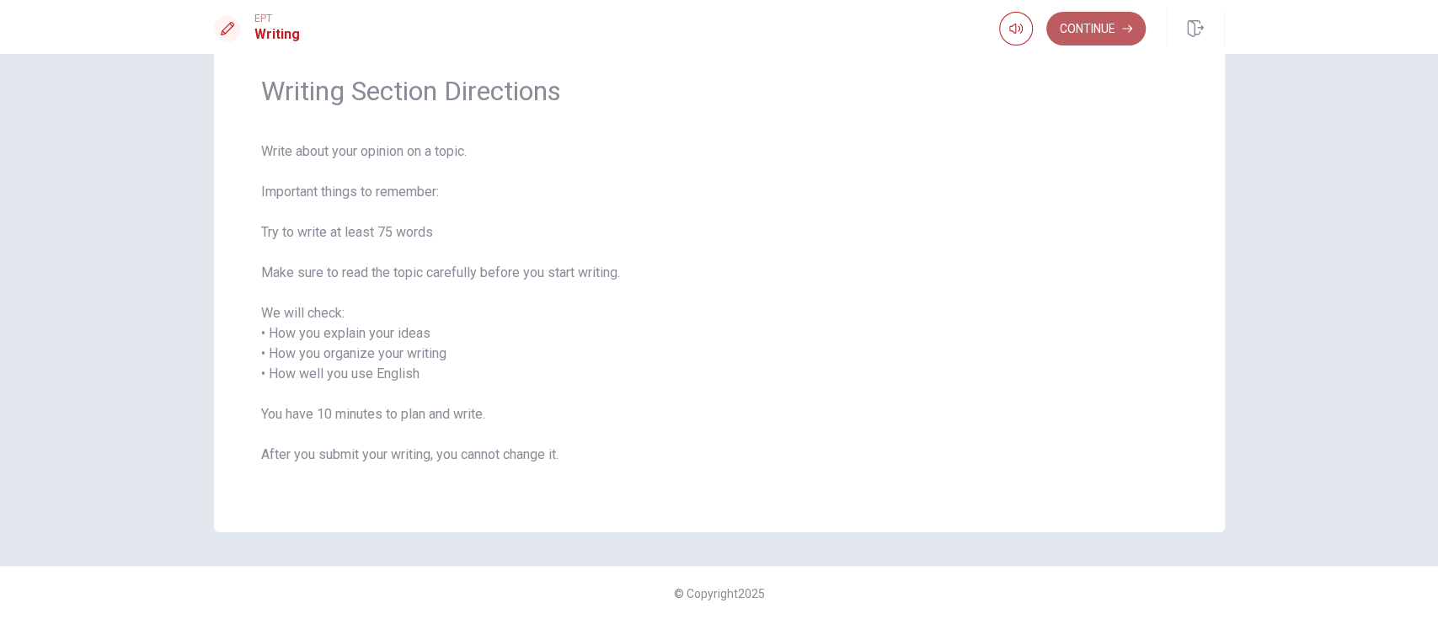
click at [1078, 20] on button "Continue" at bounding box center [1095, 29] width 99 height 34
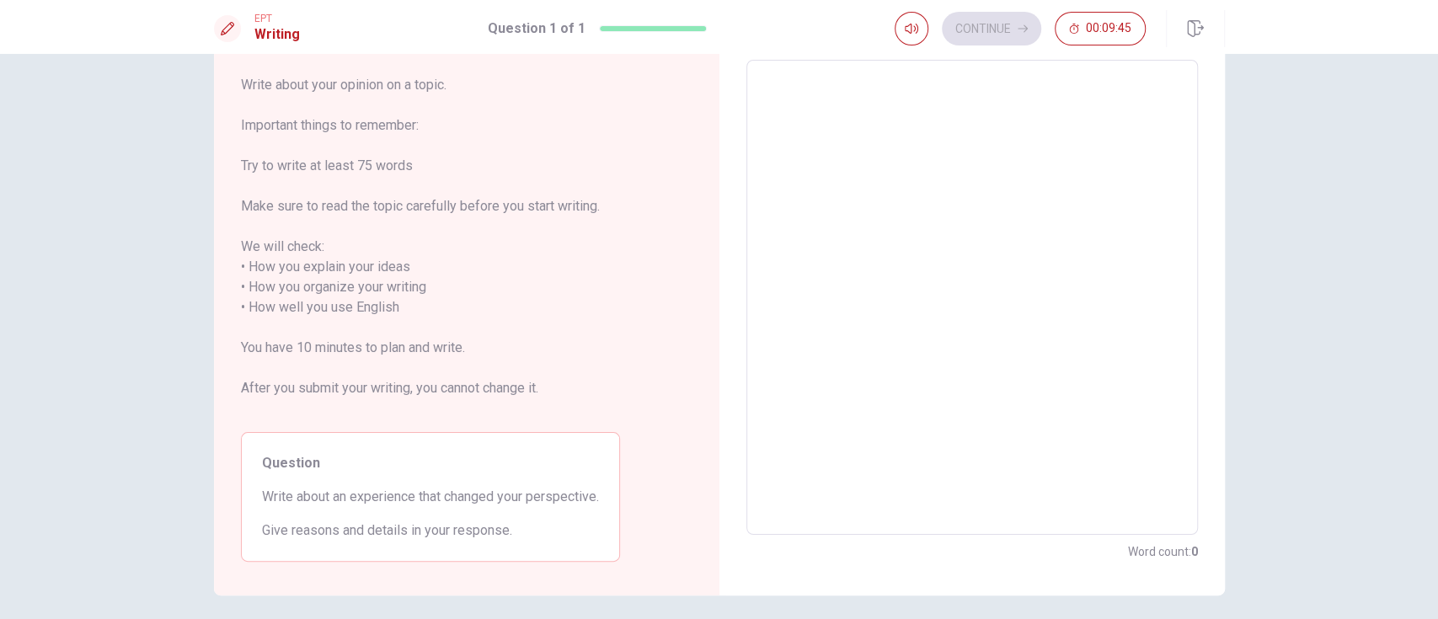
scroll to position [38, 0]
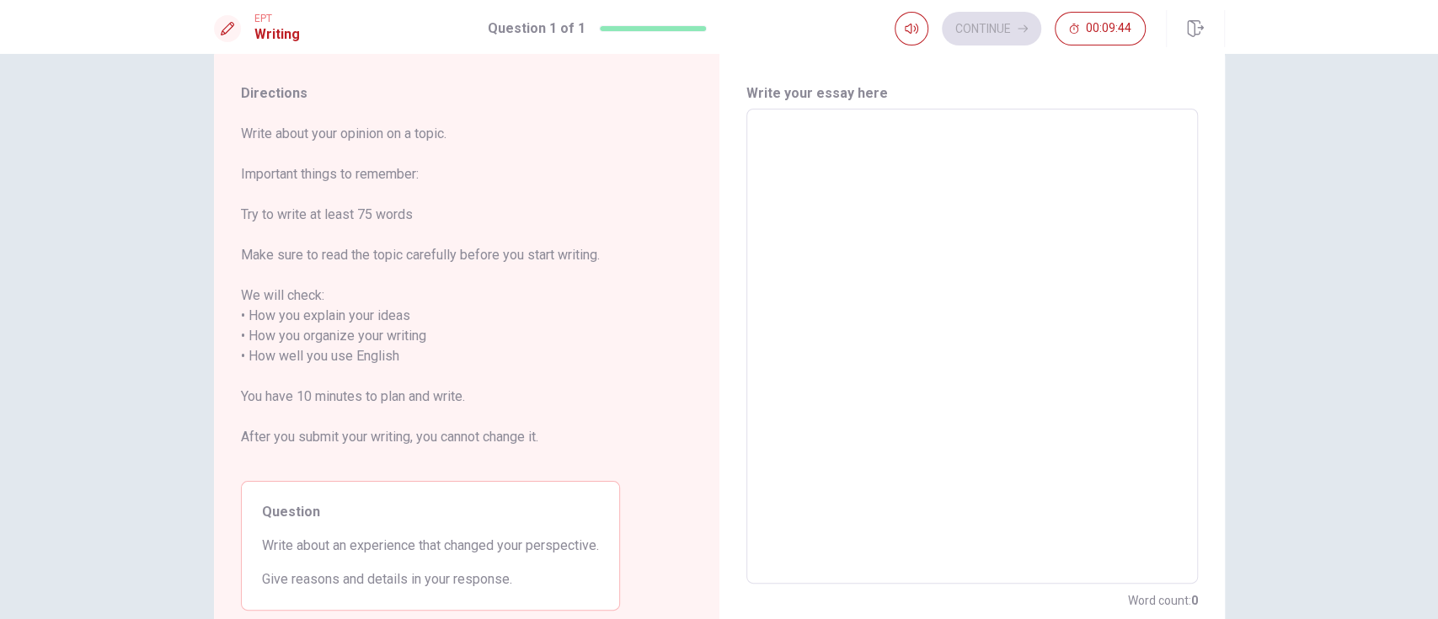
drag, startPoint x: 821, startPoint y: 179, endPoint x: 1259, endPoint y: 156, distance: 437.9
click at [821, 179] on textarea at bounding box center [972, 346] width 428 height 447
type textarea "I"
type textarea "x"
type textarea "I"
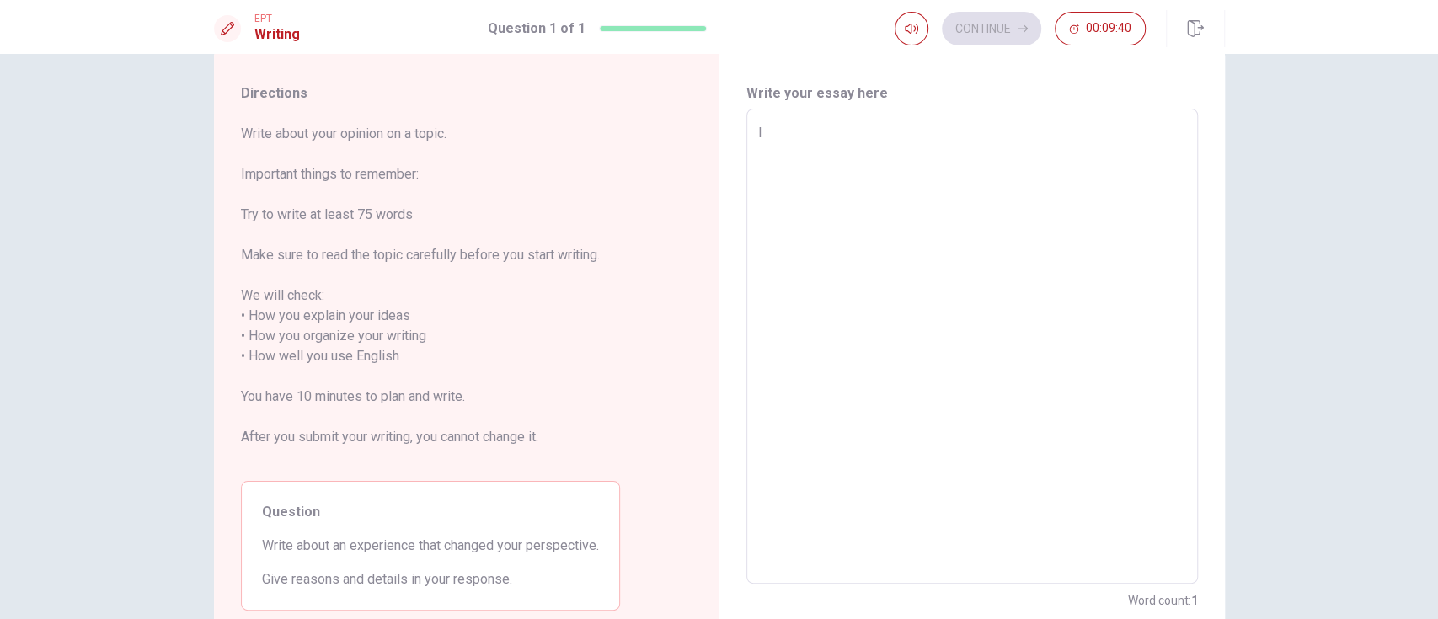
type textarea "x"
type textarea "I h"
type textarea "x"
type textarea "I ha"
type textarea "x"
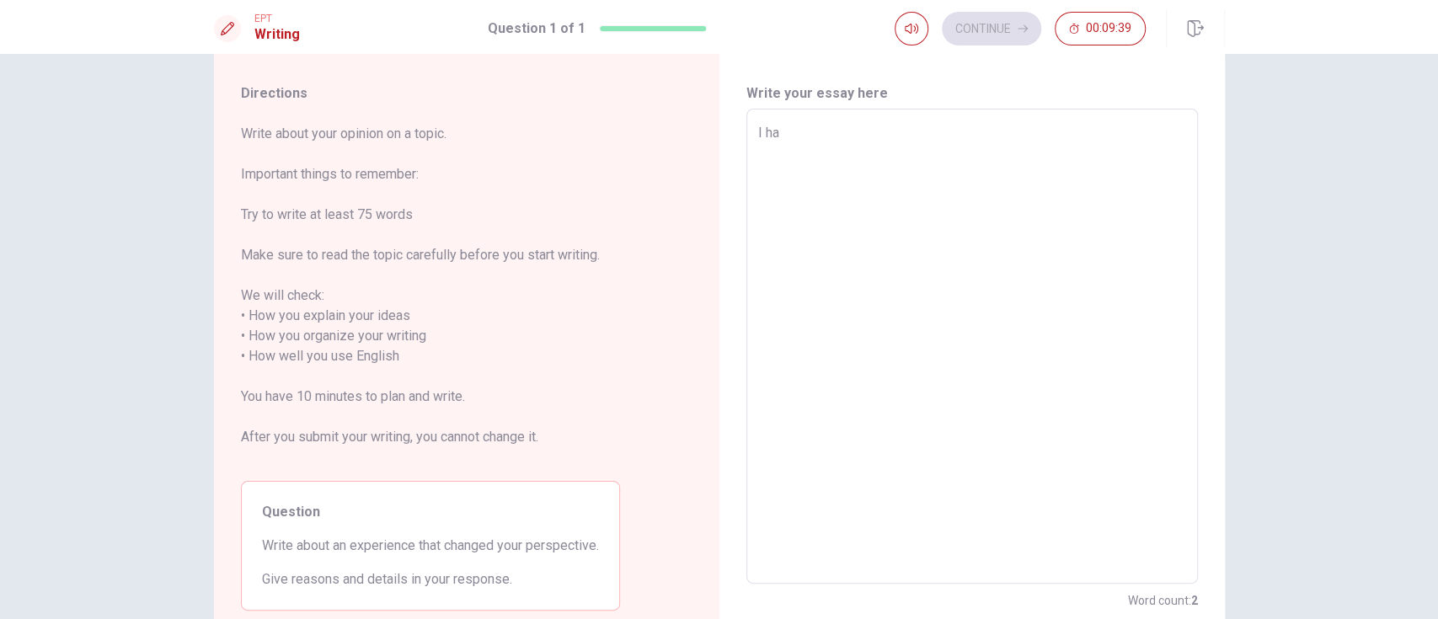
type textarea "I hav"
type textarea "x"
type textarea "I have"
type textarea "x"
type textarea "I have"
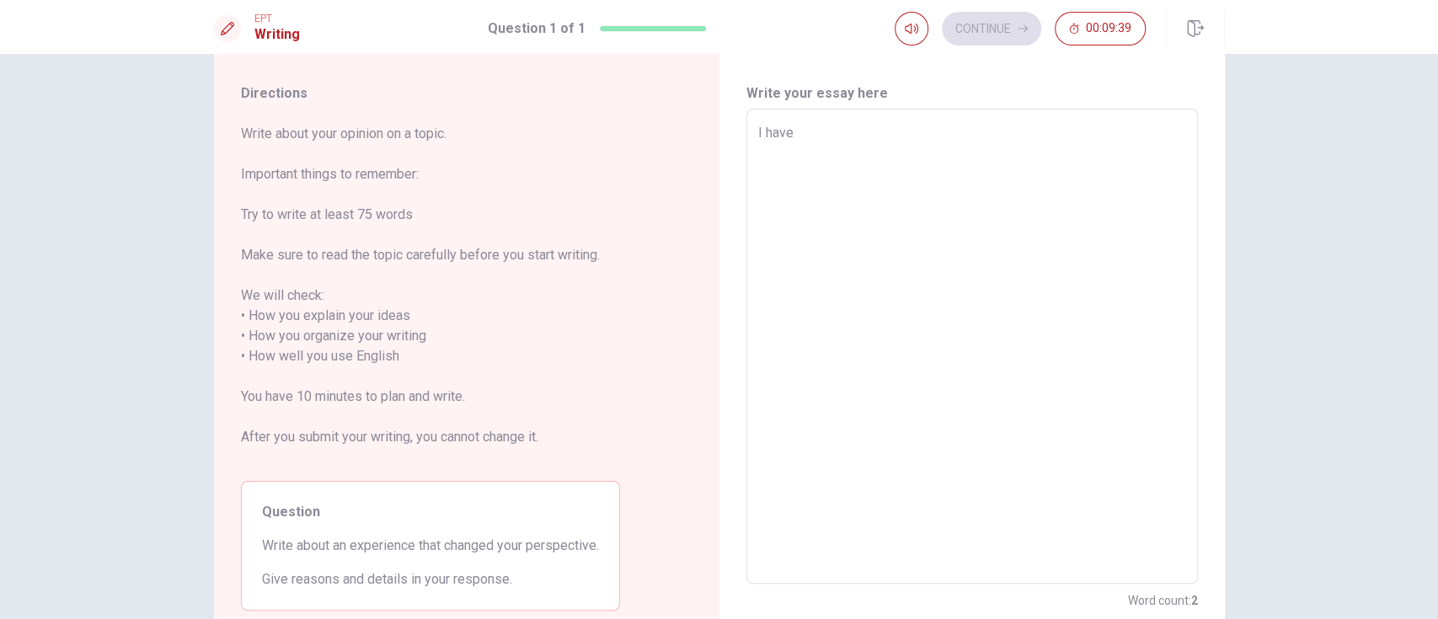
type textarea "x"
type textarea "I have b"
type textarea "x"
type textarea "I have be"
type textarea "x"
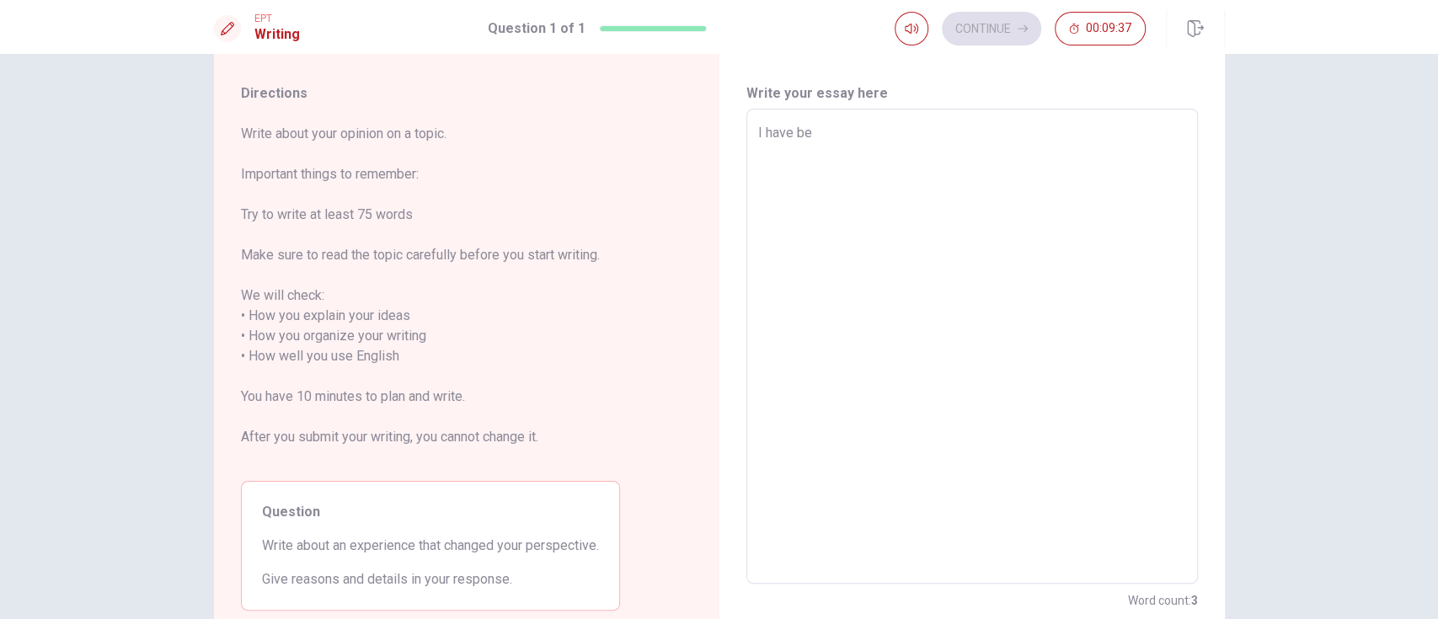
type textarea "I have bee"
type textarea "x"
type textarea "I have been"
type textarea "x"
type textarea "I have been"
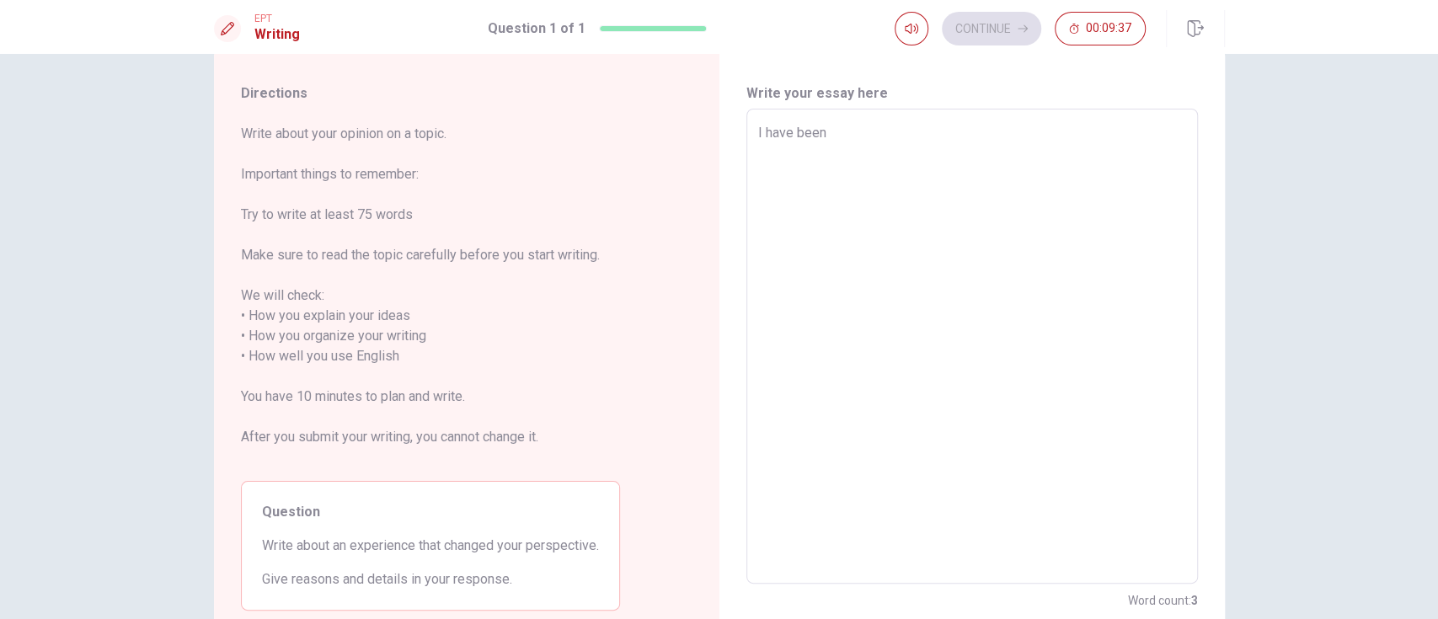
type textarea "x"
type textarea "I have been t"
type textarea "x"
type textarea "I have been tr"
type textarea "x"
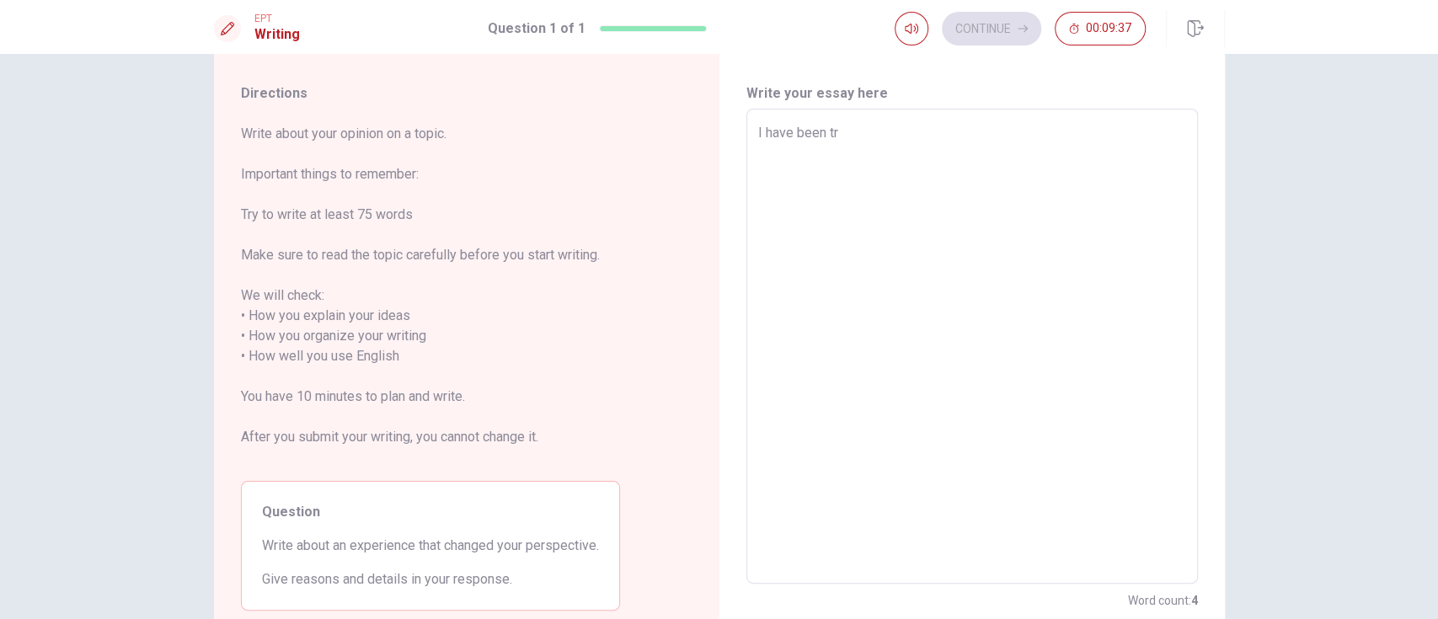
type textarea "I have been tra"
type textarea "x"
type textarea "I have been trav"
type textarea "x"
type textarea "I have been trave"
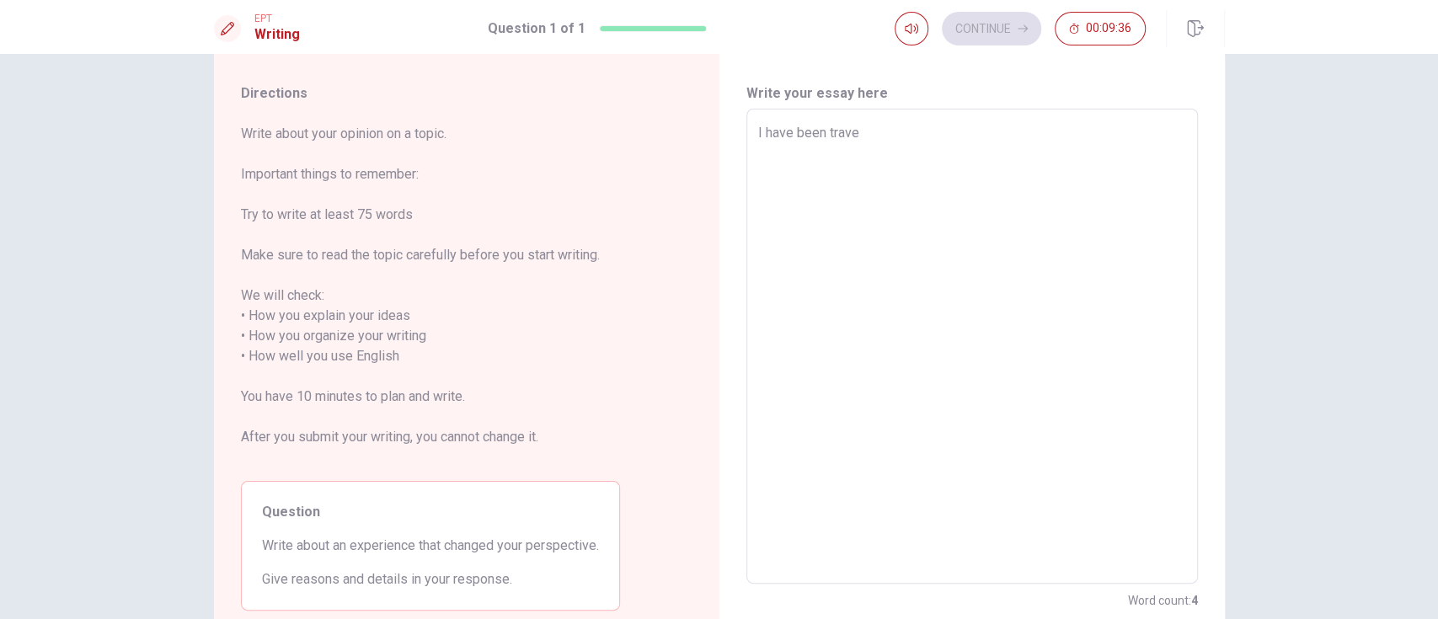
type textarea "x"
type textarea "I have been travek"
type textarea "x"
type textarea "I have been trave"
type textarea "x"
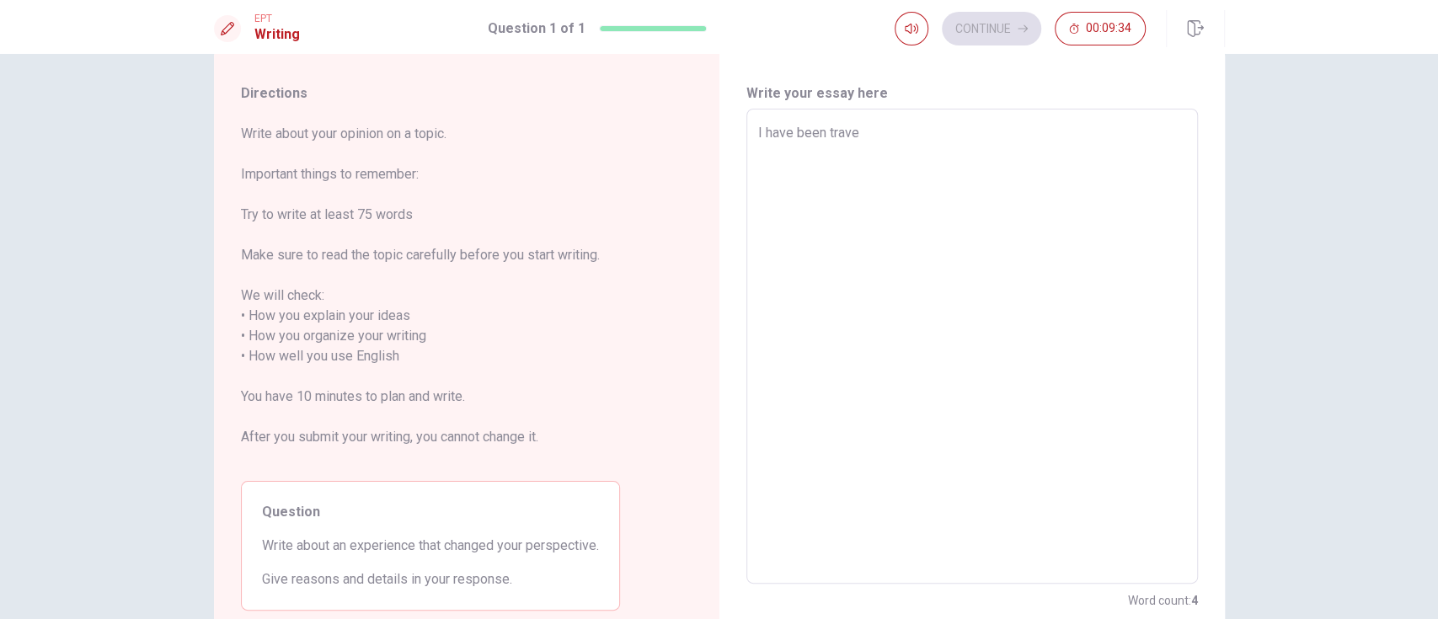
type textarea "I have been travel"
type textarea "x"
type textarea "I have been travell"
type textarea "x"
type textarea "I have been travelle"
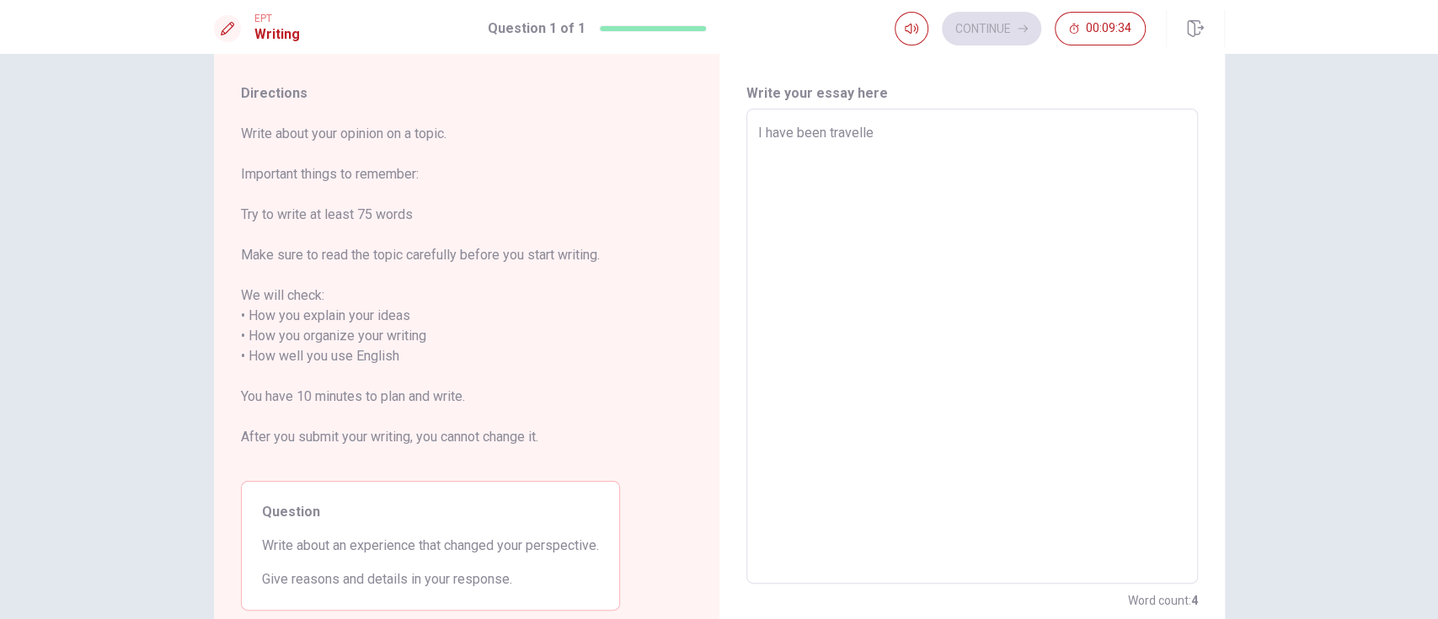
type textarea "x"
type textarea "I have been travelled"
type textarea "x"
type textarea "I have been travelled"
type textarea "x"
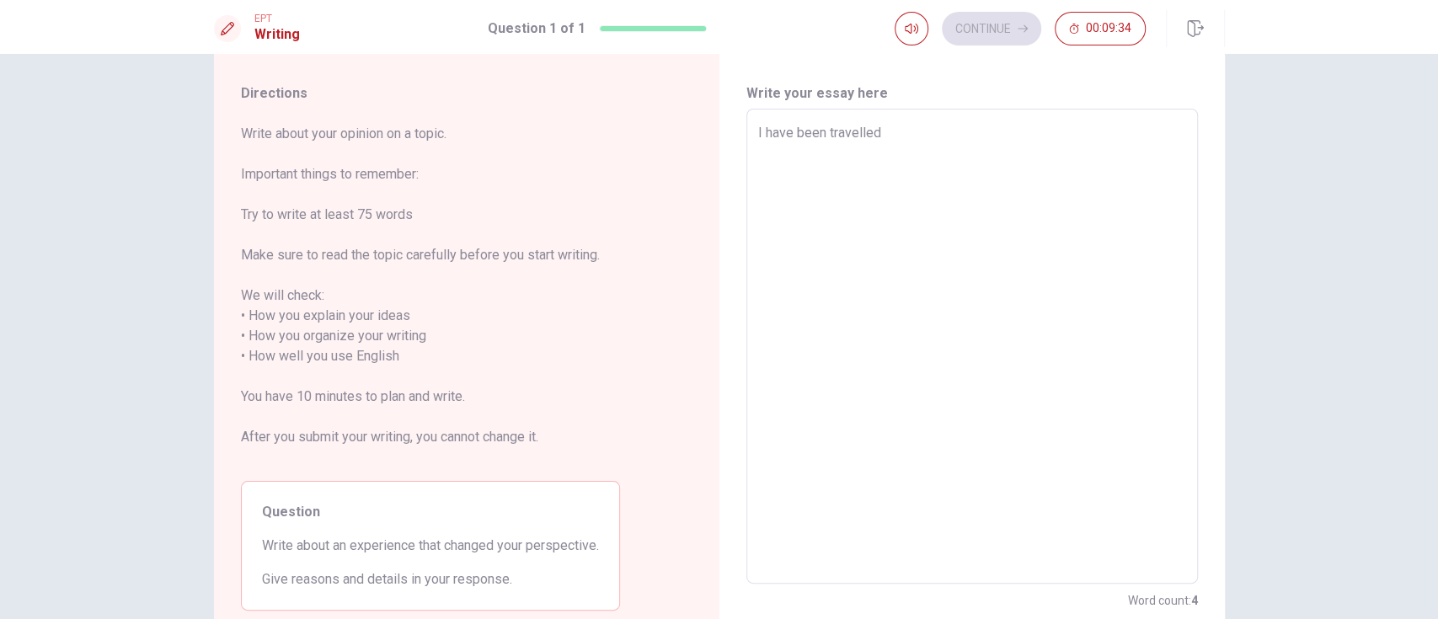
type textarea "I have been travelled a"
type textarea "x"
type textarea "I have been travelled ar"
type textarea "x"
type textarea "I have been travelled aro"
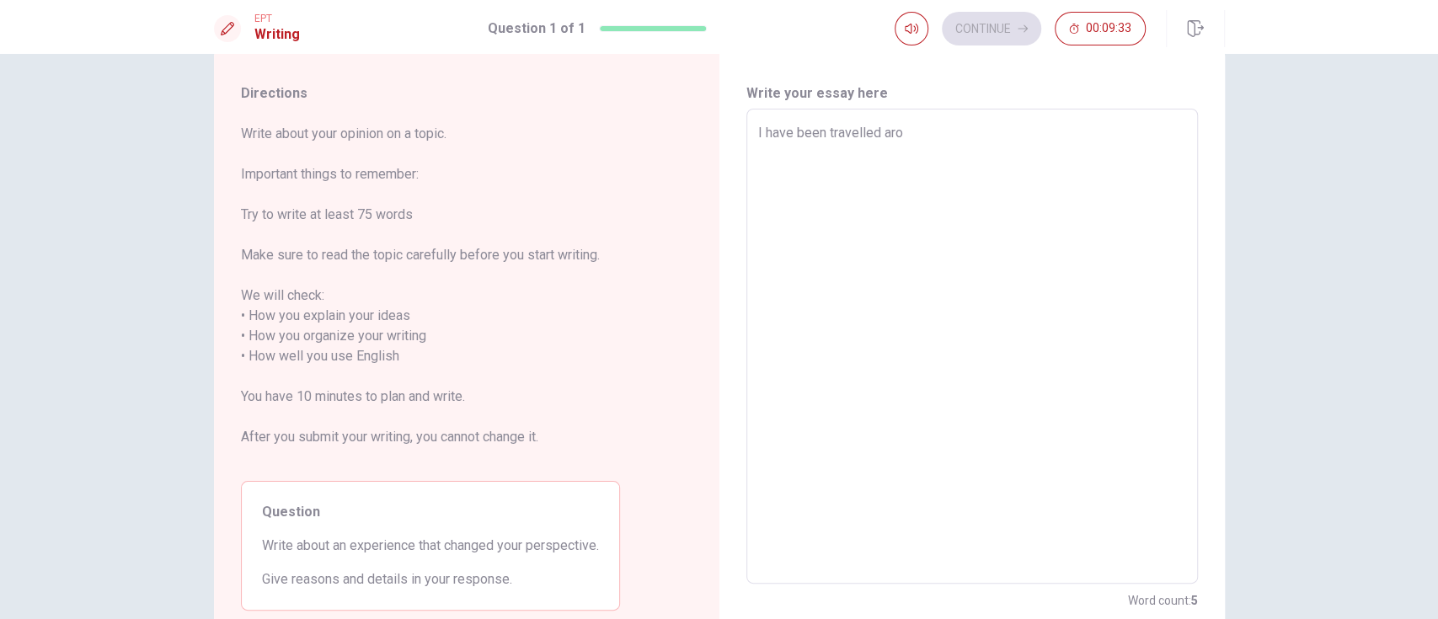
type textarea "x"
type textarea "I have been travelled arou"
type textarea "x"
type textarea "I have been travelled aroun"
type textarea "x"
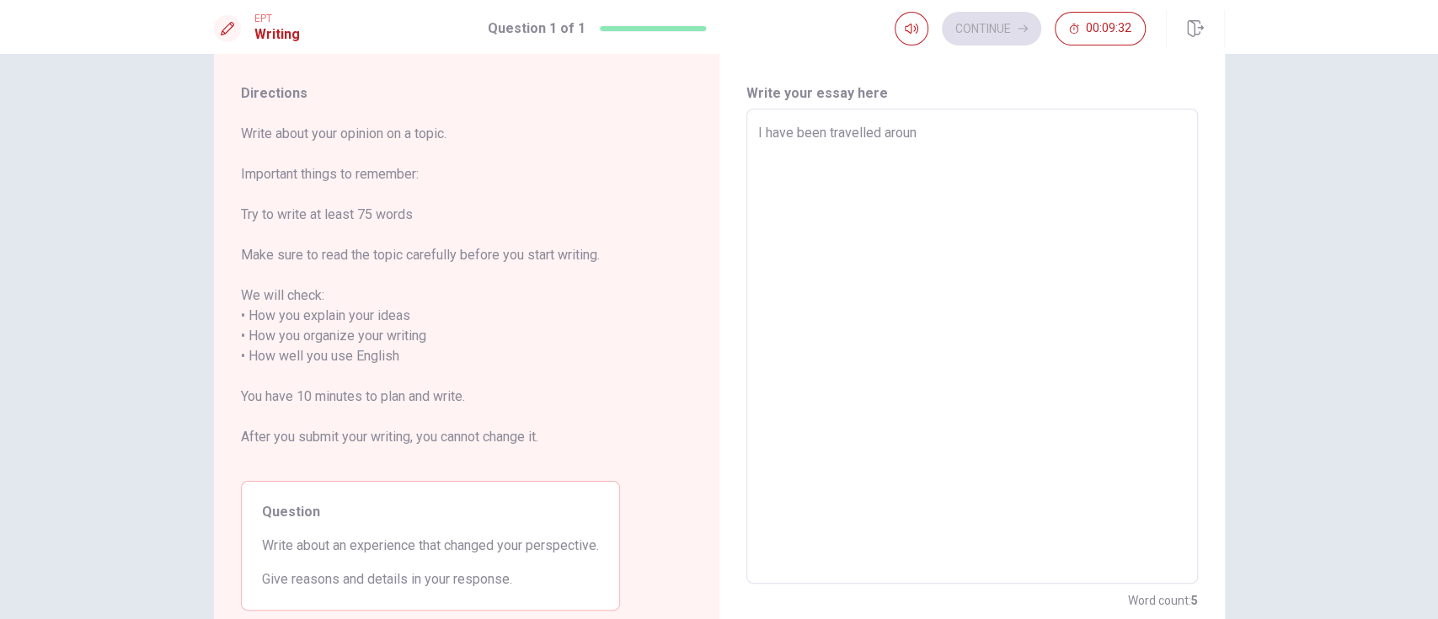
type textarea "I have been travelled around"
type textarea "x"
type textarea "I have been travelled around"
type textarea "x"
type textarea "I have been travelled around d"
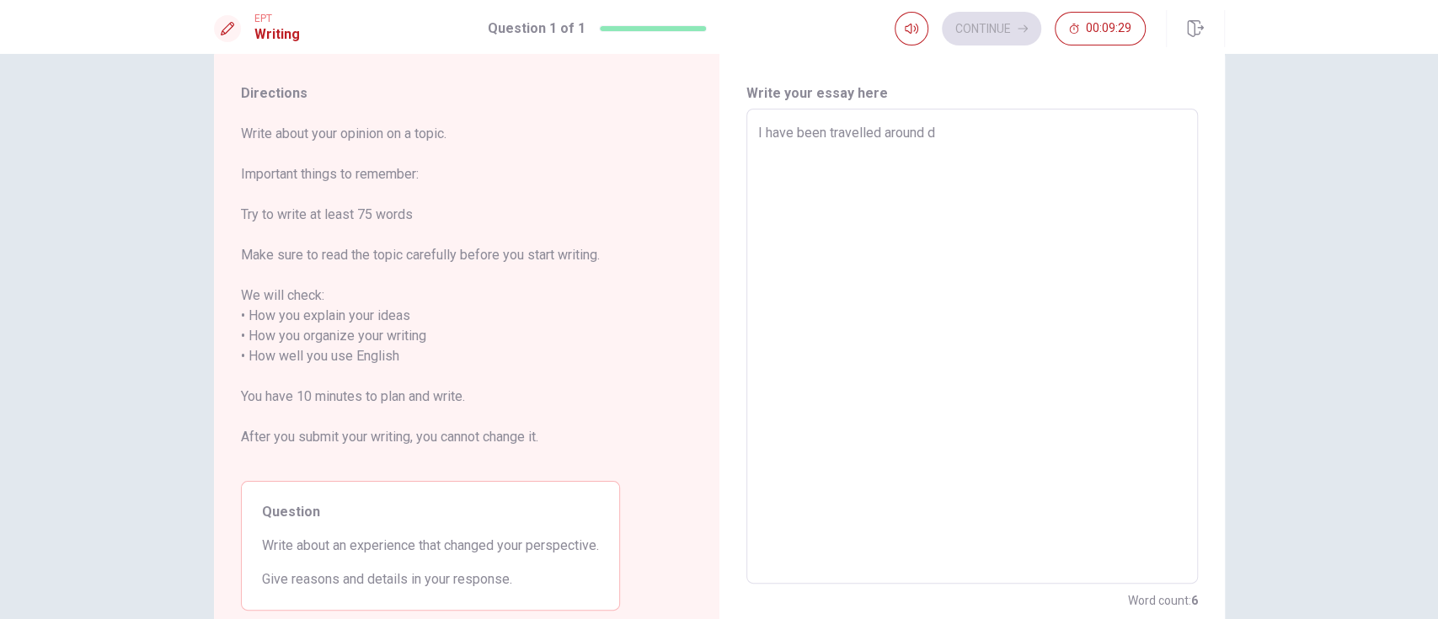
type textarea "x"
type textarea "I have been travelled around"
type textarea "x"
type textarea "I have been travelled around"
type textarea "x"
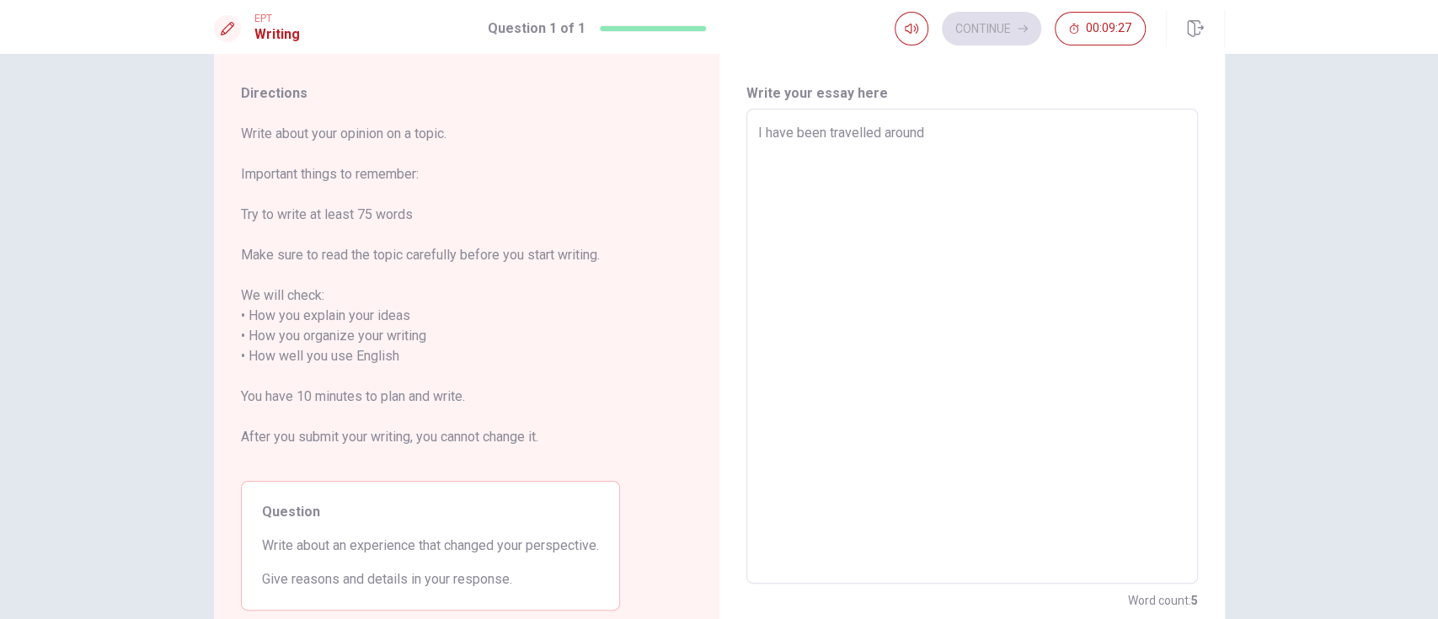
type textarea "I have been travelled aroun"
type textarea "x"
type textarea "I have been travelled arou"
type textarea "x"
type textarea "I have been travelled aro"
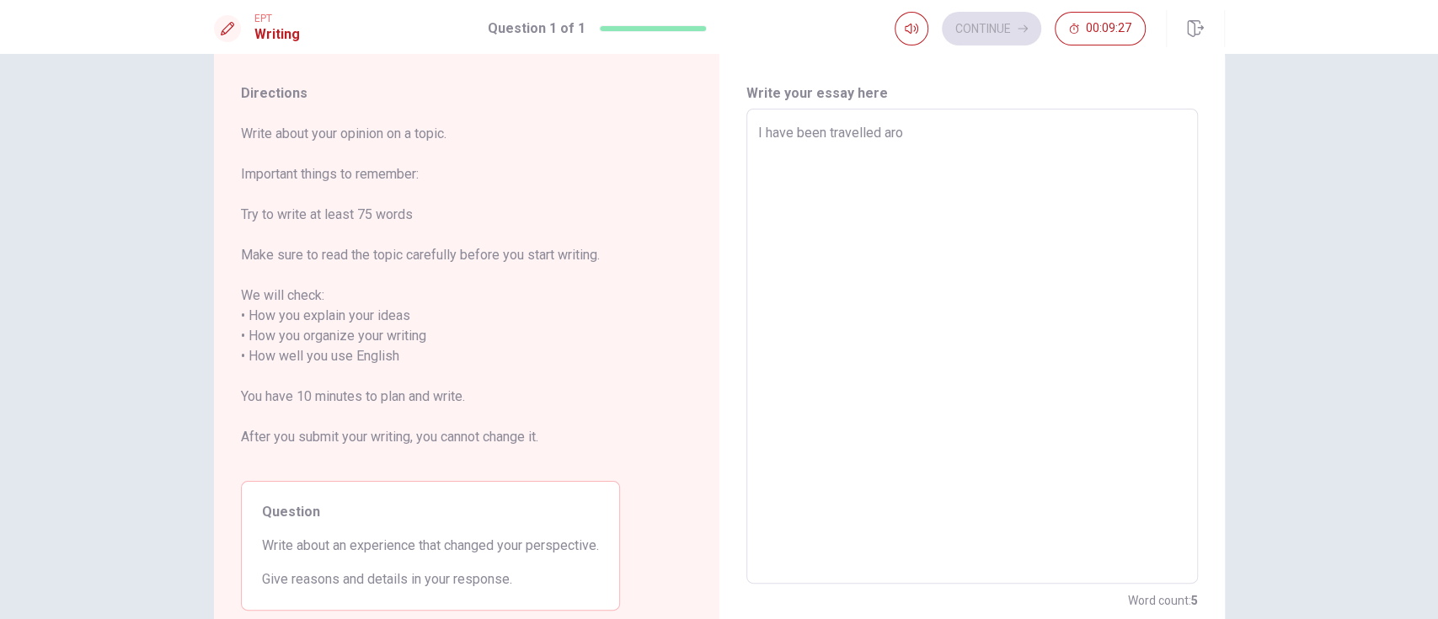
type textarea "x"
type textarea "I have been travelled ar"
type textarea "x"
type textarea "I have been travelled a"
type textarea "x"
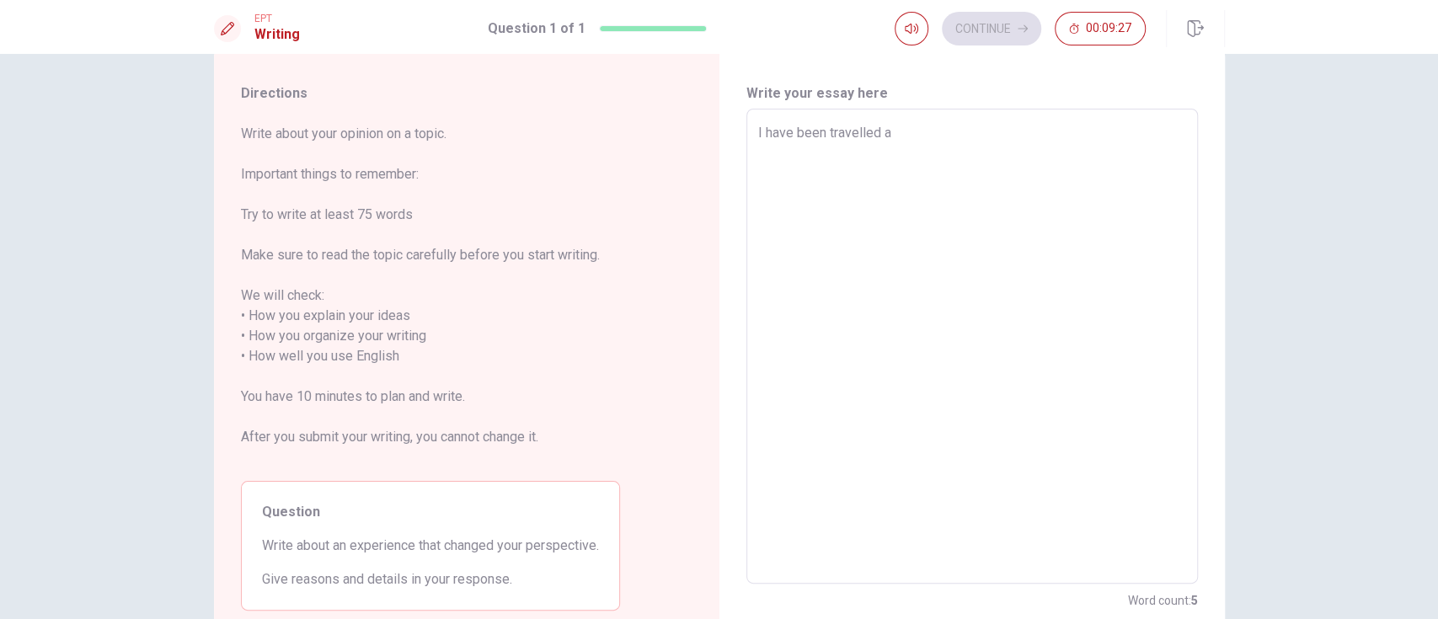
type textarea "I have been travelled"
type textarea "x"
type textarea "I have been travelled t"
type textarea "x"
type textarea "I have been travelled to"
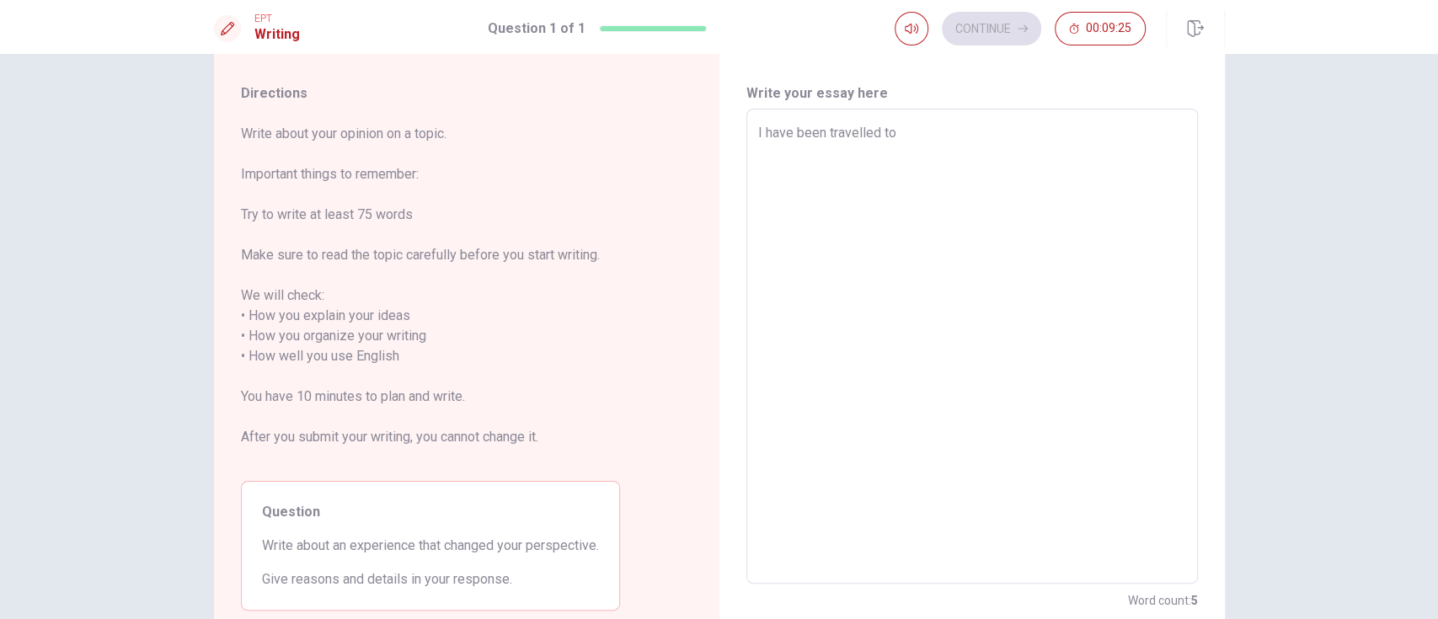
type textarea "x"
type textarea "I have been travelled to"
type textarea "x"
type textarea "I have been travelled to d"
type textarea "x"
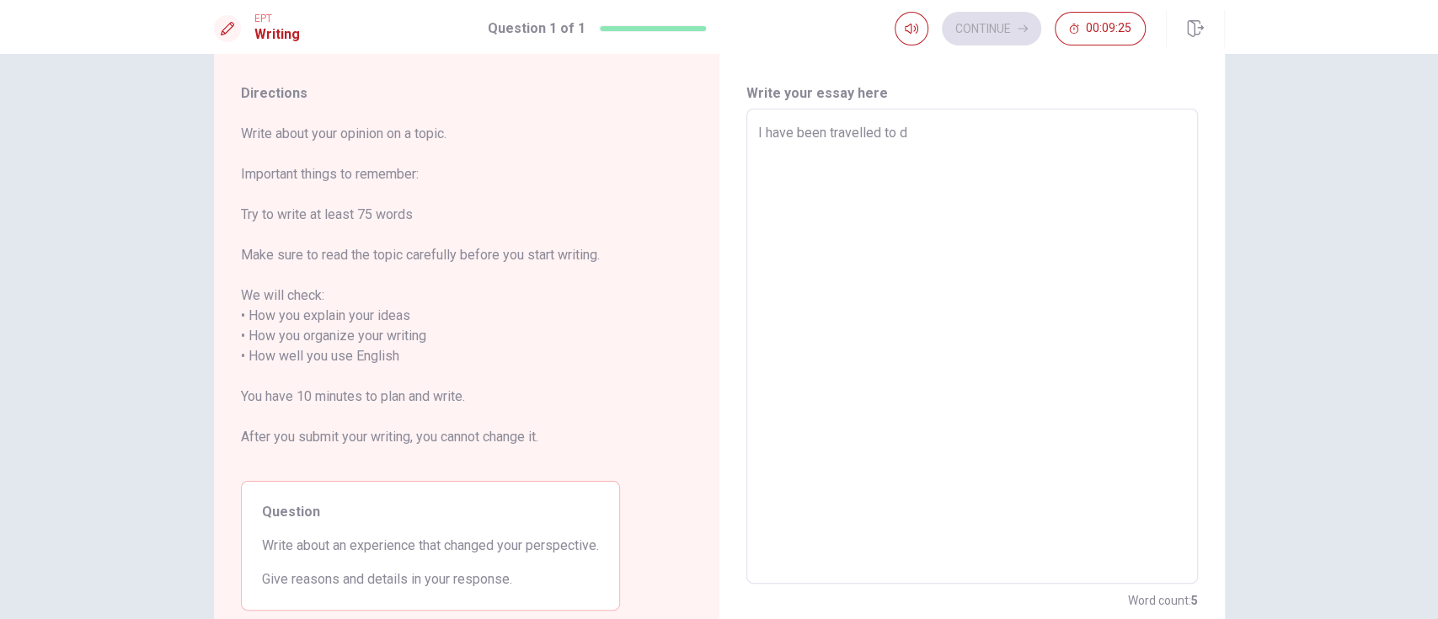
type textarea "I have been travelled to di"
type textarea "x"
type textarea "I have been travelled to dif"
type textarea "x"
type textarea "I have been travelled to diff"
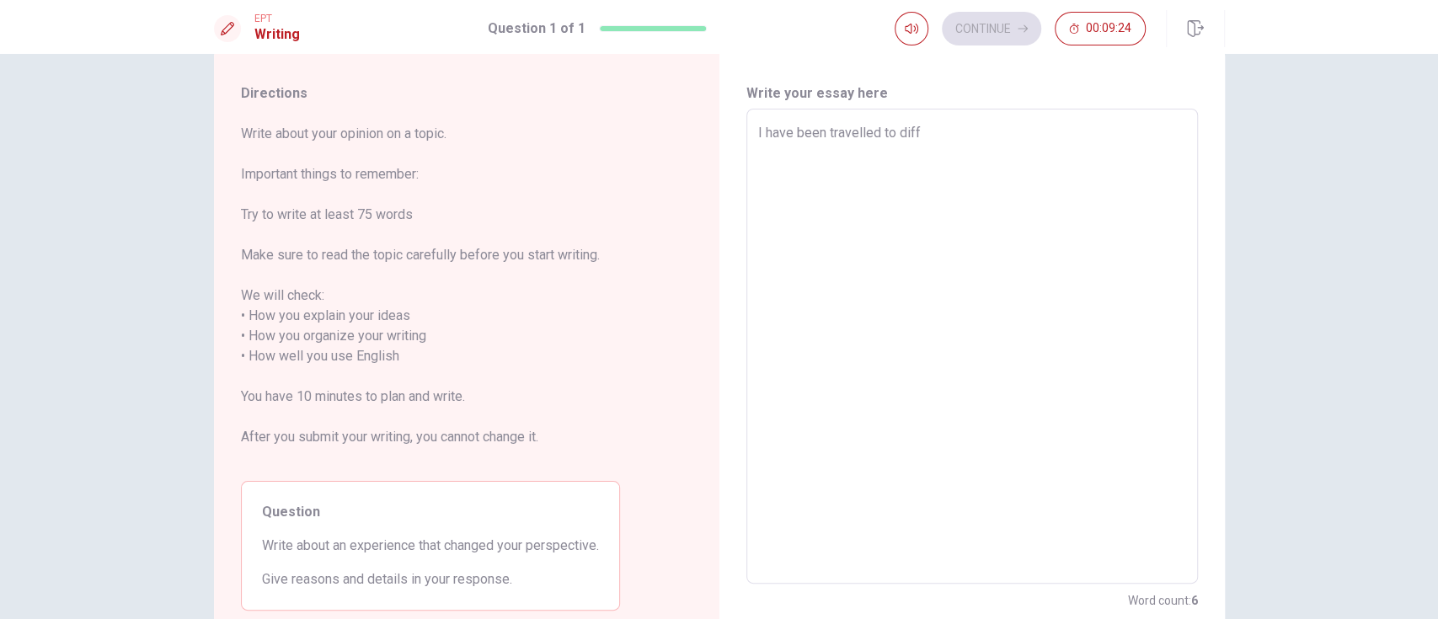
type textarea "x"
type textarea "I have been travelled to diffe"
type textarea "x"
type textarea "I have been travelled to diffet"
type textarea "x"
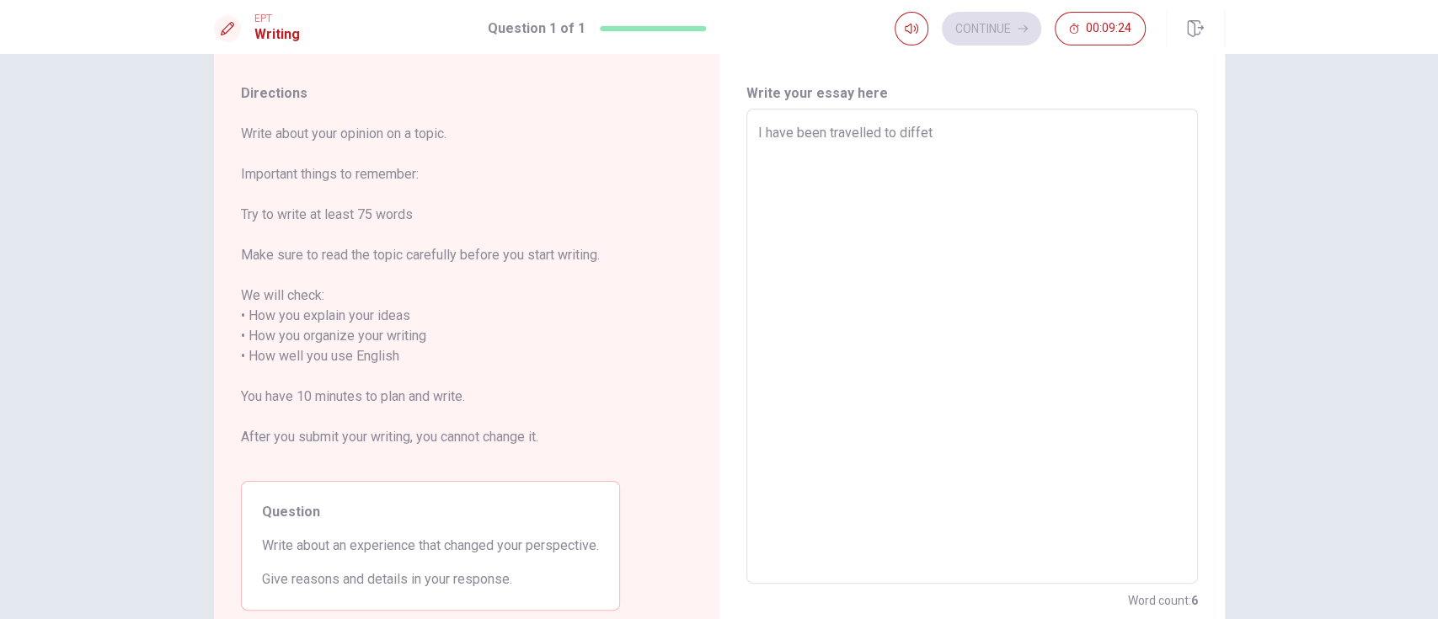
type textarea "I have been travelled to diffete"
type textarea "x"
type textarea "I have been travelled to diffeten"
type textarea "x"
type textarea "I have been travelled to diffetent"
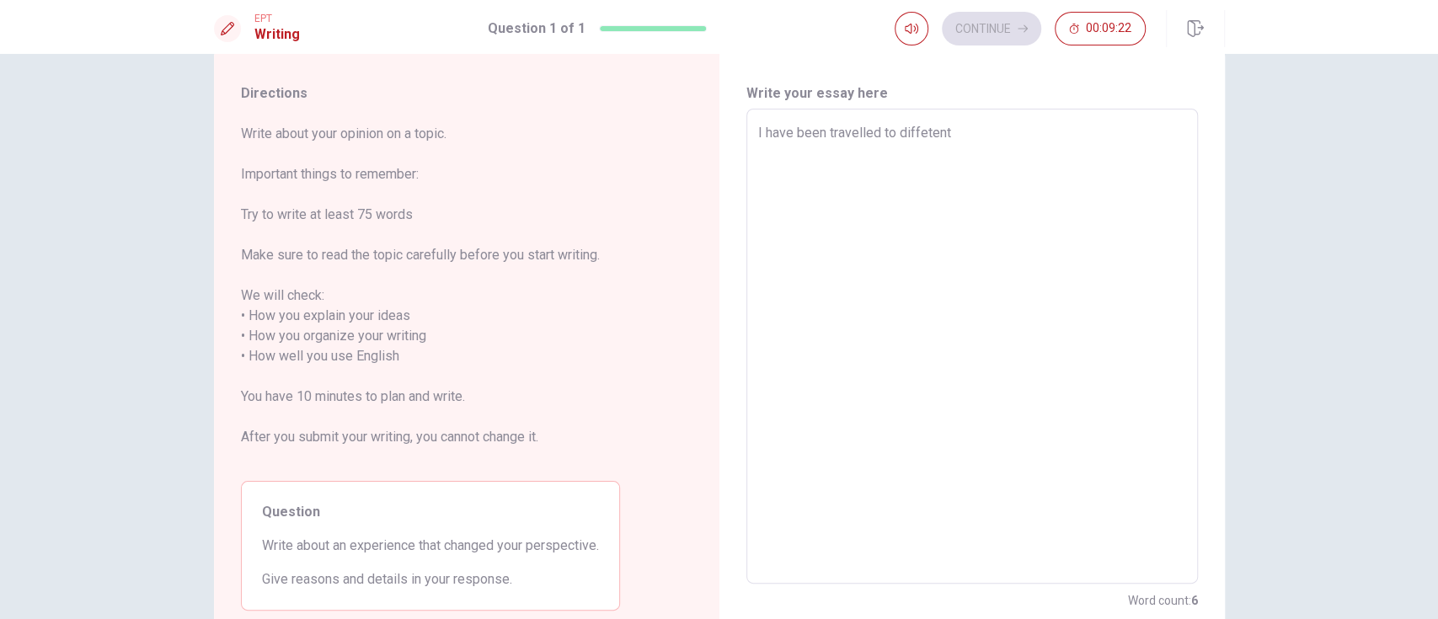
type textarea "x"
type textarea "I have been travelled to diffetent"
type textarea "x"
type textarea "I have been travelled to diffetent p"
type textarea "x"
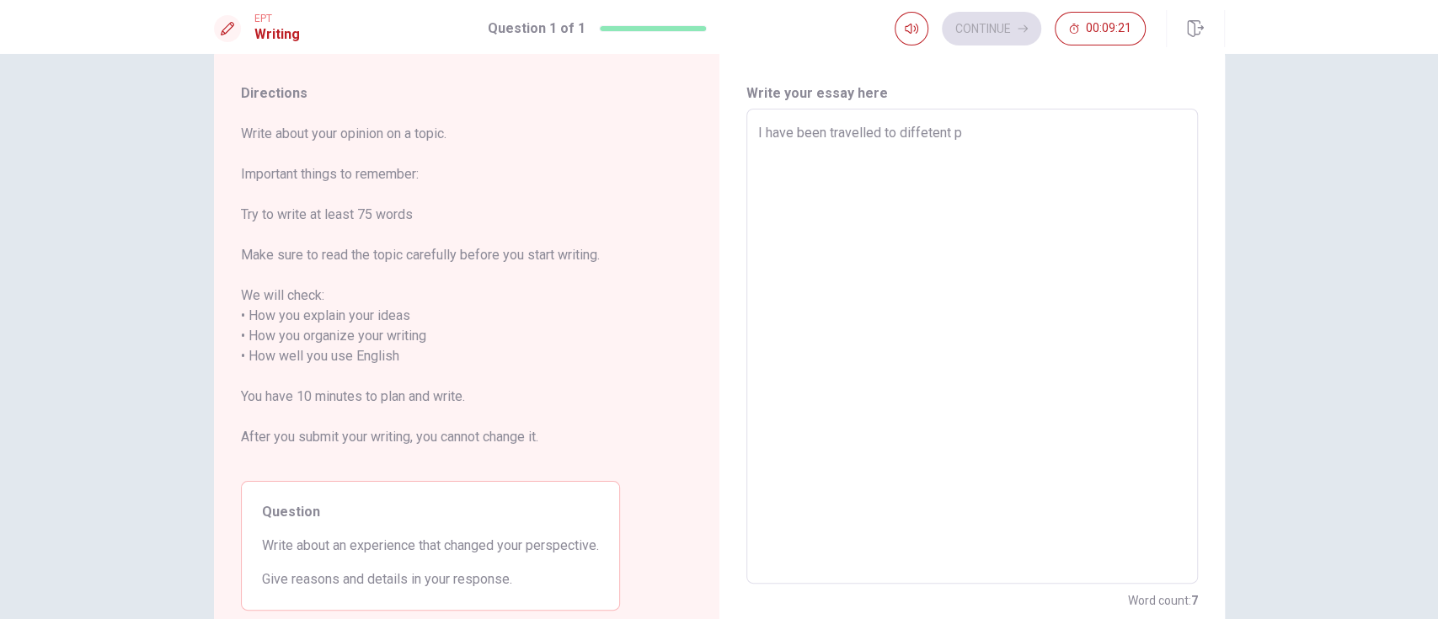
type textarea "I have been travelled to diffetent pl"
type textarea "x"
type textarea "I have been travelled to diffetent pla"
type textarea "x"
type textarea "I have been travelled to diffetent plac"
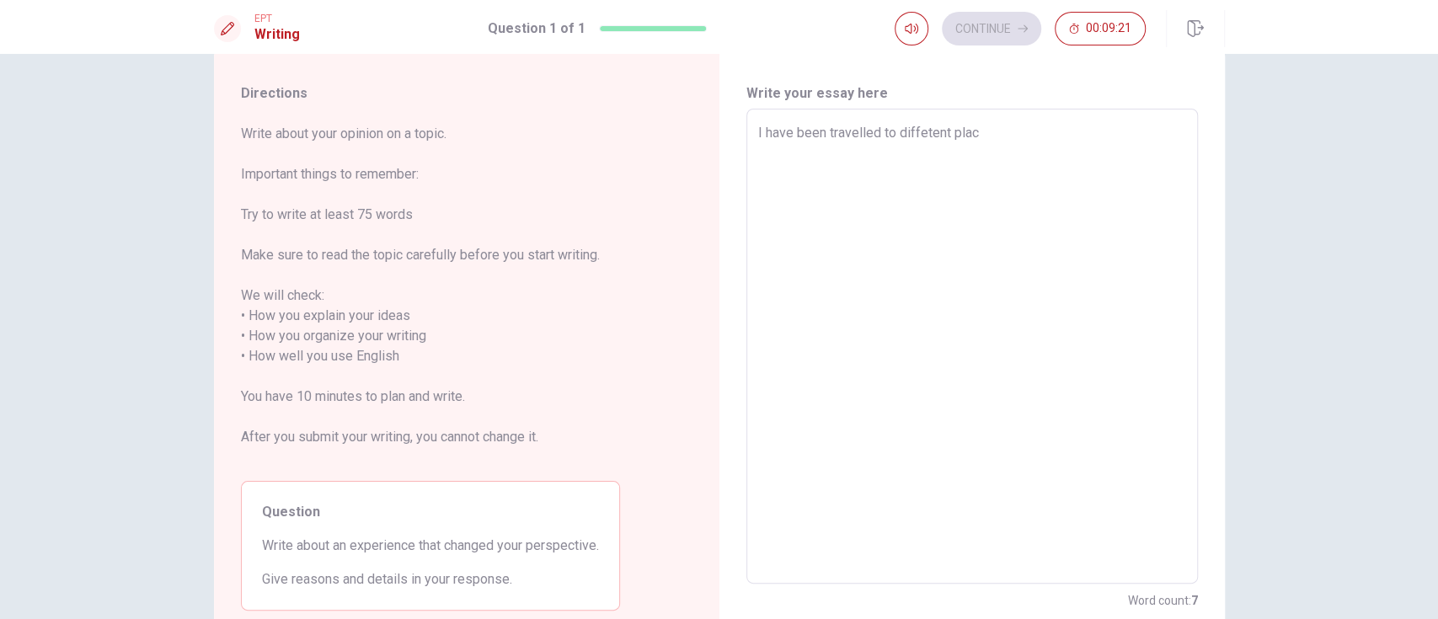
type textarea "x"
type textarea "I have been travelled to diffetent place"
type textarea "x"
type textarea "I have been travelled to diffetent places"
type textarea "x"
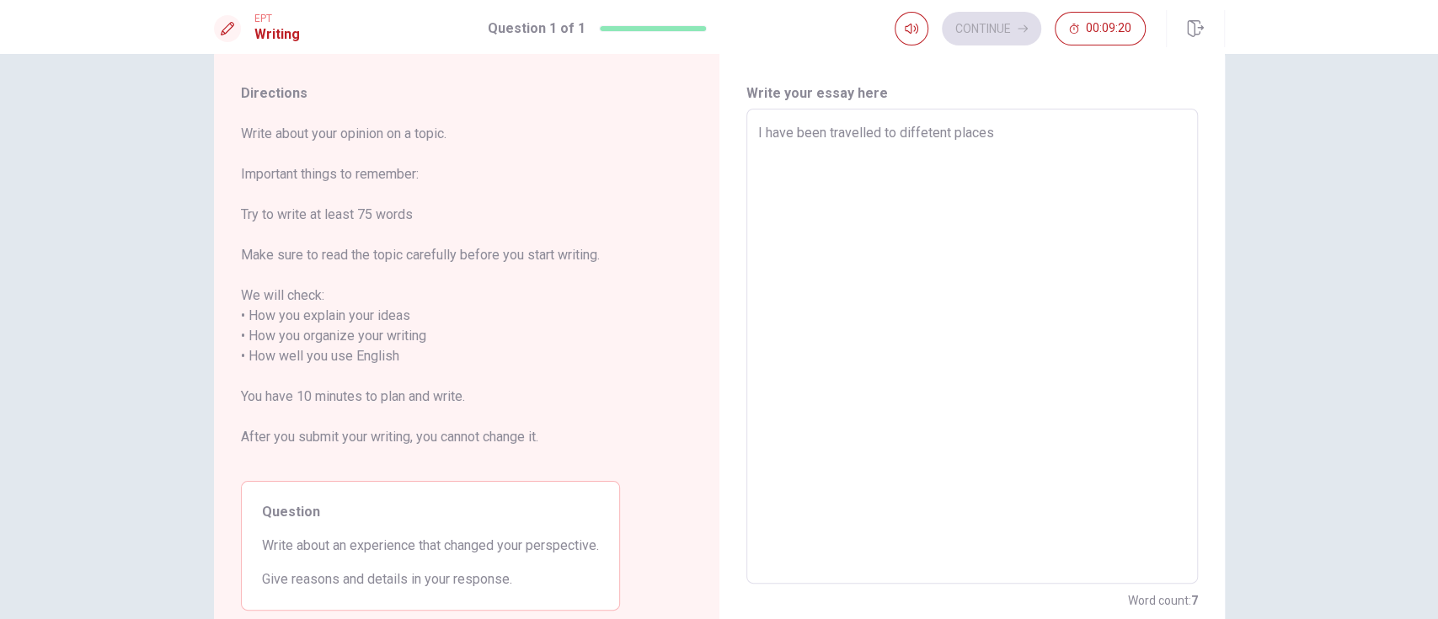
type textarea "I have been travelled to diffetent places,"
type textarea "x"
type textarea "I have been travelled to diffetent places,"
type textarea "x"
type textarea "I have been travelled to diffetent places, a"
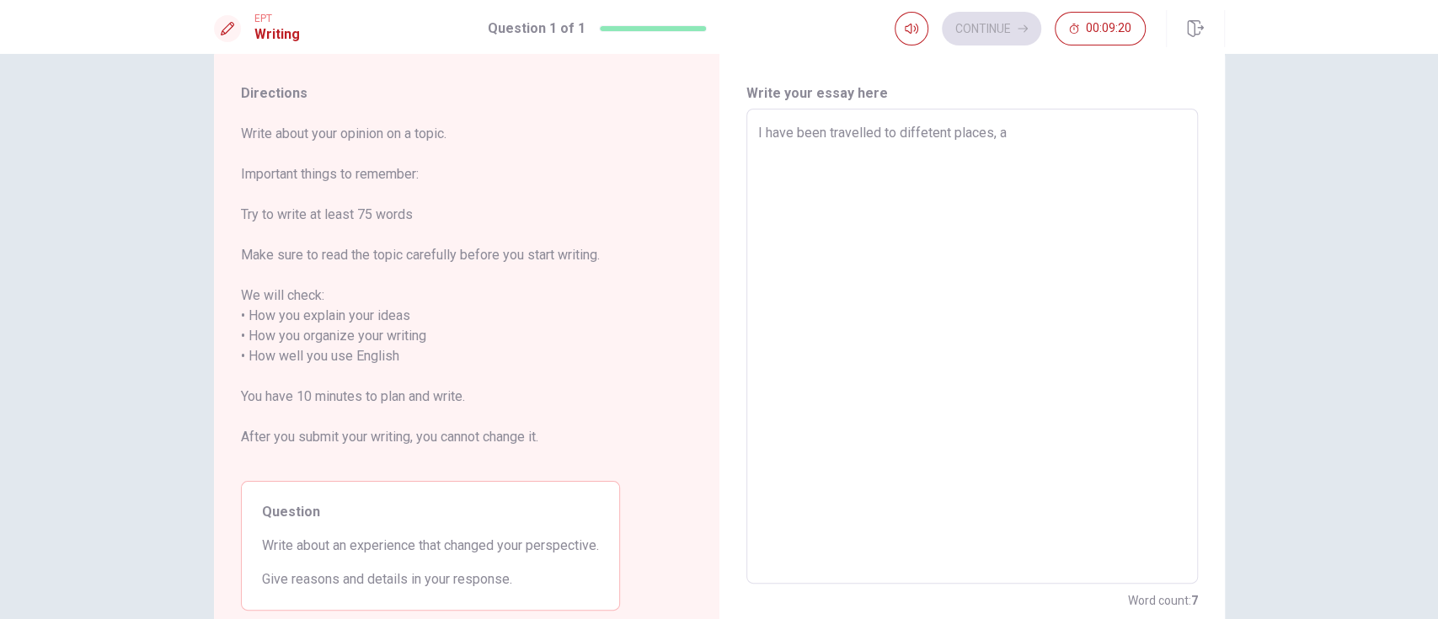
type textarea "x"
type textarea "I have been travelled to diffetent places, al"
type textarea "x"
type textarea "I have been travelled to diffetent places, als"
type textarea "x"
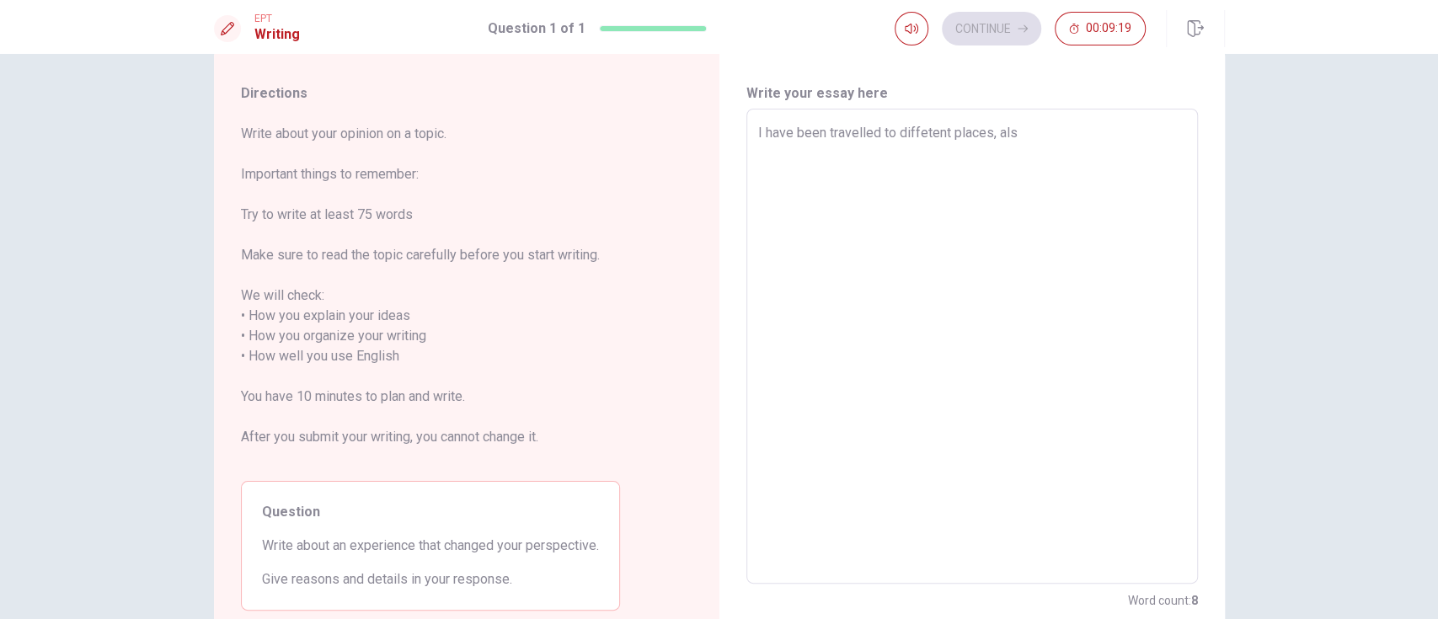
type textarea "I have been travelled to diffetent places, also"
type textarea "x"
type textarea "I have been travelled to diffetent places, also"
type textarea "x"
type textarea "I have been travelled to diffetent places, also"
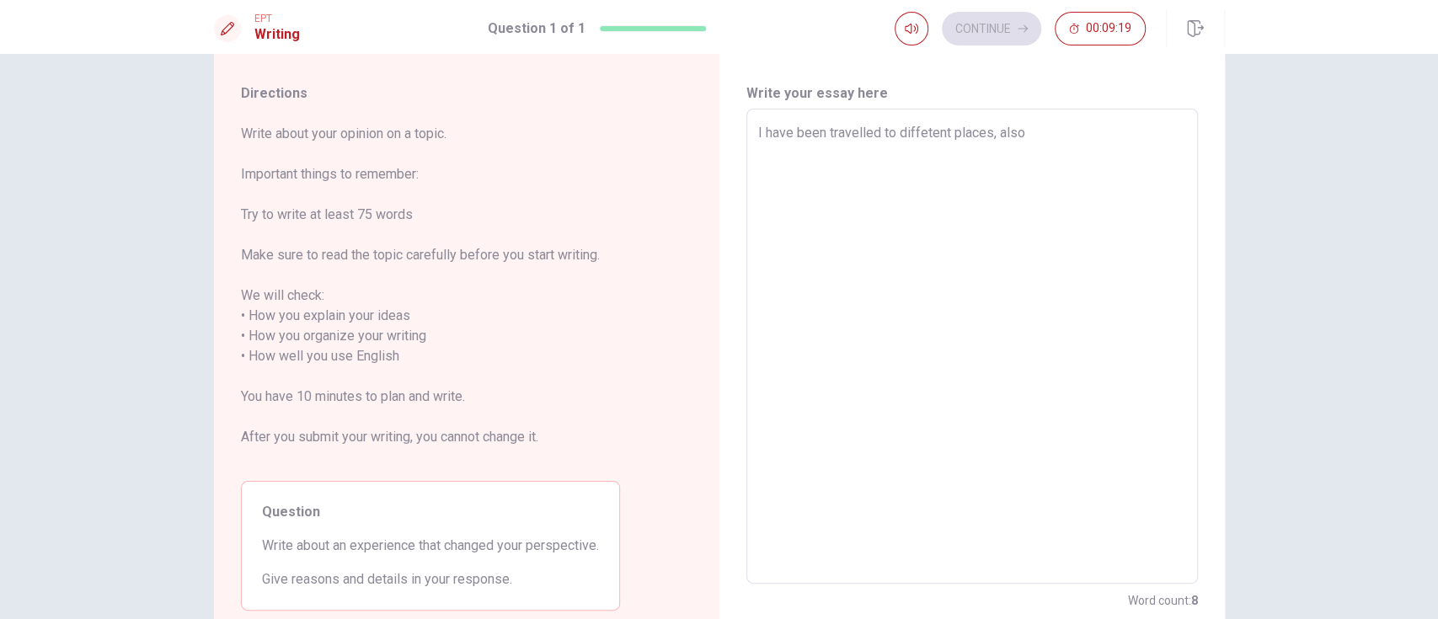
type textarea "x"
type textarea "I have been travelled to diffetent places, also"
type textarea "x"
type textarea "I have been travelled to diffetent places, also n"
type textarea "x"
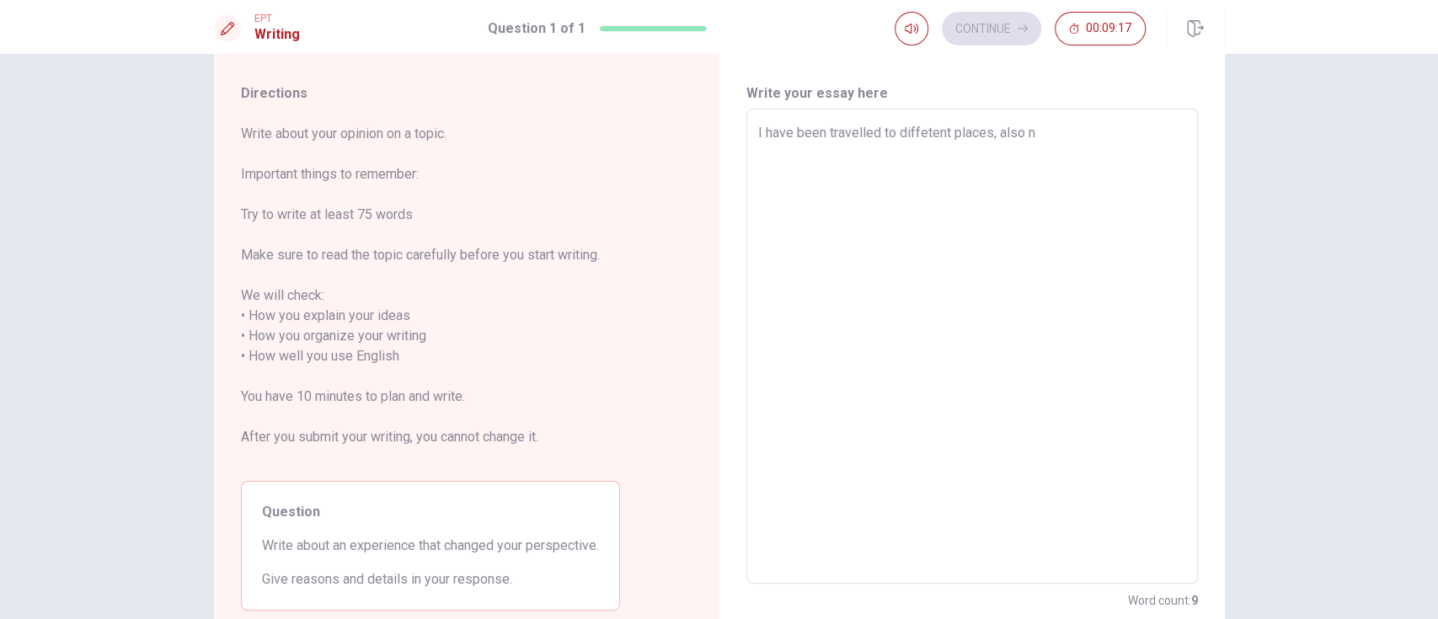
type textarea "I have been travelled to diffetent places, also no"
type textarea "x"
type textarea "I have been travelled to diffetent places, also not"
type textarea "x"
type textarea "I have been travelled to diffetent places, also not"
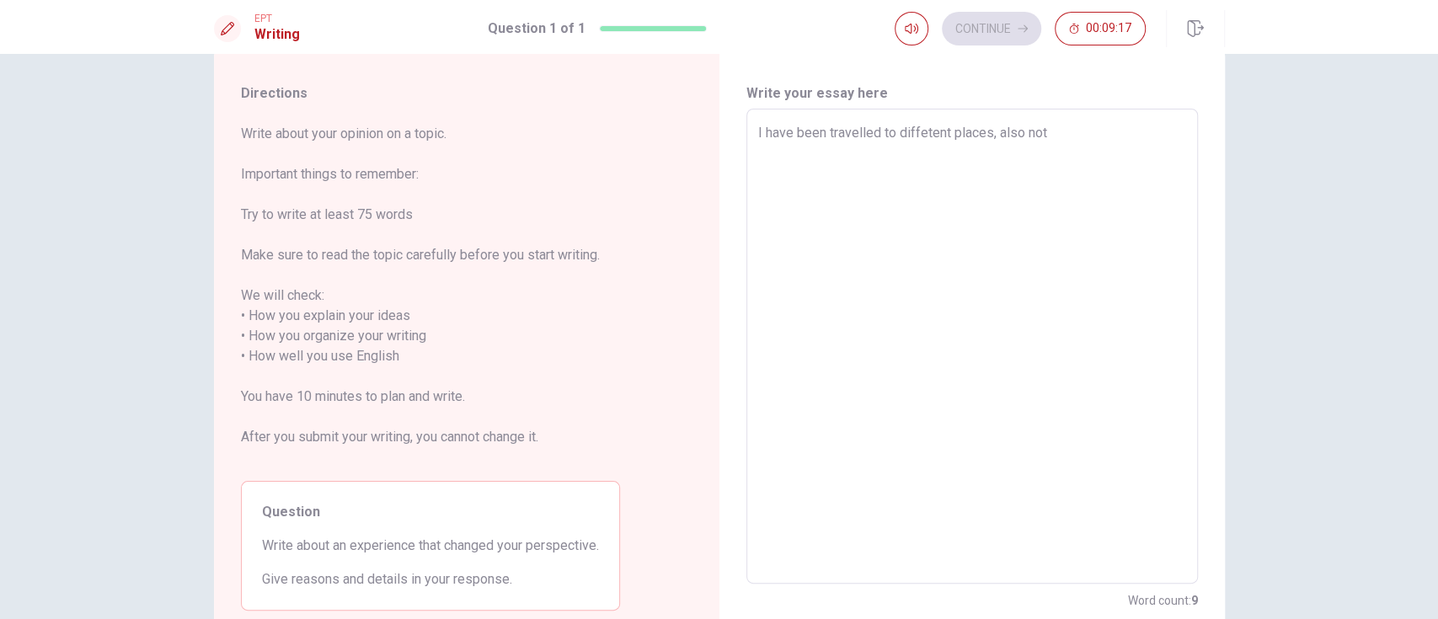
type textarea "x"
type textarea "I have been travelled to diffetent places, also not j"
type textarea "x"
type textarea "I have been travelled to diffetent places, also not ju"
type textarea "x"
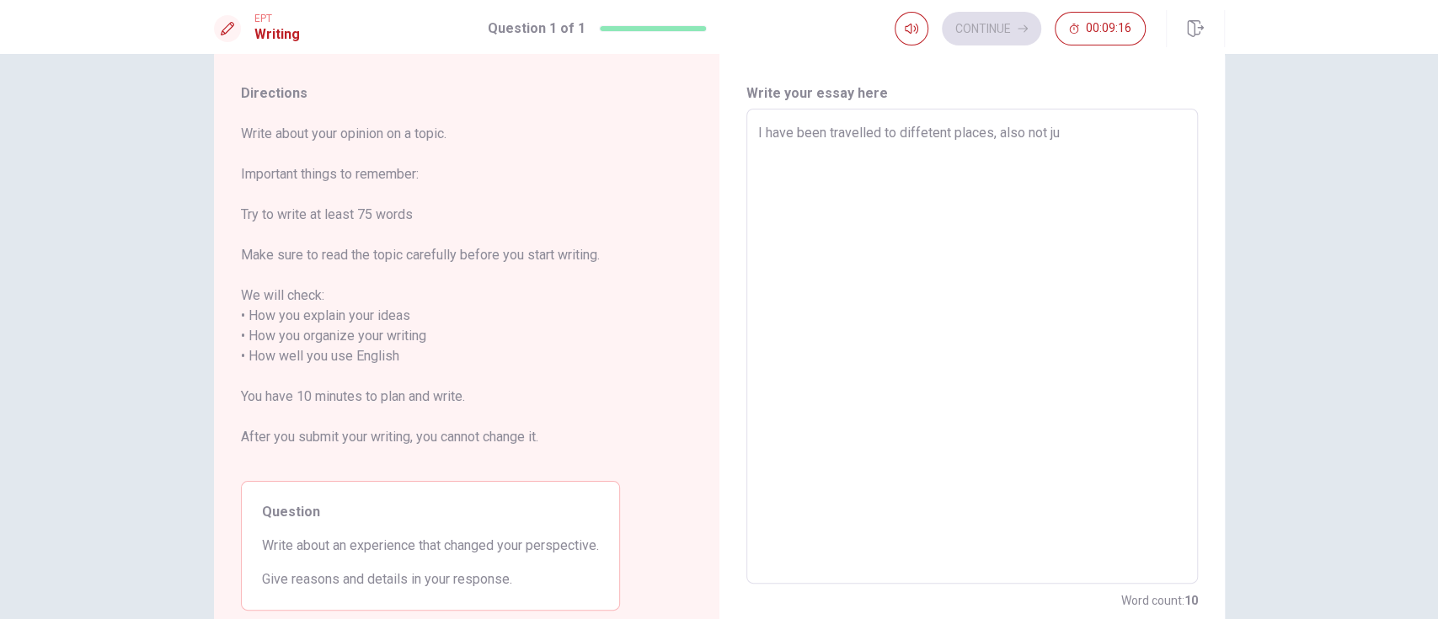
type textarea "I have been travelled to diffetent places, also not jus"
type textarea "x"
type textarea "I have been travelled to diffetent places, also not jus"
type textarea "x"
type textarea "I have been travelled to diffetent places, also not jus t"
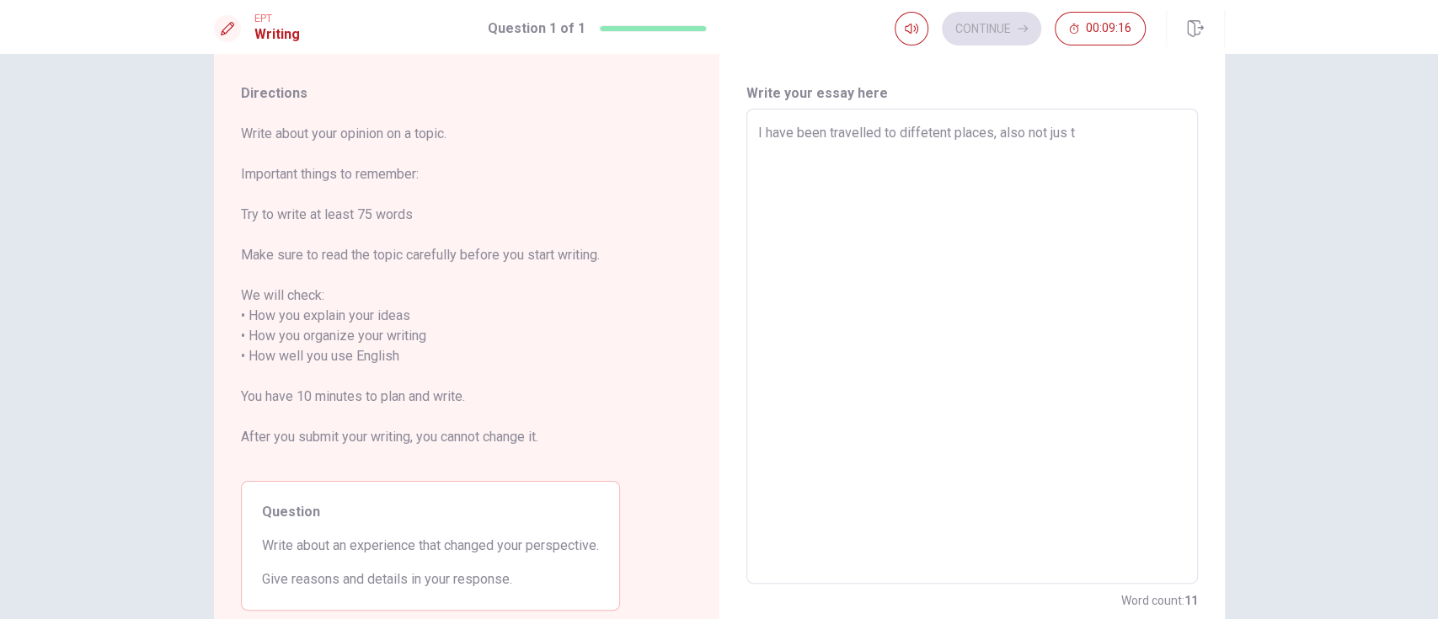
type textarea "x"
type textarea "I have been travelled to diffetent places, also not jus tr"
type textarea "x"
type textarea "I have been travelled to diffetent places, also not jus tra"
type textarea "x"
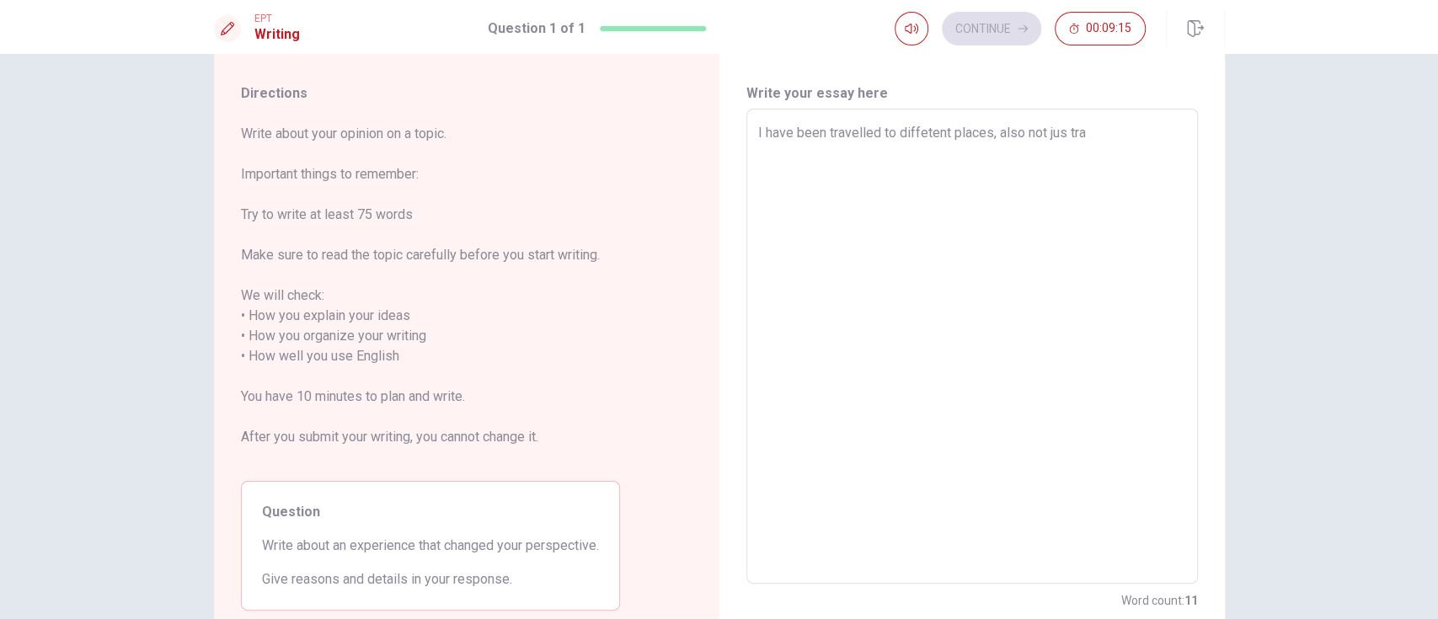
type textarea "I have been travelled to diffetent places, also not jus trav"
type textarea "x"
type textarea "I have been travelled to diffetent places, also not jus trave"
type textarea "x"
type textarea "I have been travelled to diffetent places, also not jus travel"
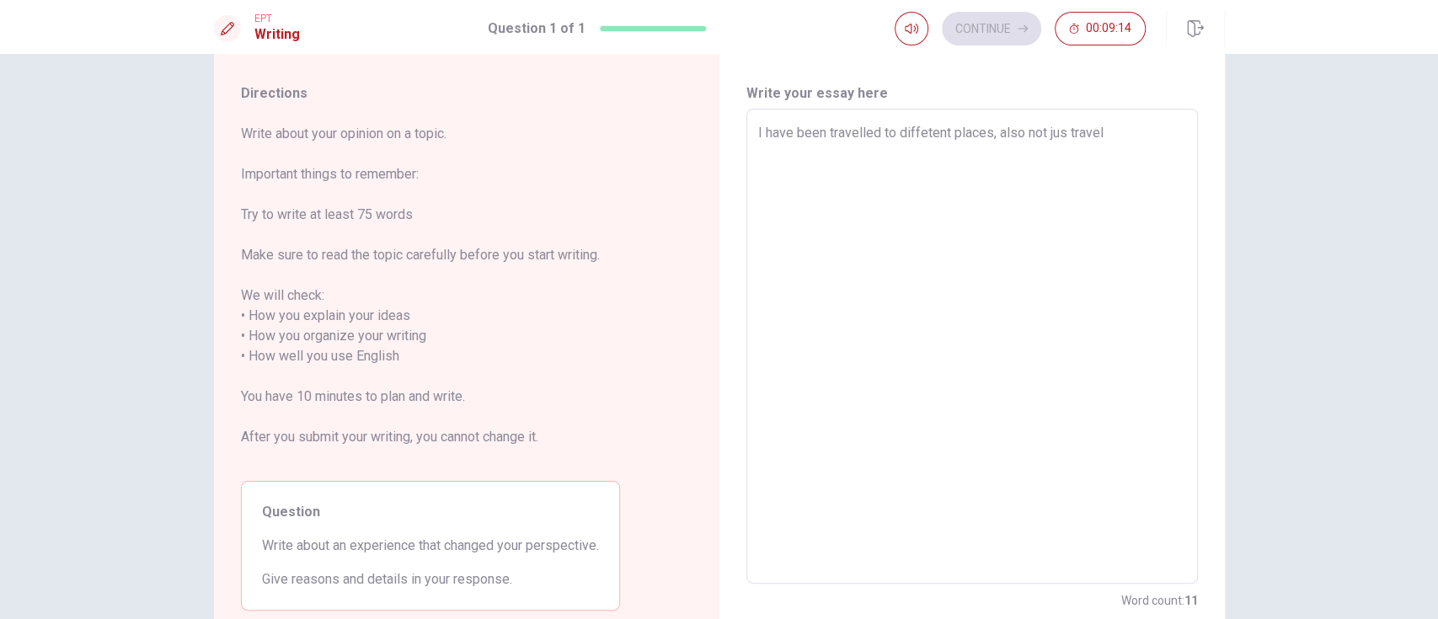
type textarea "x"
type textarea "I have been travelled to diffetent places, also not jus travell"
type textarea "x"
type textarea "I have been travelled to diffetent places, also not jus travelle"
type textarea "x"
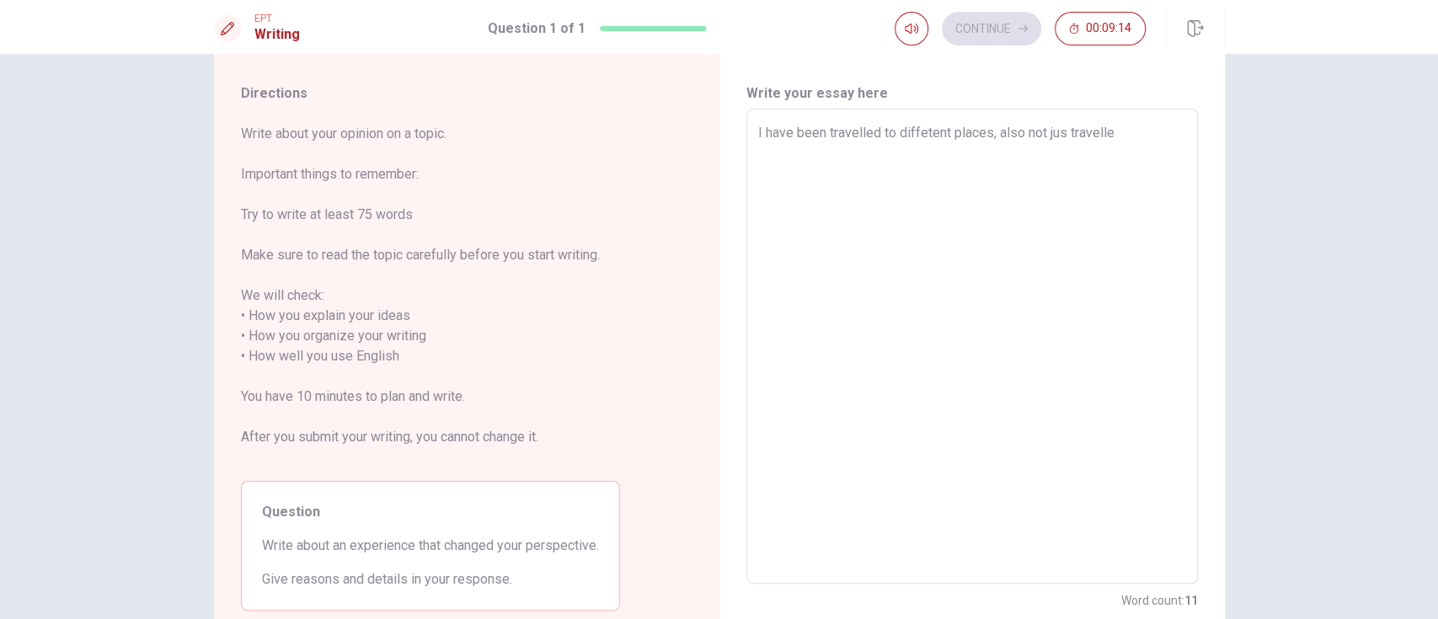
type textarea "I have been travelled to diffetent places, also not jus travelled"
type textarea "x"
type textarea "I have been travelled to diffetent places, also not jus travelled"
type textarea "x"
type textarea "I have been travelled to diffetent places, also not jus travelled b"
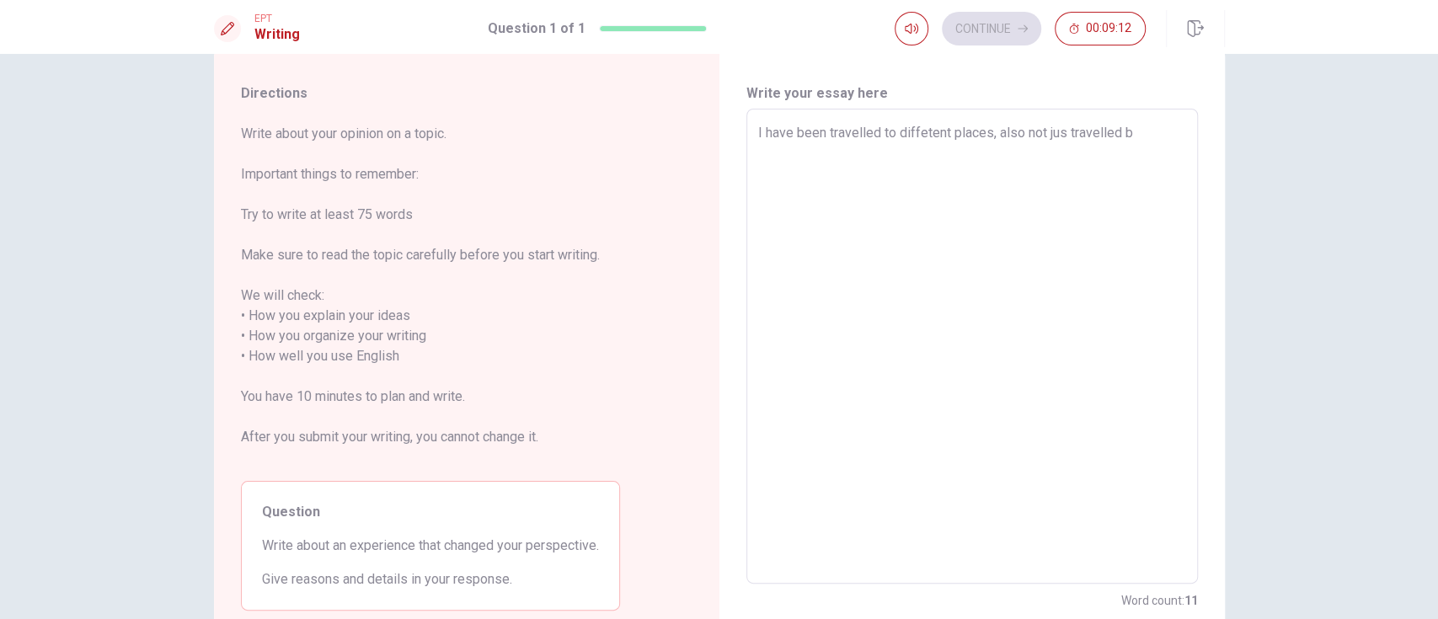
type textarea "x"
type textarea "I have been travelled to diffetent places, also not jus travelled bu"
type textarea "x"
type textarea "I have been travelled to diffetent places, also not jus travelled but"
type textarea "x"
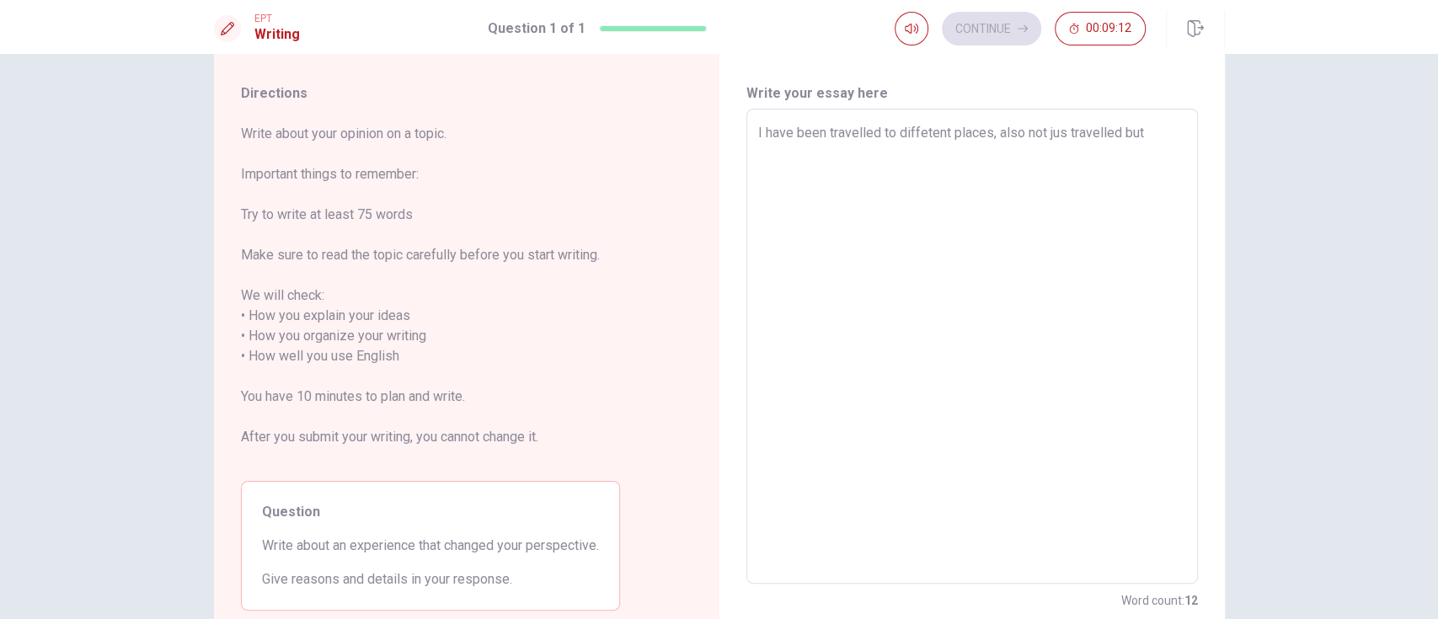
type textarea "I have been travelled to diffetent places, also not jus travelled but"
type textarea "x"
type textarea "I have been travelled to diffetent places, also not jus travelled but l"
type textarea "x"
type textarea "I have been travelled to diffetent places, also not jus travelled but li"
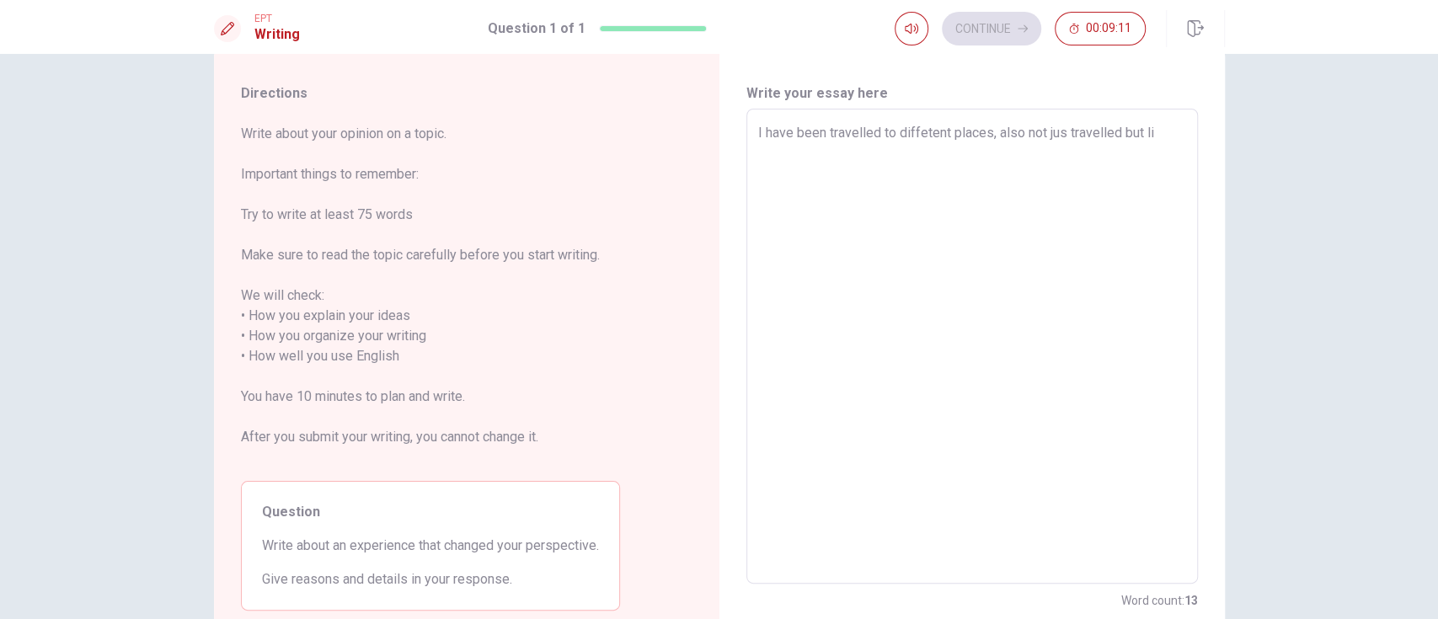
type textarea "x"
type textarea "I have been travelled to diffetent places, also not jus travelled but liv"
type textarea "x"
type textarea "I have been travelled to diffetent places, also not jus travelled but live"
type textarea "x"
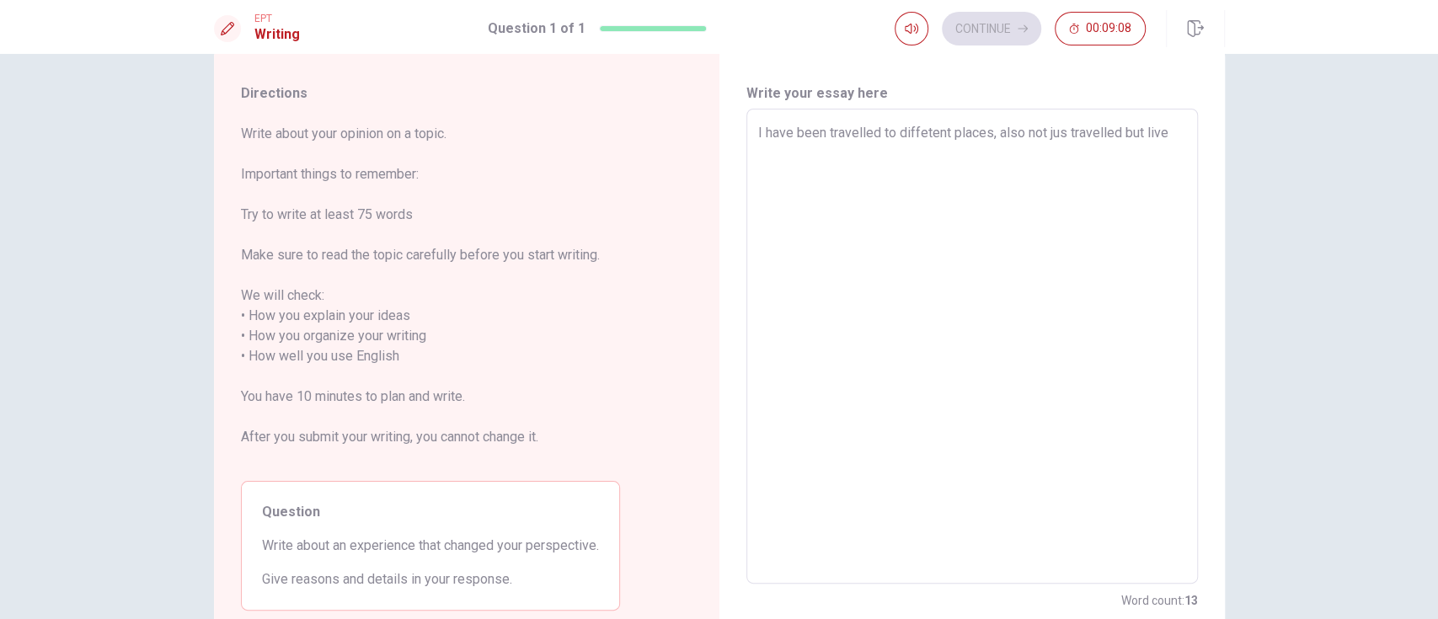
type textarea "I have been travelled to diffetent places, also not jus travelled but lived"
type textarea "x"
type textarea "I have been travelled to diffetent places, also not jus travelled but lived"
type textarea "x"
type textarea "I have been travelled to diffetent places, also not jus travelled but lived i"
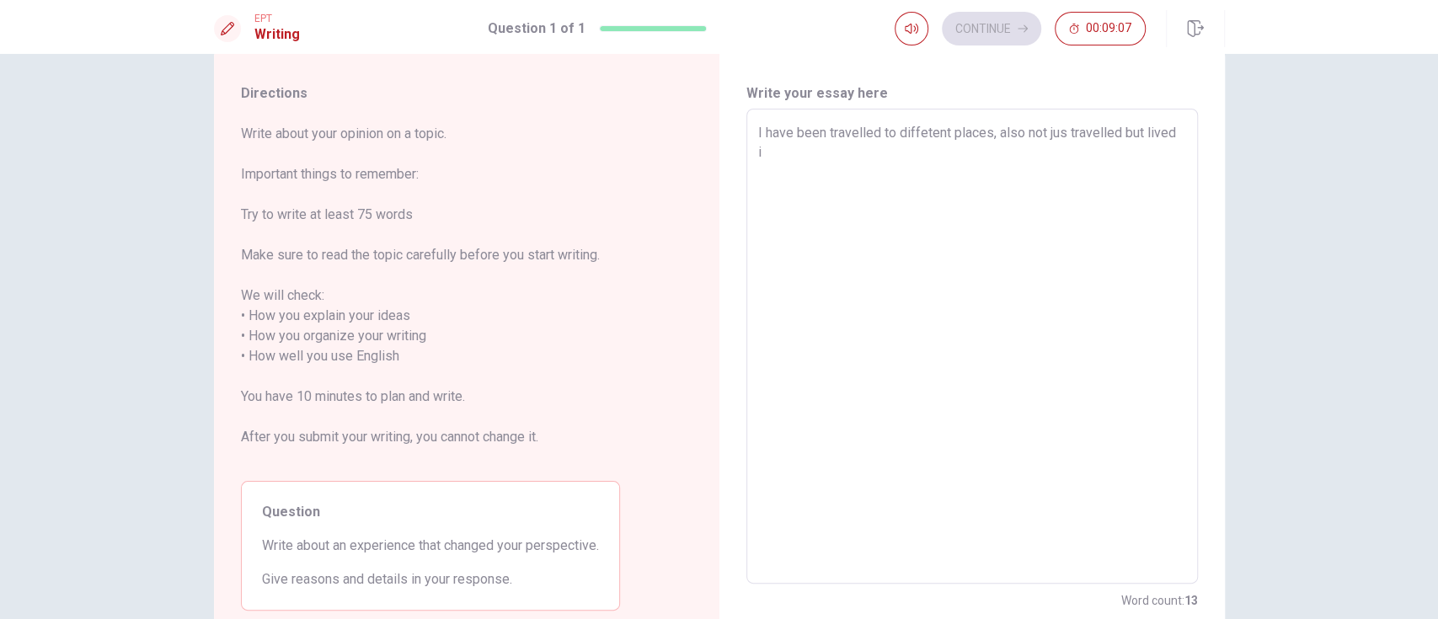
type textarea "x"
type textarea "I have been travelled to diffetent places, also not jus travelled but lived in"
type textarea "x"
type textarea "I have been travelled to diffetent places, also not jus travelled but lived in"
click at [1078, 153] on textarea "I have been travelled to diffetent places, also not jus travelled but lived in …" at bounding box center [972, 346] width 428 height 447
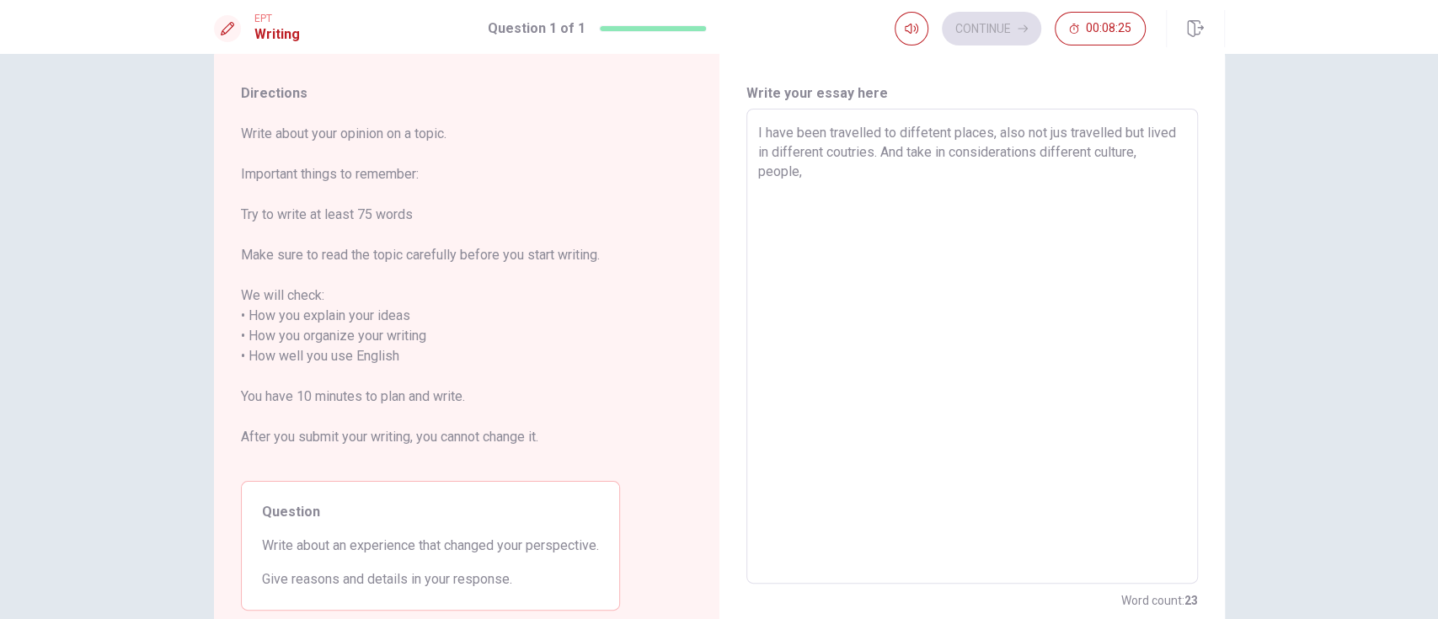
click at [795, 170] on textarea "I have been travelled to diffetent places, also not jus travelled but lived in …" at bounding box center [972, 346] width 428 height 447
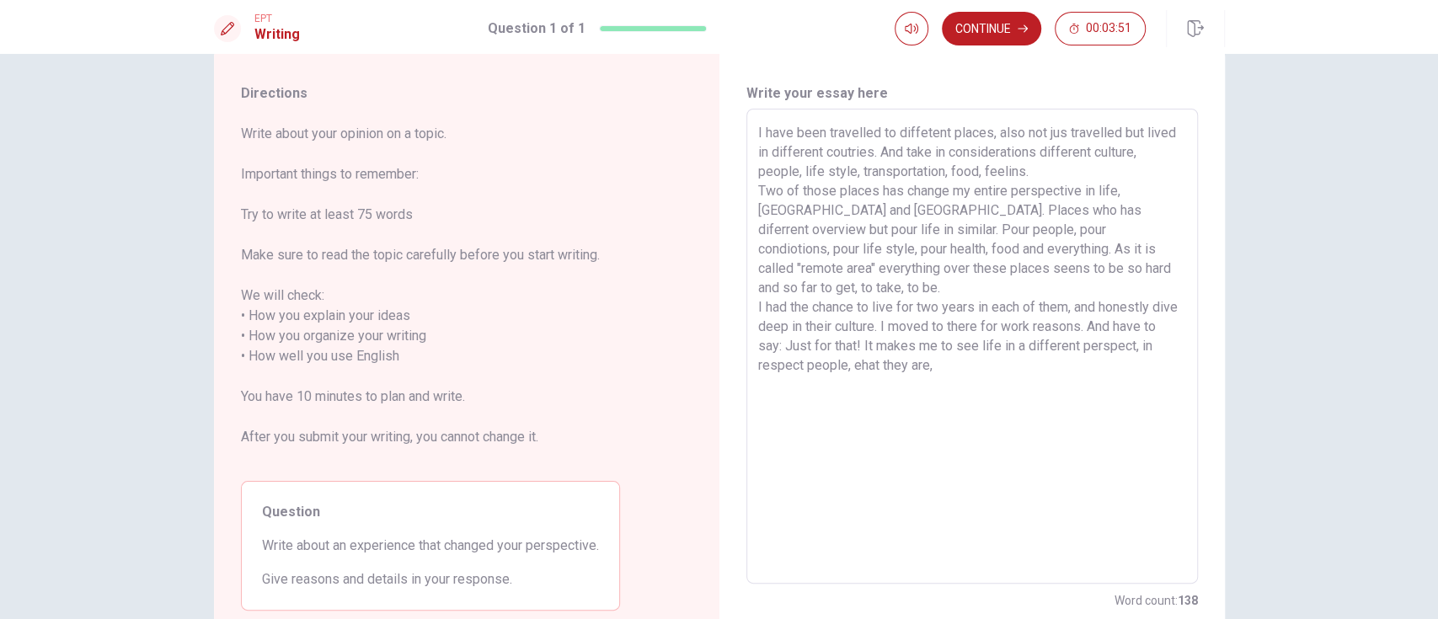
click at [853, 346] on textarea "I have been travelled to diffetent places, also not jus travelled but lived in …" at bounding box center [972, 346] width 428 height 447
drag, startPoint x: 964, startPoint y: 345, endPoint x: 952, endPoint y: 345, distance: 11.8
click at [960, 343] on textarea "I have been travelled to diffetent places, also not jus travelled but lived in …" at bounding box center [972, 346] width 428 height 447
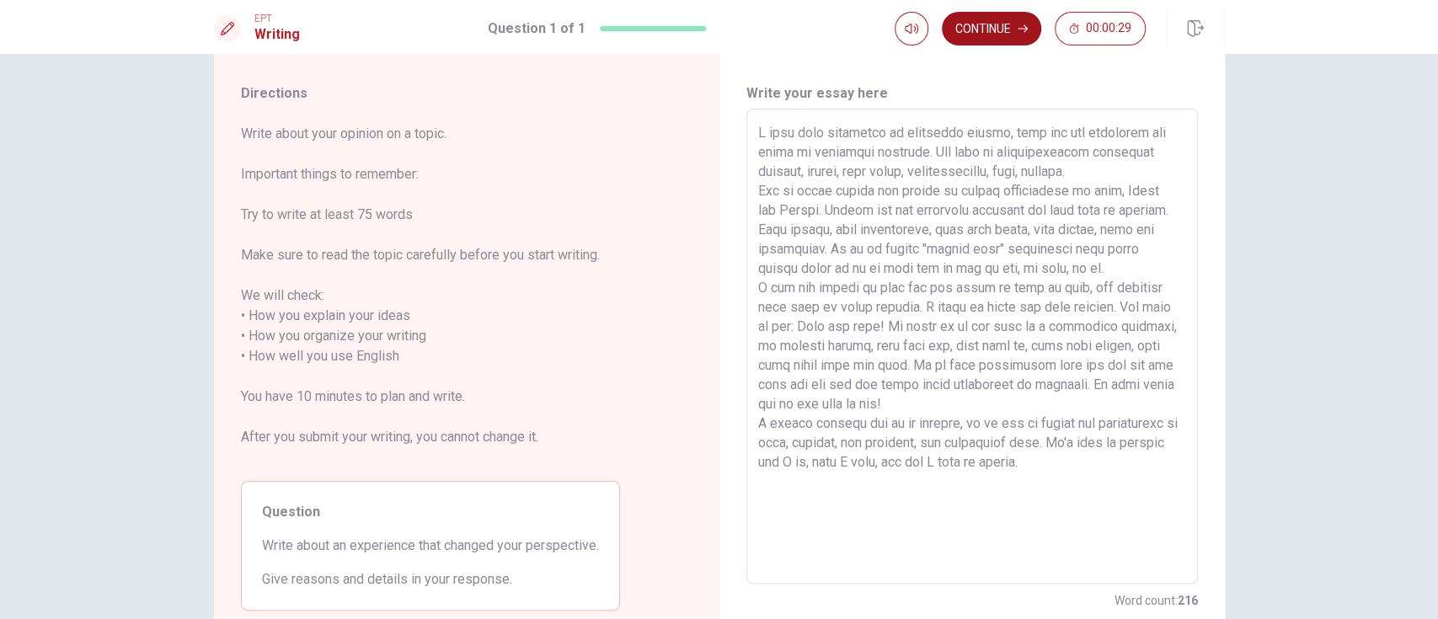
click at [992, 24] on button "Continue" at bounding box center [991, 29] width 99 height 34
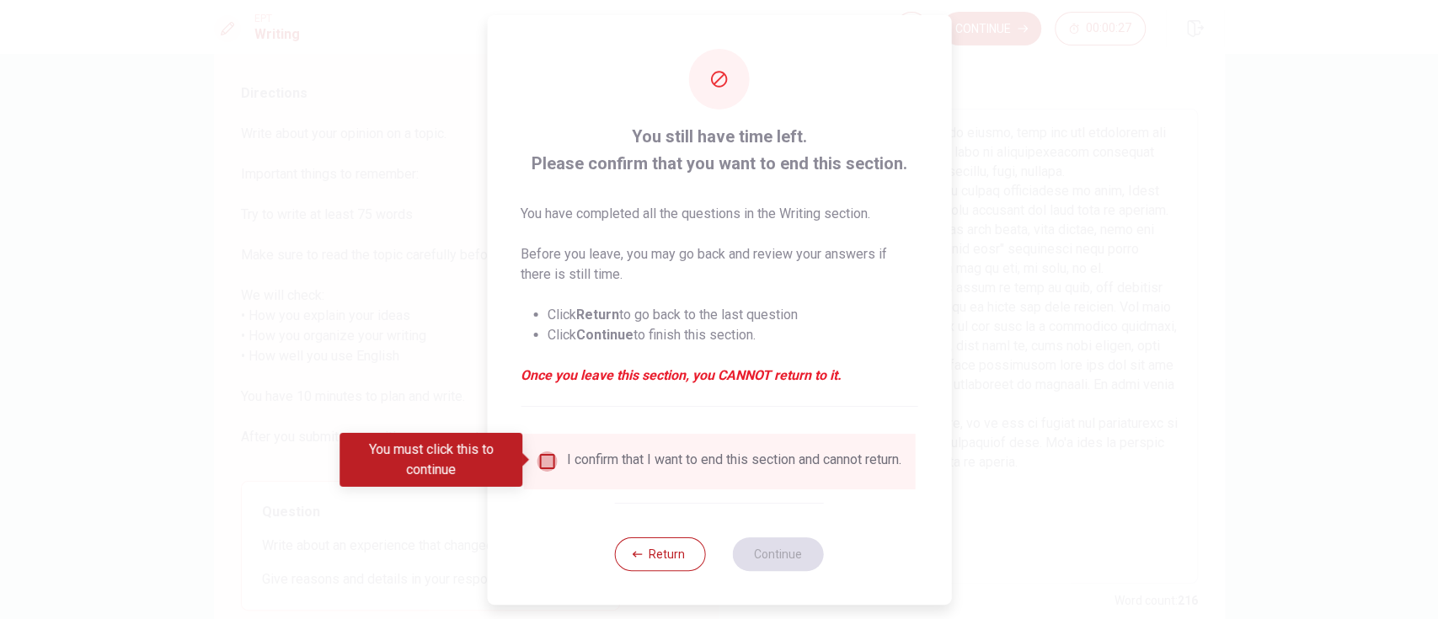
drag, startPoint x: 548, startPoint y: 452, endPoint x: 591, endPoint y: 425, distance: 51.9
click at [548, 452] on input "You must click this to continue" at bounding box center [547, 462] width 20 height 20
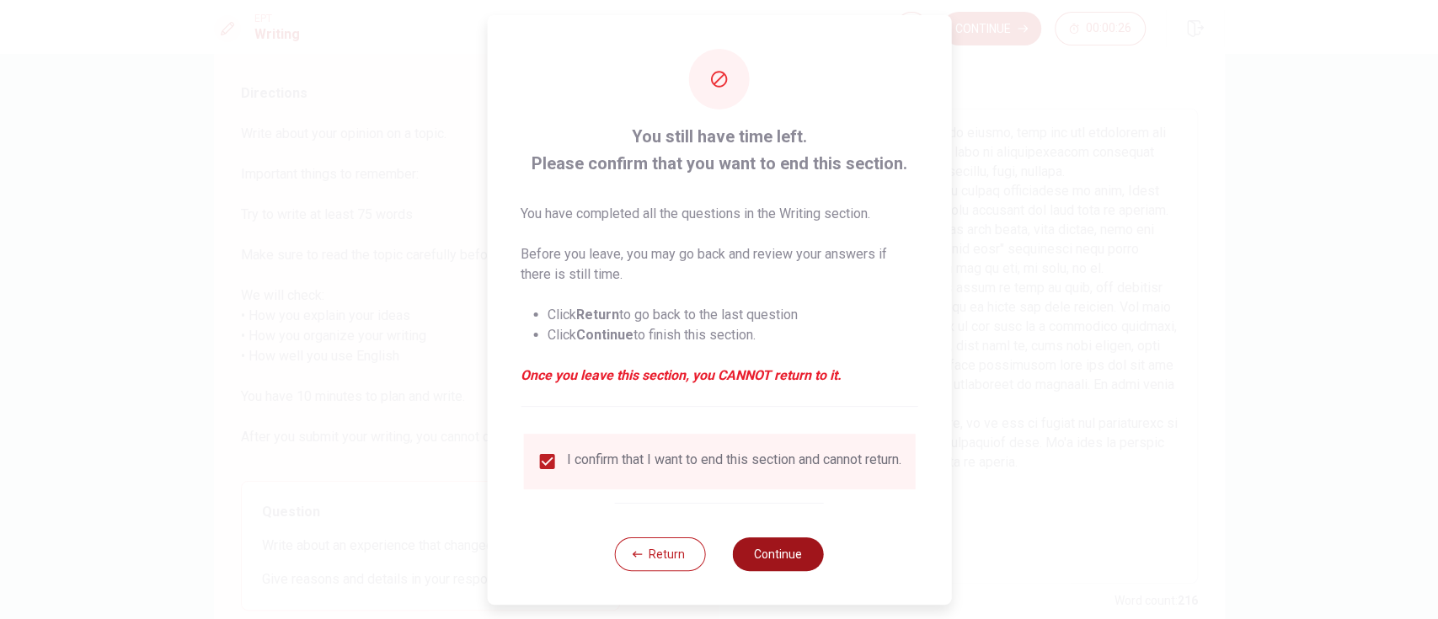
click at [773, 463] on button "Continue" at bounding box center [778, 555] width 91 height 34
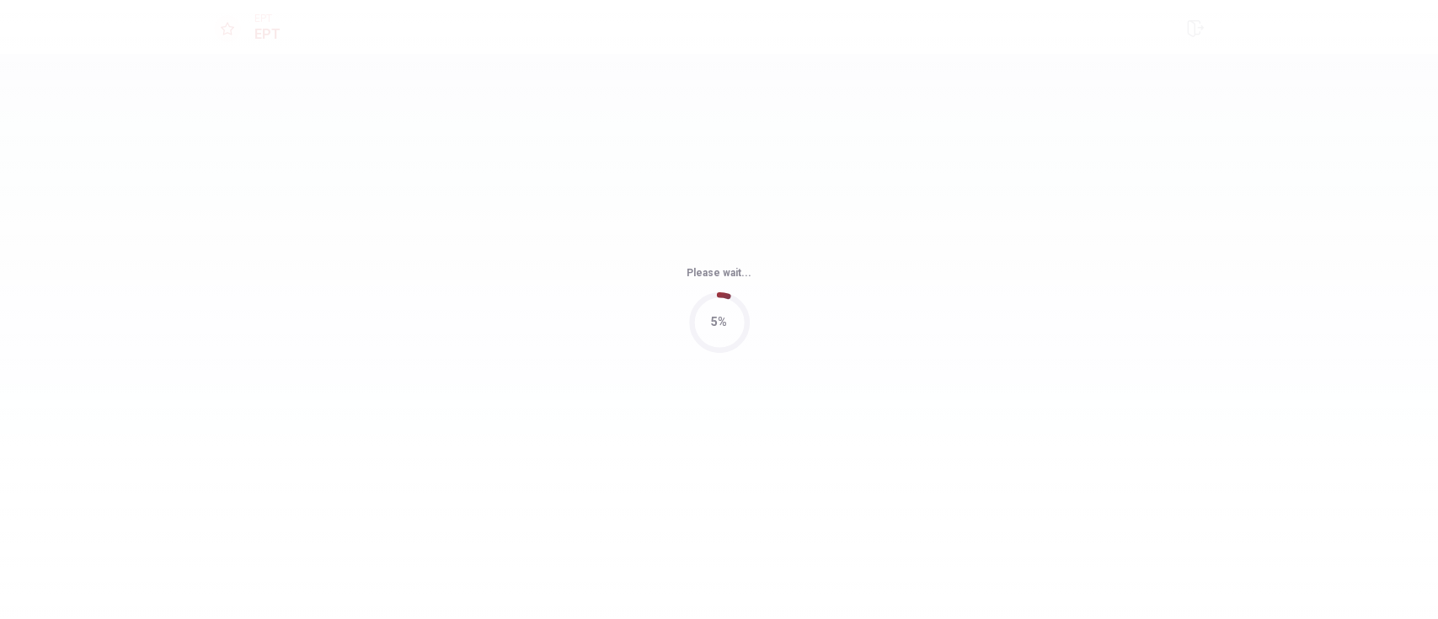
scroll to position [0, 0]
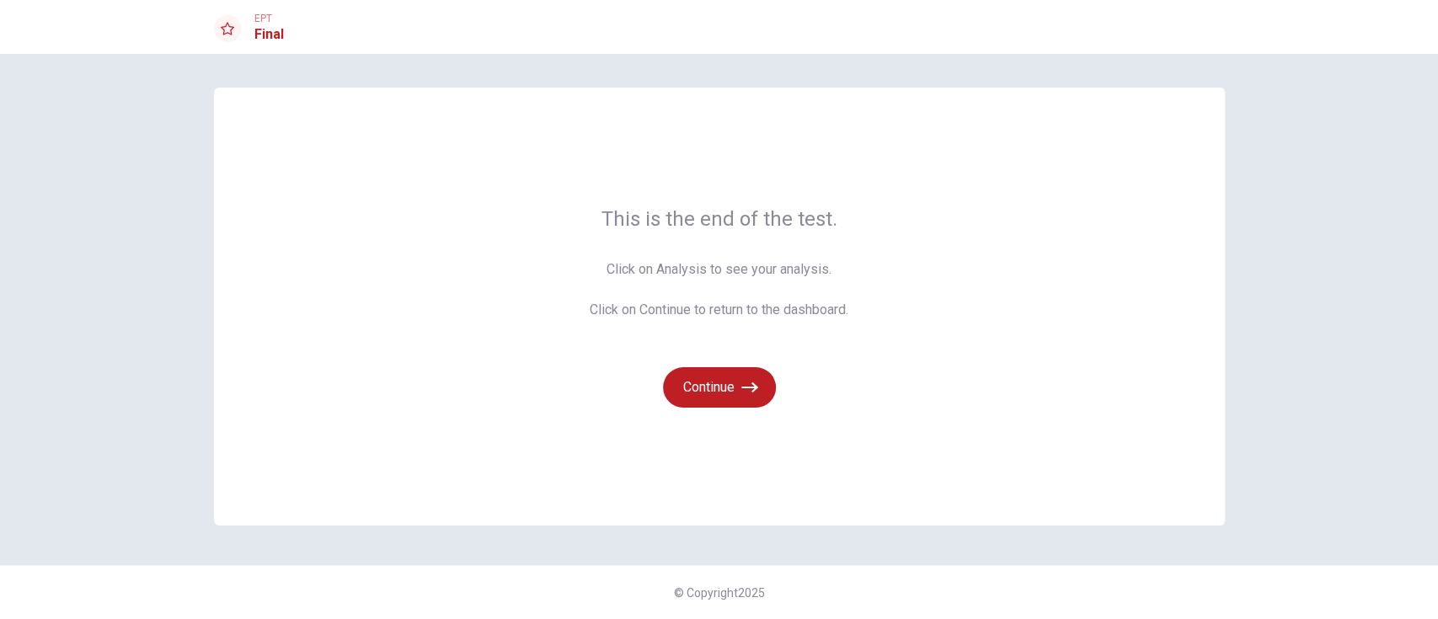
click at [713, 265] on span "Click on Analysis to see your analysis. Click on Continue to return to the dash…" at bounding box center [719, 289] width 259 height 61
click at [727, 393] on button "Continue" at bounding box center [719, 387] width 113 height 40
